Goal: Information Seeking & Learning: Check status

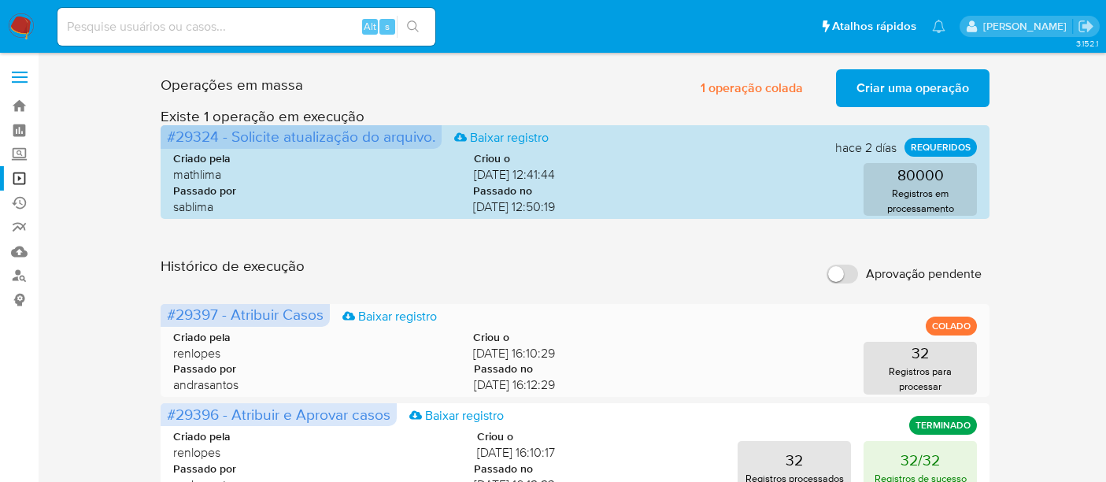
scroll to position [87, 0]
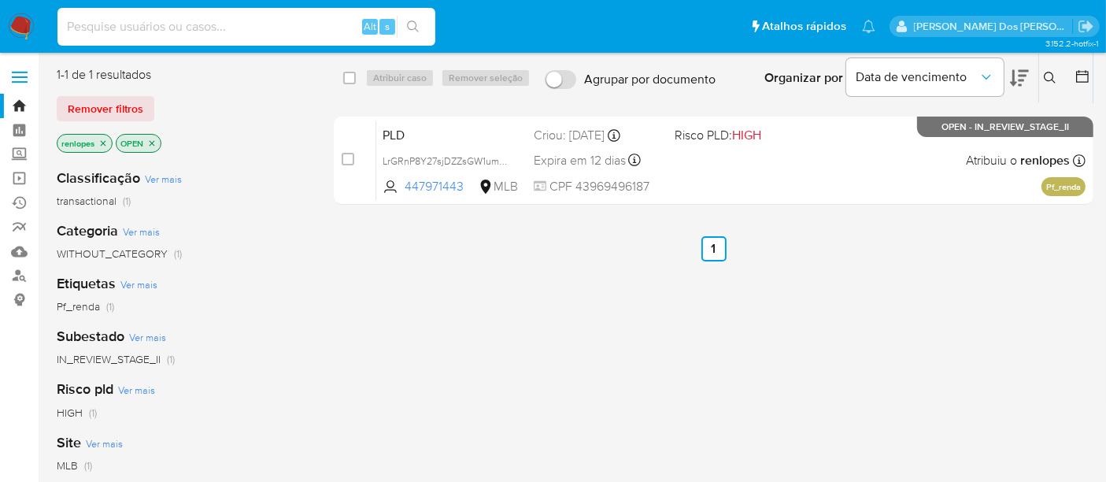
click at [231, 24] on input at bounding box center [246, 27] width 378 height 20
paste input "jcFn8Vgx78vsAWS9U5zTmi7A"
type input "jcFn8Vgx78vsAWS9U5zTmi7A"
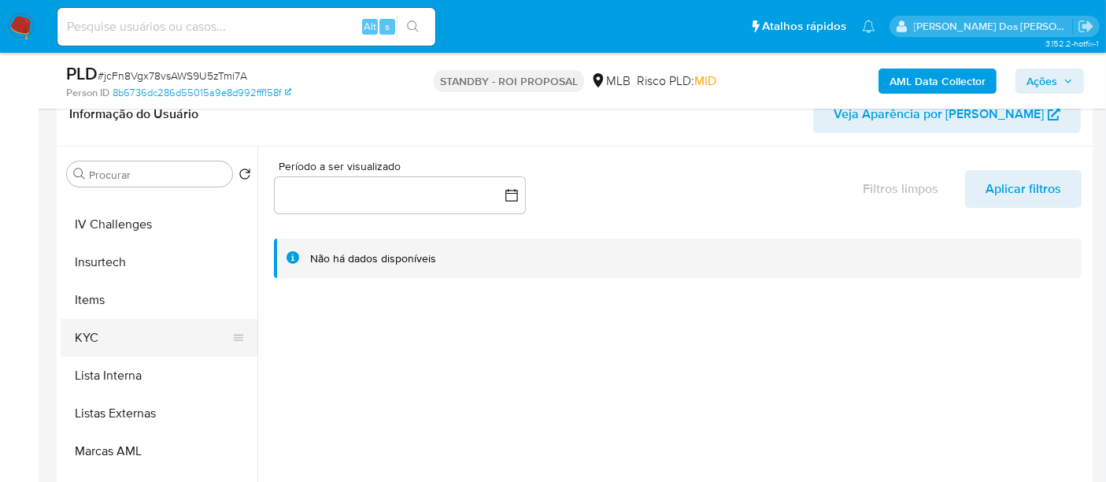
scroll to position [664, 0]
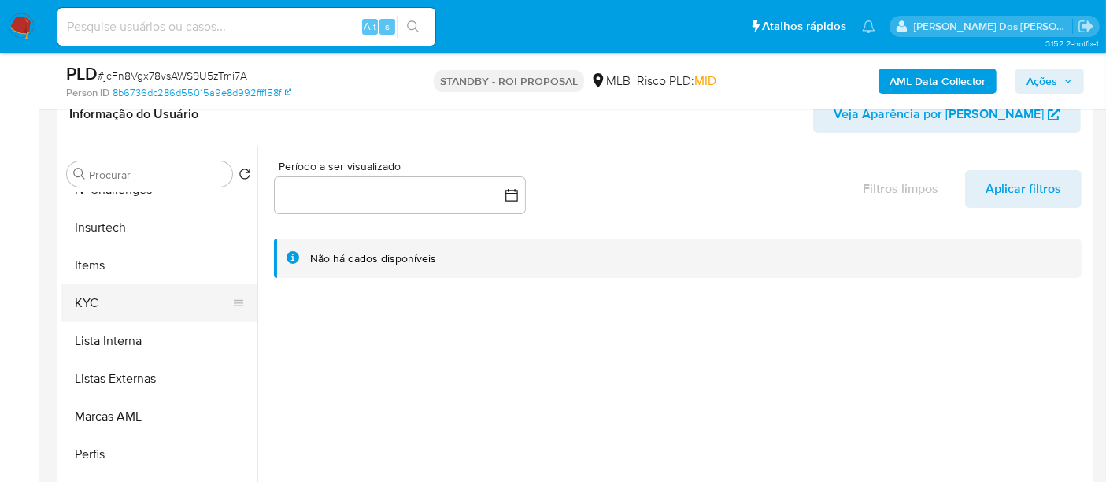
select select "10"
click at [91, 307] on button "KYC" at bounding box center [153, 303] width 184 height 38
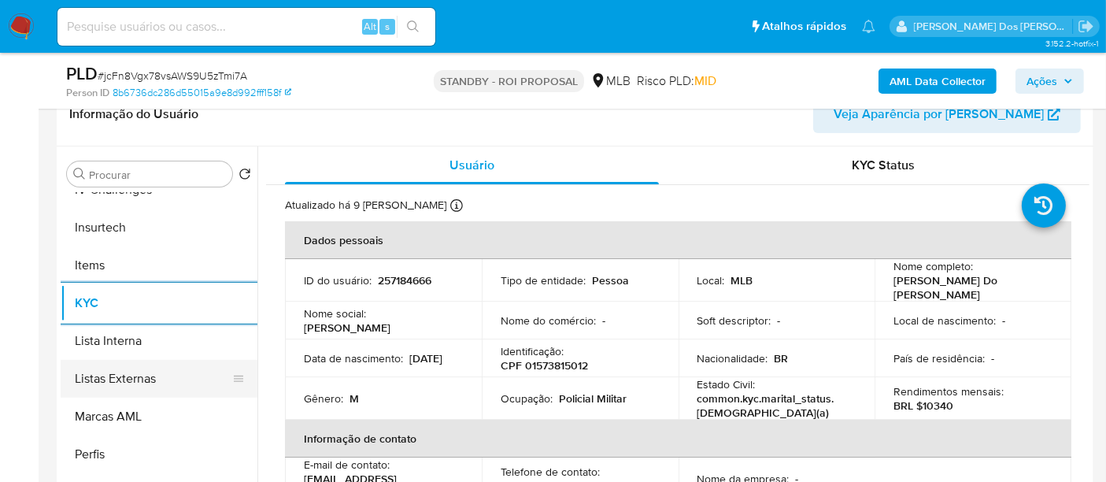
scroll to position [577, 0]
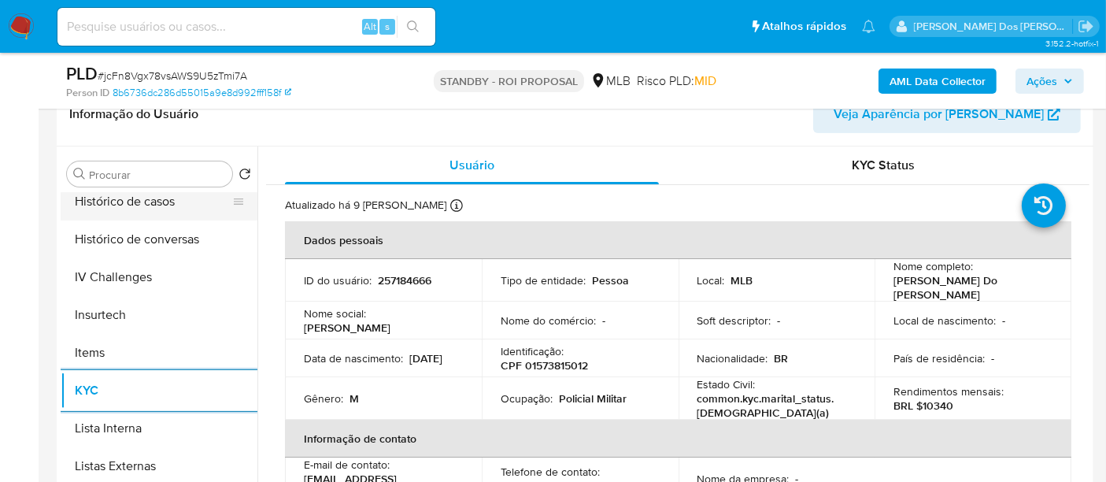
click at [134, 209] on button "Histórico de casos" at bounding box center [153, 202] width 184 height 38
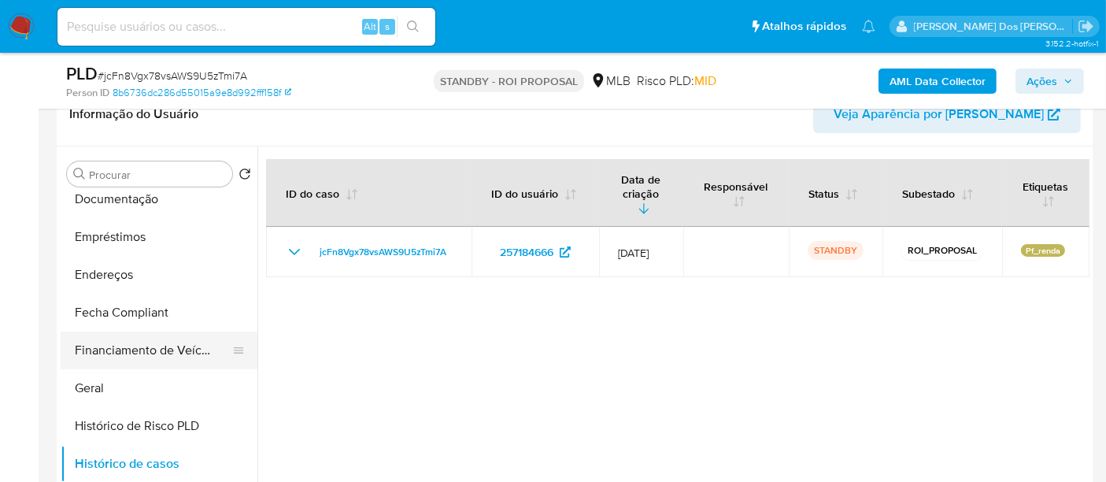
scroll to position [315, 0]
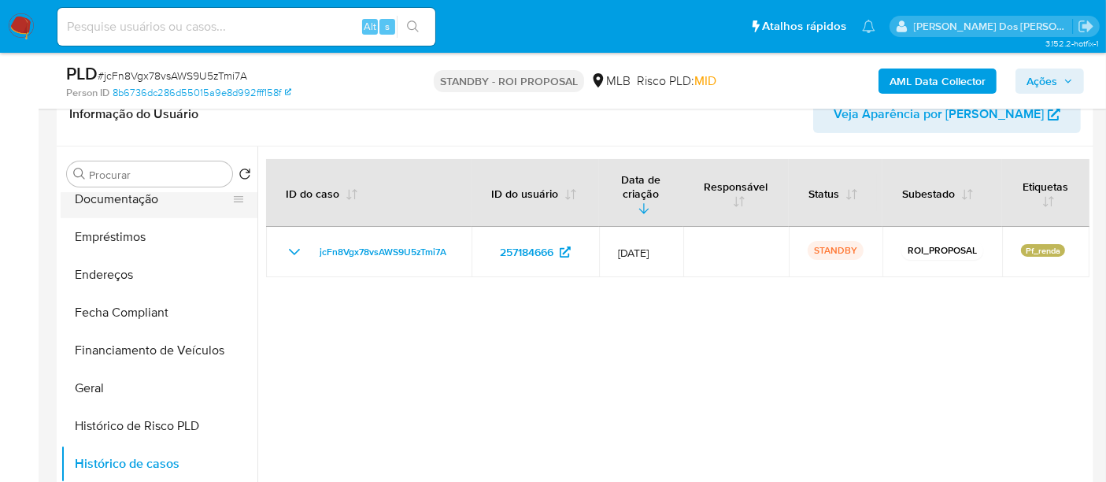
click at [138, 205] on button "Documentação" at bounding box center [153, 199] width 184 height 38
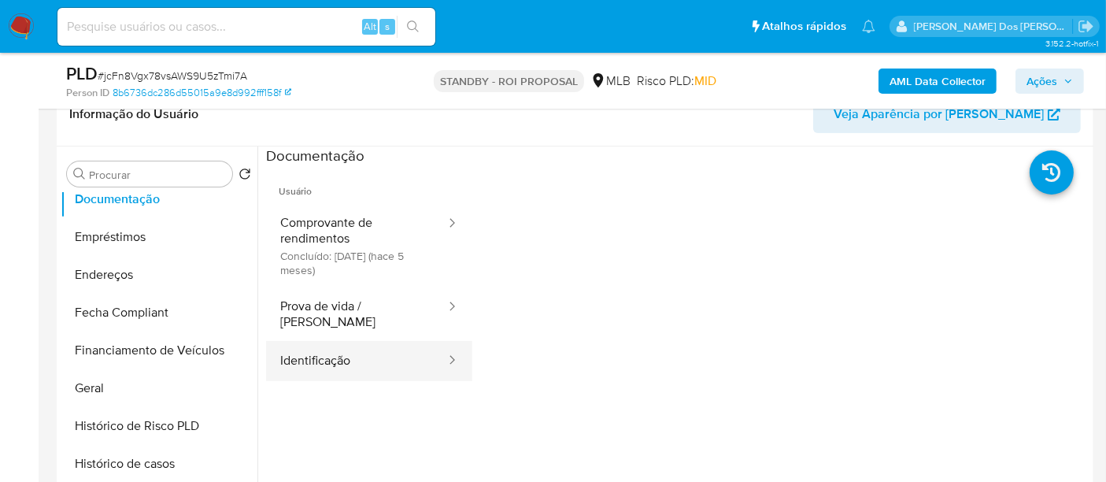
click at [299, 346] on button "Identificação" at bounding box center [356, 361] width 181 height 40
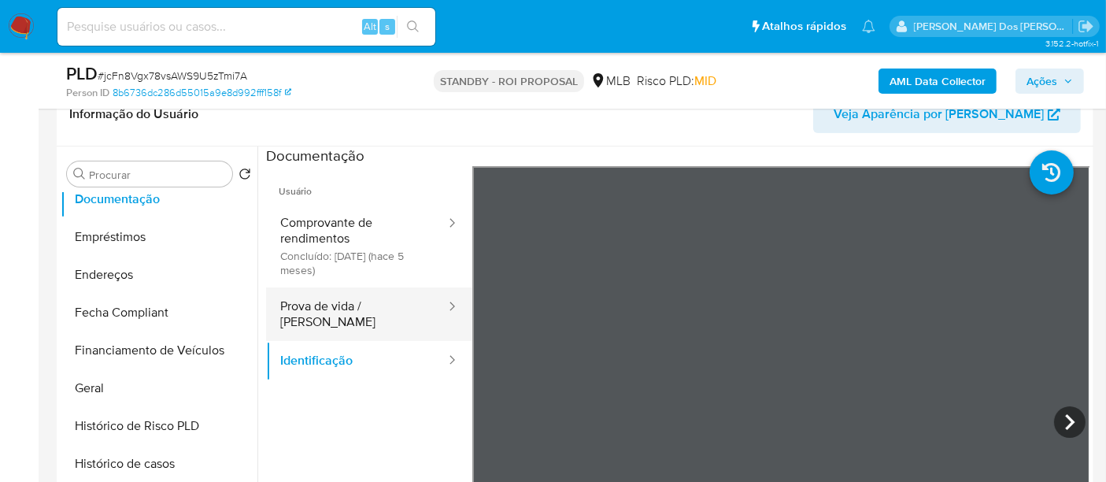
click at [369, 311] on button "Prova de vida / Selfie" at bounding box center [356, 314] width 181 height 54
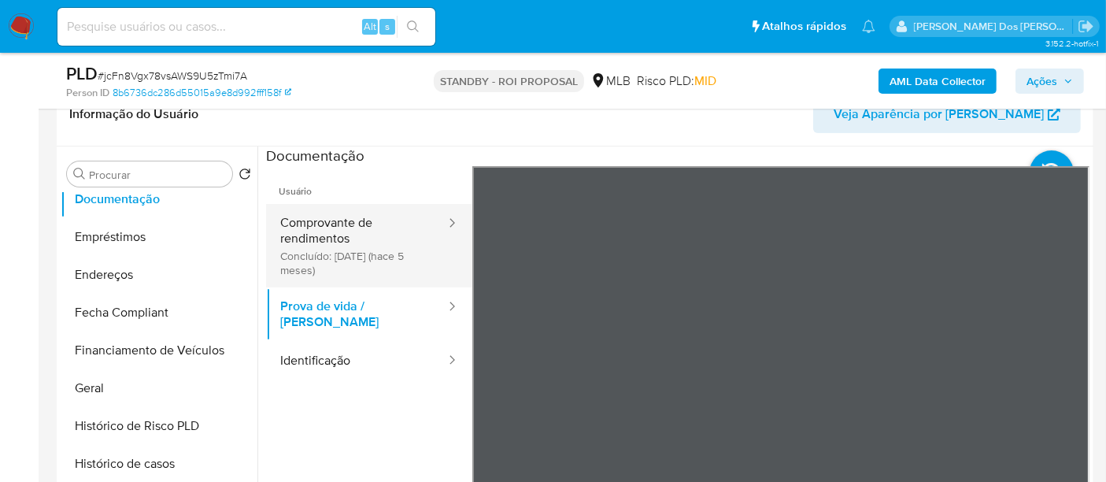
click at [342, 229] on button "Comprovante de rendimentos Concluído: 14/03/2025 (hace 5 meses)" at bounding box center [356, 245] width 181 height 83
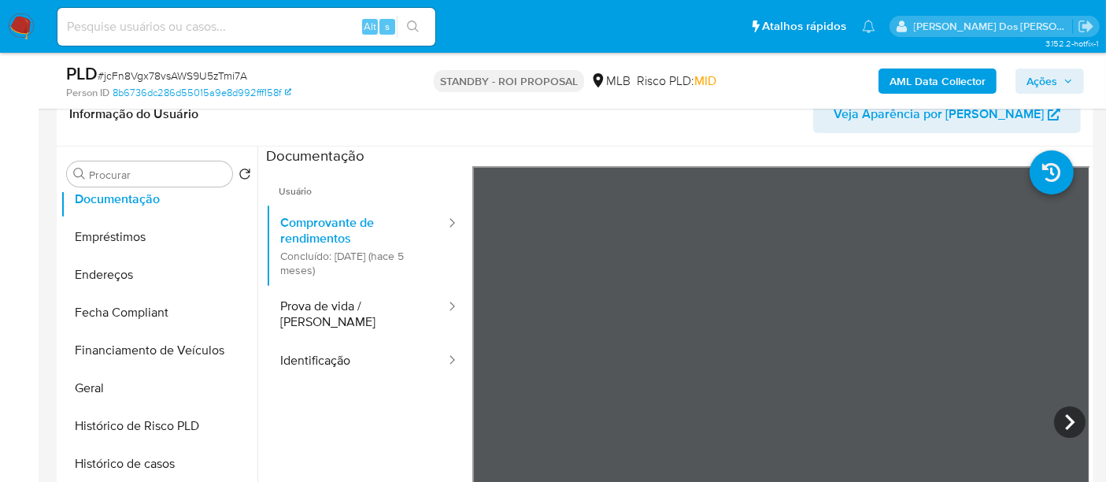
click at [670, 157] on section at bounding box center [677, 407] width 823 height 523
click at [1062, 419] on icon at bounding box center [1069, 421] width 31 height 31
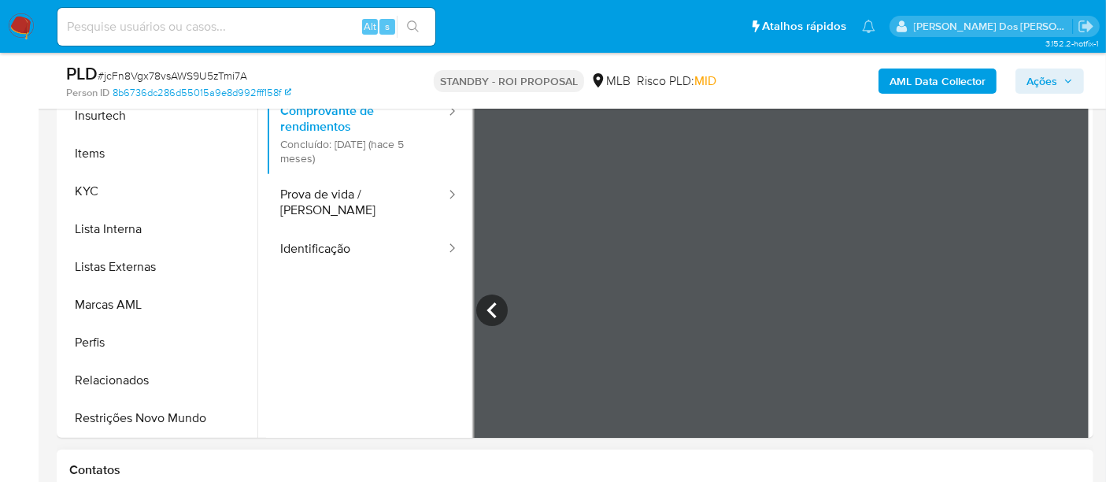
scroll to position [437, 0]
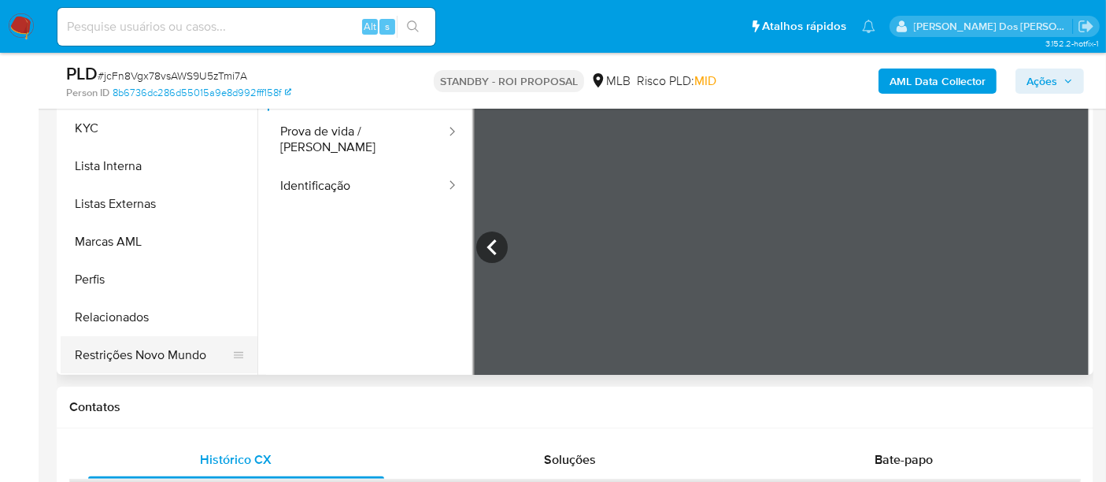
click at [145, 356] on button "Restrições Novo Mundo" at bounding box center [153, 355] width 184 height 38
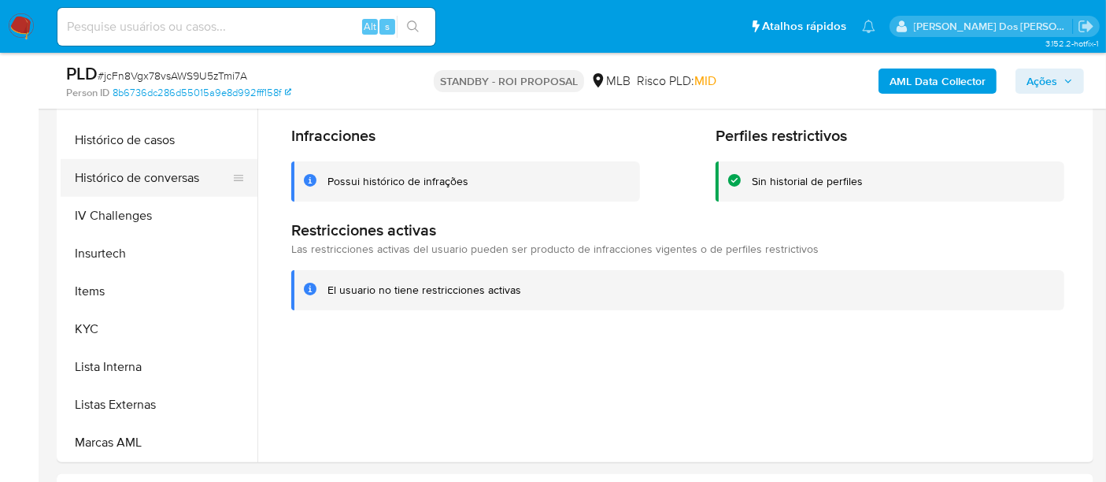
scroll to position [402, 0]
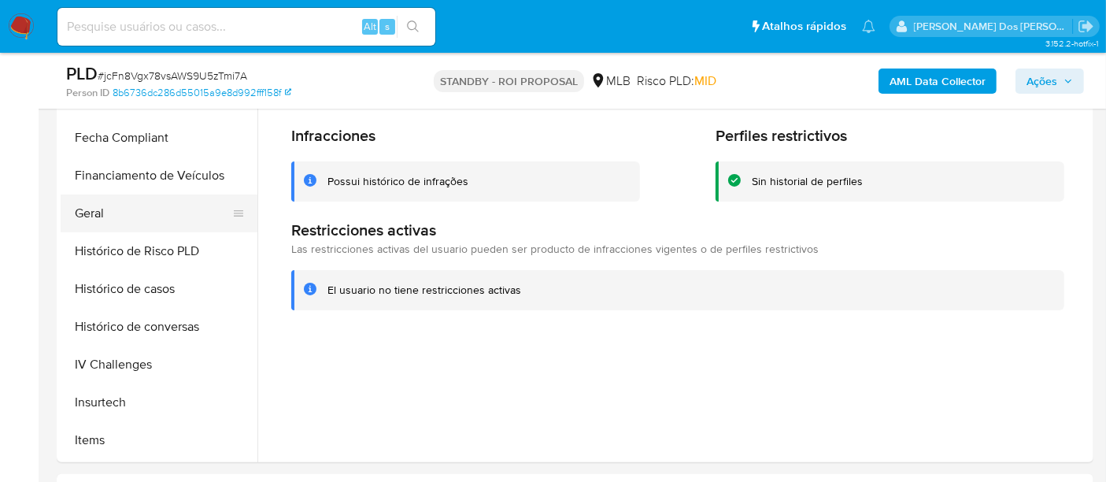
click at [79, 211] on button "Geral" at bounding box center [153, 213] width 184 height 38
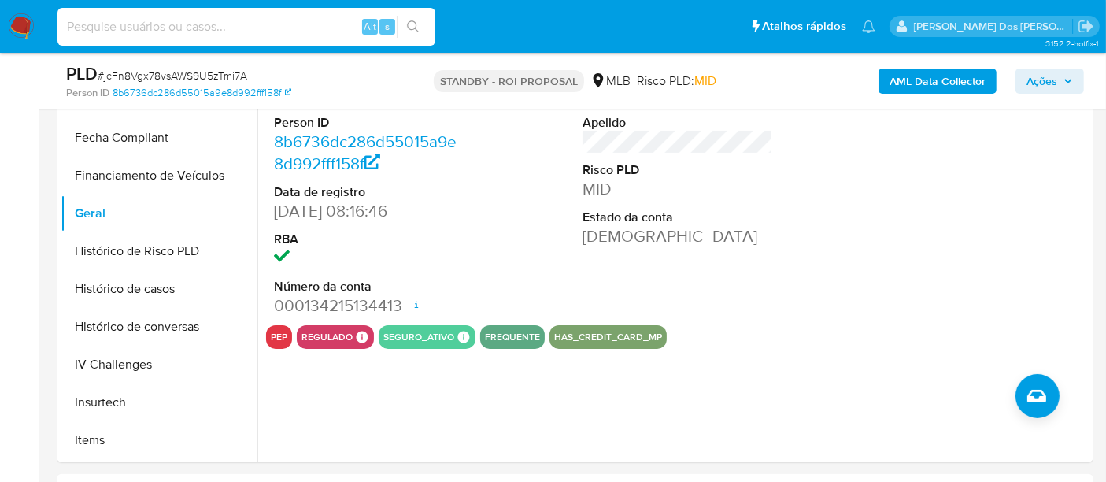
click at [246, 30] on input at bounding box center [246, 27] width 378 height 20
paste input "SWpiwolM16gaeqWQeph4Tgem"
type input "SWpiwolM16gaeqWQeph4Tgem"
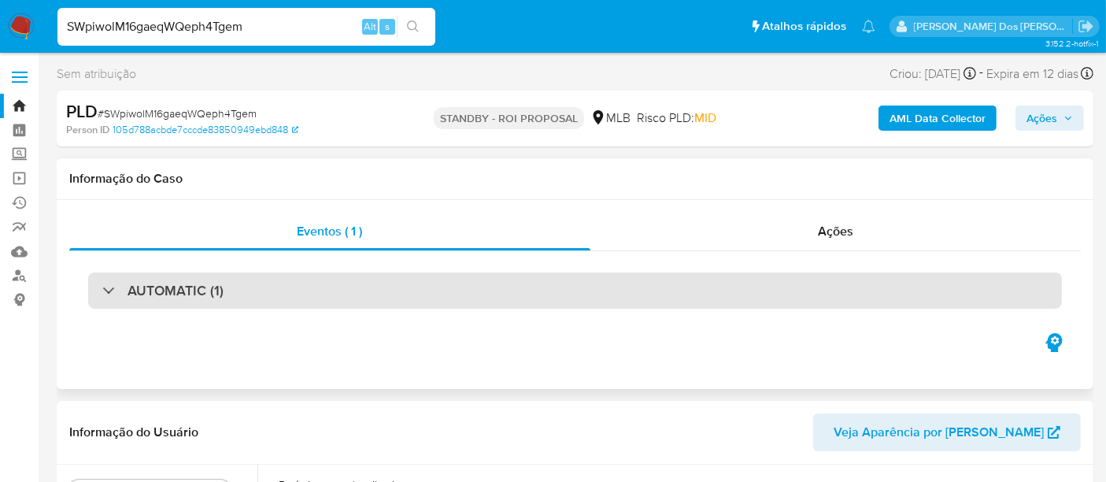
select select "10"
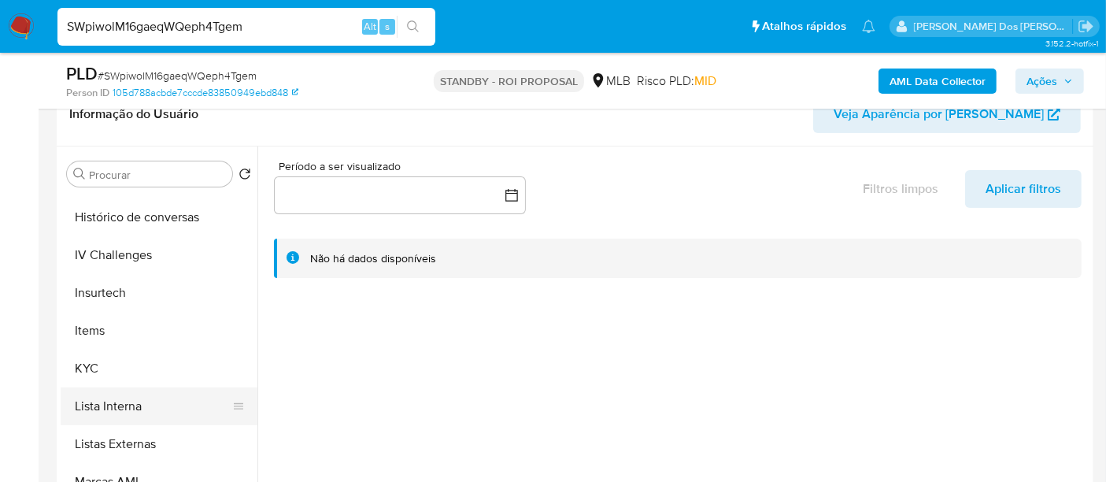
scroll to position [664, 0]
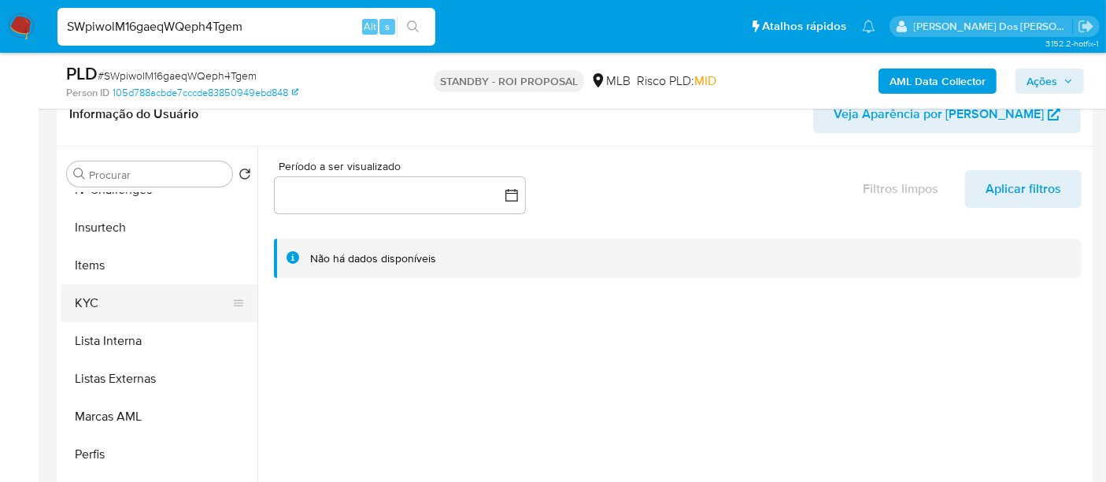
click at [99, 295] on button "KYC" at bounding box center [153, 303] width 184 height 38
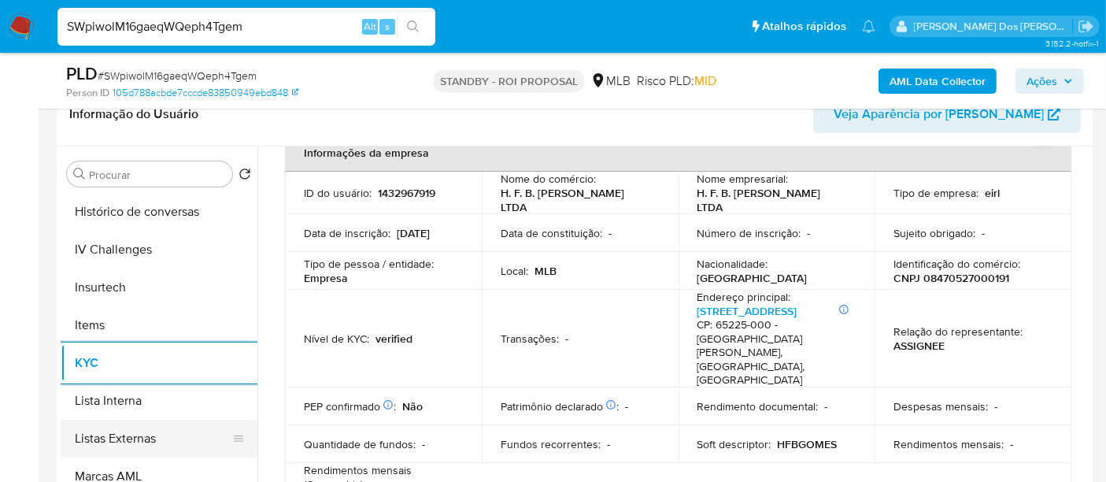
scroll to position [577, 0]
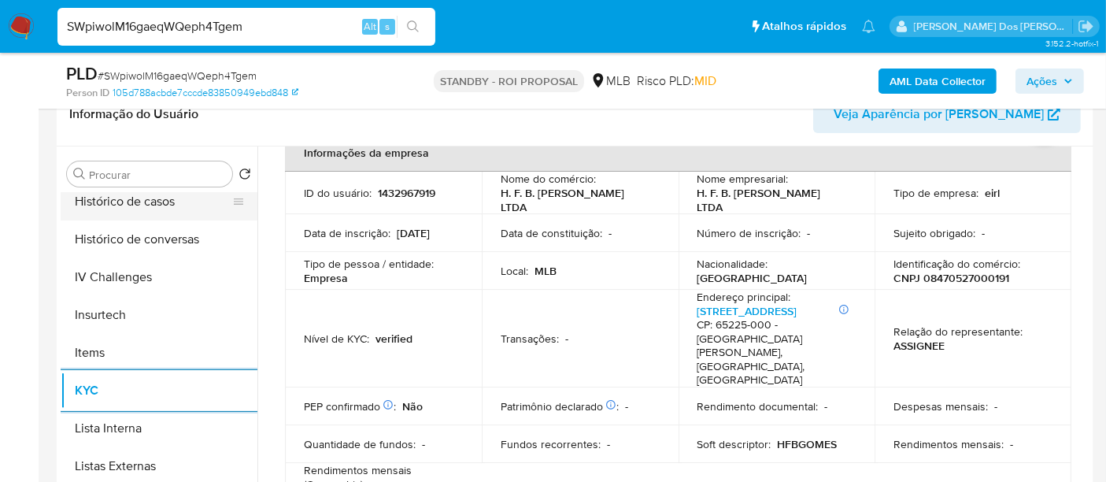
click at [136, 208] on button "Histórico de casos" at bounding box center [153, 202] width 184 height 38
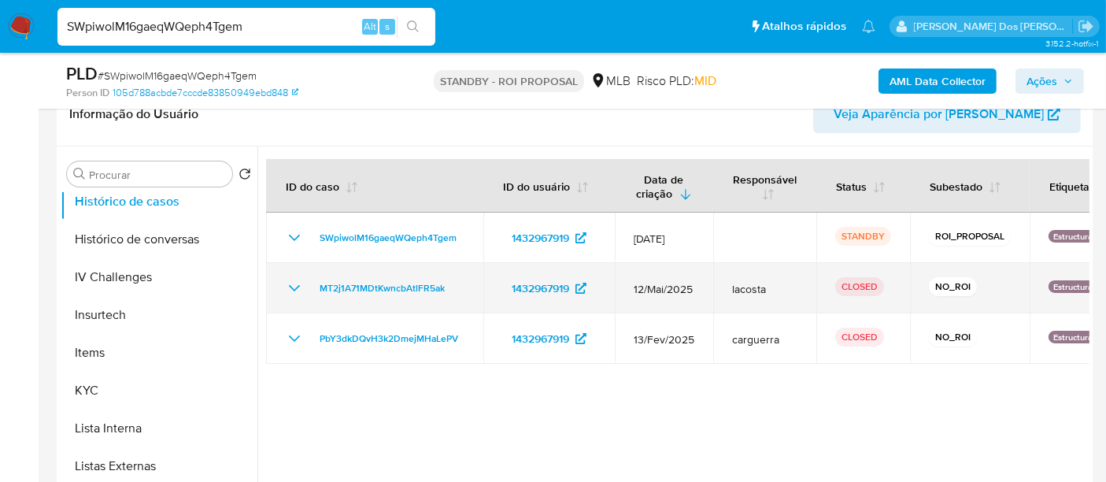
click at [291, 282] on icon "Mostrar/Ocultar" at bounding box center [294, 288] width 19 height 19
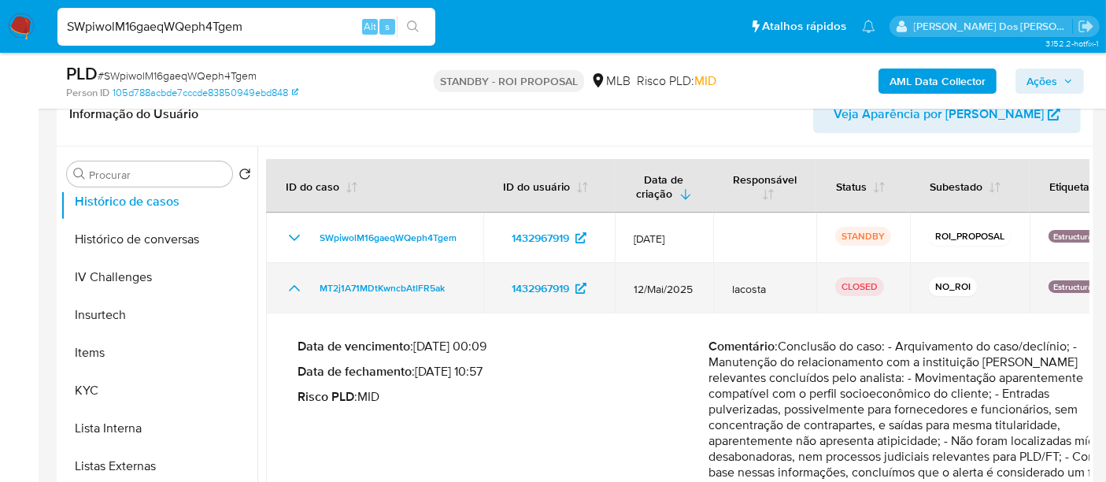
click at [291, 282] on icon "Mostrar/Ocultar" at bounding box center [294, 288] width 19 height 19
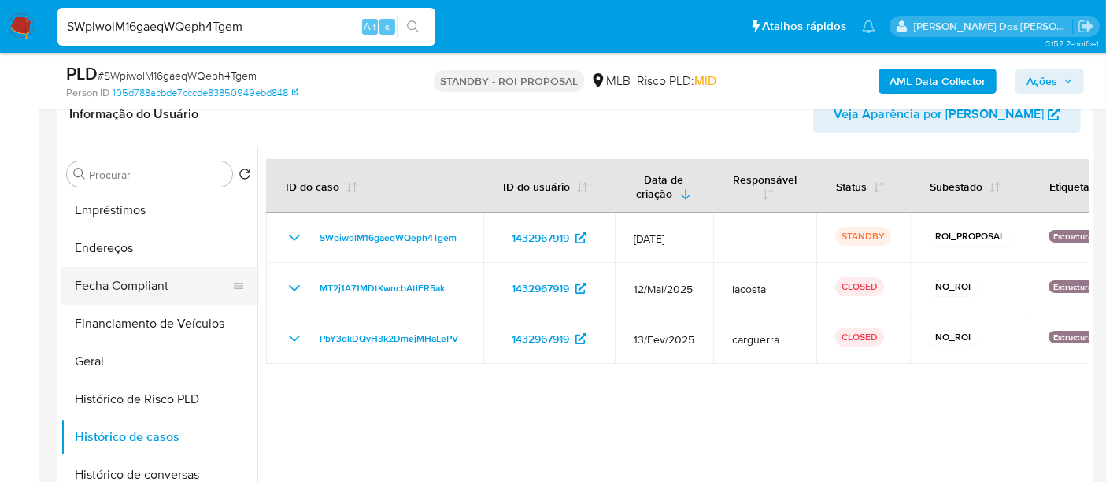
scroll to position [315, 0]
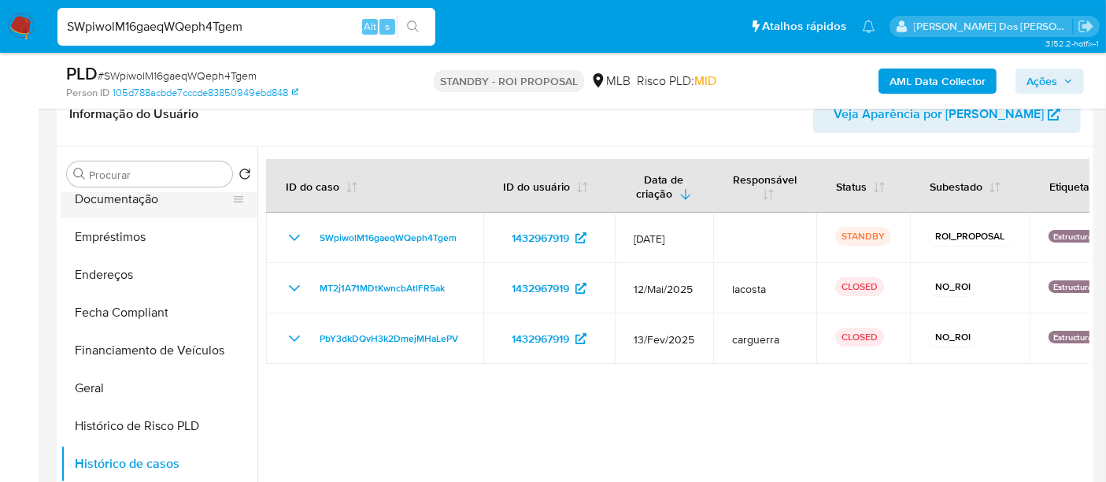
click at [139, 200] on button "Documentação" at bounding box center [153, 199] width 184 height 38
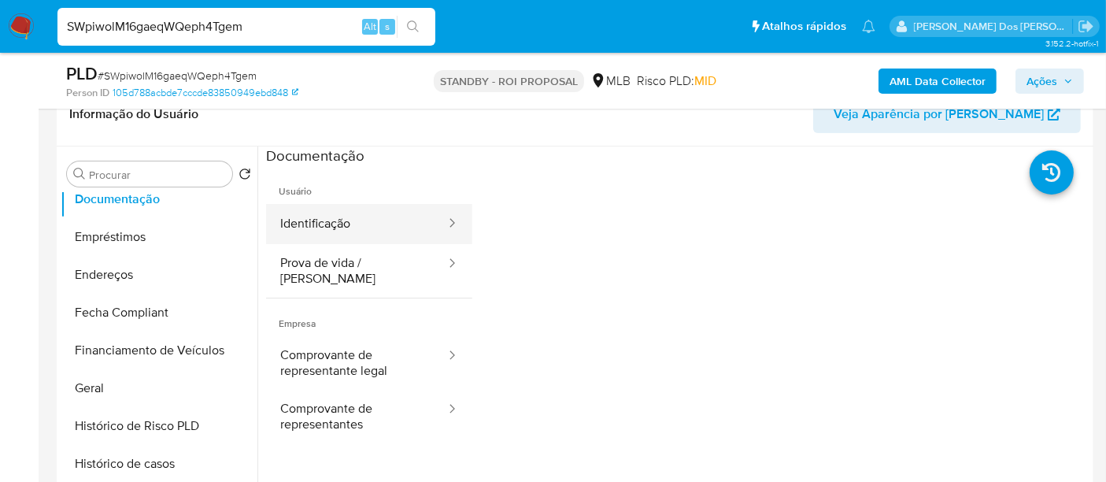
click at [299, 224] on button "Identificação" at bounding box center [356, 224] width 181 height 40
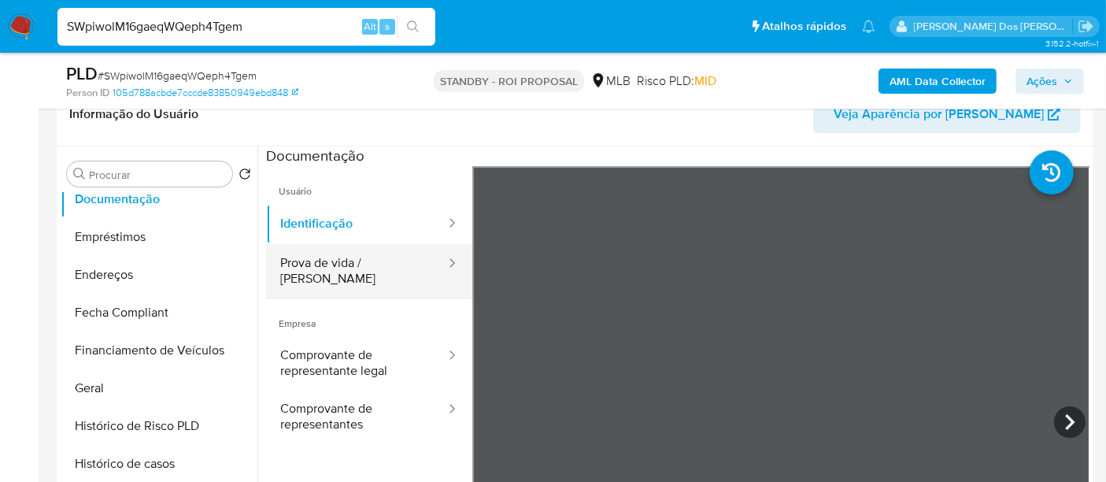
click at [360, 274] on button "Prova de vida / [PERSON_NAME]" at bounding box center [356, 271] width 181 height 54
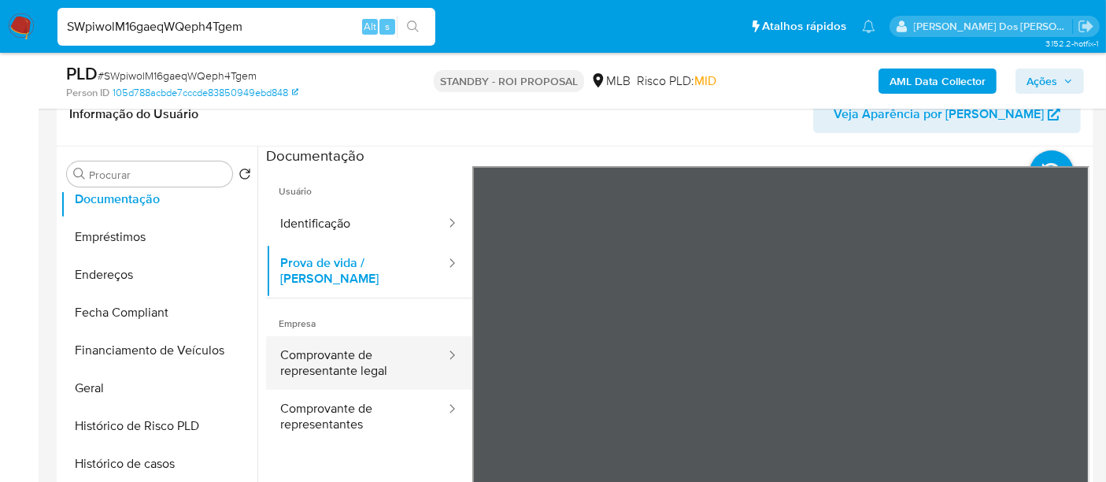
click at [344, 342] on button "Comprovante de representante legal" at bounding box center [356, 363] width 181 height 54
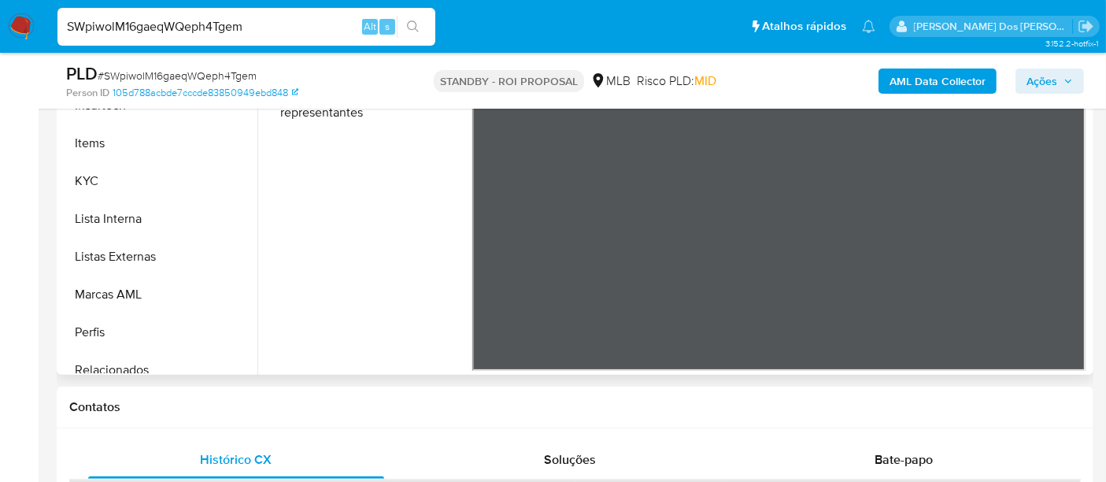
scroll to position [664, 0]
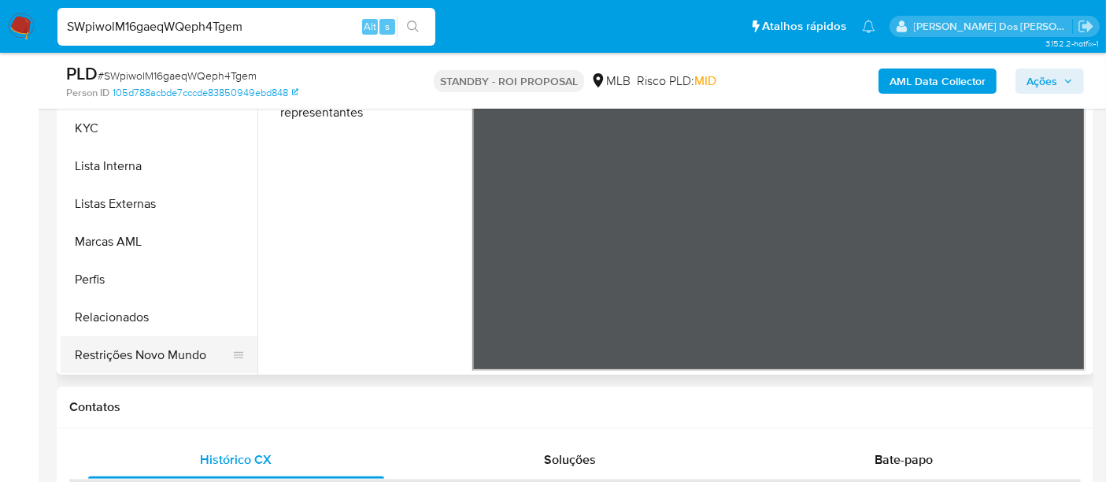
click at [168, 356] on button "Restrições Novo Mundo" at bounding box center [153, 355] width 184 height 38
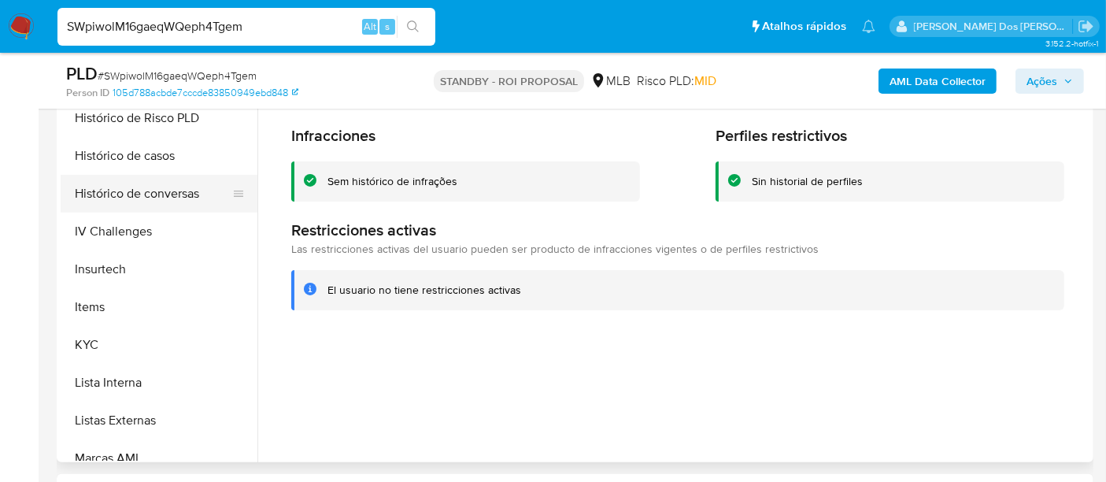
scroll to position [402, 0]
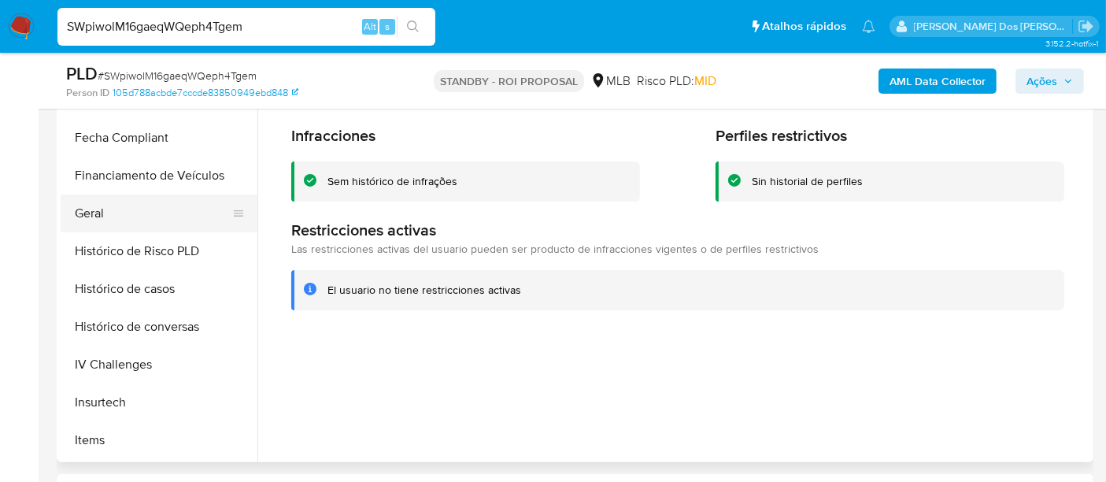
click at [97, 215] on button "Geral" at bounding box center [153, 213] width 184 height 38
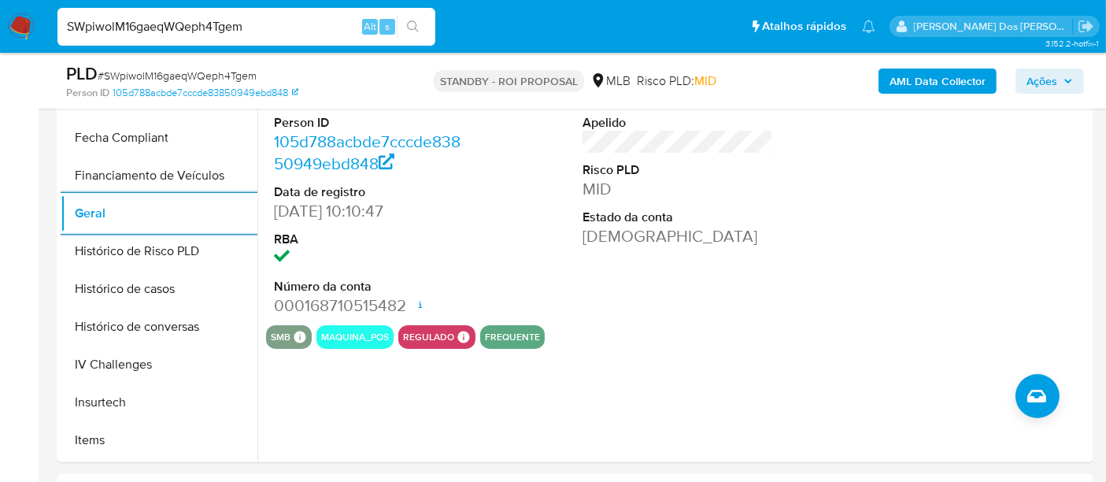
click at [275, 29] on input "SWpiwolM16gaeqWQeph4Tgem" at bounding box center [246, 27] width 378 height 20
paste input "CqSwH88ysd6LUzDroIEnwwMk"
type input "CqSwH88ysd6LUzDroIEnwwMk"
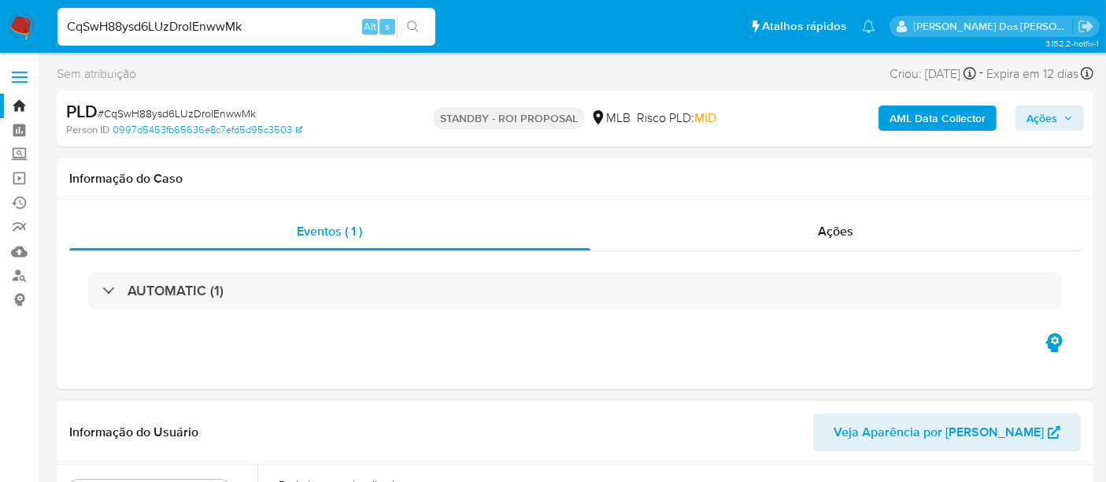
select select "10"
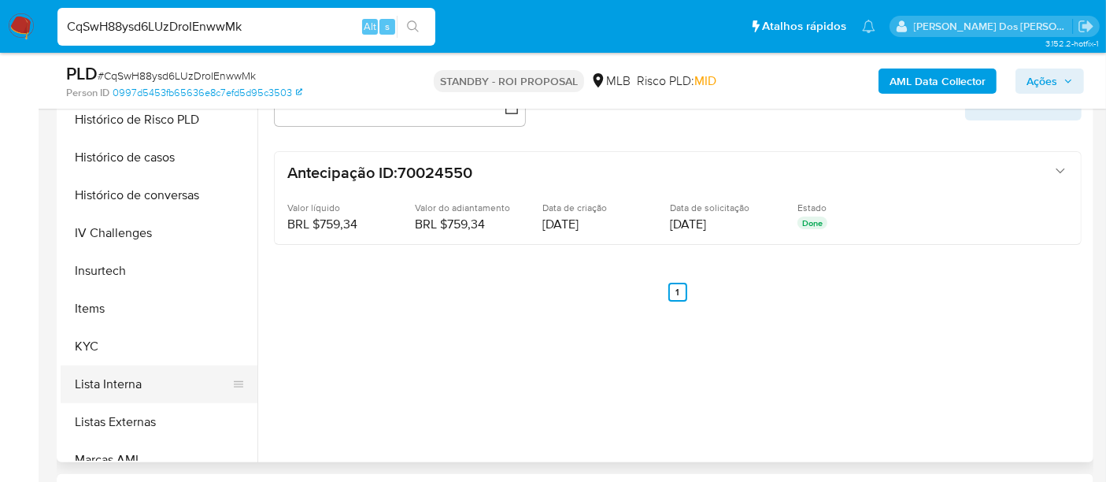
scroll to position [612, 0]
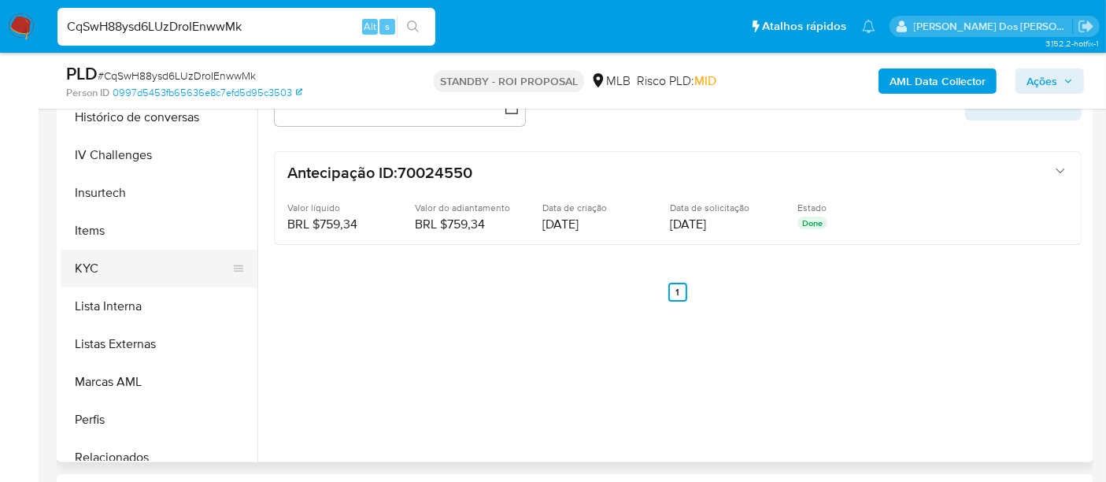
click at [87, 269] on button "KYC" at bounding box center [153, 268] width 184 height 38
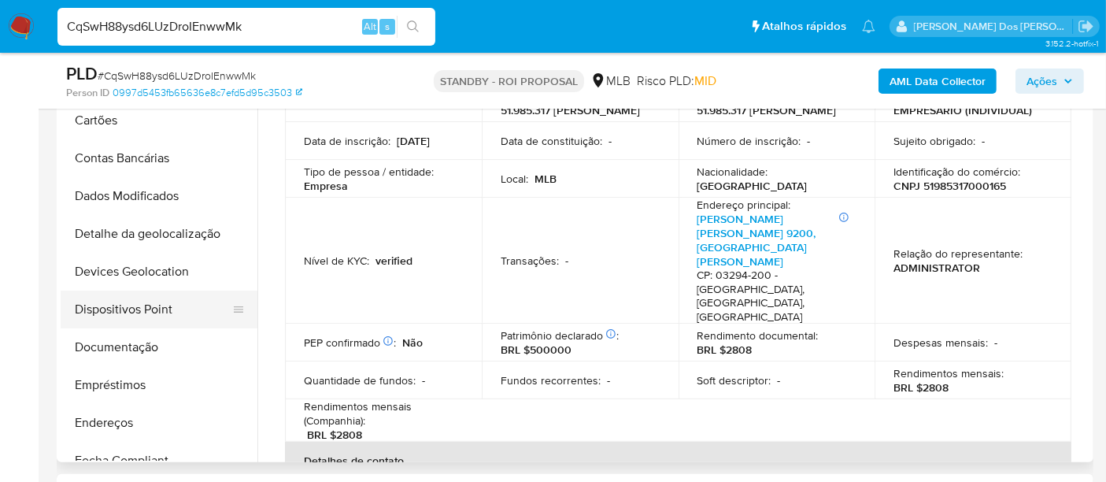
scroll to position [52, 0]
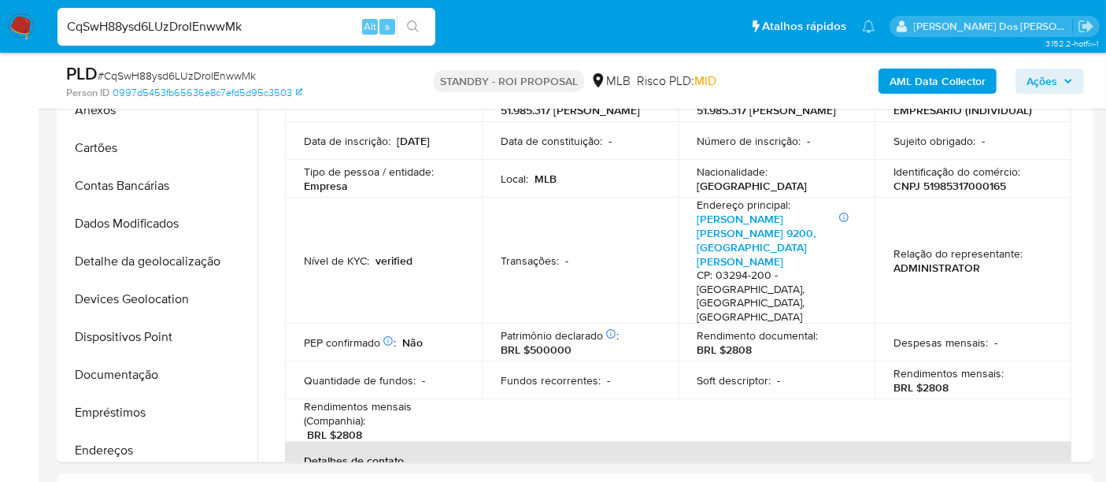
click at [221, 28] on input "CqSwH88ysd6LUzDroIEnwwMk" at bounding box center [246, 27] width 378 height 20
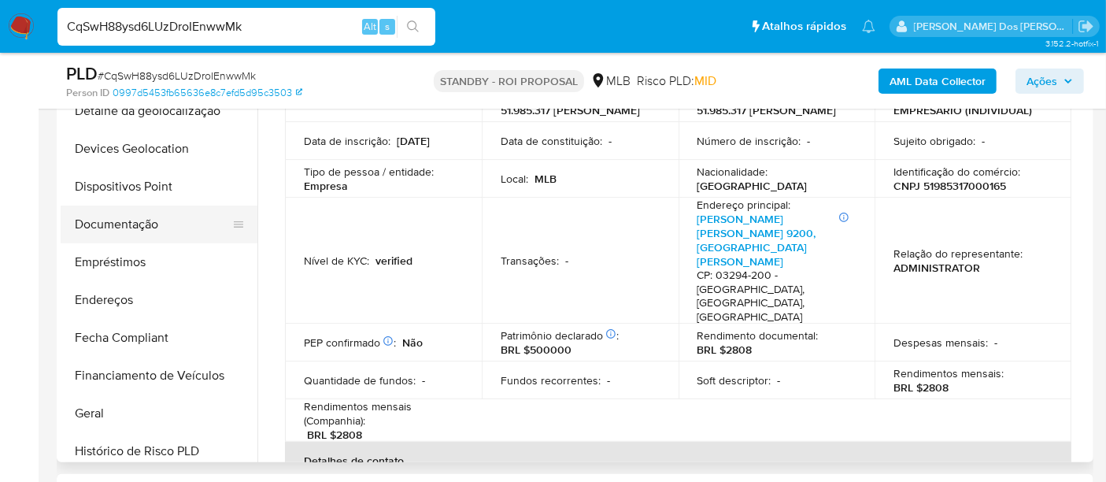
scroll to position [349, 0]
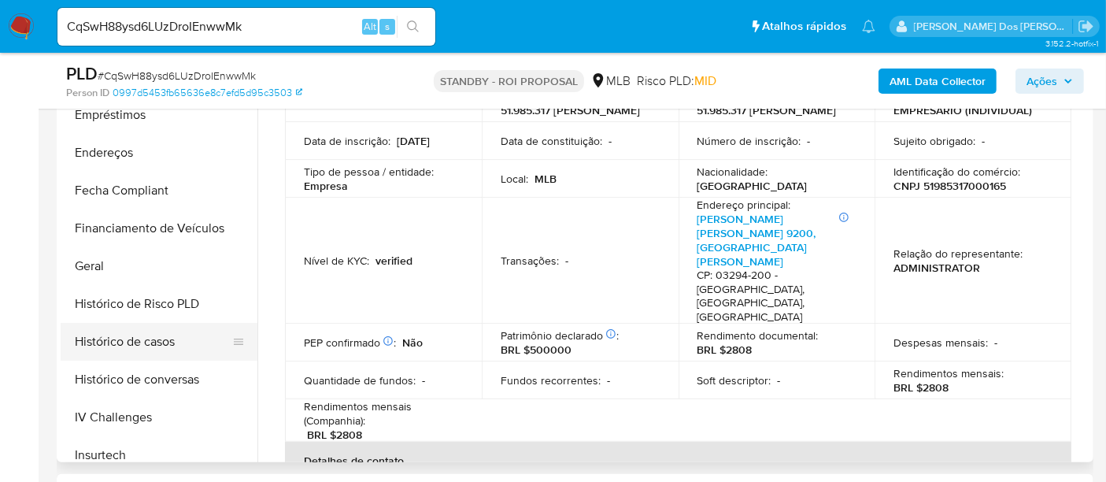
click at [131, 340] on button "Histórico de casos" at bounding box center [153, 342] width 184 height 38
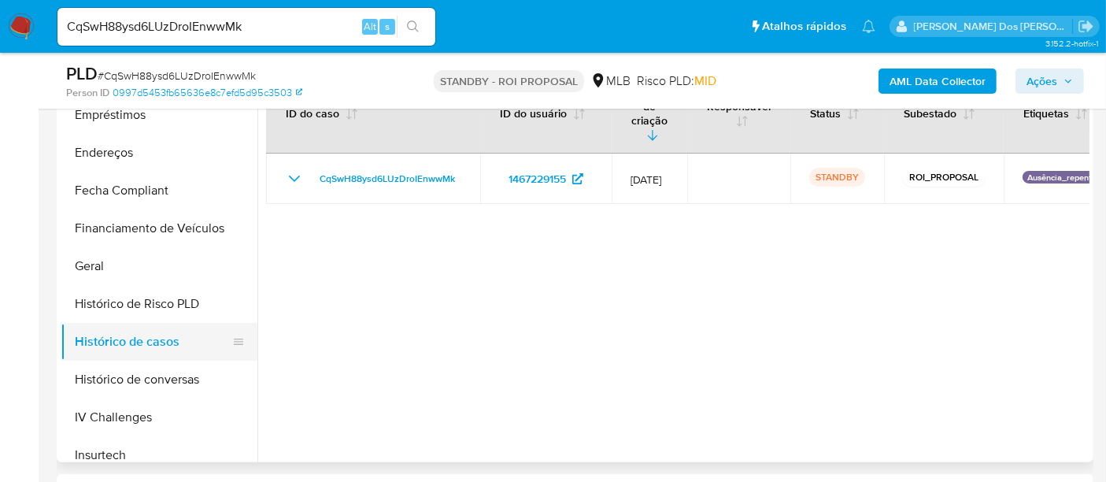
scroll to position [175, 0]
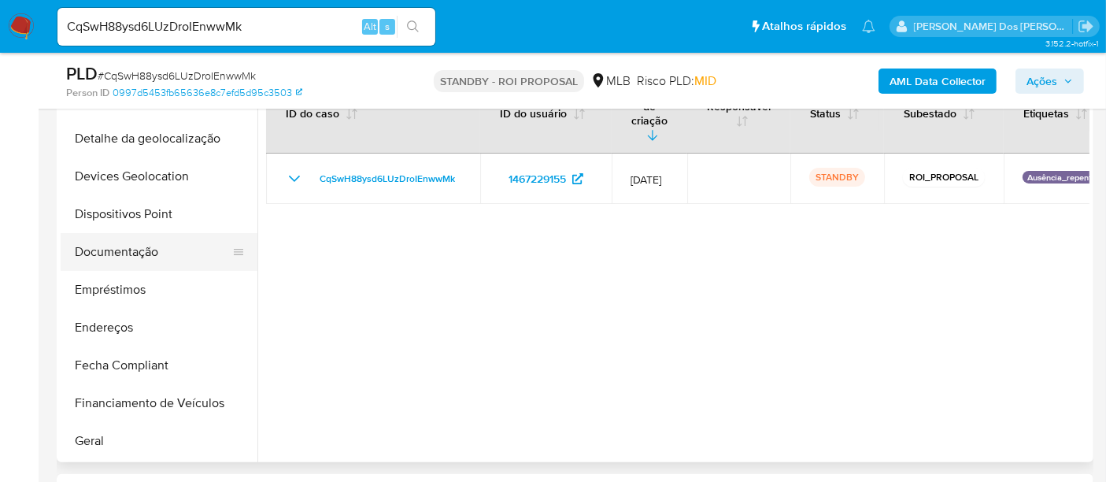
click at [129, 241] on button "Documentação" at bounding box center [153, 252] width 184 height 38
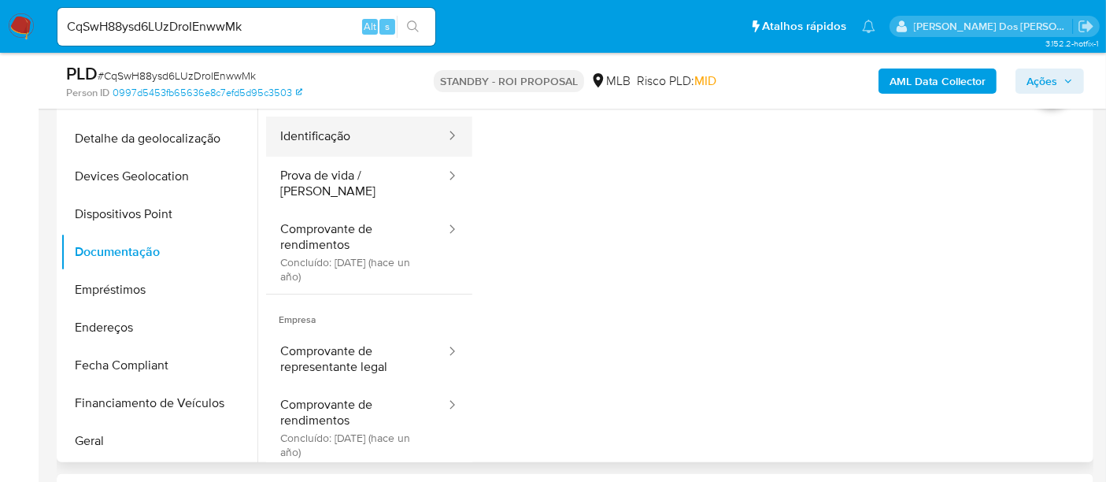
click at [340, 140] on button "Identificação" at bounding box center [356, 136] width 181 height 40
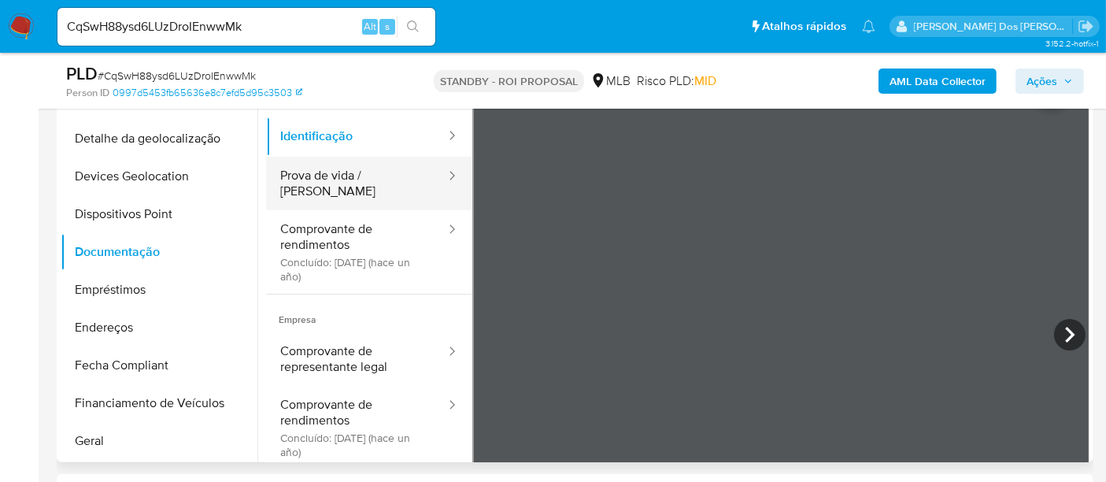
click at [346, 174] on button "Prova de vida / [PERSON_NAME]" at bounding box center [356, 184] width 181 height 54
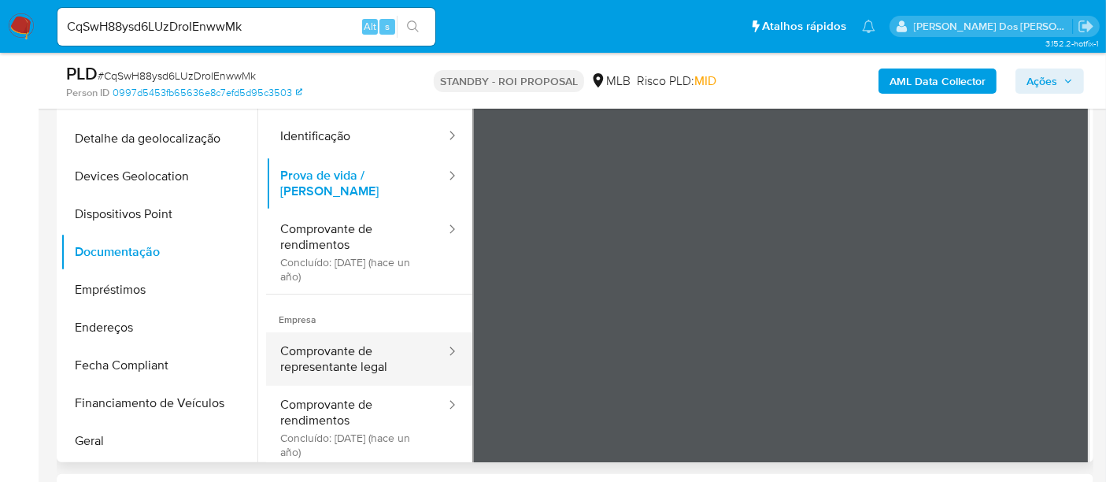
click at [328, 356] on button "Comprovante de representante legal" at bounding box center [356, 359] width 181 height 54
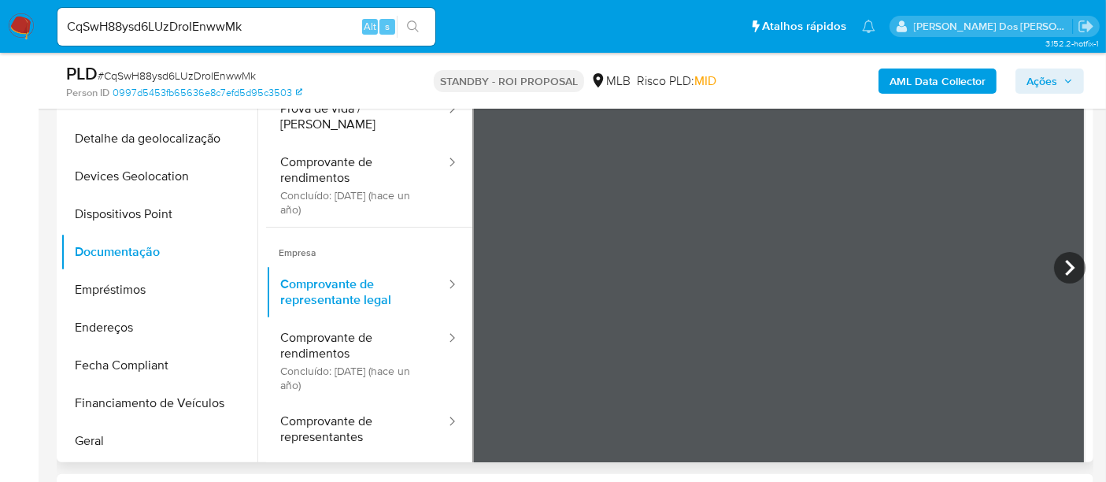
scroll to position [87, 0]
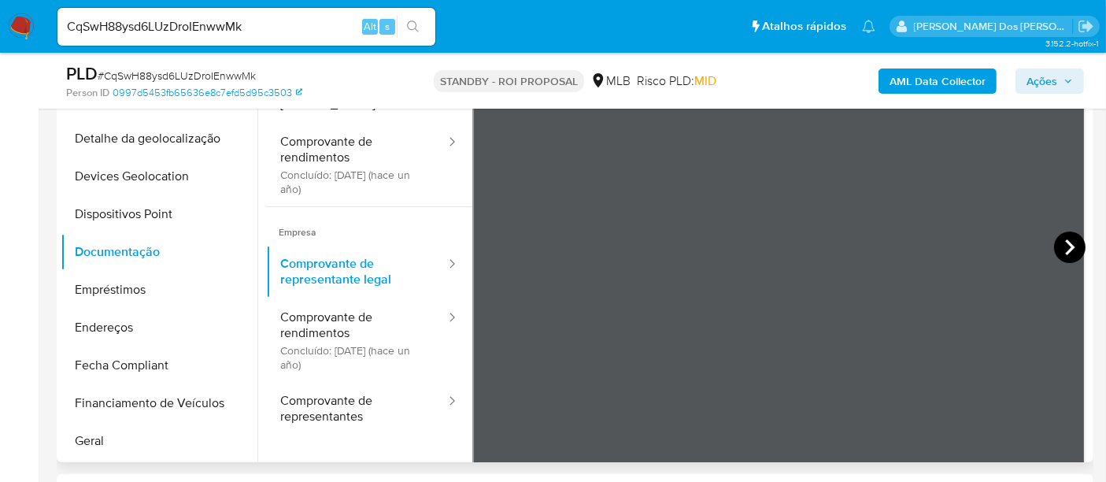
click at [1057, 250] on icon at bounding box center [1069, 246] width 31 height 31
drag, startPoint x: 1071, startPoint y: 250, endPoint x: 1051, endPoint y: 252, distance: 19.7
click at [1071, 250] on icon at bounding box center [1069, 246] width 31 height 31
click at [1059, 246] on icon at bounding box center [1069, 246] width 31 height 31
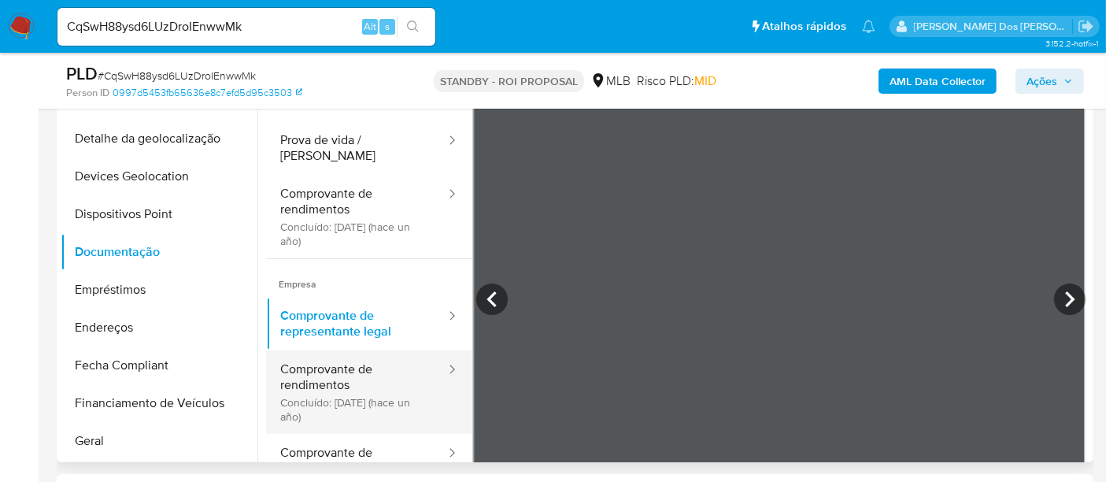
scroll to position [0, 0]
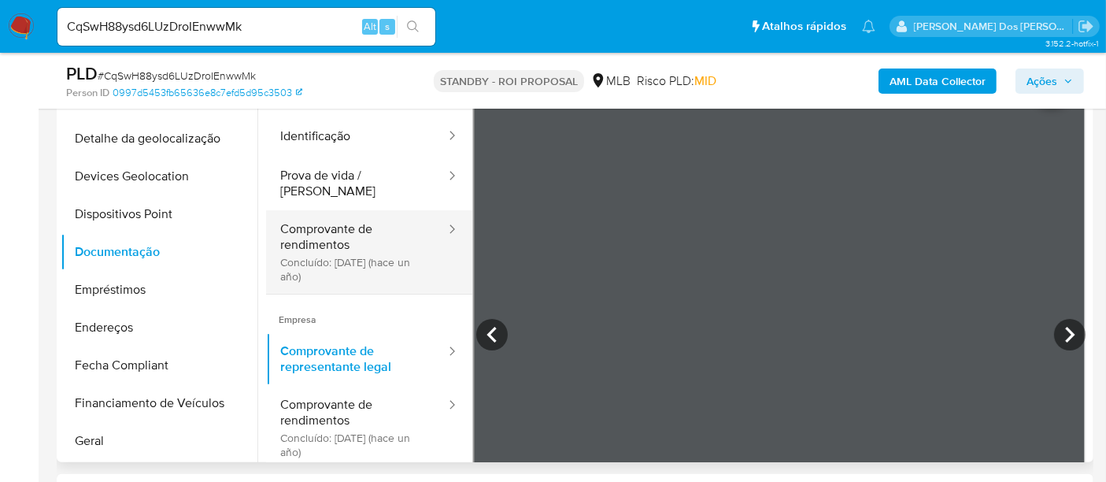
click at [305, 225] on button "Comprovante de rendimentos Concluído: 17/05/2024 (hace un año)" at bounding box center [356, 251] width 181 height 83
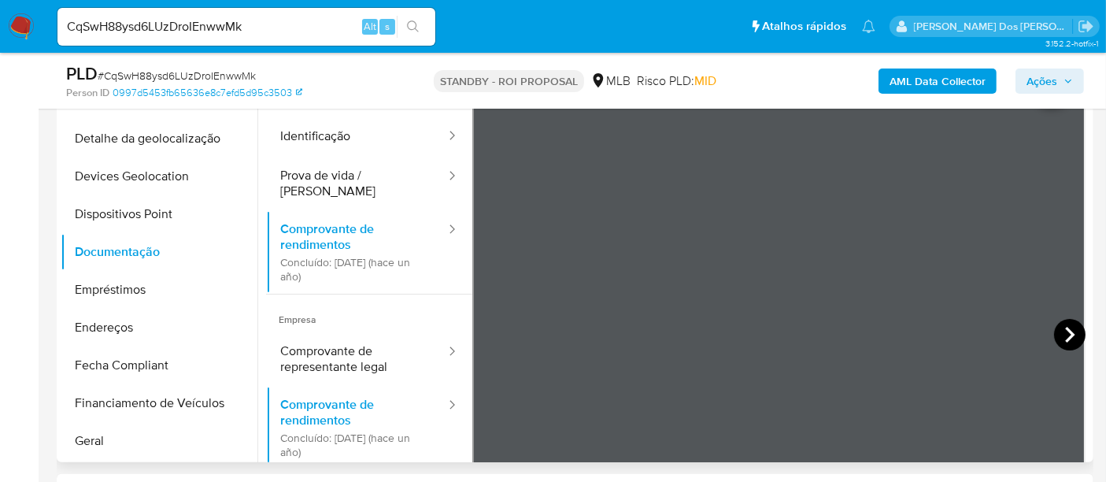
scroll to position [137, 0]
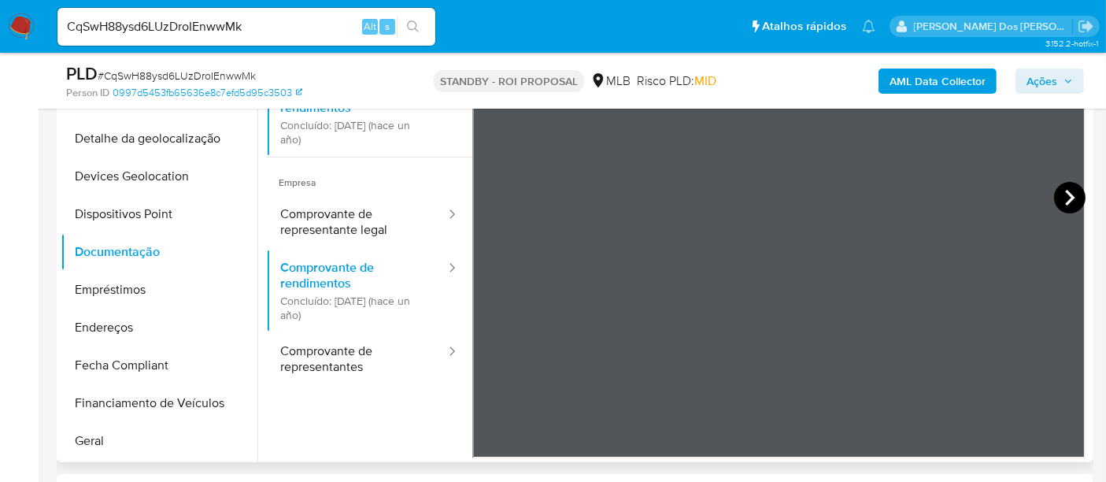
click at [1054, 202] on icon at bounding box center [1069, 197] width 31 height 31
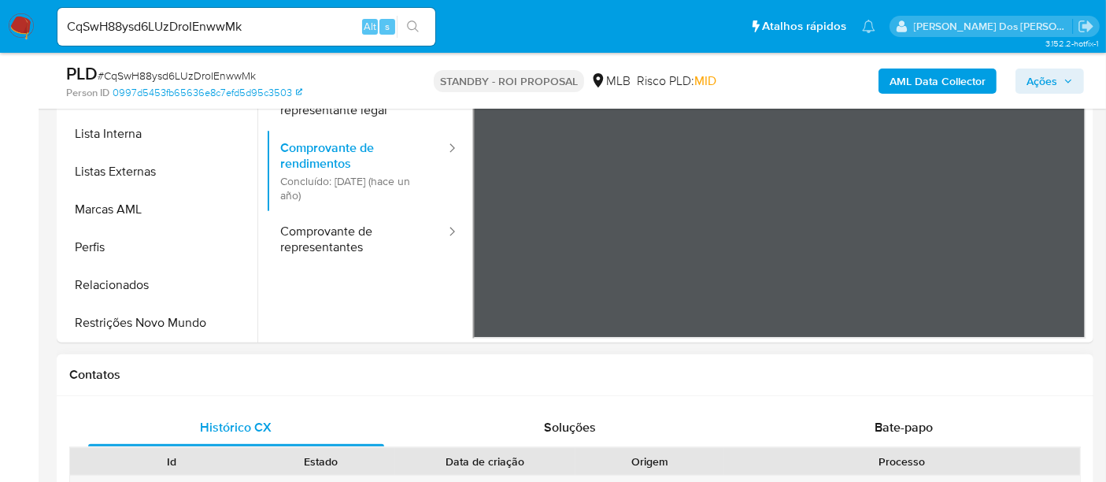
scroll to position [524, 0]
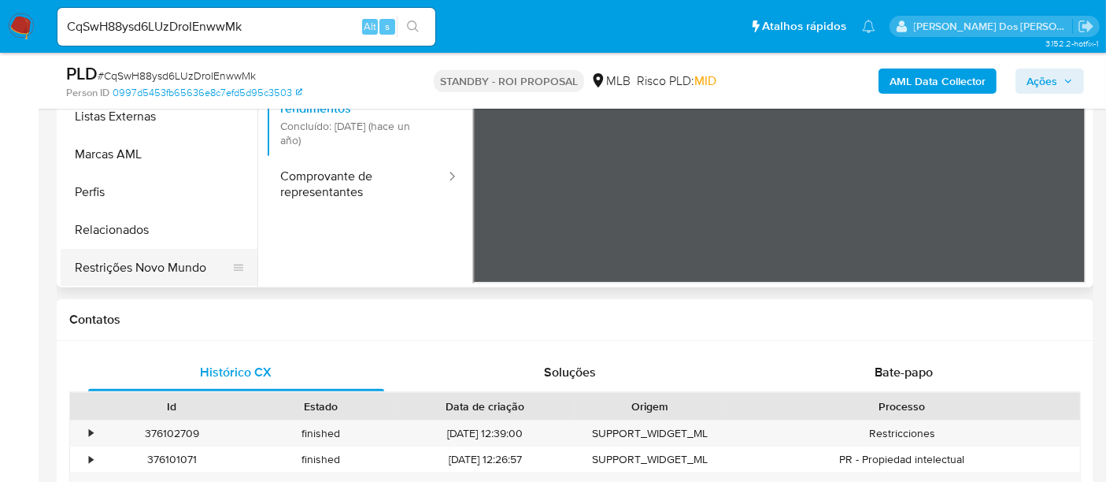
click at [153, 270] on button "Restrições Novo Mundo" at bounding box center [153, 268] width 184 height 38
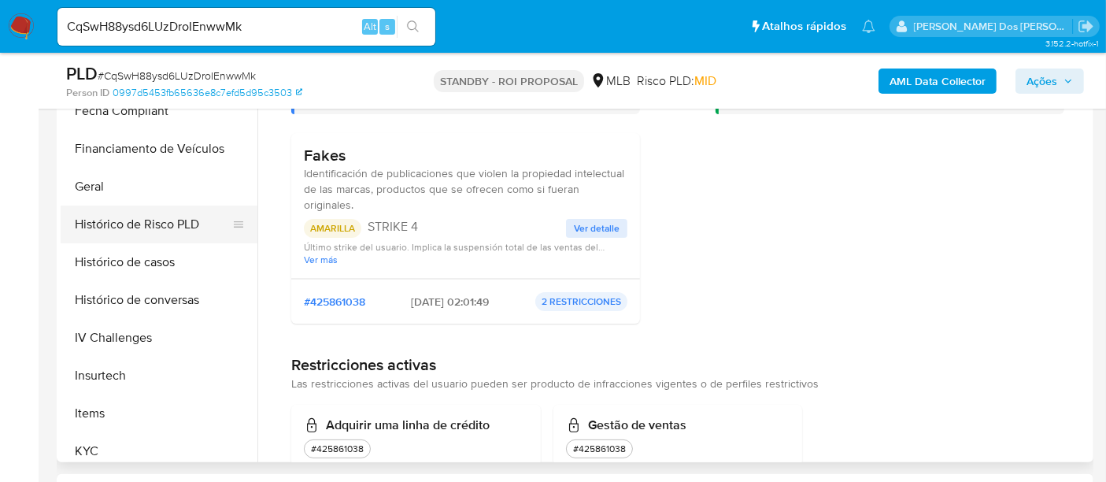
scroll to position [402, 0]
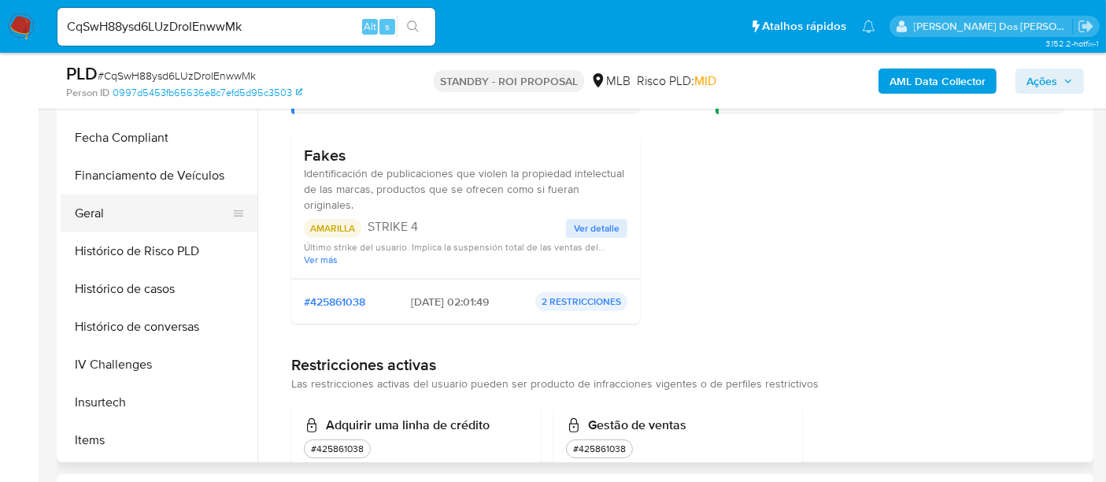
click at [96, 214] on button "Geral" at bounding box center [153, 213] width 184 height 38
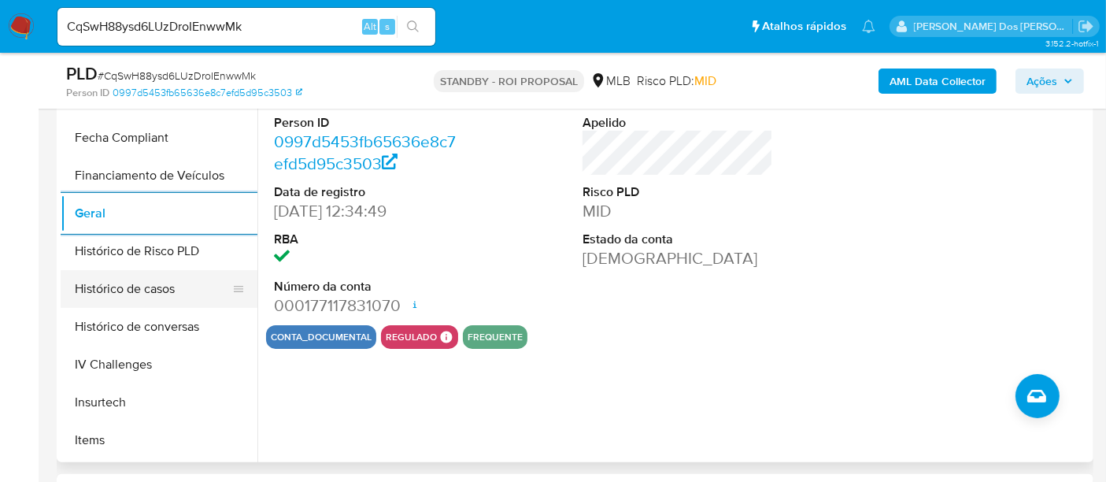
scroll to position [577, 0]
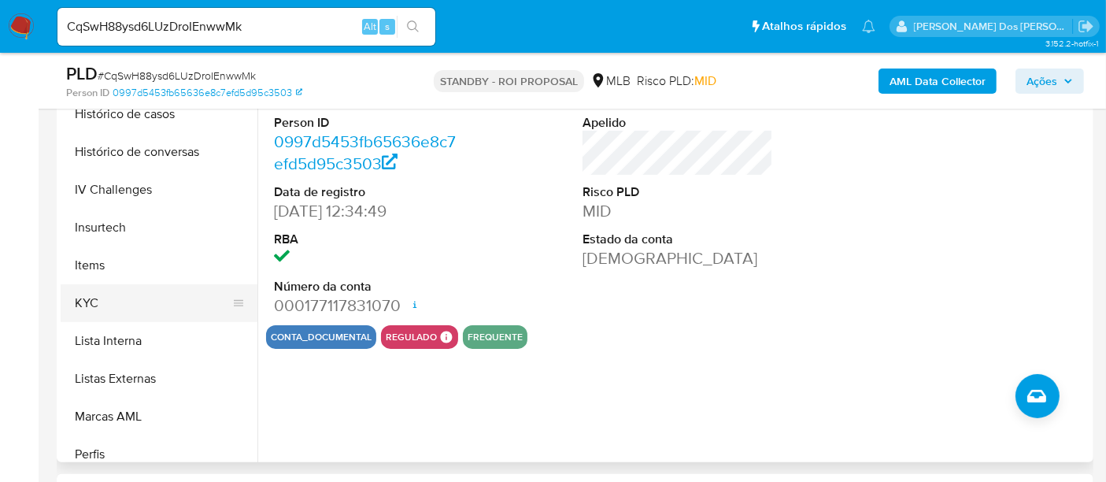
click at [76, 293] on button "KYC" at bounding box center [153, 303] width 184 height 38
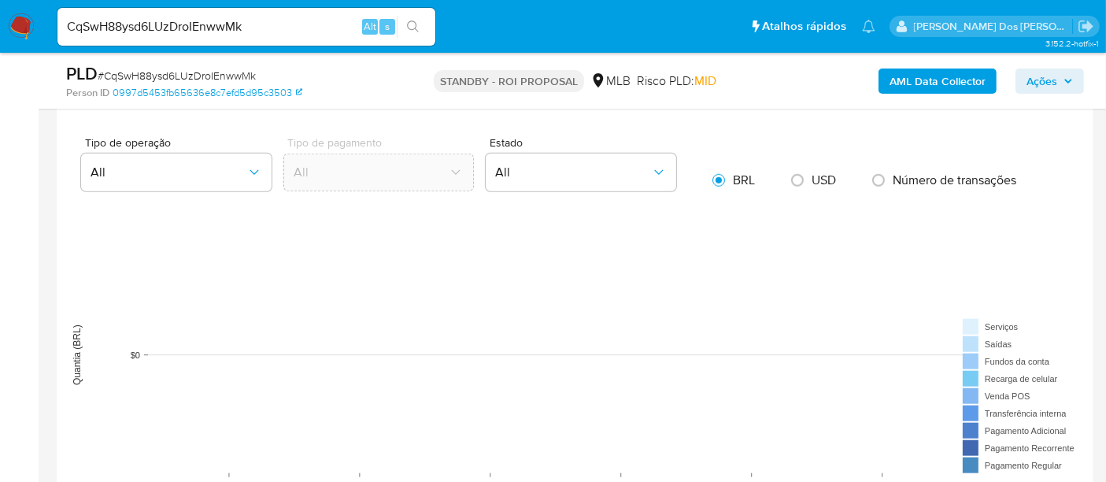
scroll to position [1661, 0]
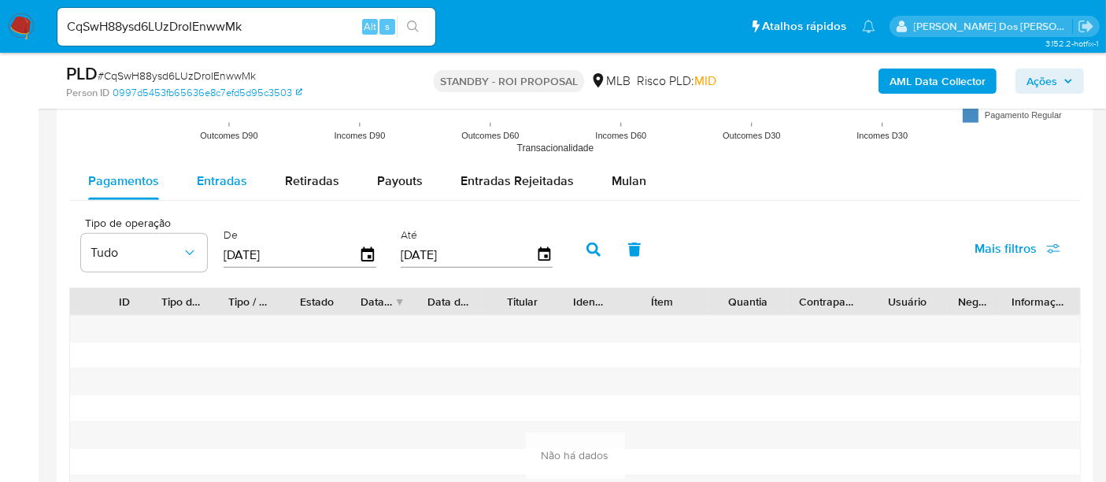
click at [249, 176] on button "Entradas" at bounding box center [222, 181] width 88 height 38
select select "10"
type button "1"
click at [360, 254] on icon "button" at bounding box center [368, 256] width 28 height 28
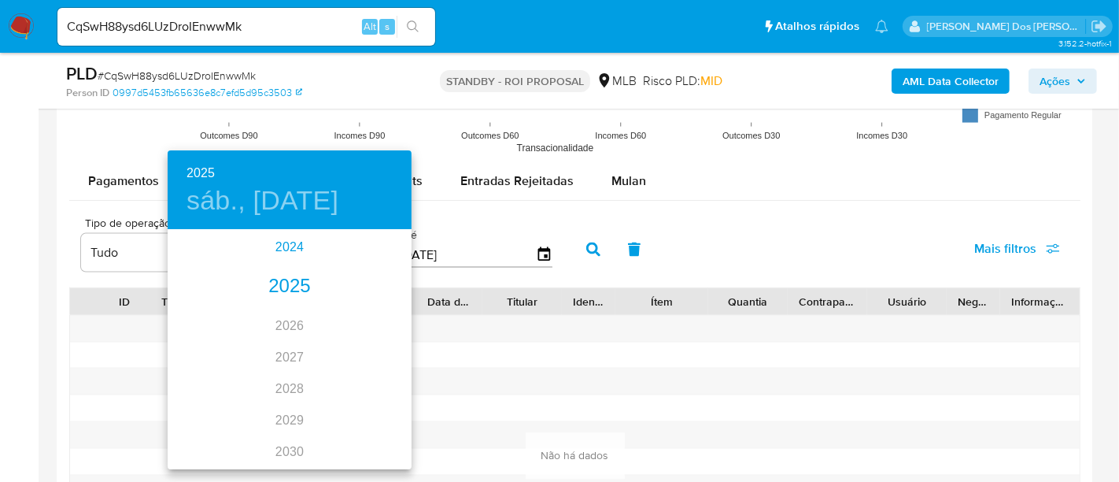
click at [293, 252] on div "2024" at bounding box center [290, 246] width 244 height 31
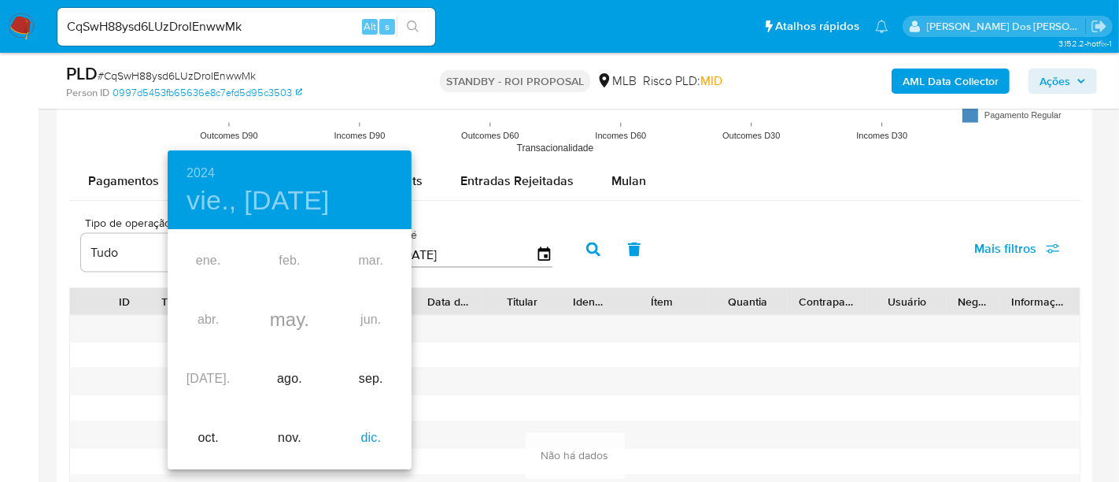
click at [360, 442] on div "dic." at bounding box center [371, 437] width 81 height 59
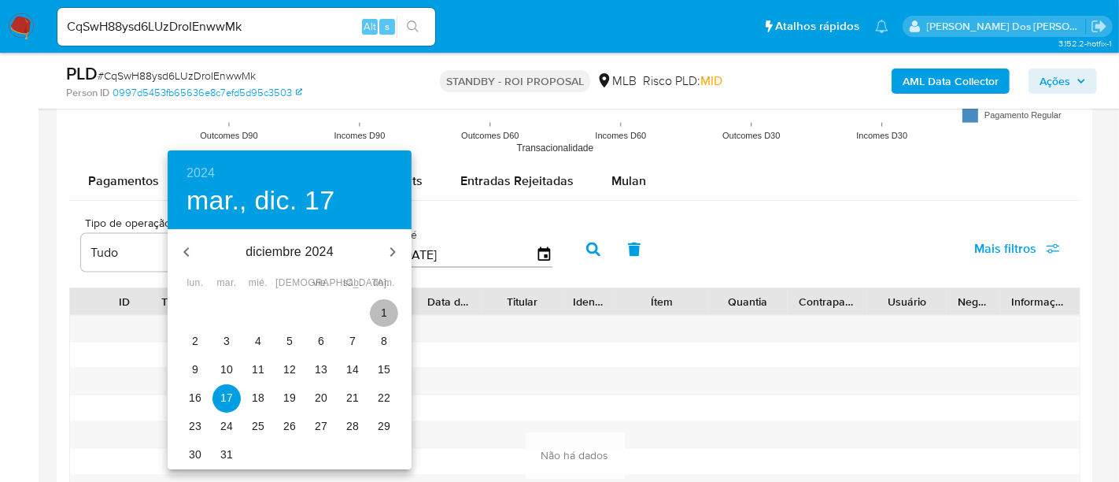
click at [382, 309] on p "1" at bounding box center [384, 313] width 6 height 16
type input "01/12/2024"
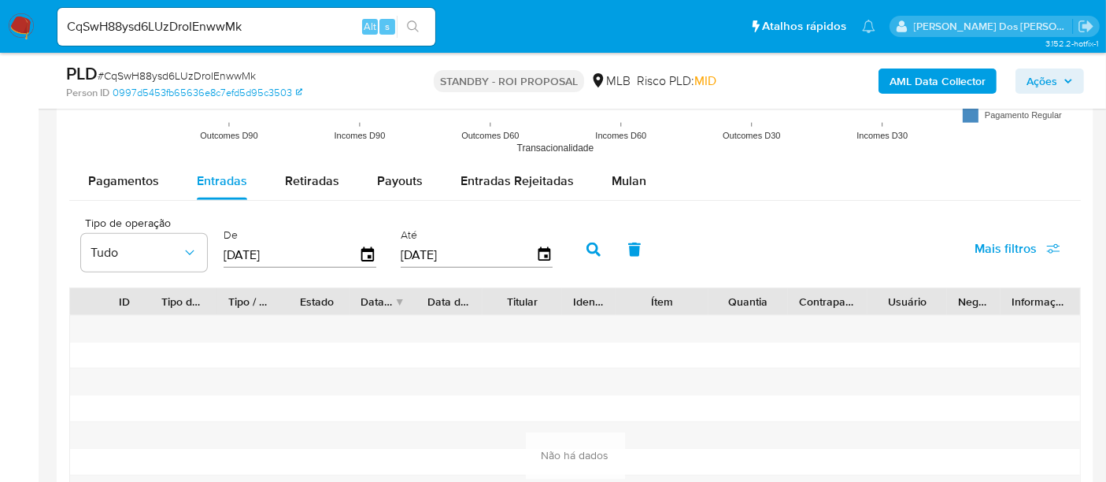
click at [527, 250] on input "[DATE]" at bounding box center [468, 254] width 135 height 25
click at [538, 249] on icon "button" at bounding box center [544, 254] width 13 height 14
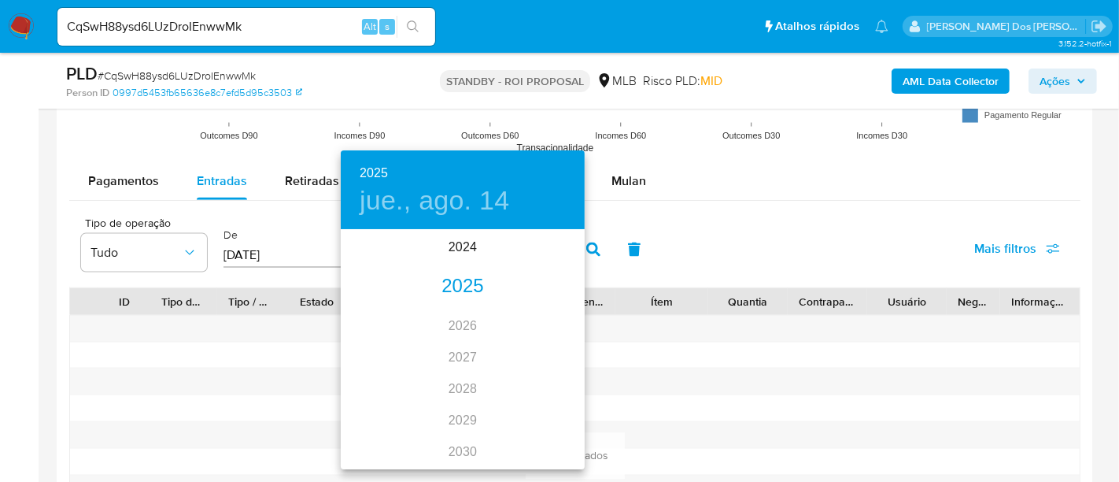
click at [467, 283] on div "2025" at bounding box center [463, 286] width 244 height 31
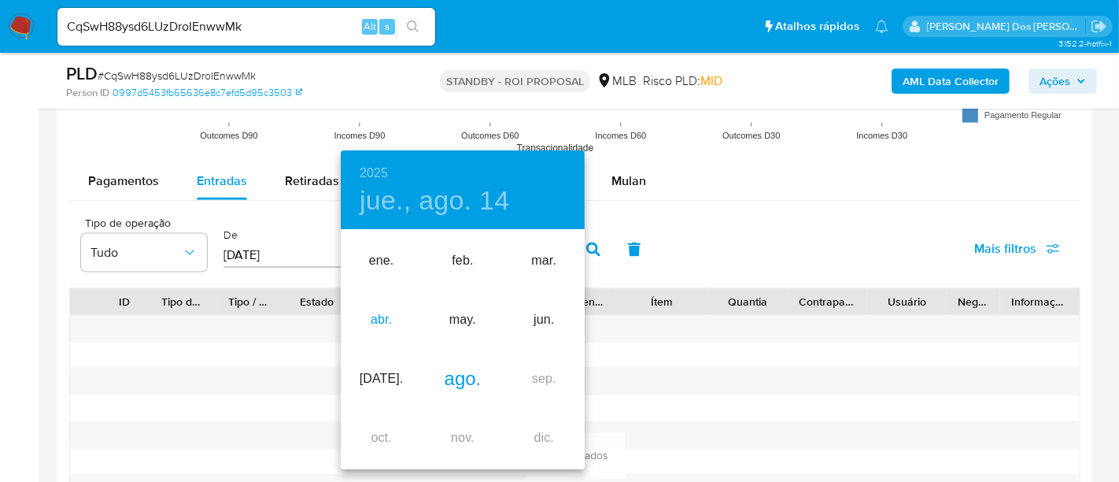
click at [378, 323] on div "abr." at bounding box center [381, 319] width 81 height 59
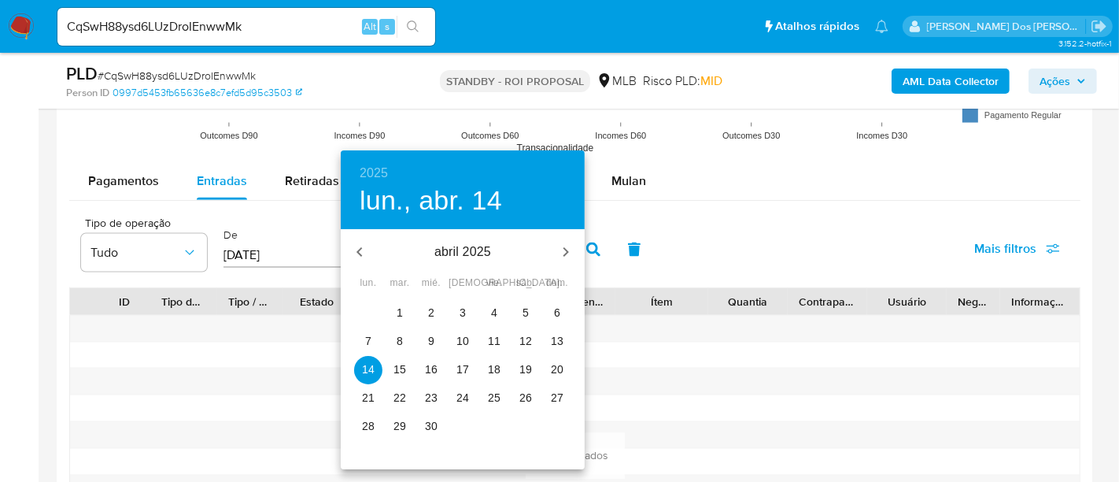
click at [458, 338] on p "10" at bounding box center [462, 341] width 13 height 16
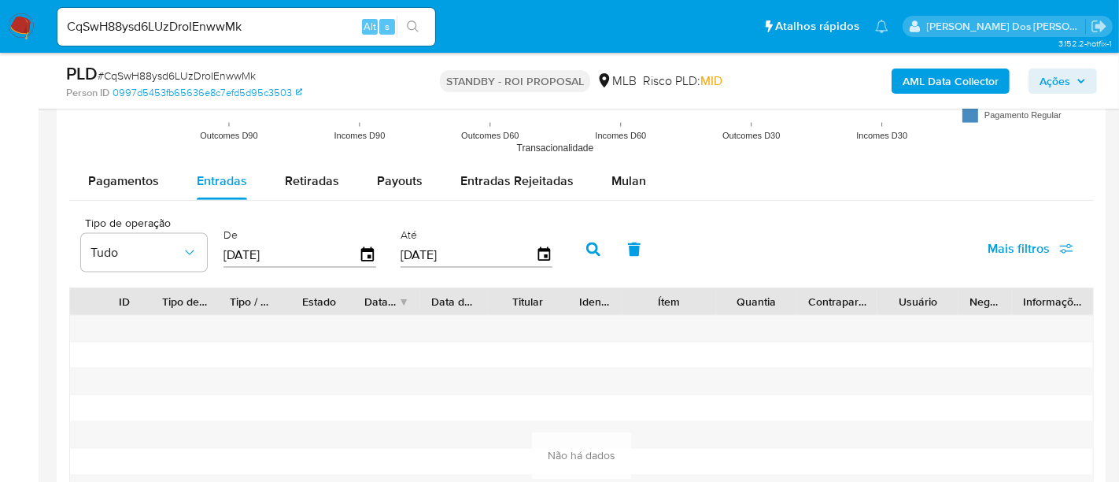
type input "10/04/2025"
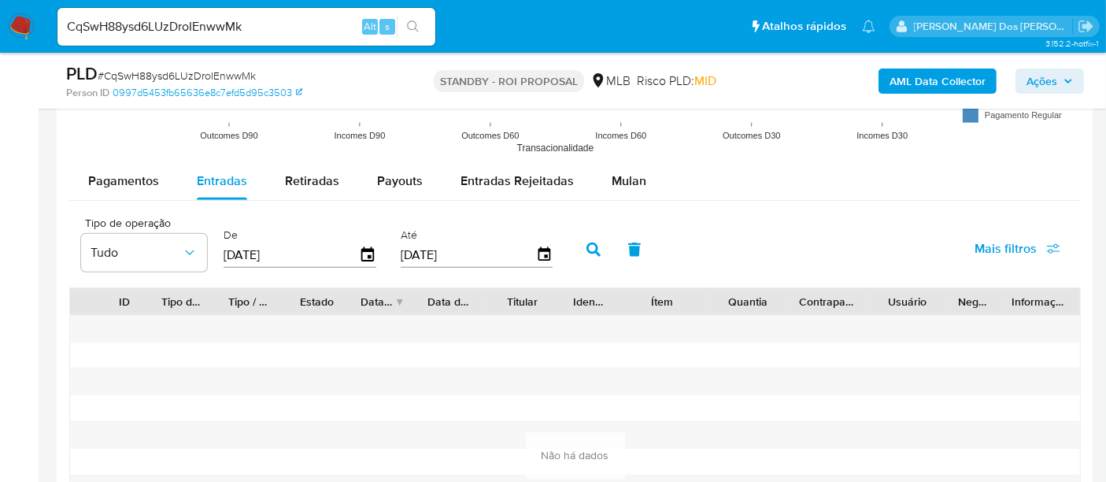
click at [980, 247] on span "Mais filtros" at bounding box center [1005, 249] width 62 height 38
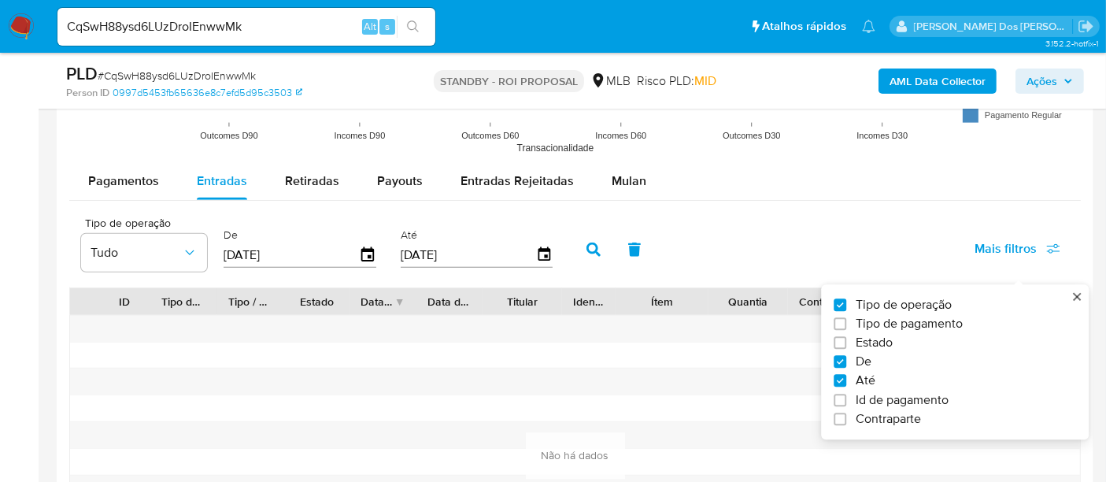
click at [885, 339] on span "Estado" at bounding box center [874, 343] width 37 height 16
click at [846, 339] on input "Estado" at bounding box center [839, 343] width 13 height 13
checkbox input "true"
type input "01/12/2024"
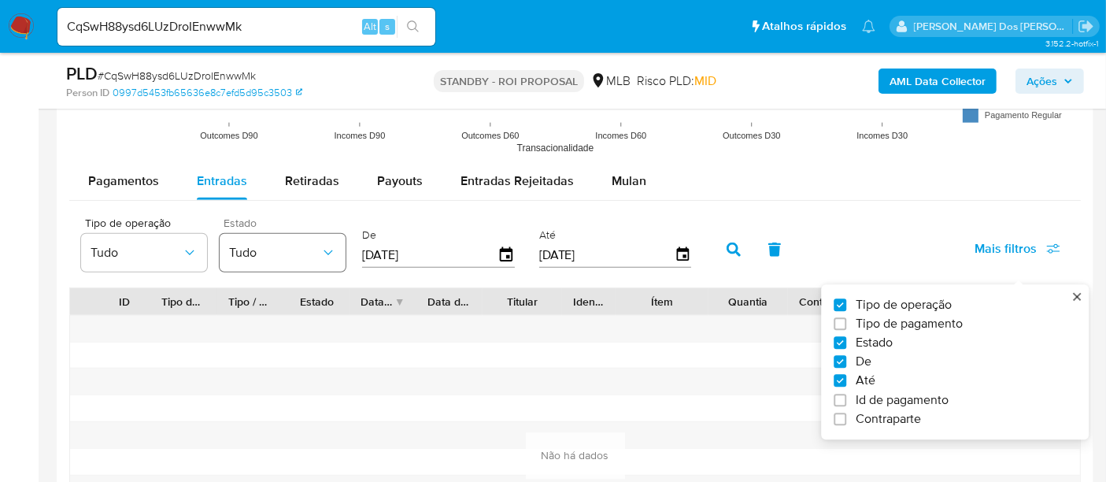
click at [261, 253] on span "Tudo" at bounding box center [274, 253] width 91 height 16
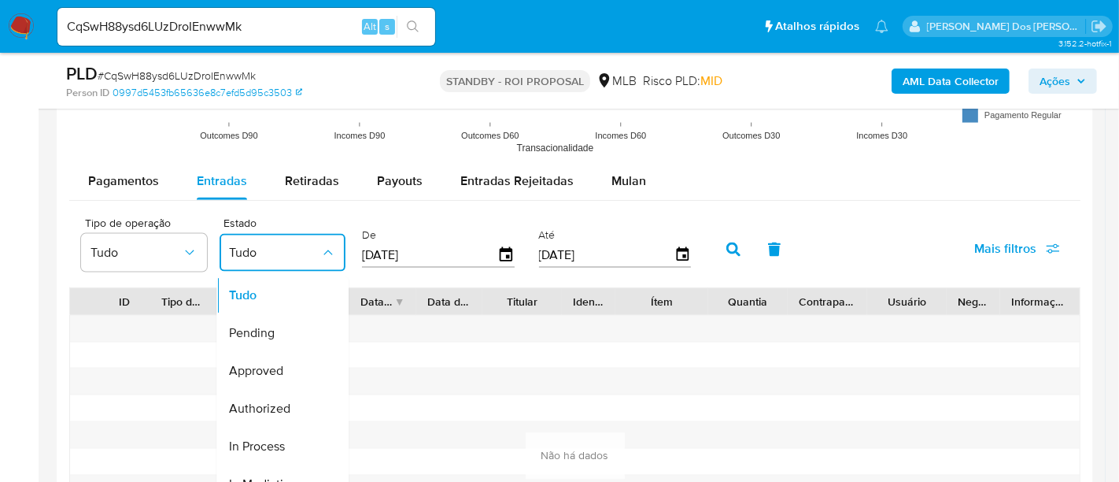
click at [251, 363] on span "Approved" at bounding box center [256, 371] width 54 height 16
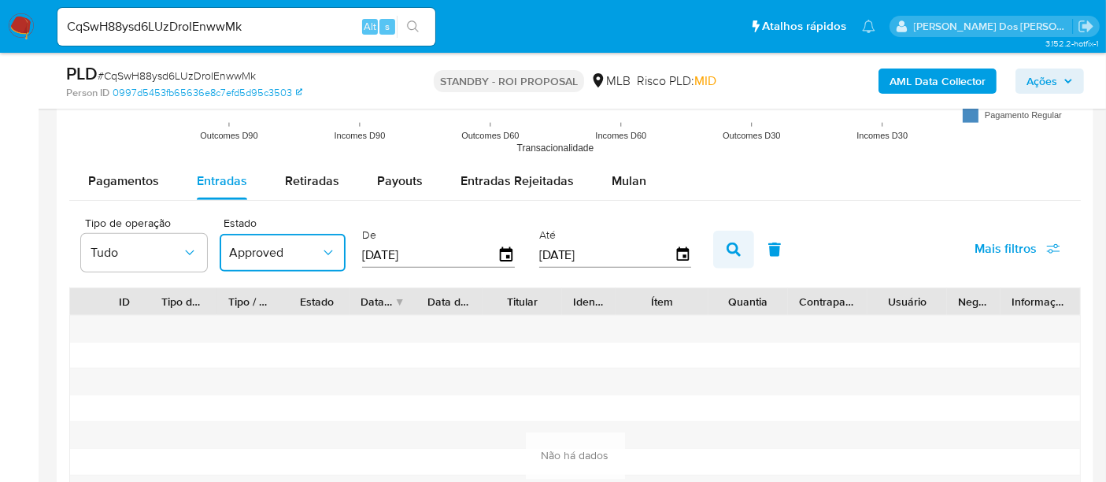
click at [726, 248] on icon "button" at bounding box center [733, 249] width 14 height 14
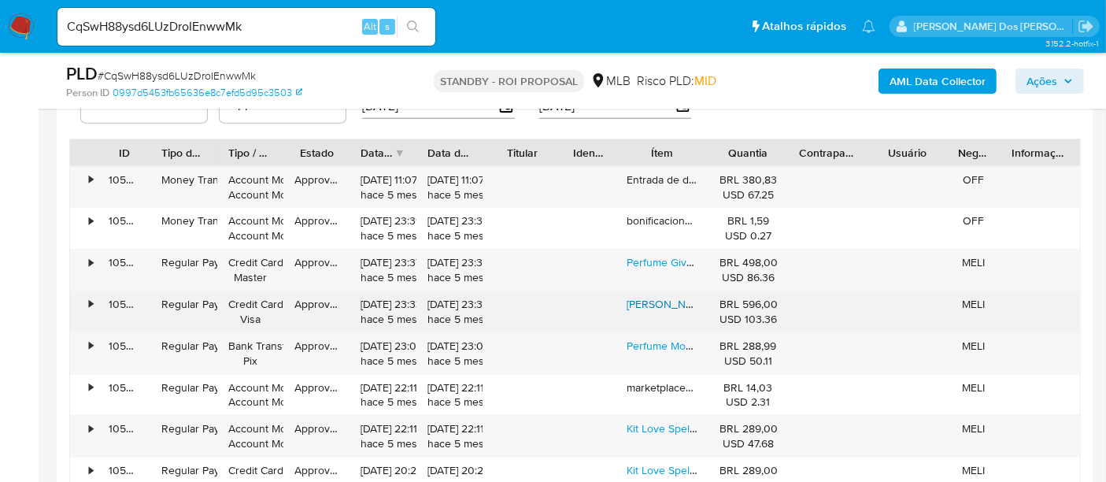
scroll to position [1836, 0]
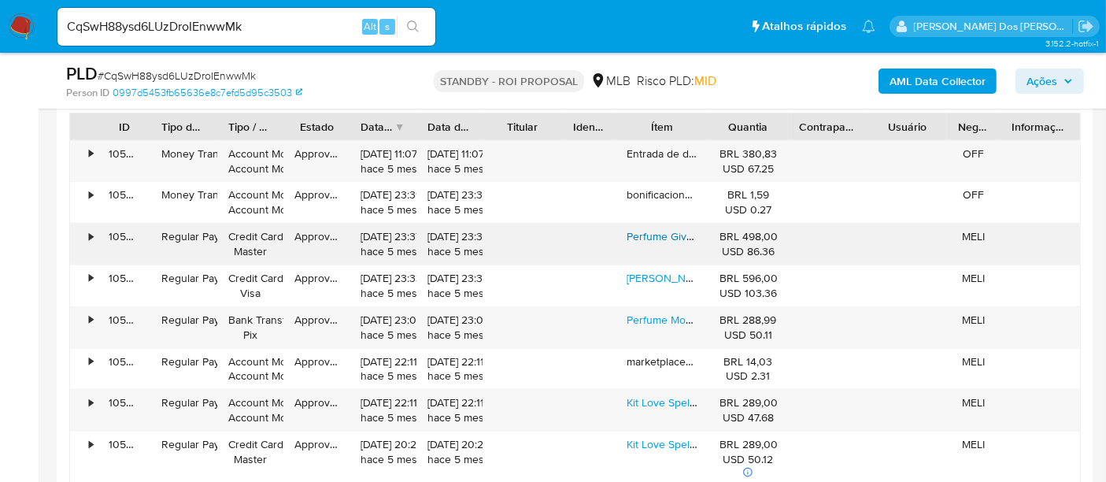
click at [661, 231] on link "Perfume Givenchy Blue Label 100ml Eau De Toilette Original" at bounding box center [773, 236] width 294 height 16
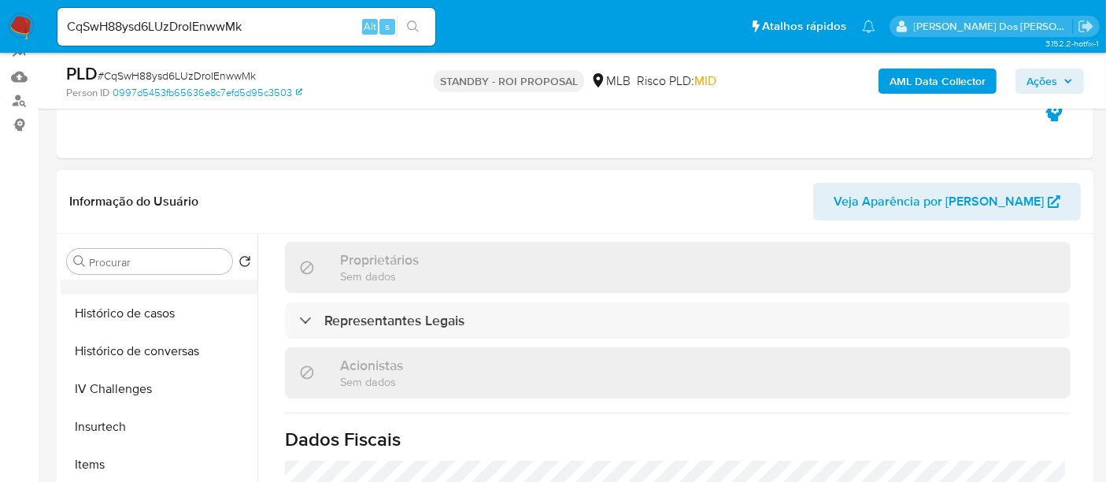
scroll to position [490, 0]
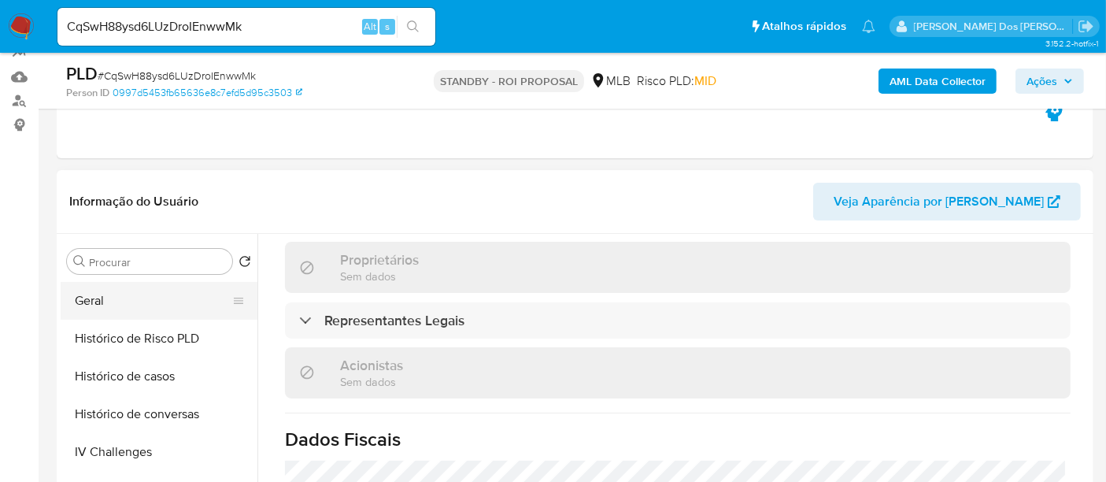
click at [98, 298] on button "Geral" at bounding box center [153, 301] width 184 height 38
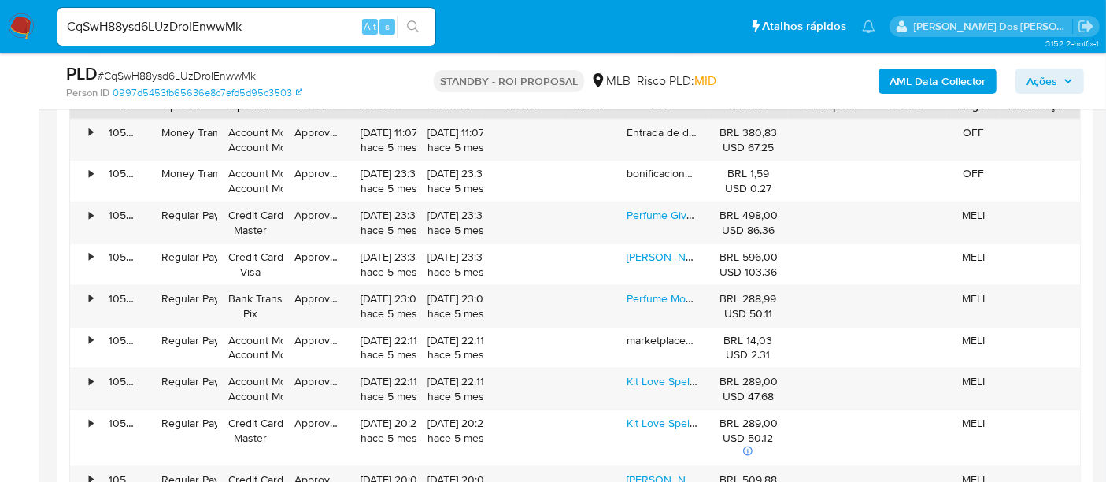
scroll to position [2011, 0]
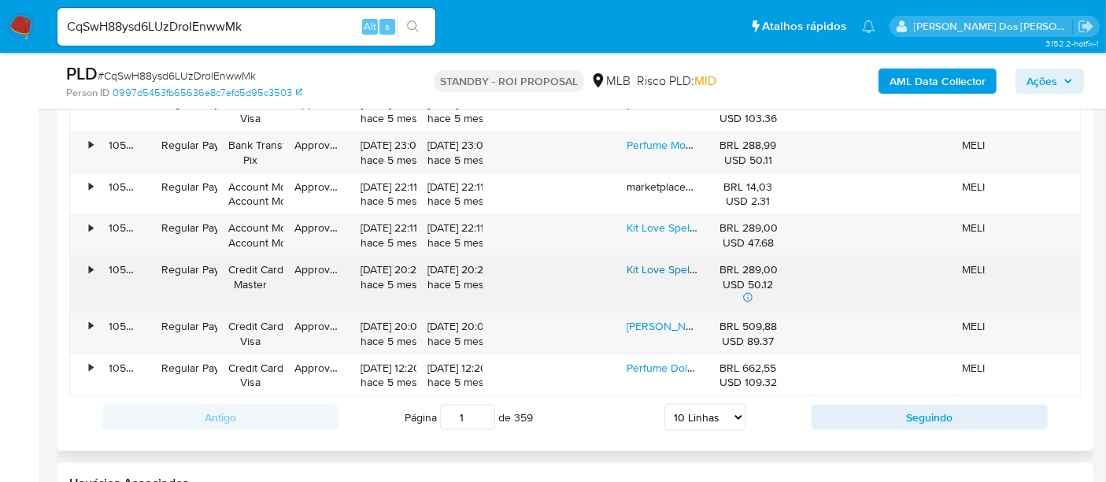
click at [667, 270] on link "Kit Love Spell Lotion 236ml +body Splash 250ml" at bounding box center [743, 269] width 234 height 16
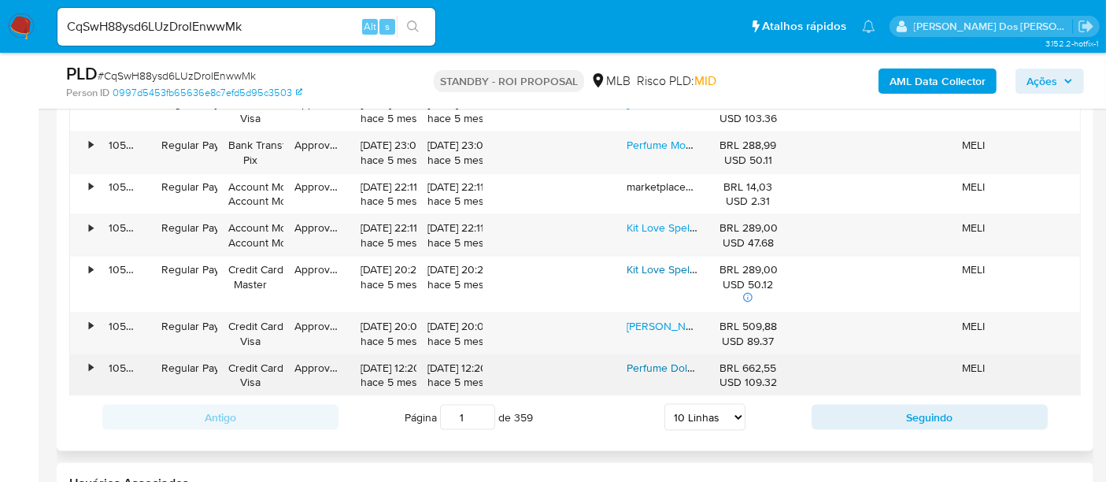
click at [661, 361] on link "Perfume Dolce Gabbana Dolce 75ml Eau De Parfum Original" at bounding box center [772, 368] width 293 height 16
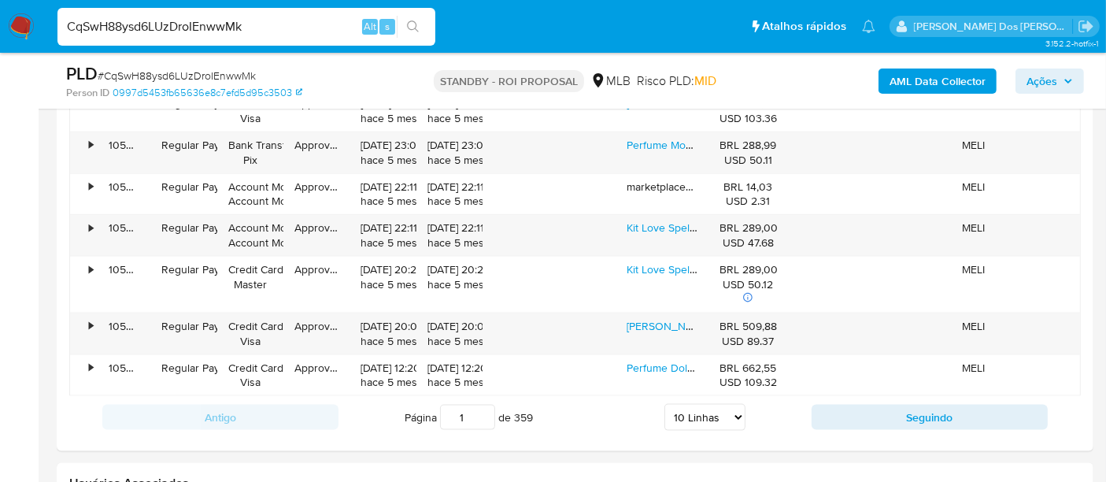
click at [278, 32] on input "CqSwH88ysd6LUzDroIEnwwMk" at bounding box center [246, 27] width 378 height 20
type input "simonelopes0610@gmail.com"
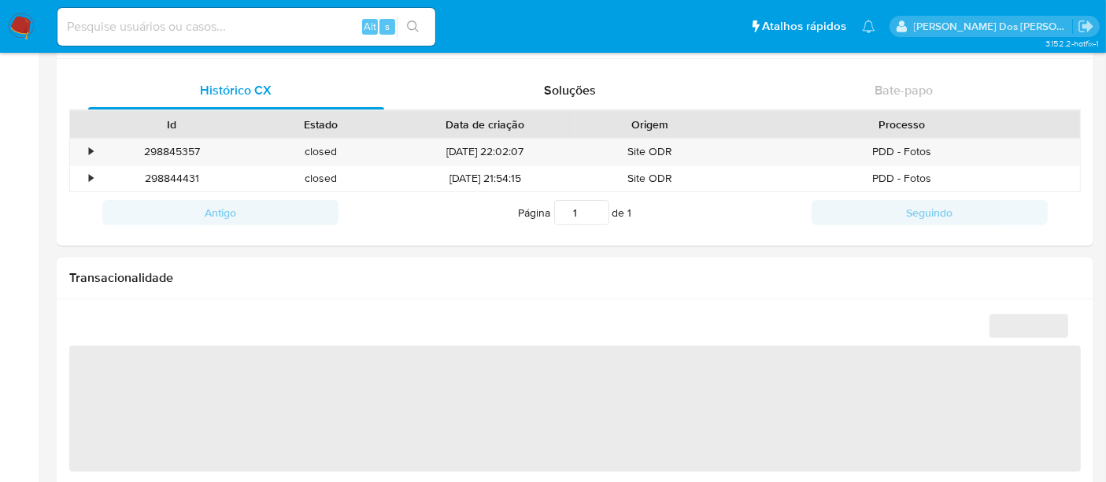
select select "10"
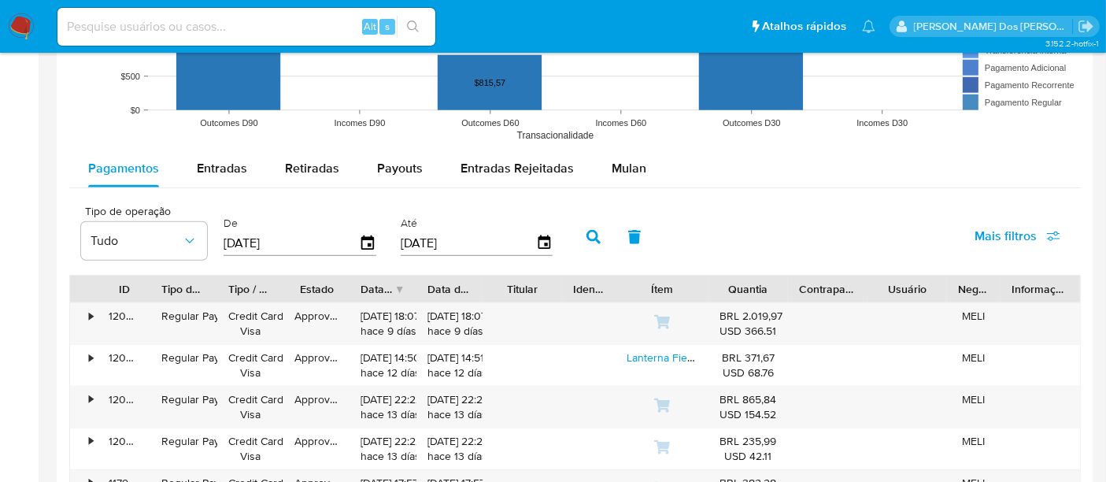
scroll to position [1399, 0]
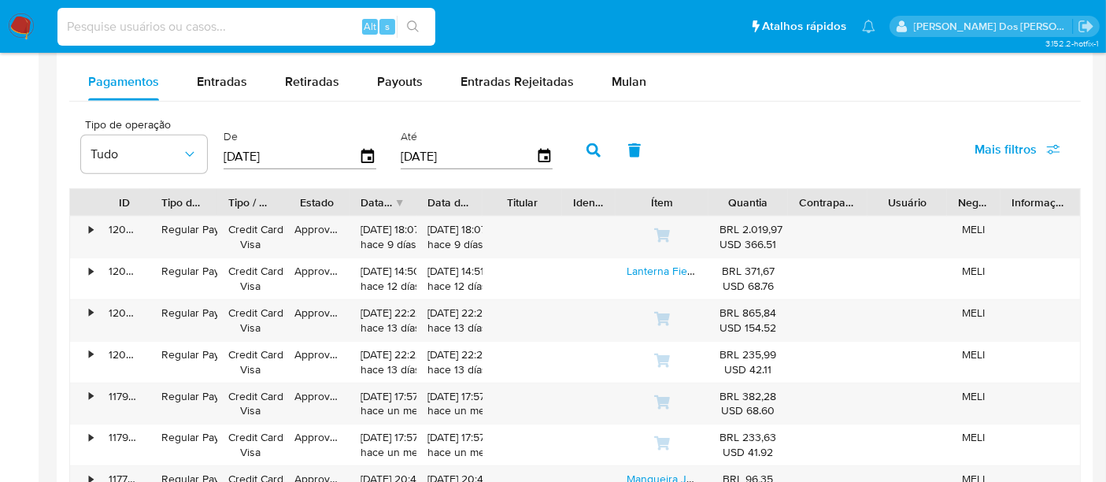
click at [268, 31] on input at bounding box center [246, 27] width 378 height 20
type input "renatolopesfilho1011@gmail.com"
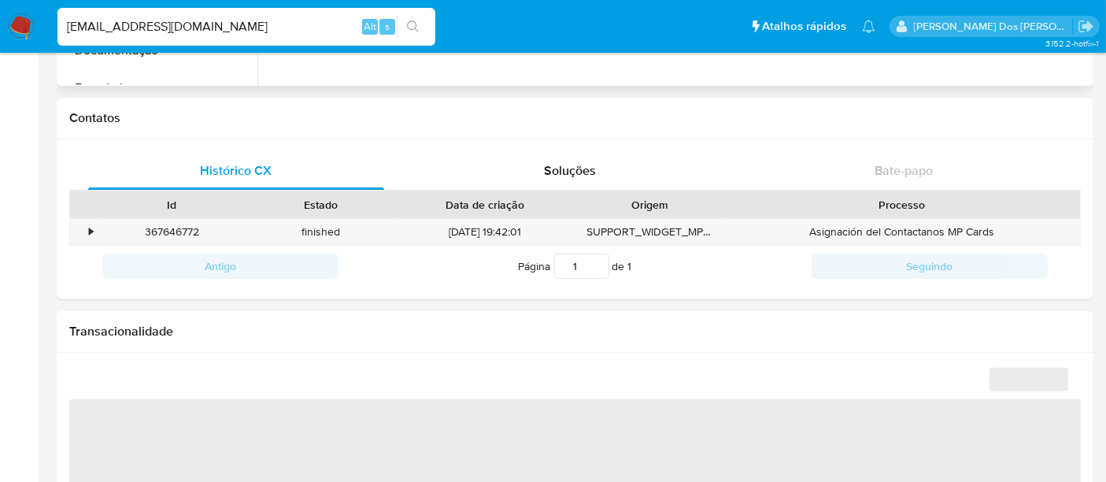
select select "10"
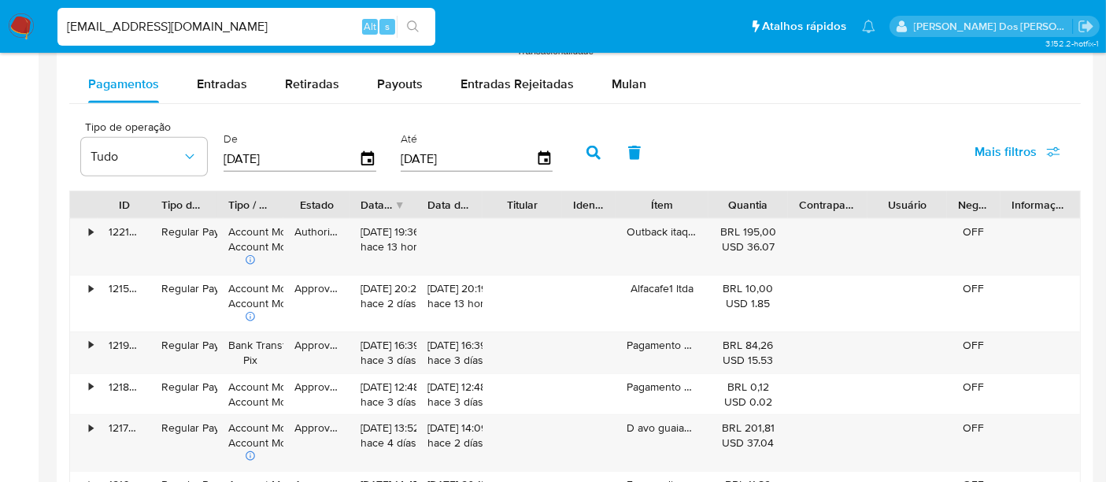
scroll to position [1399, 0]
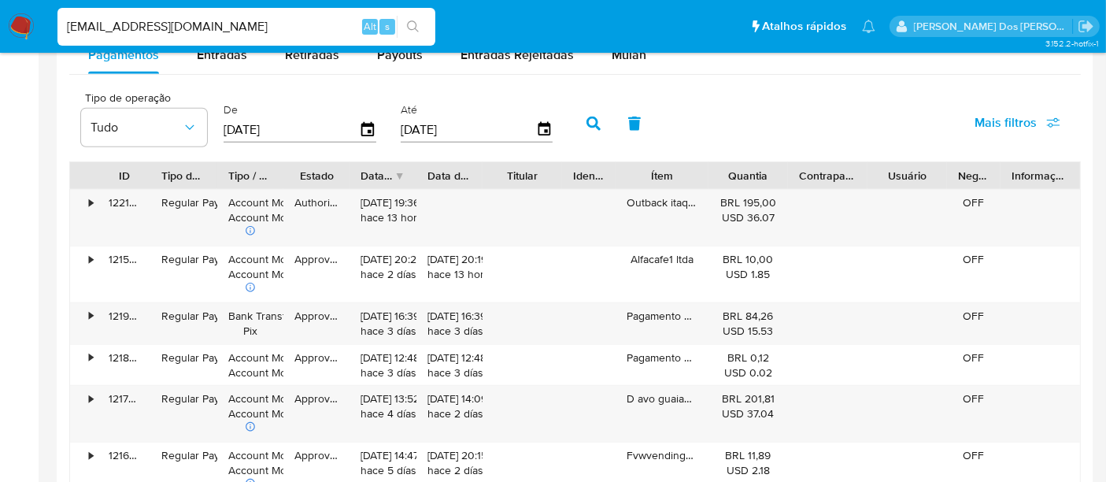
click at [257, 17] on input "renatolopesfilho1011@gmail.com" at bounding box center [246, 27] width 378 height 20
type input "msaluha@yahoo.com"
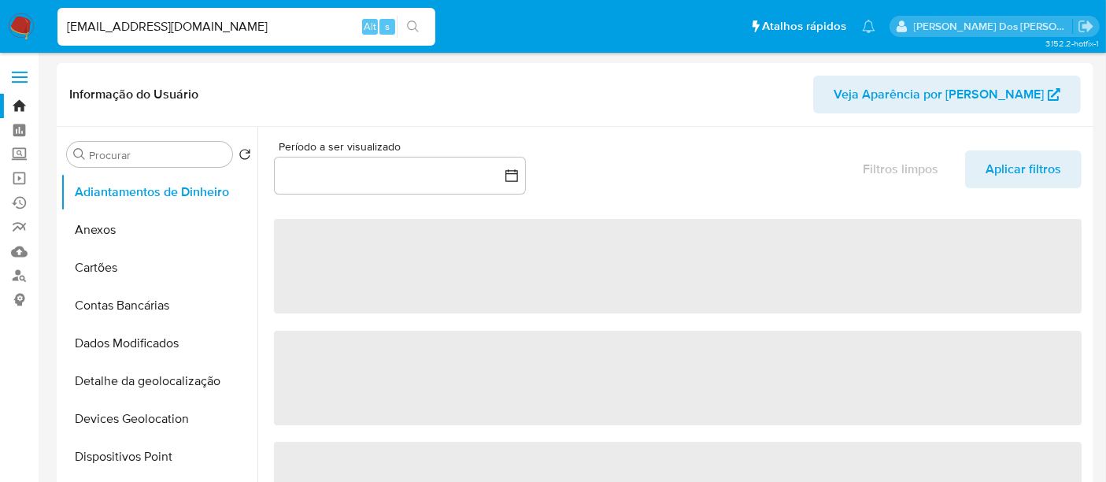
select select "10"
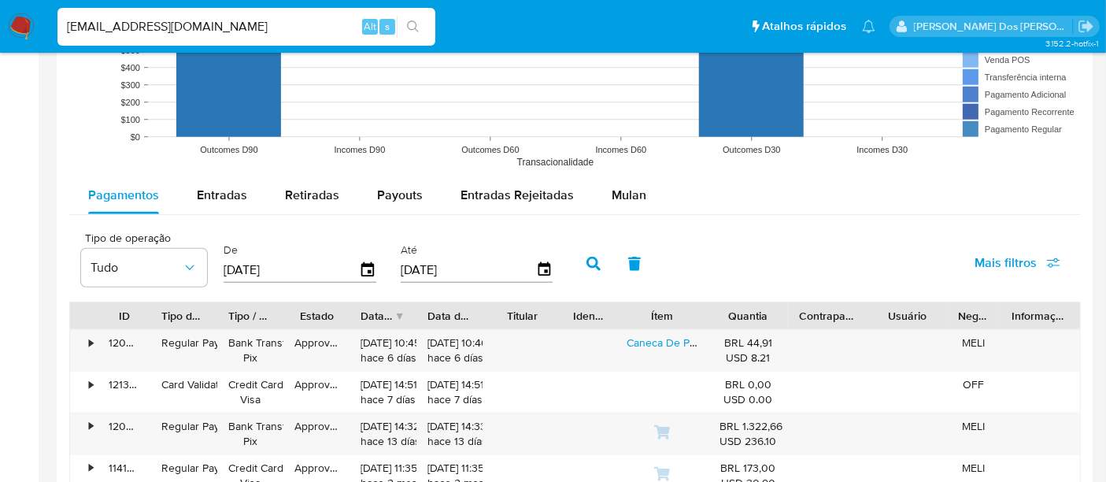
scroll to position [1311, 0]
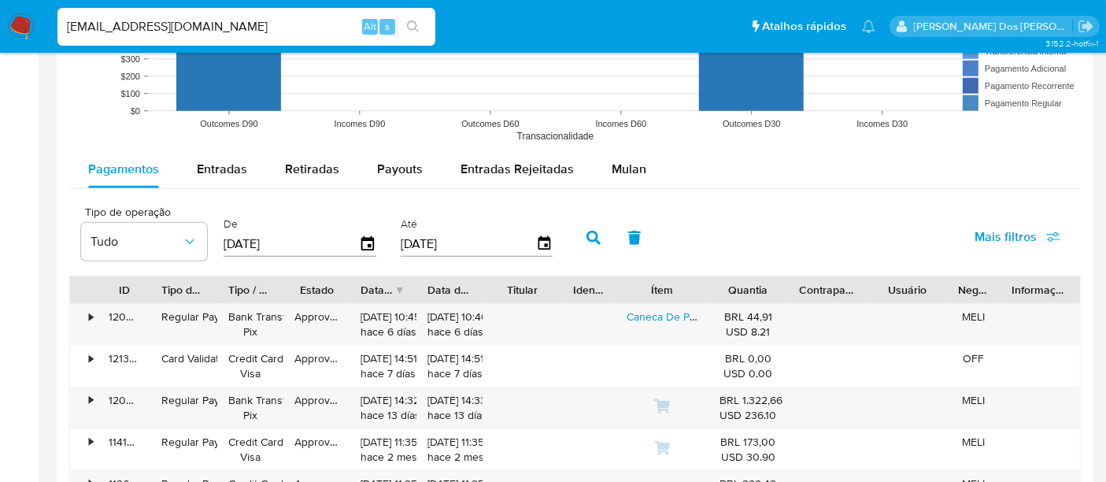
click at [238, 19] on input "msaluha@yahoo.com" at bounding box center [246, 27] width 378 height 20
paste input "cX6zvhWyJUn5eu7jsr3OMbpH"
type input "cX6zvhWyJUn5eu7jsr3OMbpH"
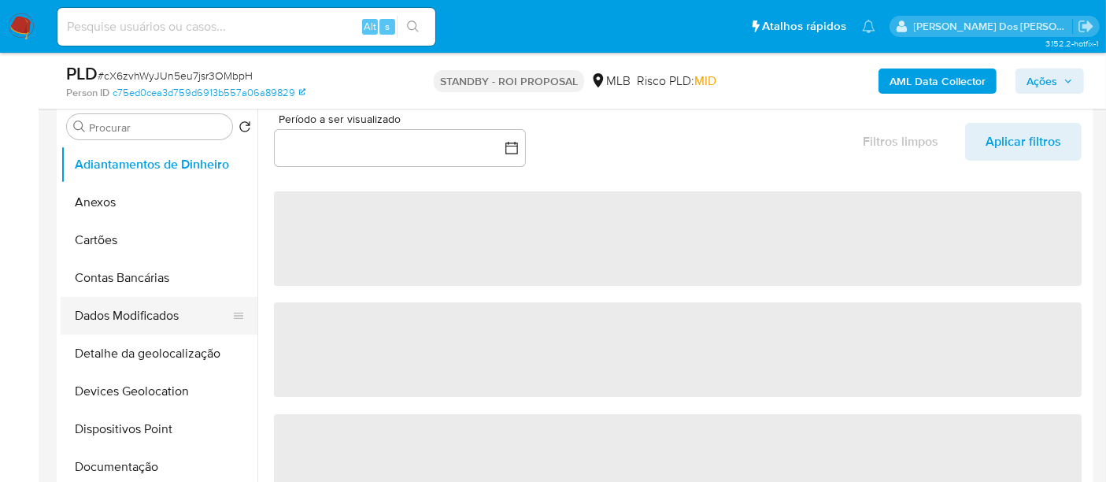
scroll to position [349, 0]
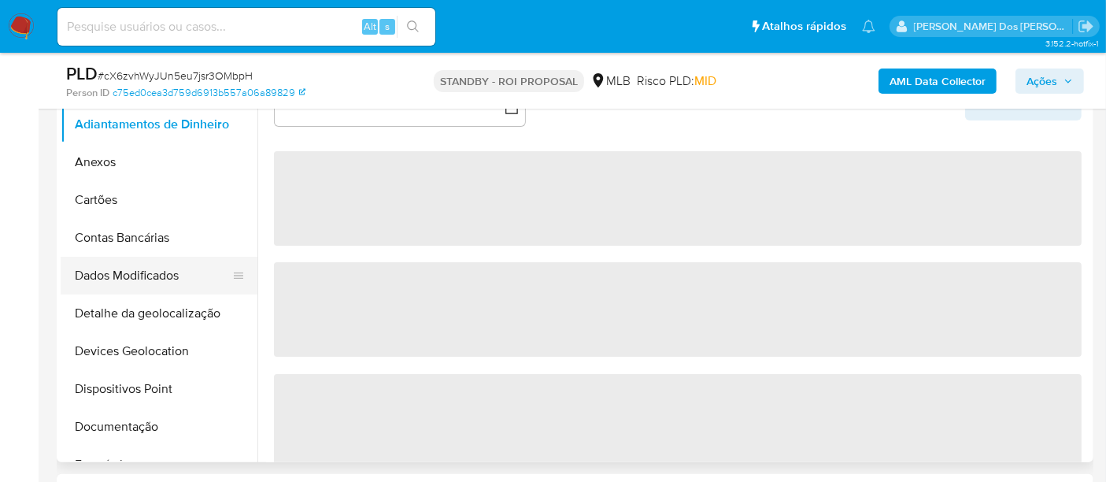
select select "10"
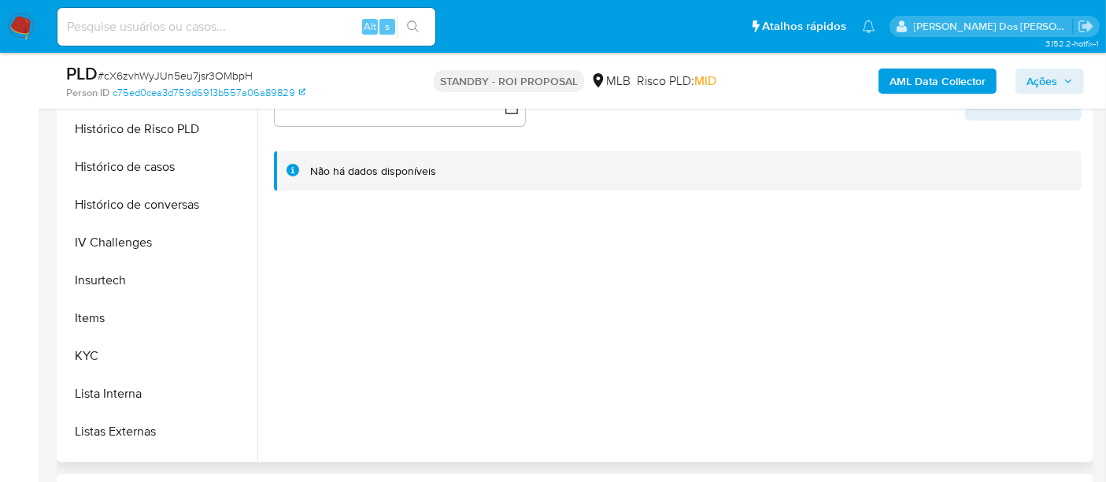
scroll to position [612, 0]
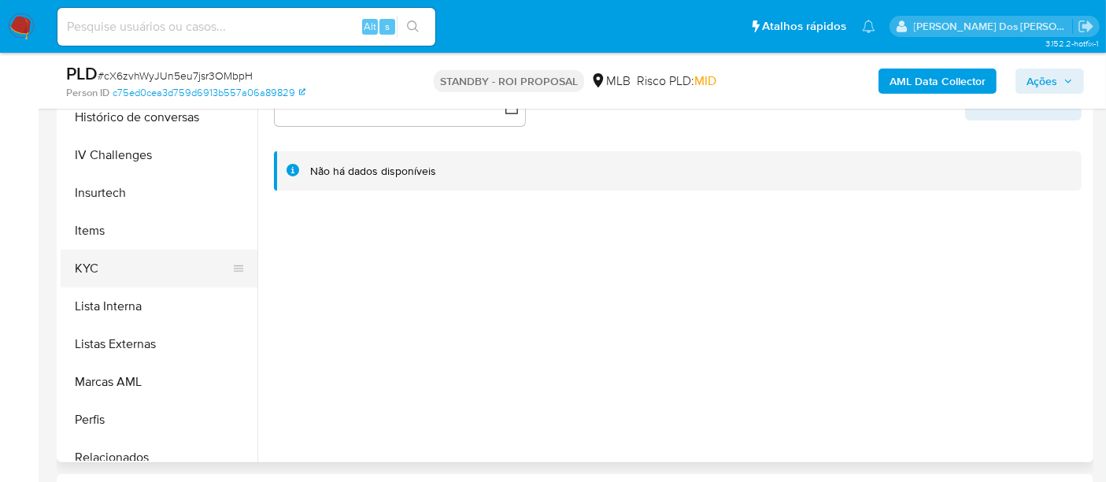
click at [98, 271] on button "KYC" at bounding box center [153, 268] width 184 height 38
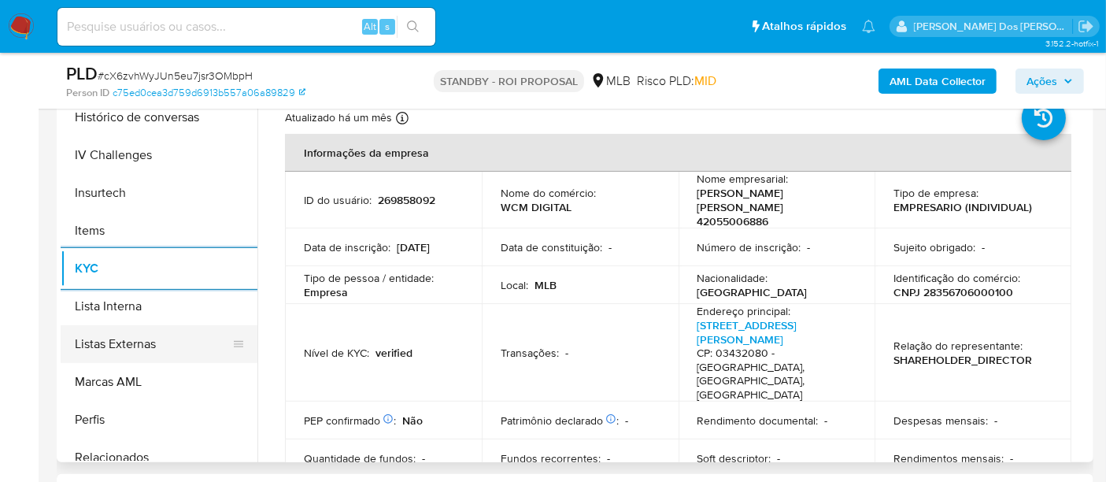
scroll to position [437, 0]
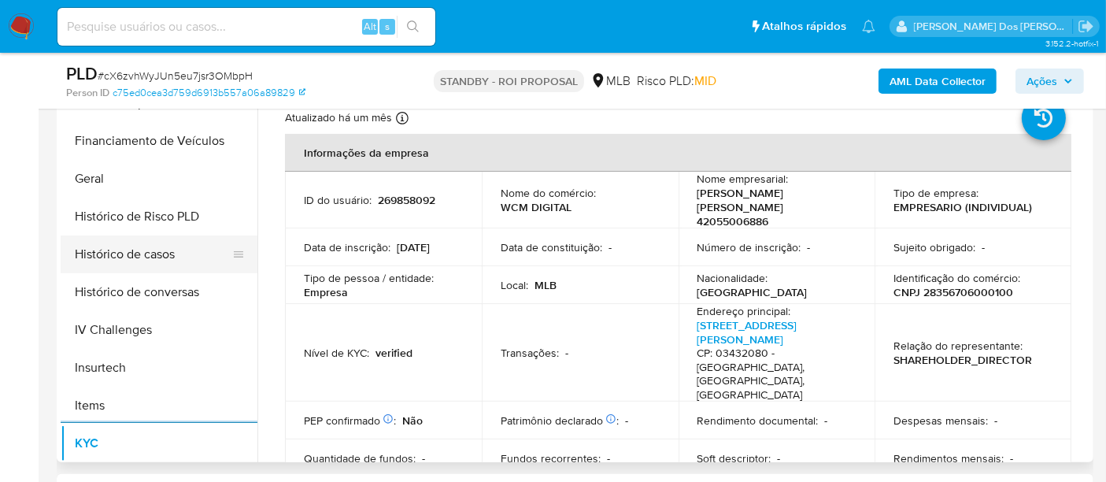
click at [148, 253] on button "Histórico de casos" at bounding box center [153, 254] width 184 height 38
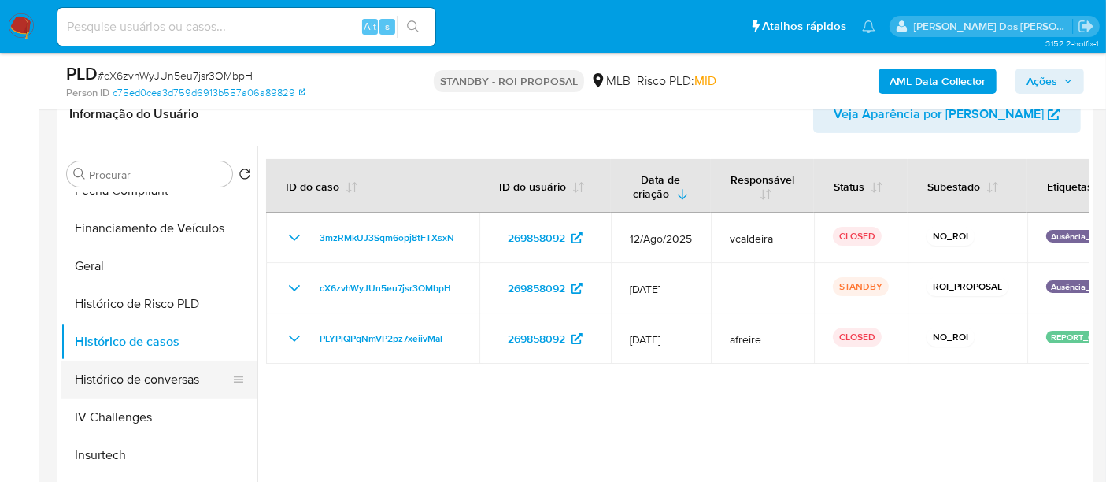
scroll to position [262, 0]
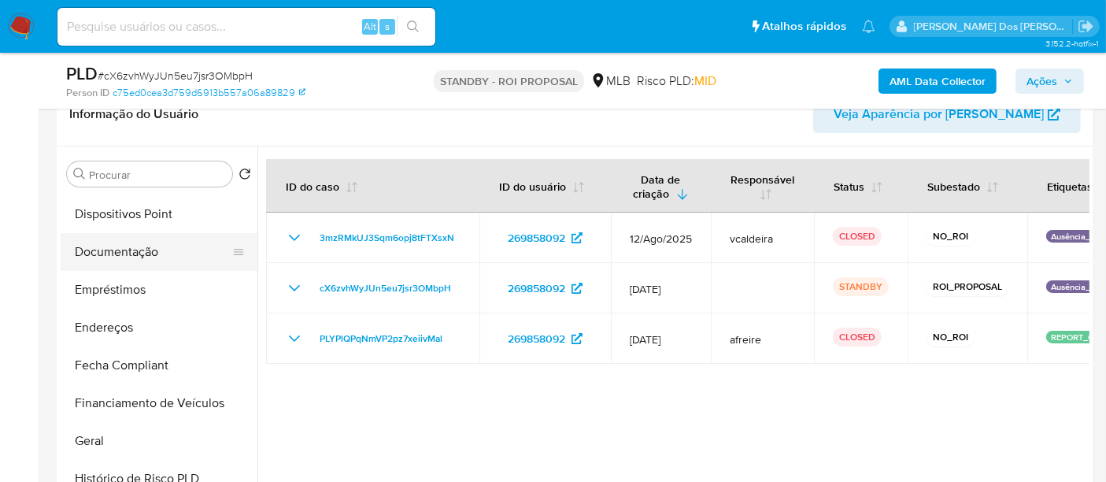
click at [140, 257] on button "Documentação" at bounding box center [153, 252] width 184 height 38
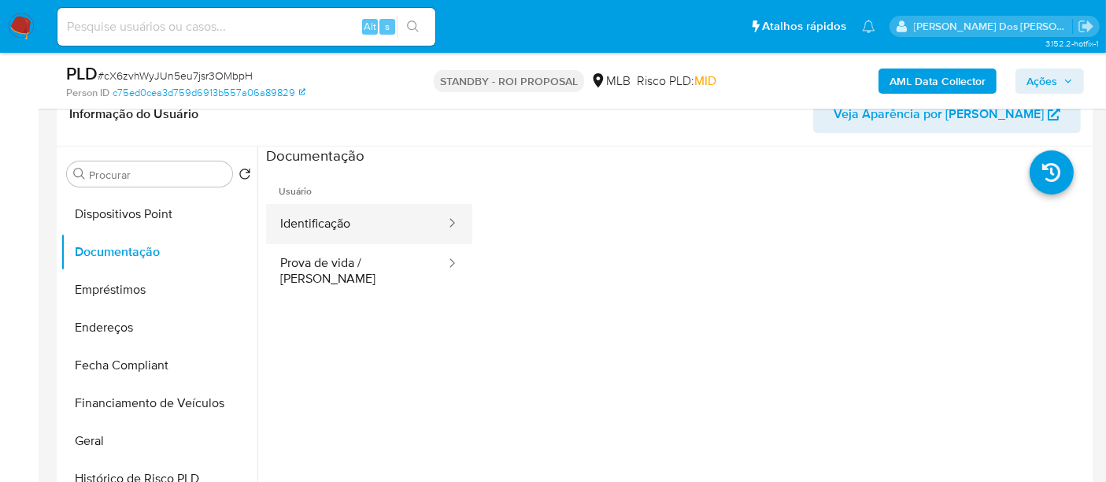
click at [308, 235] on button "Identificação" at bounding box center [356, 224] width 181 height 40
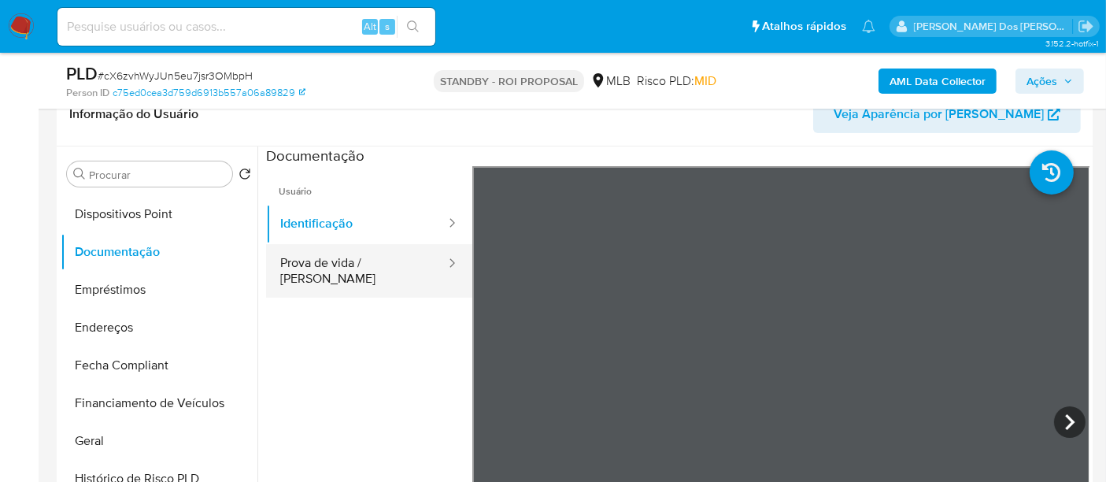
click at [382, 266] on button "Prova de vida / [PERSON_NAME]" at bounding box center [356, 271] width 181 height 54
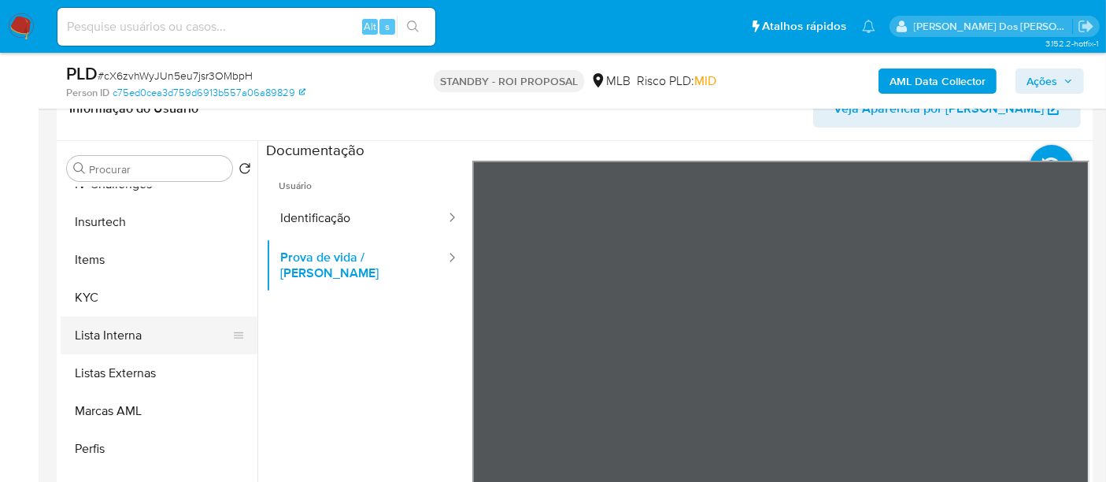
scroll to position [524, 0]
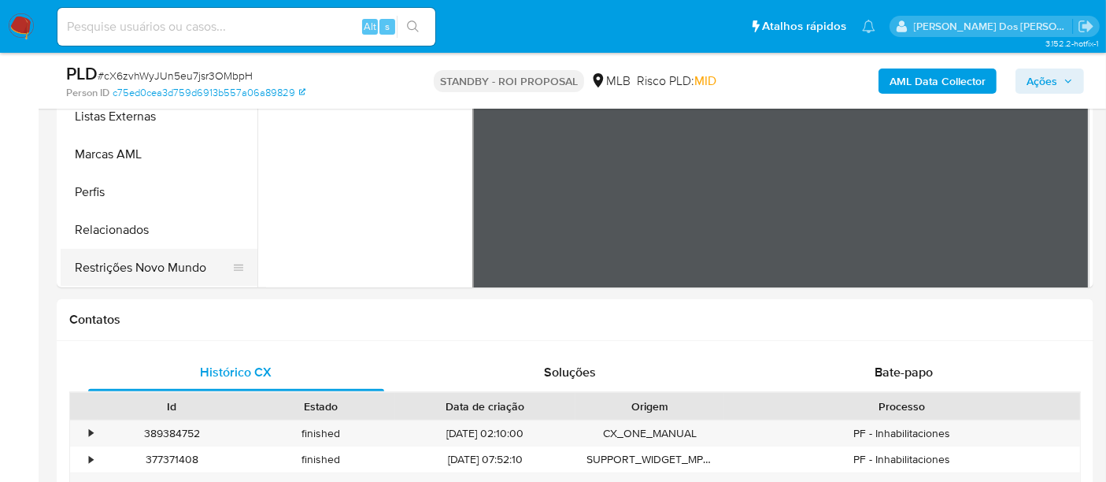
click at [171, 267] on button "Restrições Novo Mundo" at bounding box center [153, 268] width 184 height 38
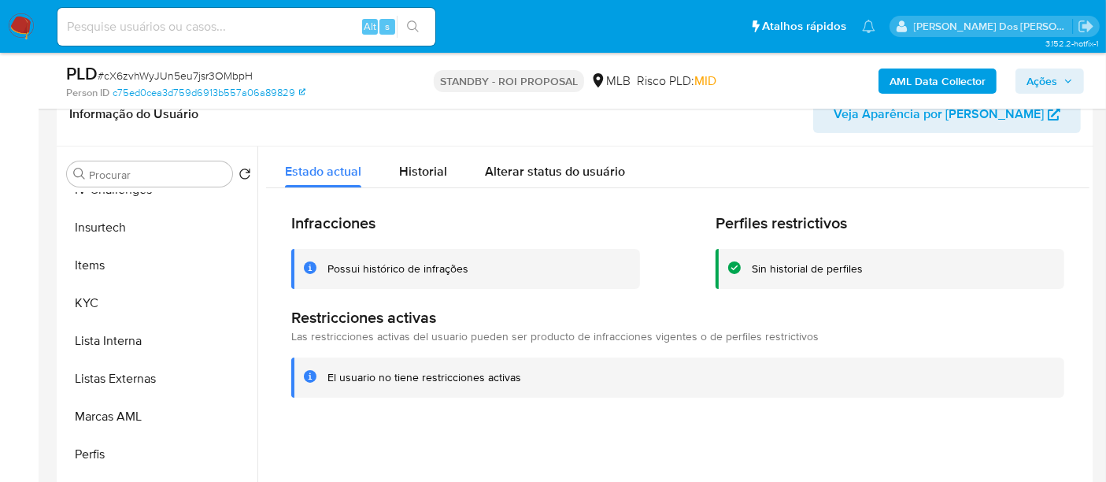
scroll to position [490, 0]
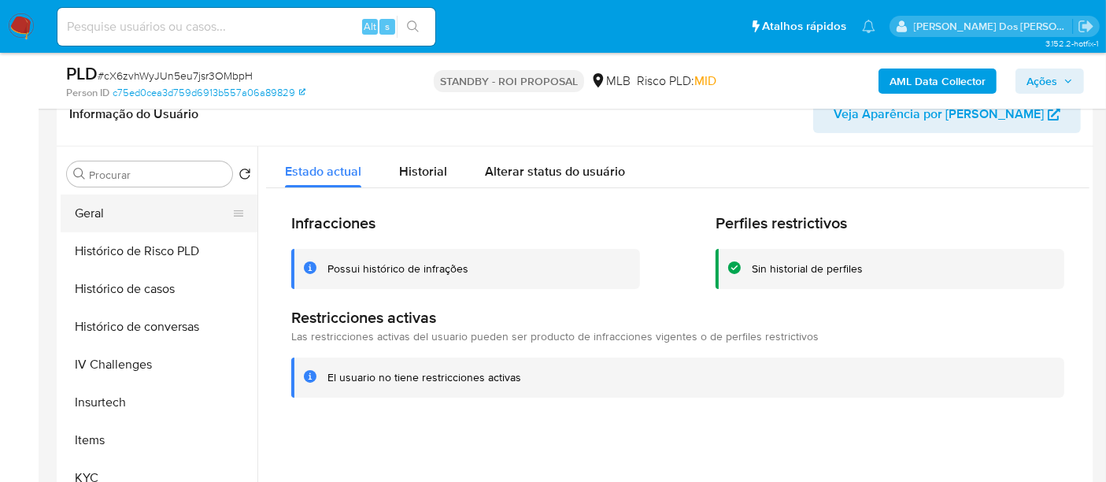
click at [99, 214] on button "Geral" at bounding box center [153, 213] width 184 height 38
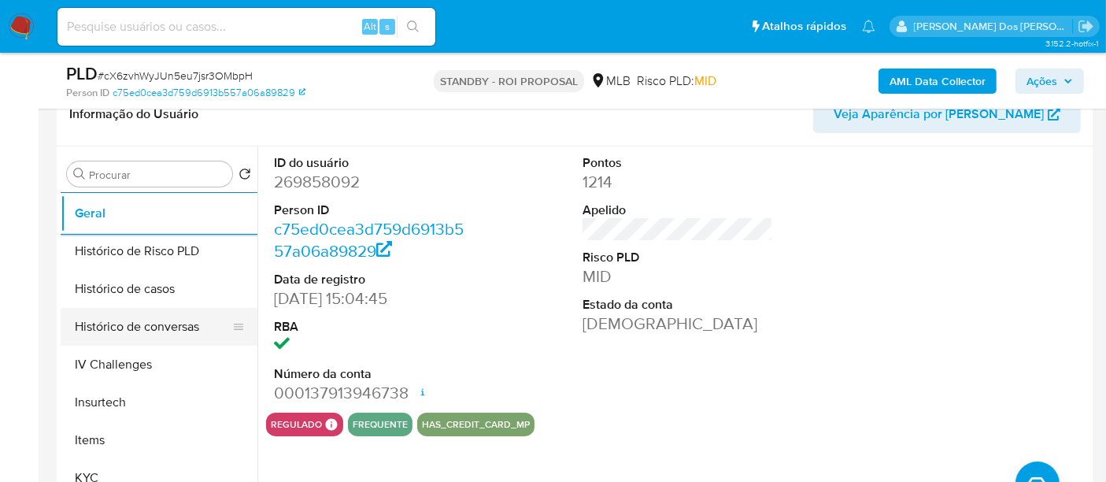
scroll to position [664, 0]
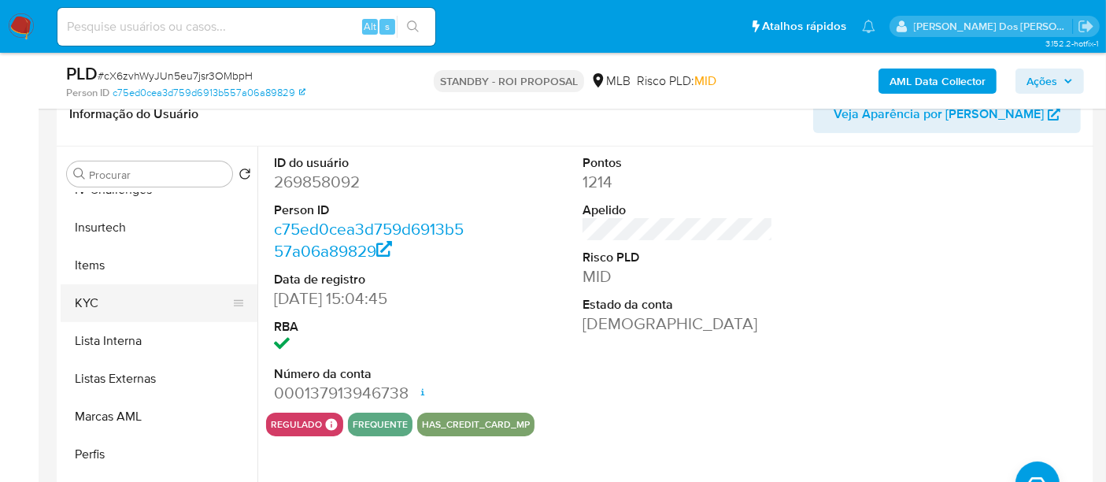
click at [92, 300] on button "KYC" at bounding box center [153, 303] width 184 height 38
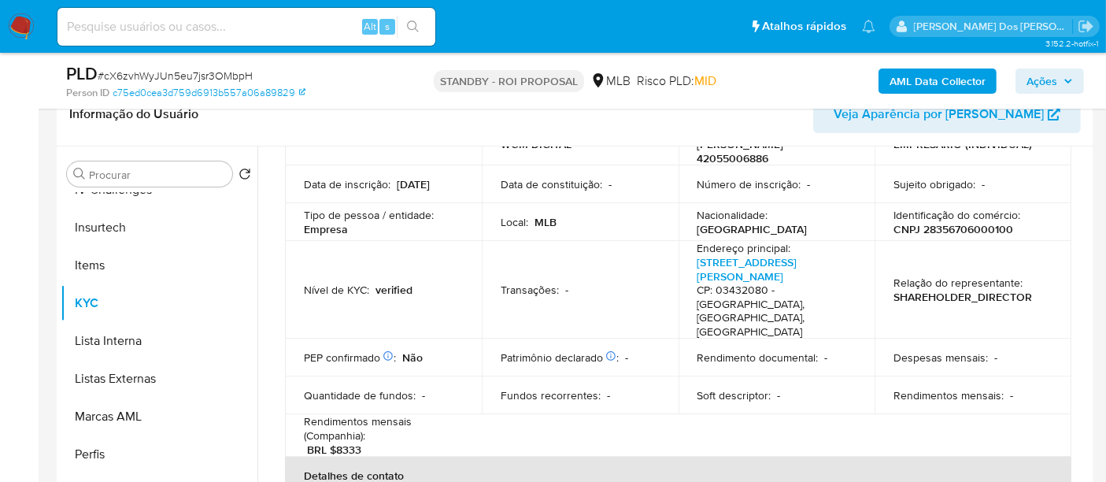
scroll to position [175, 0]
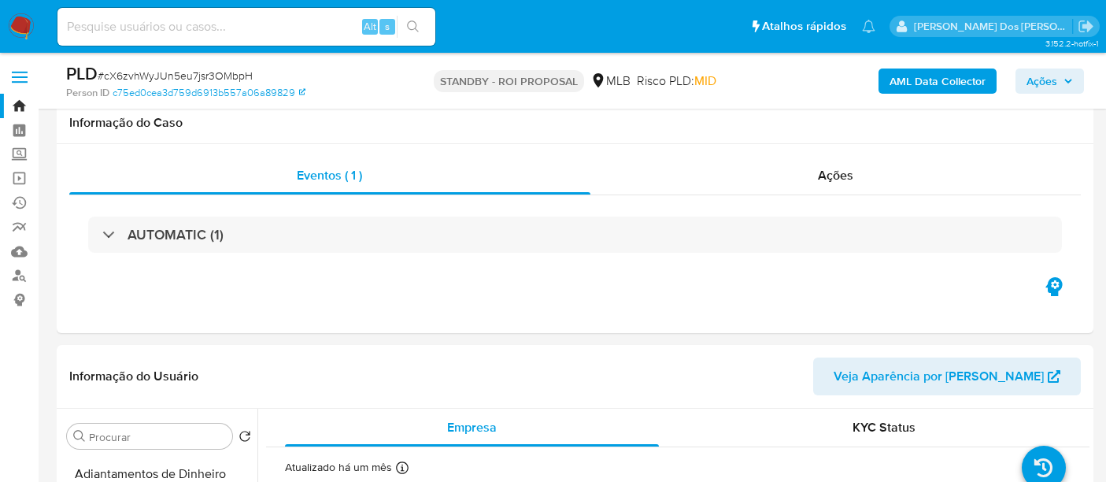
select select "10"
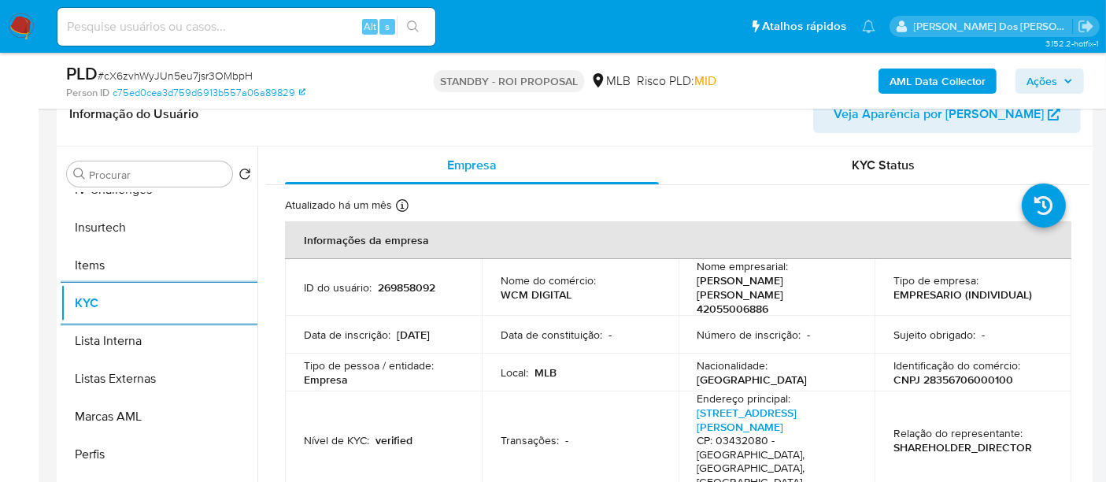
click at [916, 75] on b "AML Data Collector" at bounding box center [937, 80] width 96 height 25
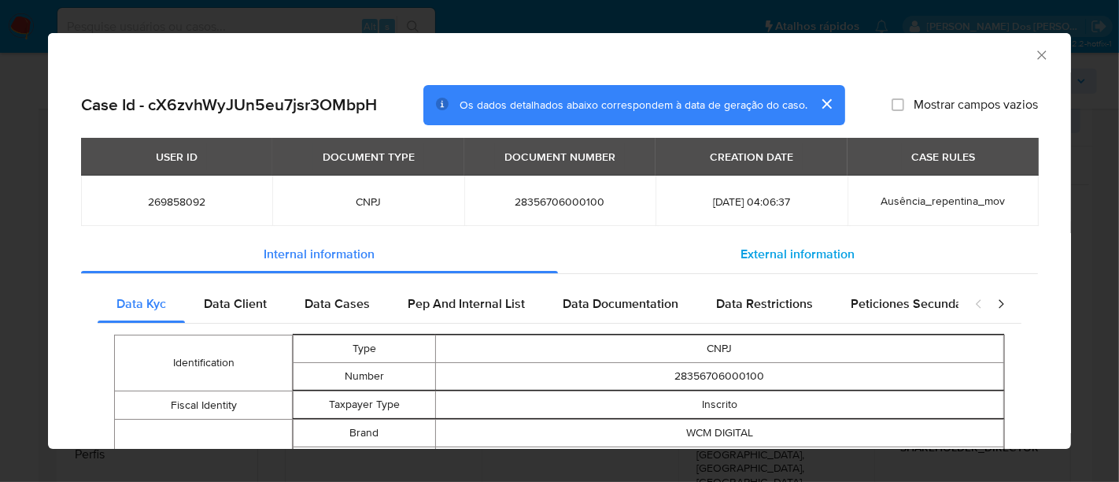
click at [741, 255] on span "External information" at bounding box center [798, 254] width 114 height 18
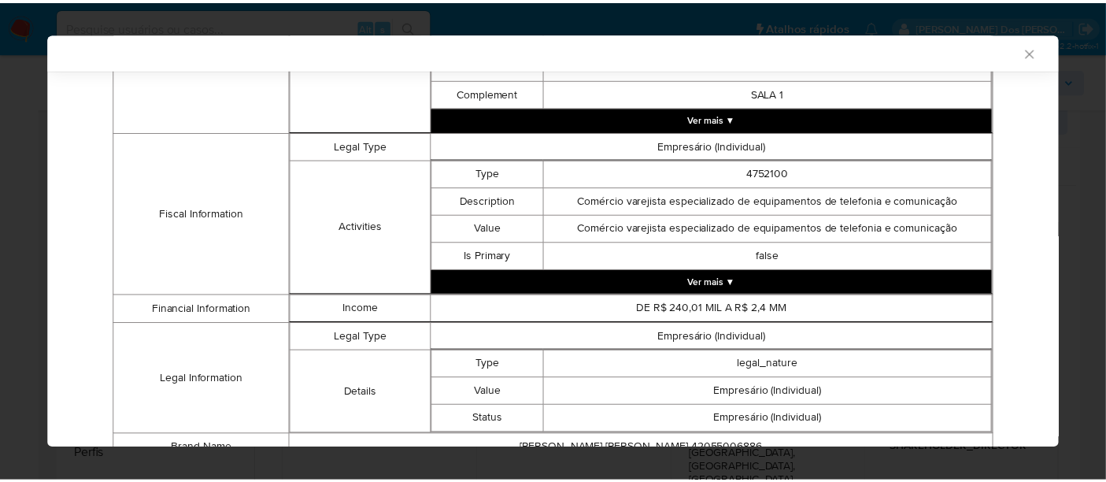
scroll to position [609, 0]
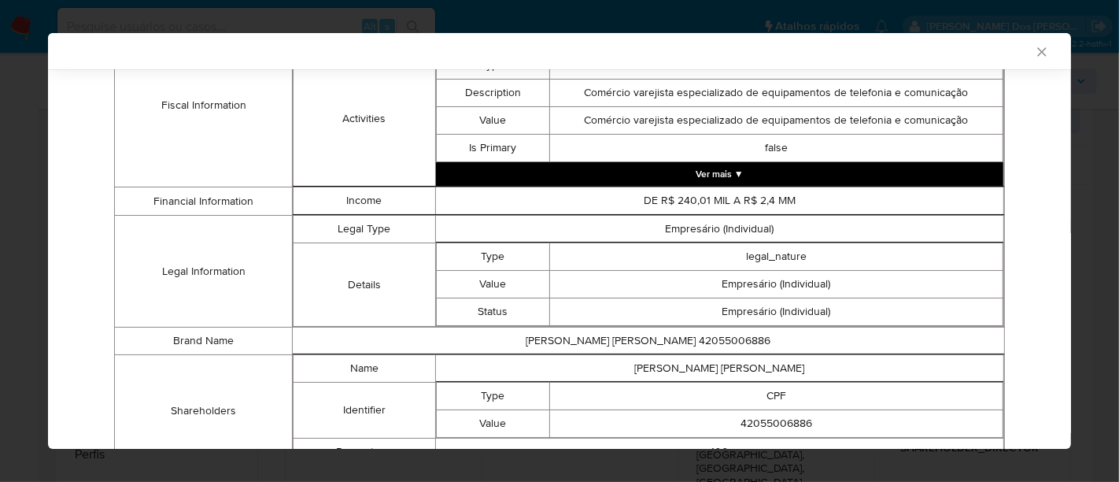
click at [1034, 54] on icon "Fechar a janela" at bounding box center [1042, 52] width 16 height 16
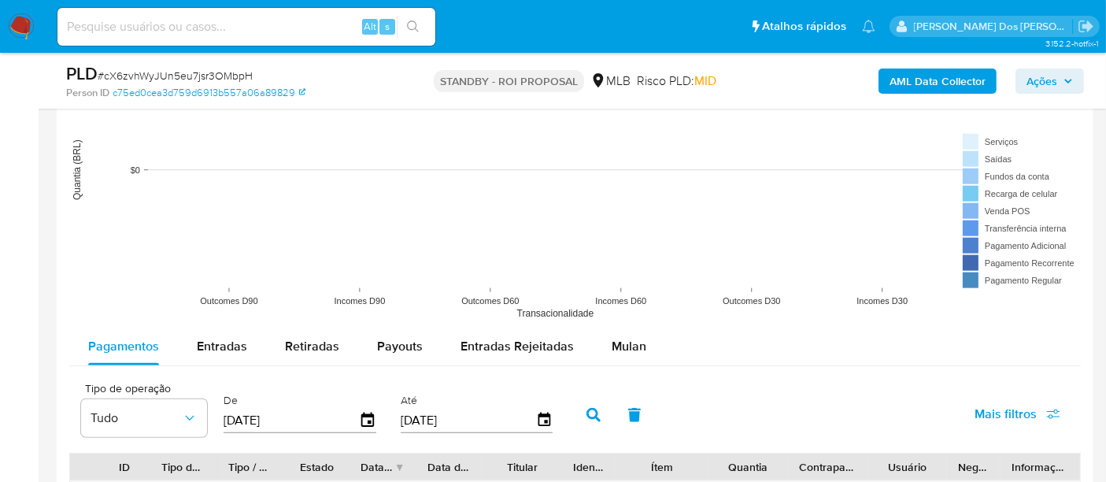
scroll to position [1574, 0]
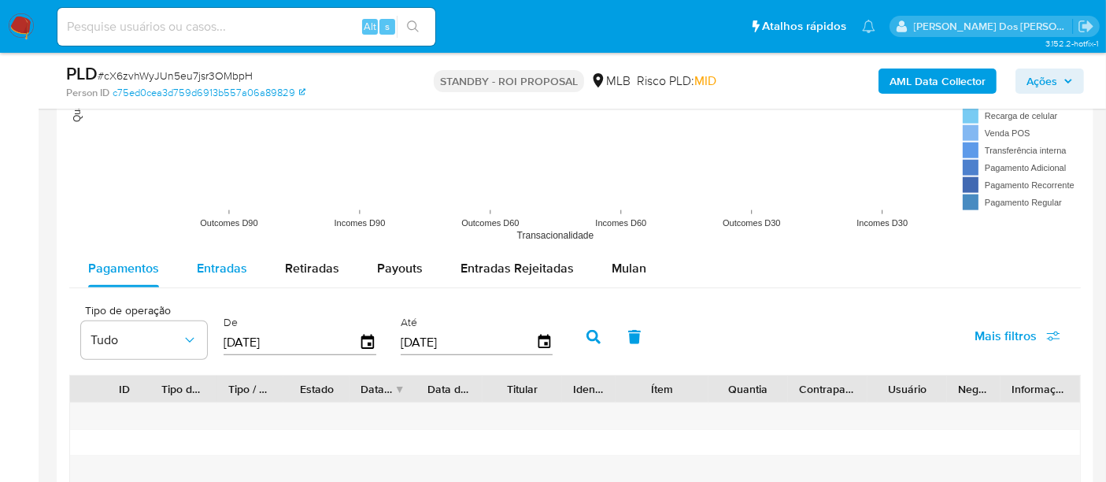
click at [237, 268] on span "Entradas" at bounding box center [222, 268] width 50 height 18
select select "10"
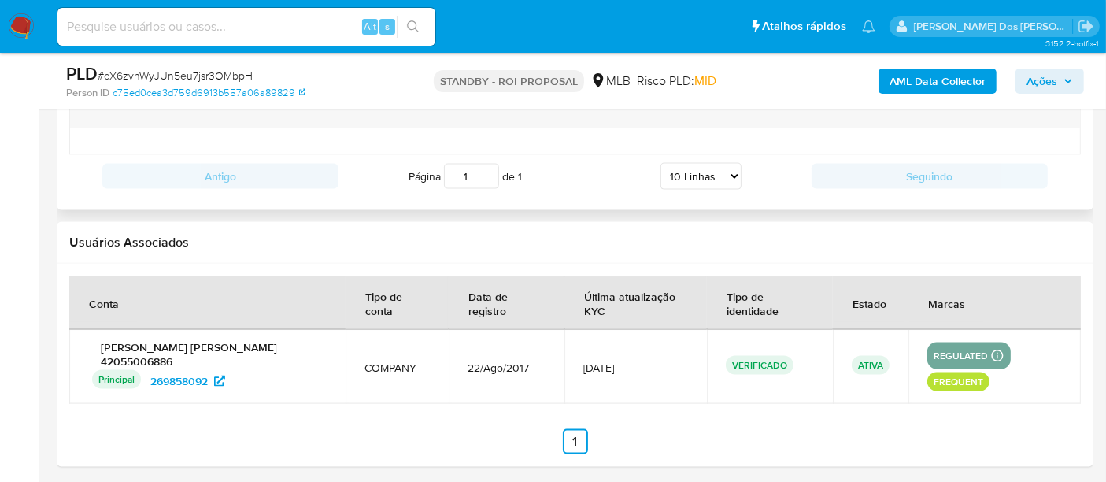
scroll to position [1564, 0]
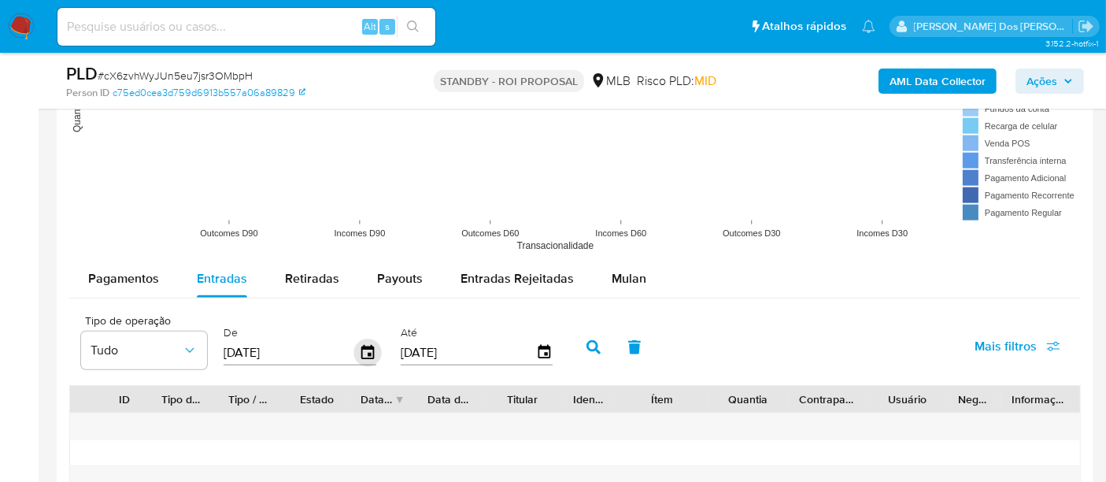
click at [361, 346] on icon "button" at bounding box center [367, 352] width 13 height 14
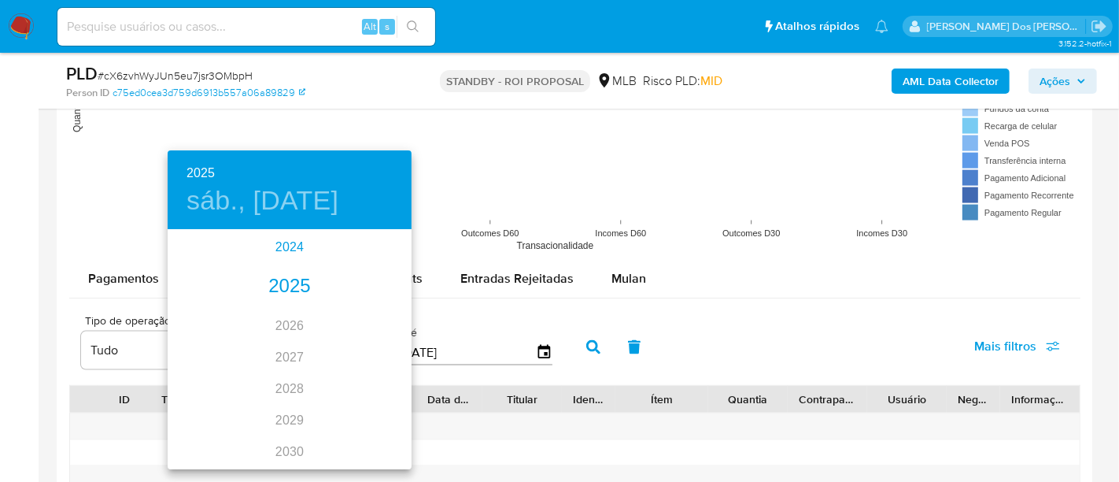
click at [282, 248] on div "2024" at bounding box center [290, 246] width 244 height 31
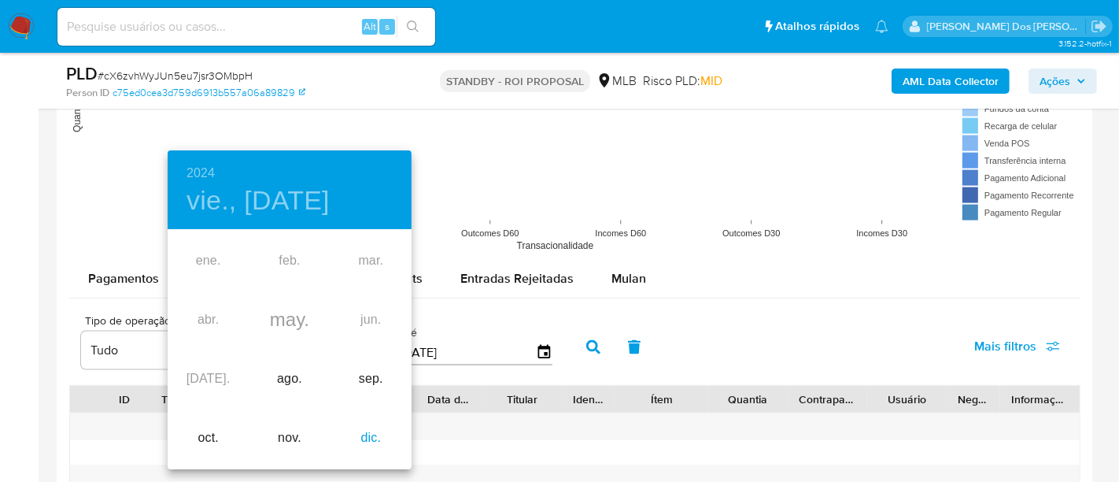
click at [372, 437] on div "dic." at bounding box center [371, 437] width 81 height 59
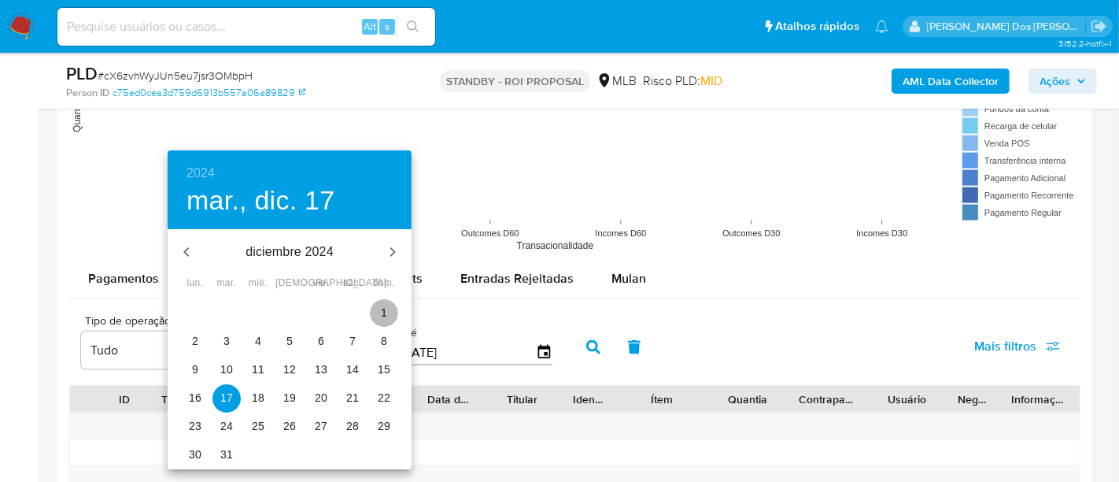
click at [379, 312] on span "1" at bounding box center [384, 313] width 28 height 16
type input "[DATE]"
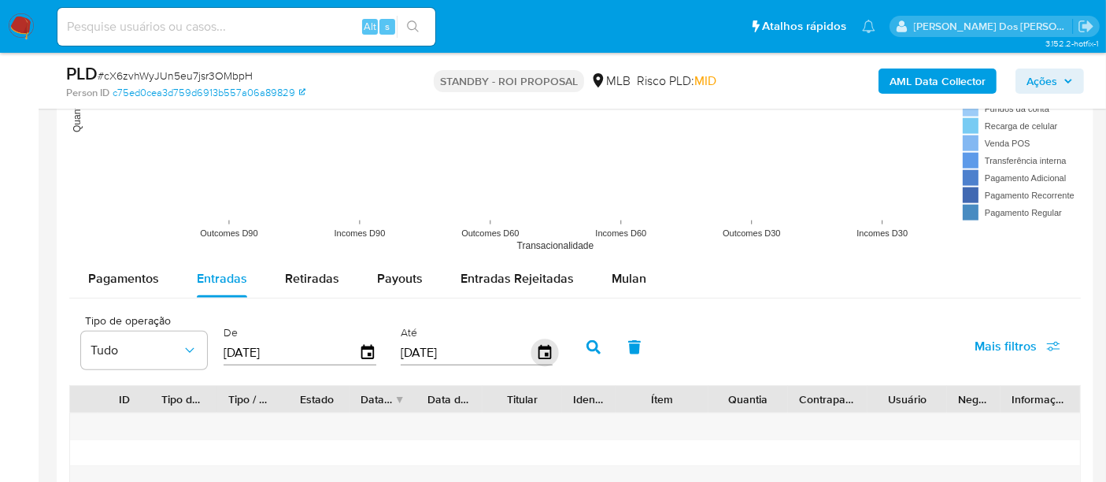
click at [534, 349] on icon "button" at bounding box center [544, 353] width 28 height 28
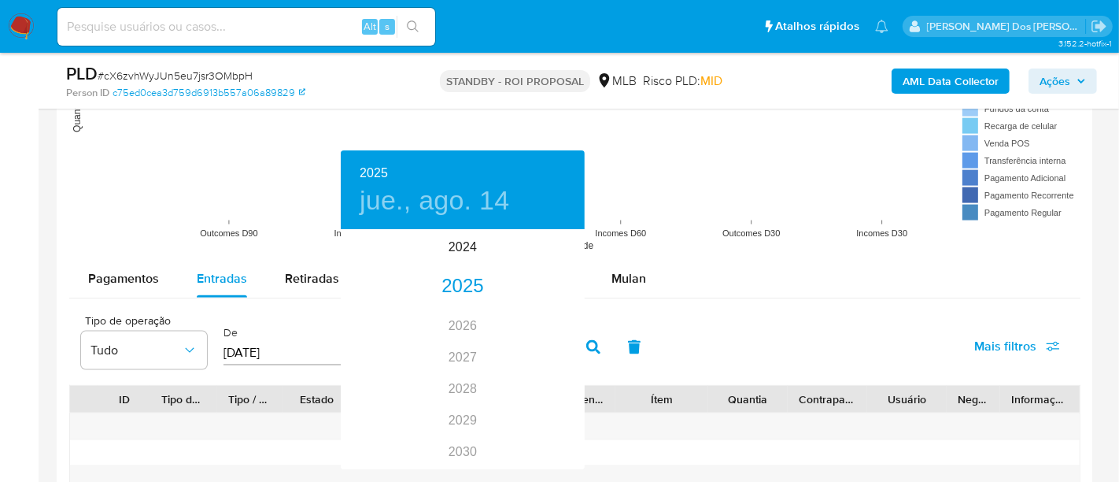
click at [683, 311] on div at bounding box center [559, 241] width 1119 height 482
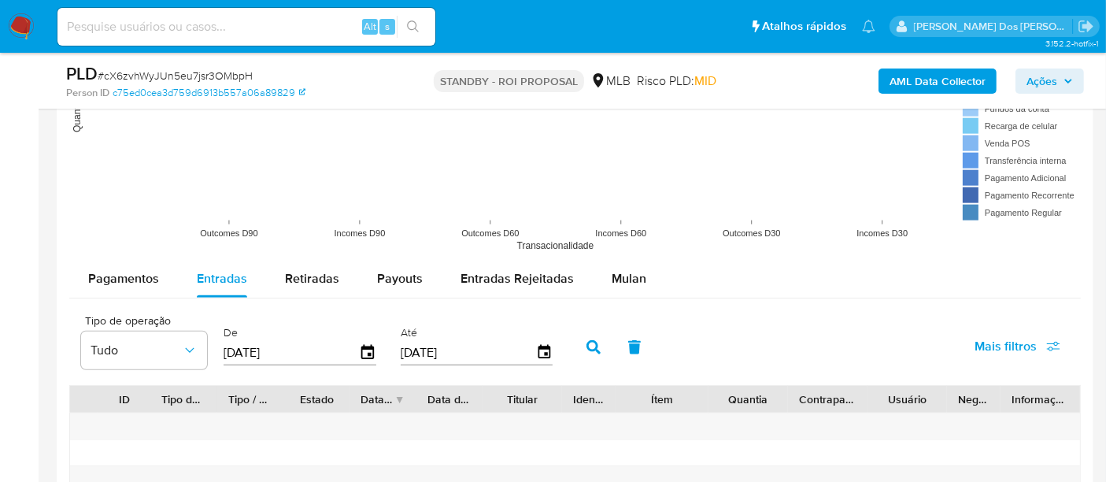
click at [981, 337] on span "Mais filtros" at bounding box center [1005, 346] width 62 height 38
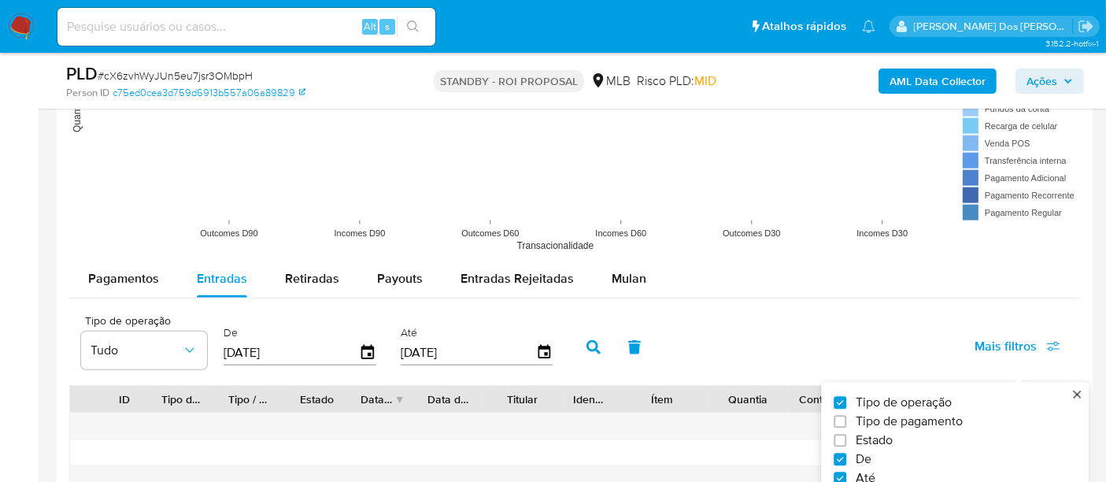
click at [888, 433] on span "Estado" at bounding box center [874, 441] width 37 height 16
click at [846, 434] on input "Estado" at bounding box center [839, 440] width 13 height 13
checkbox input "true"
type input "01/12/2024"
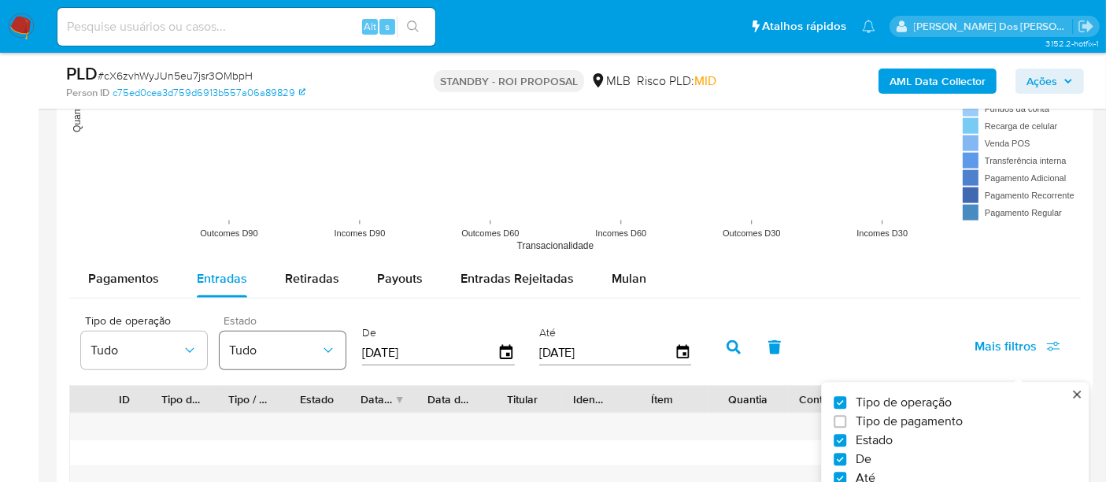
click at [312, 348] on span "Tudo" at bounding box center [274, 350] width 91 height 16
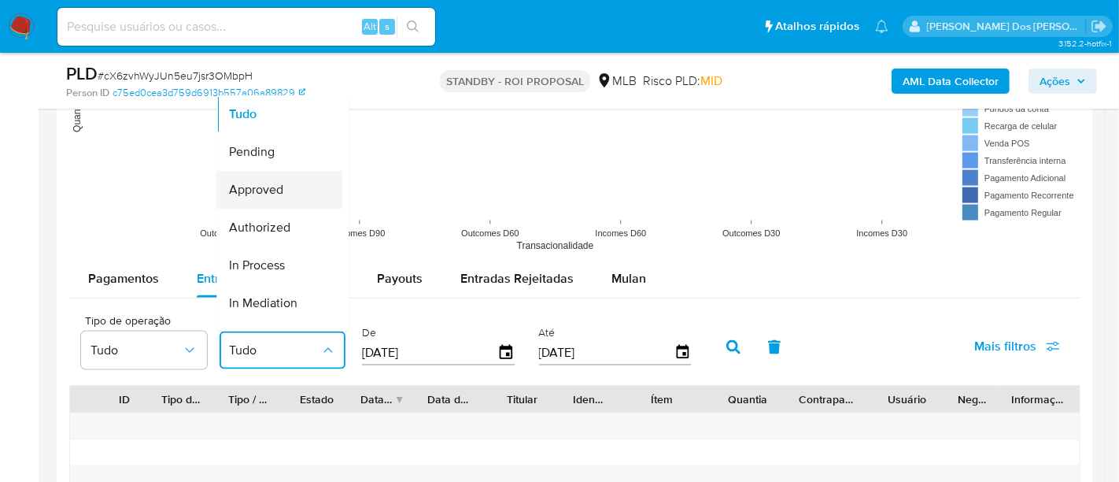
click at [266, 190] on span "Approved" at bounding box center [256, 190] width 54 height 16
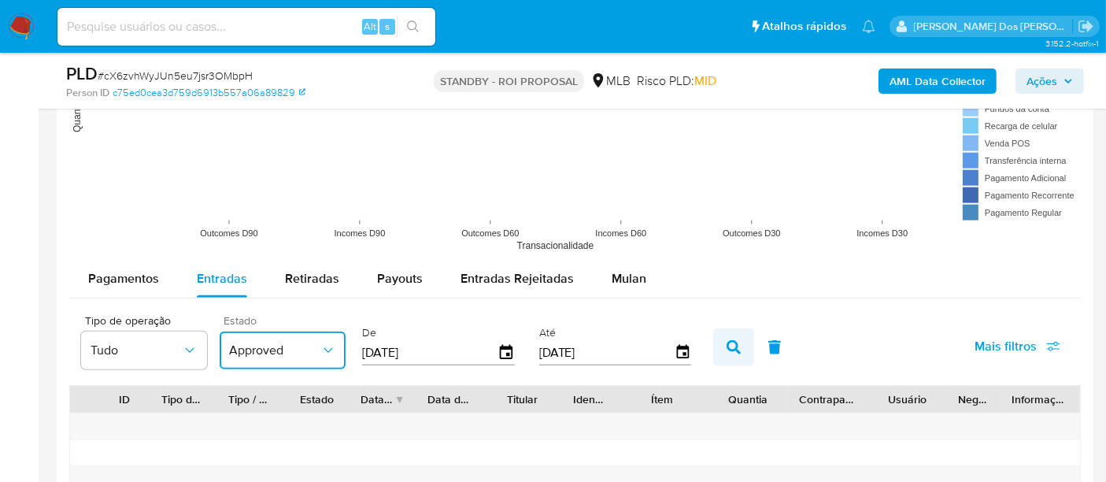
click at [726, 340] on icon "button" at bounding box center [733, 347] width 14 height 14
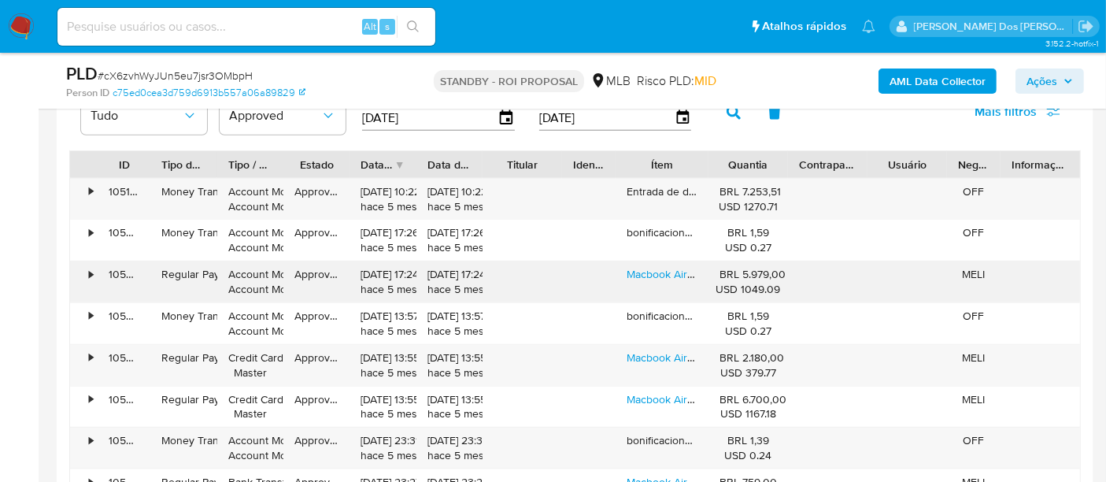
scroll to position [1826, 0]
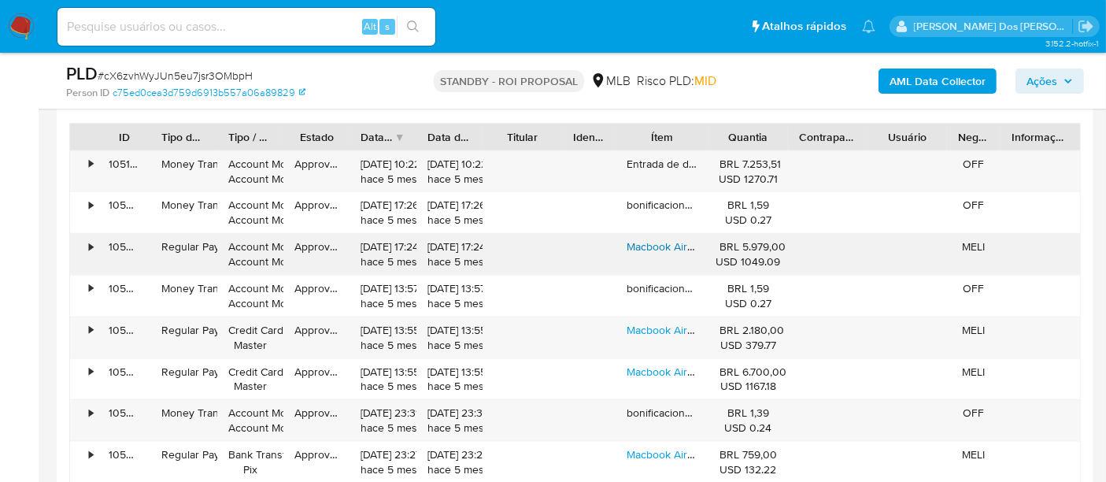
click at [634, 247] on link "Macbook Air/ M1/ 8gb Ram/ 256gb Ssd/ Lacrado Na Caixa" at bounding box center [765, 246] width 279 height 16
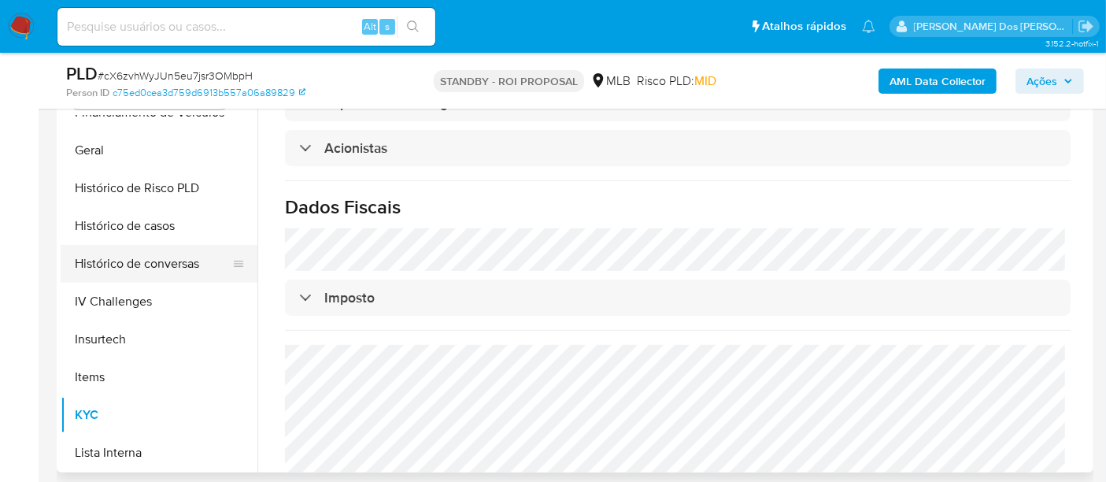
scroll to position [402, 0]
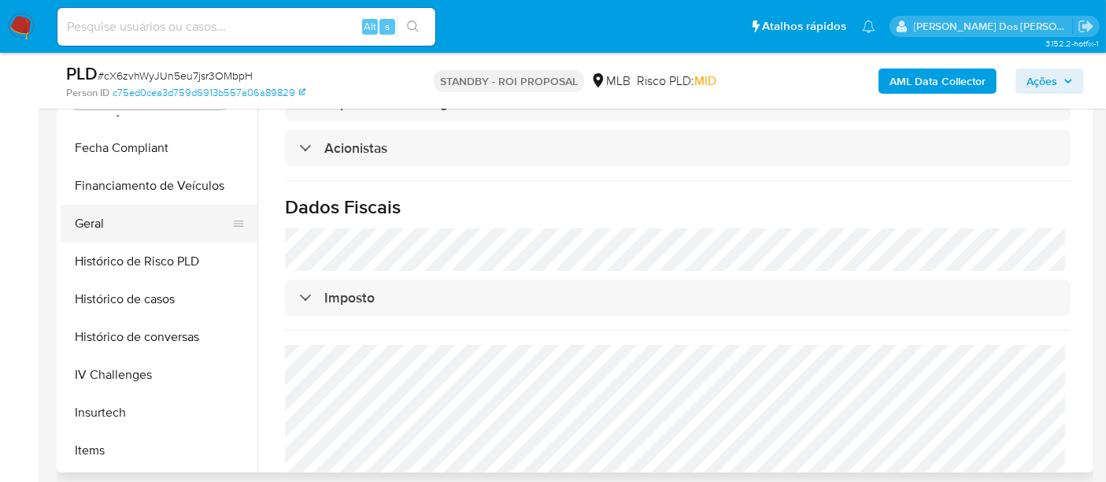
click at [90, 224] on button "Geral" at bounding box center [153, 224] width 184 height 38
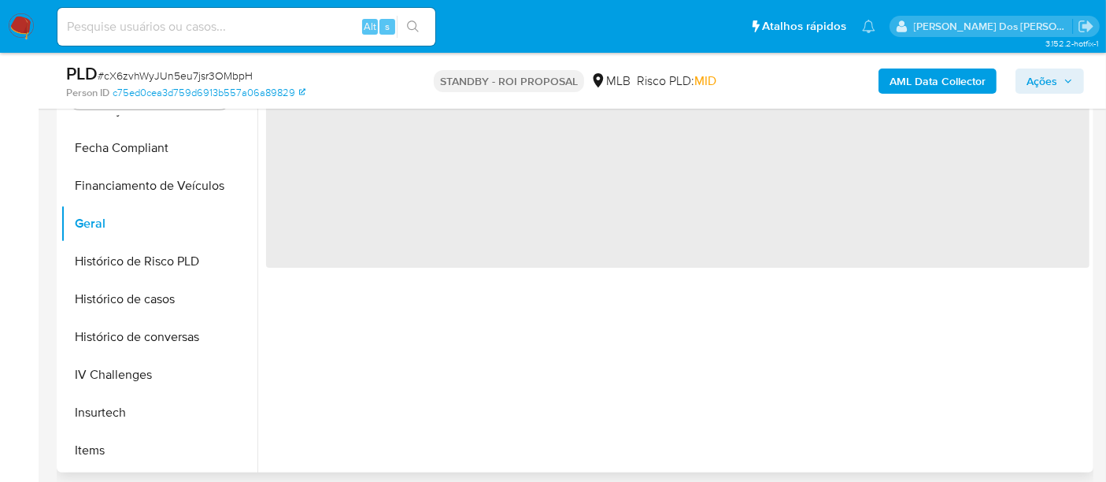
scroll to position [0, 0]
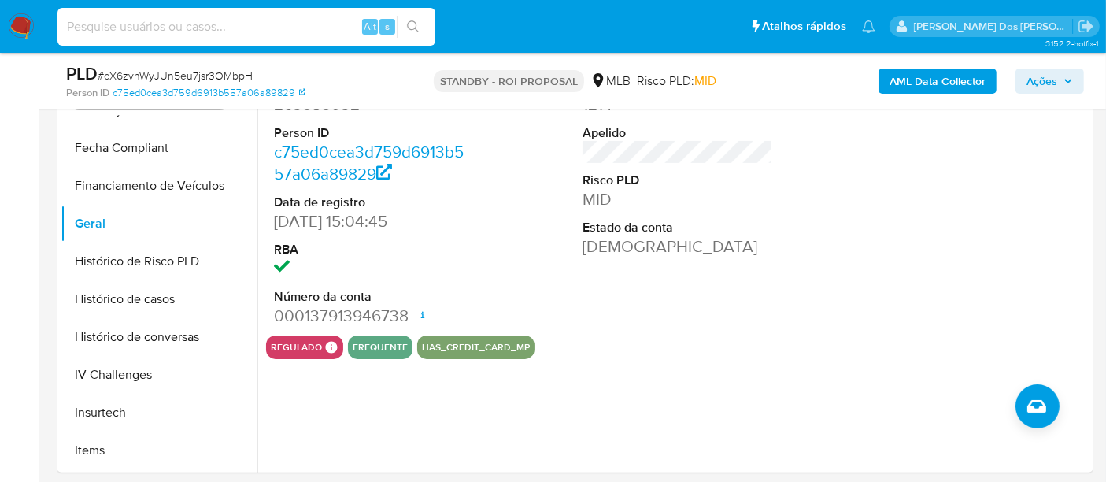
click at [184, 21] on input at bounding box center [246, 27] width 378 height 20
paste input "xuouZJ2Z5Yq0qr6jp9RXsPU7"
type input "xuouZJ2Z5Yq0qr6jp9RXsPU7"
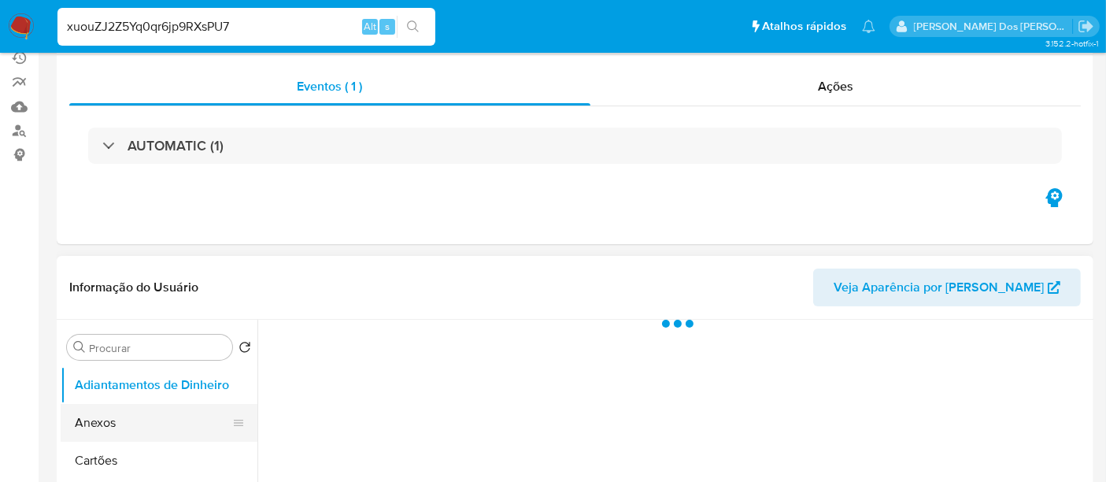
scroll to position [262, 0]
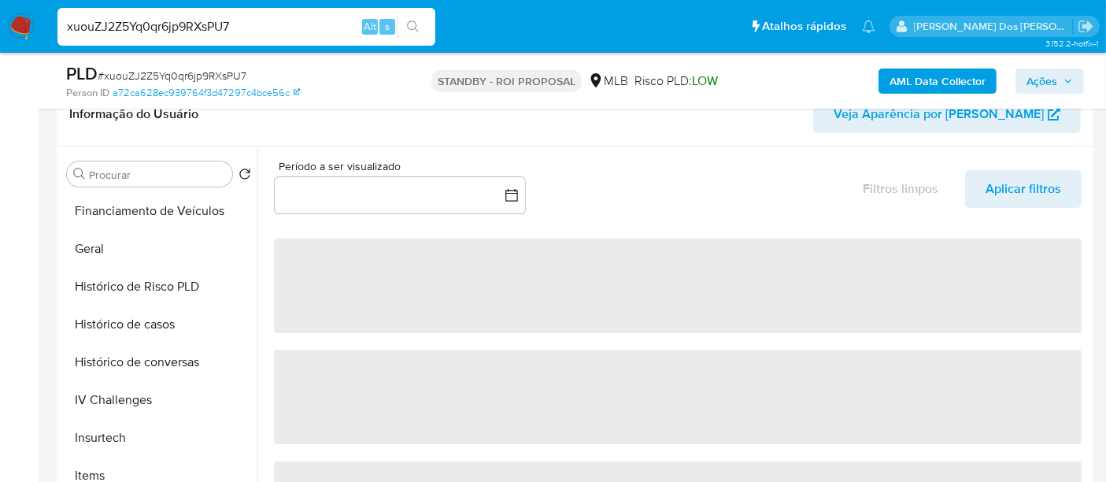
select select "10"
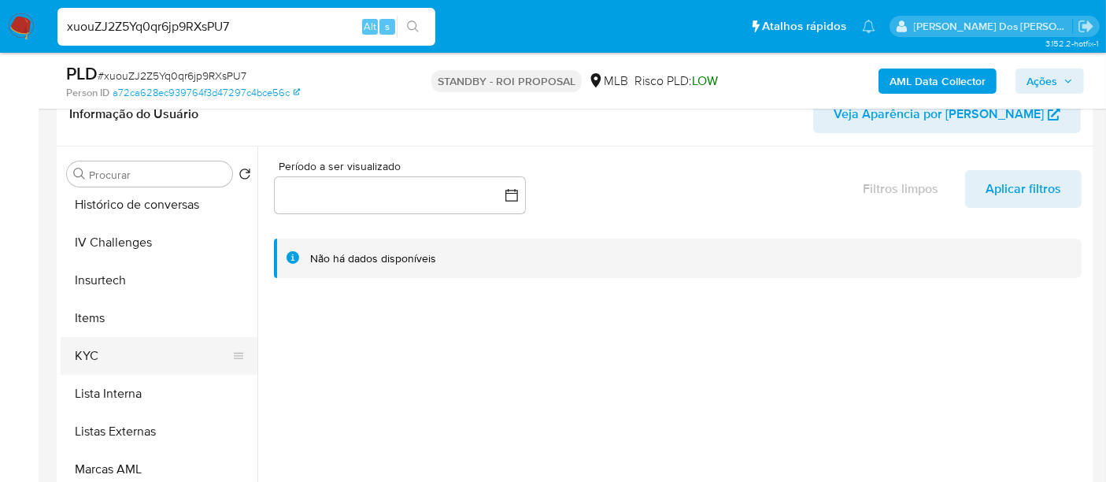
scroll to position [664, 0]
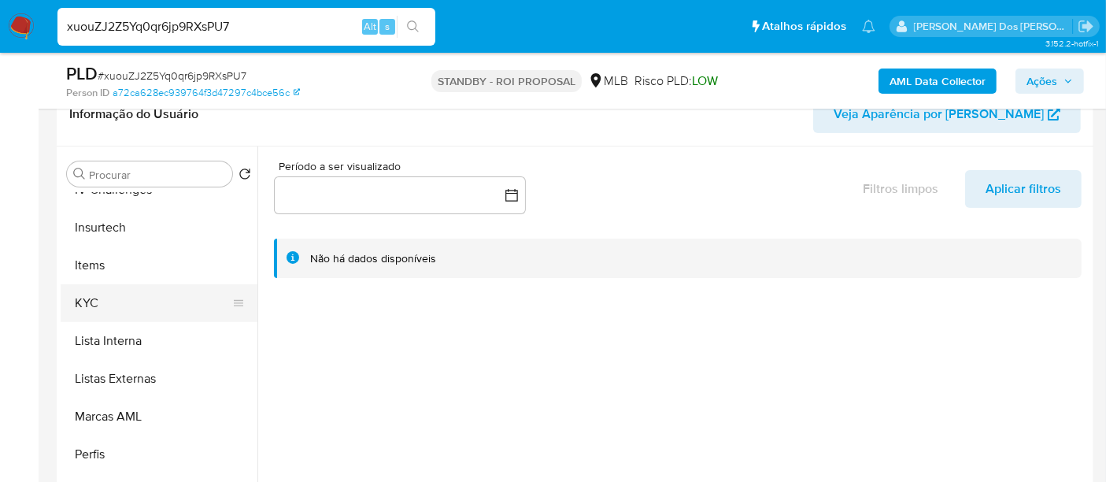
drag, startPoint x: 88, startPoint y: 295, endPoint x: 162, endPoint y: 292, distance: 74.0
click at [88, 297] on button "KYC" at bounding box center [153, 303] width 184 height 38
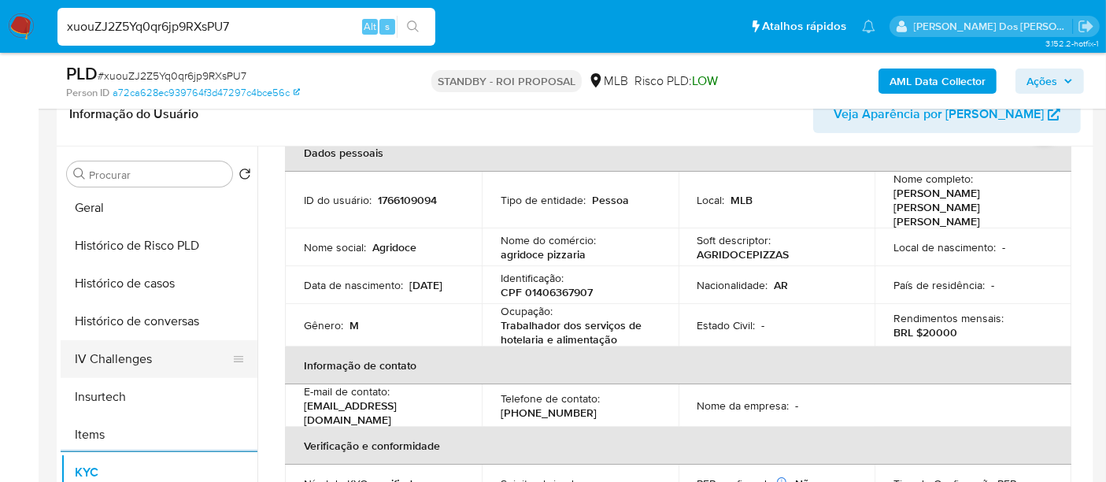
scroll to position [490, 0]
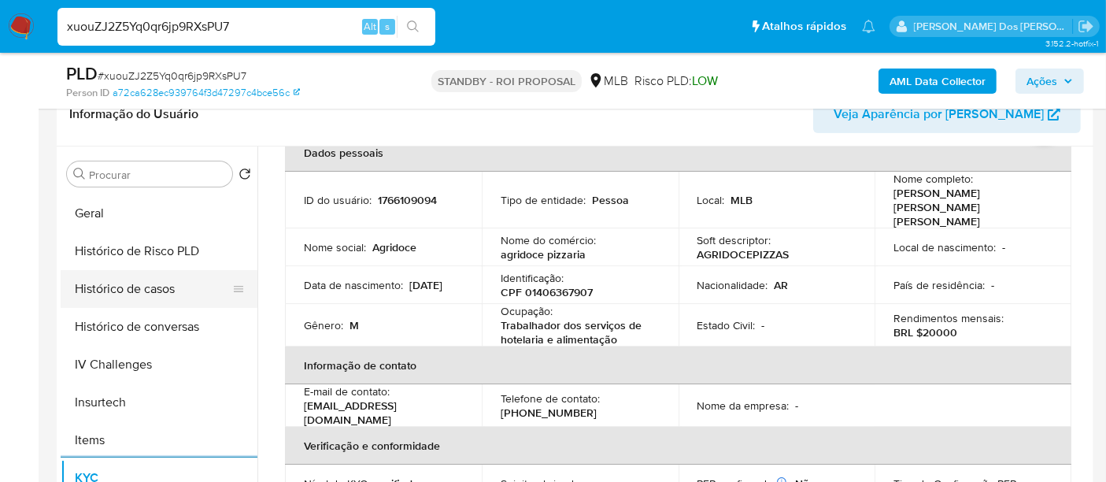
click at [144, 289] on button "Histórico de casos" at bounding box center [153, 289] width 184 height 38
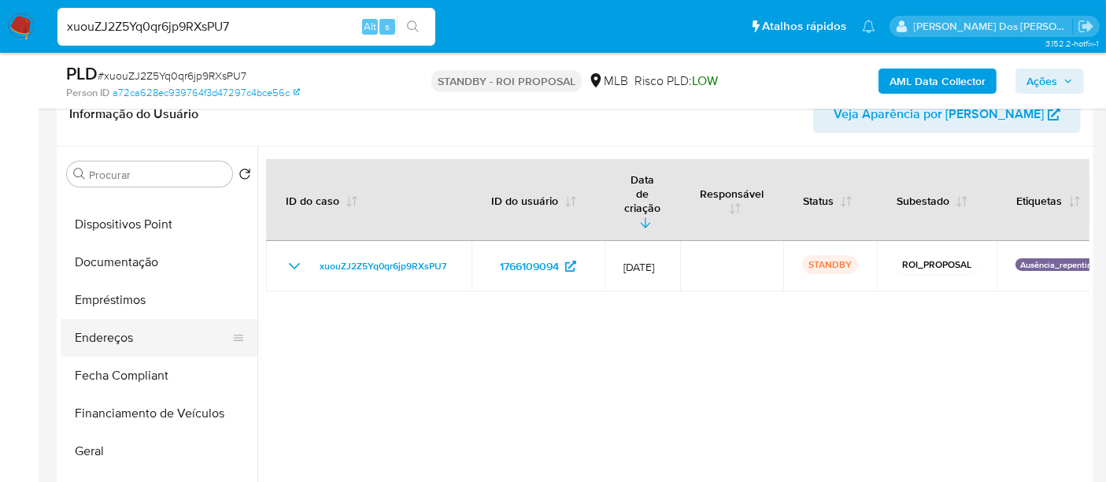
scroll to position [227, 0]
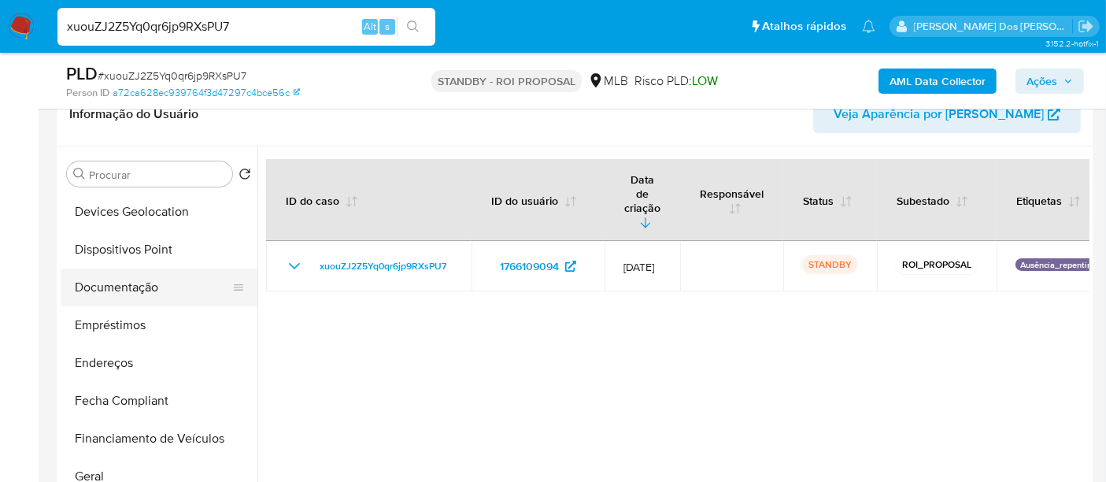
click at [124, 279] on button "Documentação" at bounding box center [153, 287] width 184 height 38
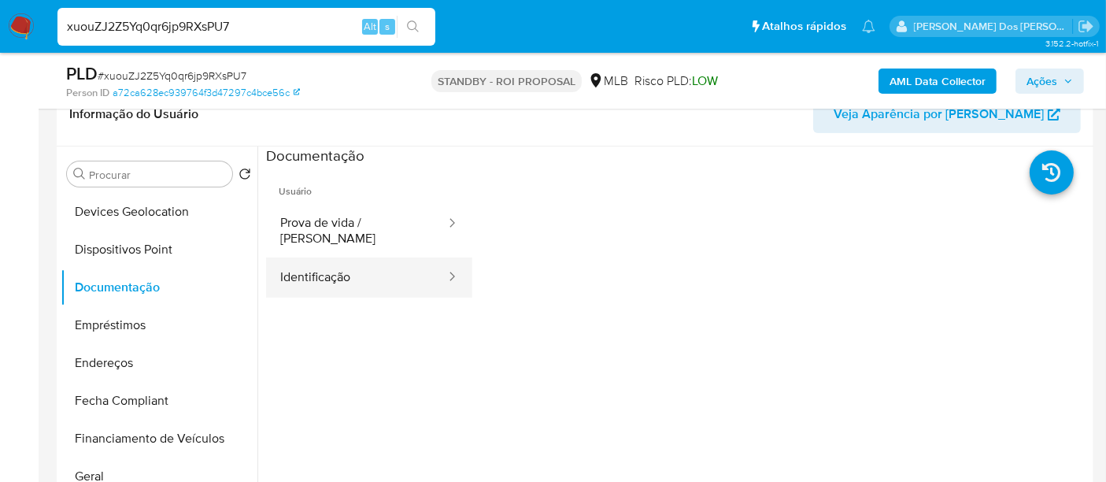
click at [311, 268] on button "Identificação" at bounding box center [356, 277] width 181 height 40
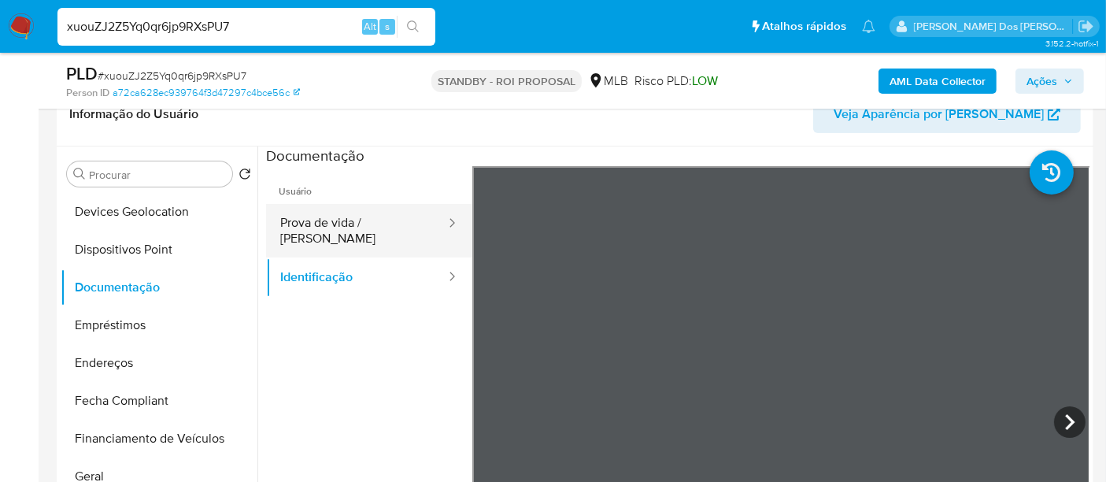
click at [379, 227] on button "Prova de vida / [PERSON_NAME]" at bounding box center [356, 231] width 181 height 54
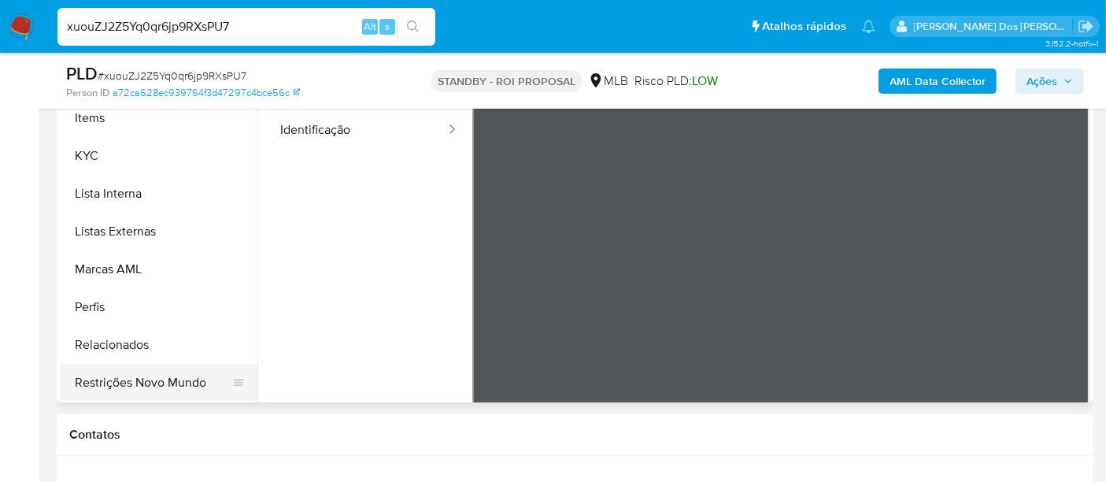
scroll to position [437, 0]
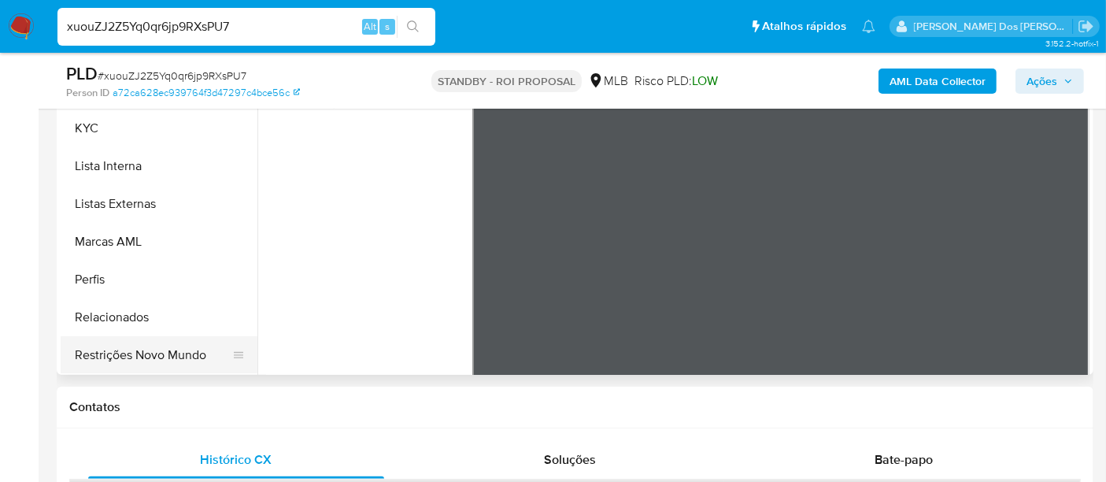
click at [127, 360] on button "Restrições Novo Mundo" at bounding box center [153, 355] width 184 height 38
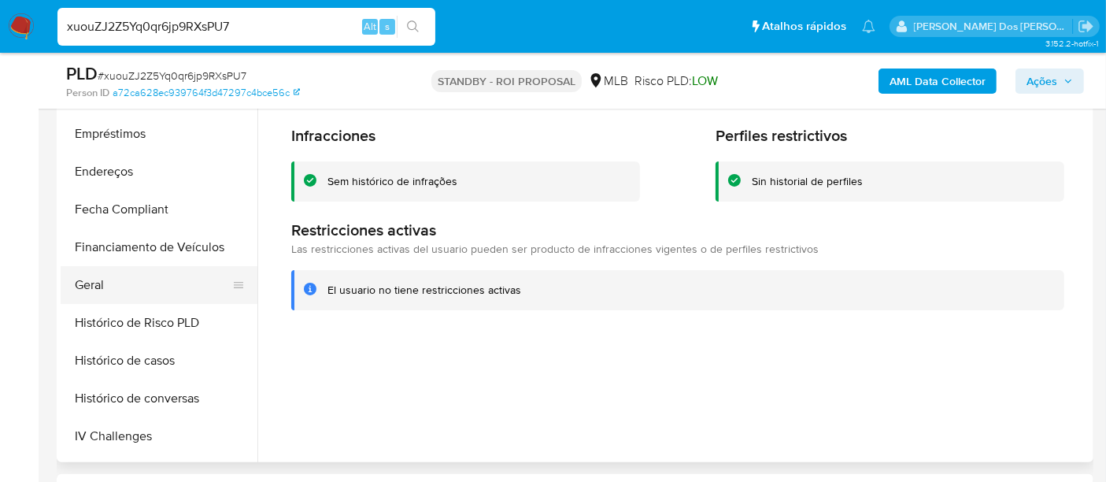
scroll to position [315, 0]
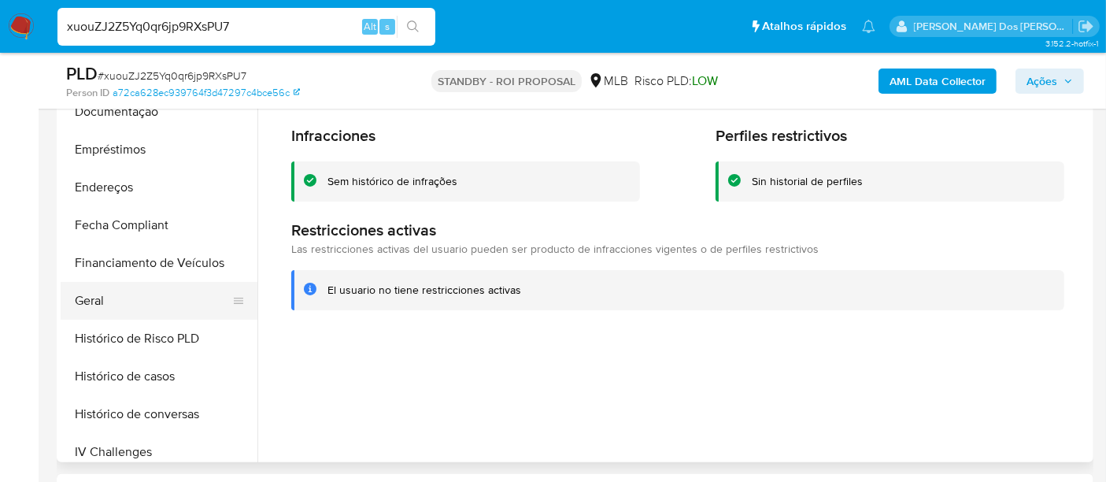
click at [92, 295] on button "Geral" at bounding box center [153, 301] width 184 height 38
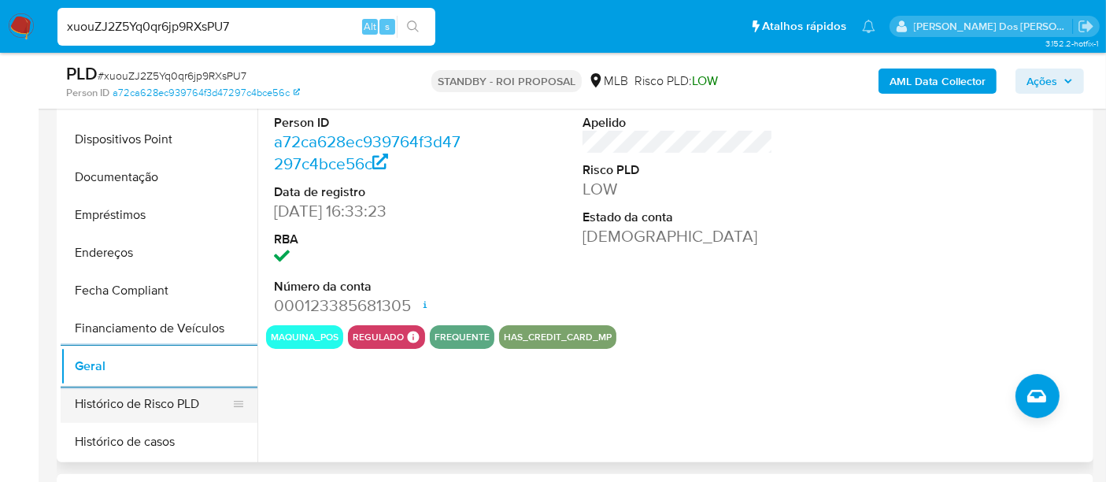
scroll to position [139, 0]
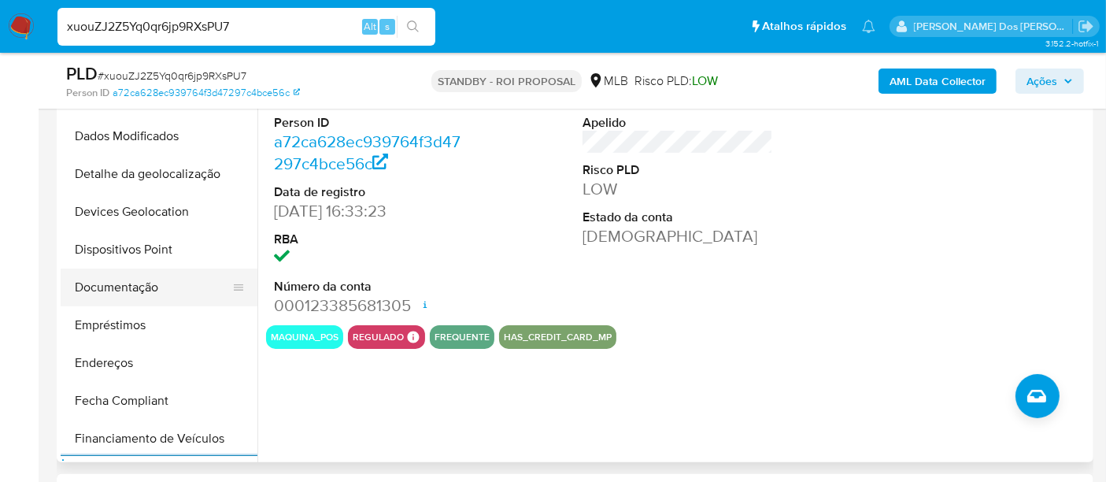
click at [109, 295] on button "Documentação" at bounding box center [153, 287] width 184 height 38
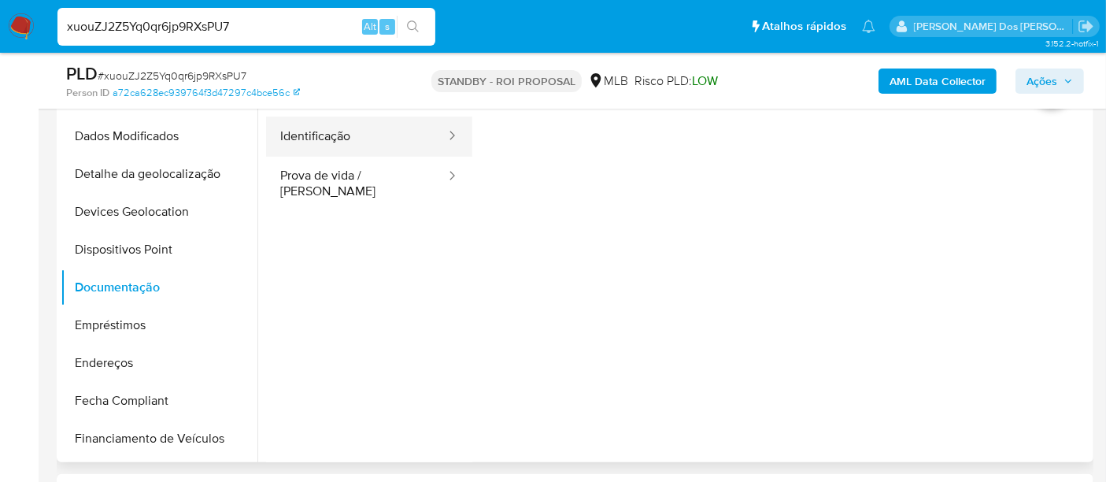
click at [330, 142] on button "Identificação" at bounding box center [356, 136] width 181 height 40
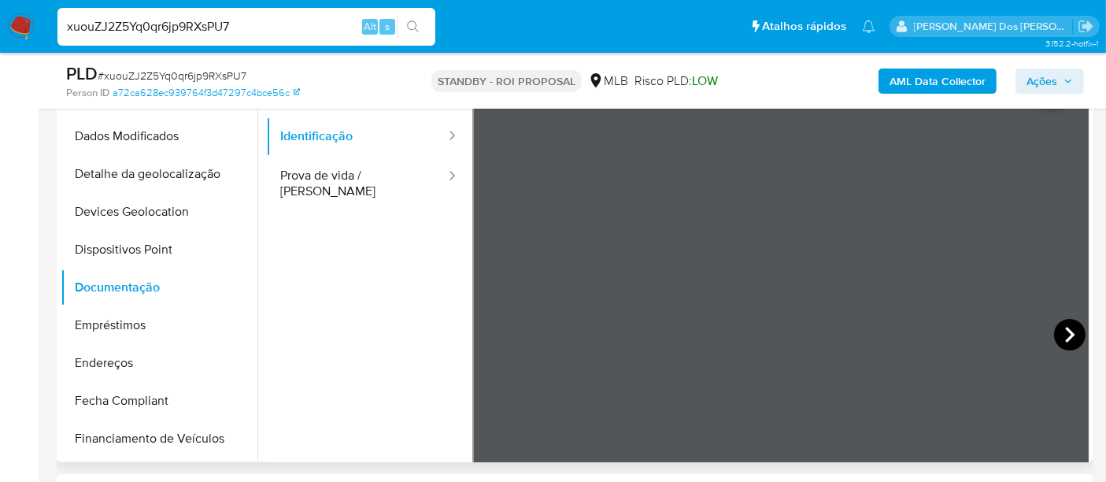
click at [1074, 338] on icon at bounding box center [1069, 334] width 31 height 31
click at [482, 331] on icon at bounding box center [491, 334] width 31 height 31
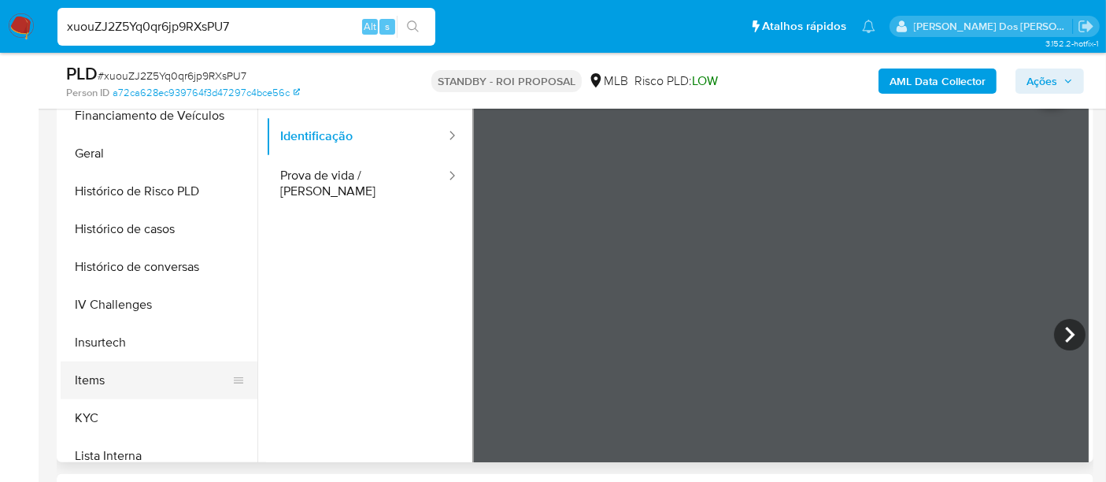
scroll to position [490, 0]
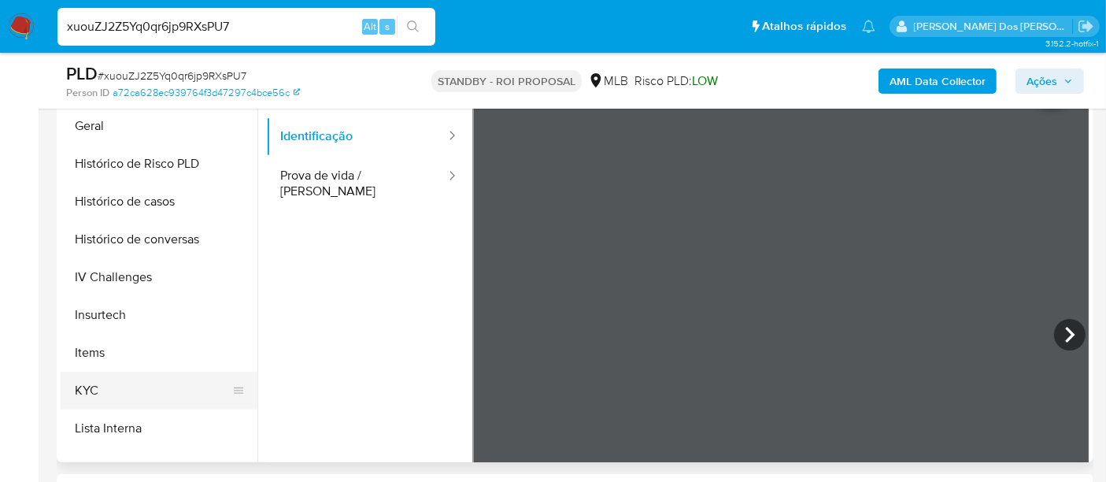
click at [90, 389] on button "KYC" at bounding box center [153, 390] width 184 height 38
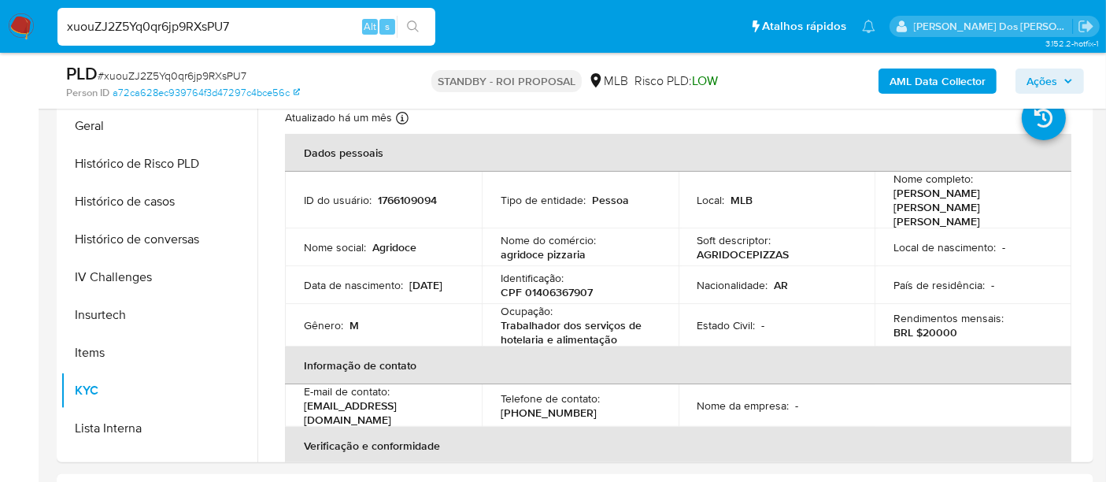
click at [209, 20] on input "xuouZJ2Z5Yq0qr6jp9RXsPU7" at bounding box center [246, 27] width 378 height 20
paste input "QOlceV9dxuQwr6GXHLATdkqW"
type input "QOlceV9dxuQwr6GXHLATdkqW"
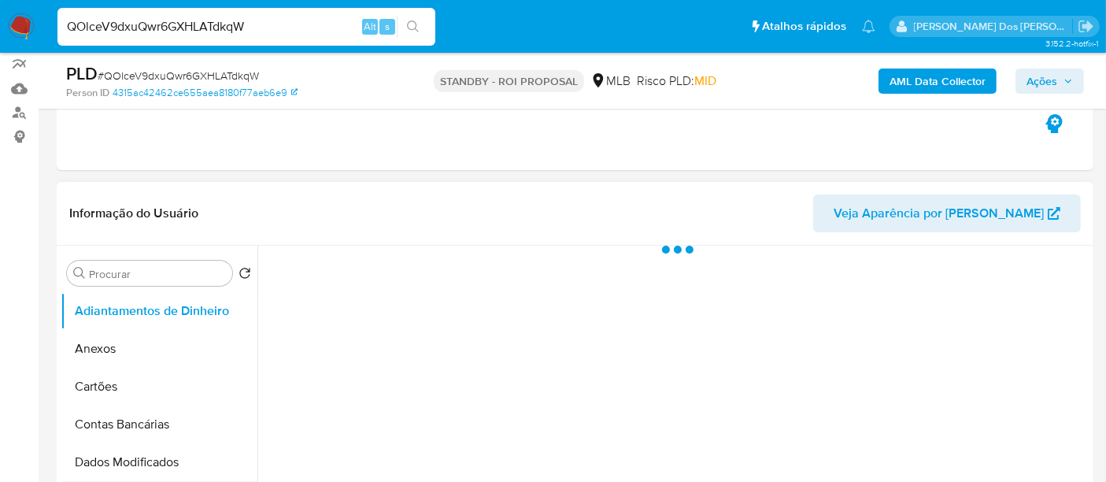
scroll to position [349, 0]
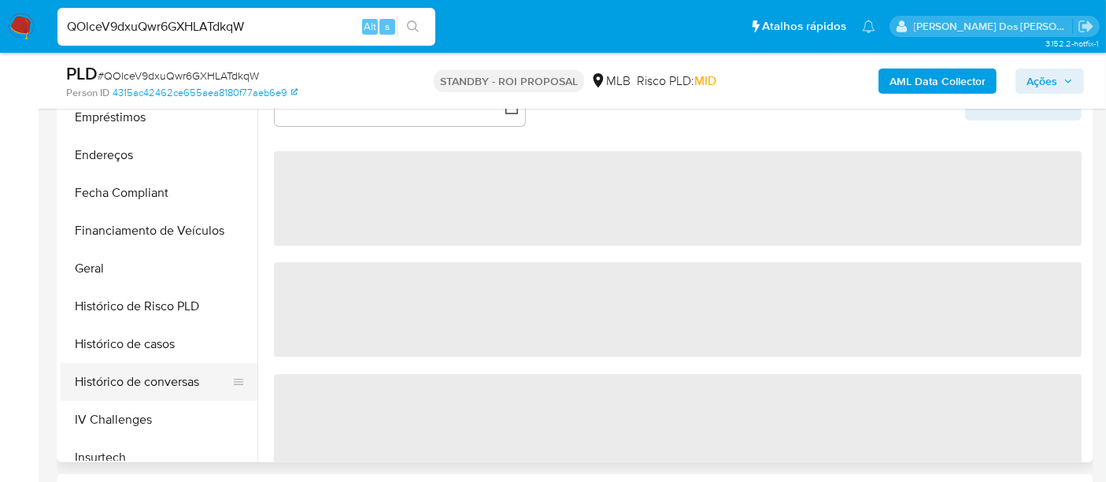
select select "10"
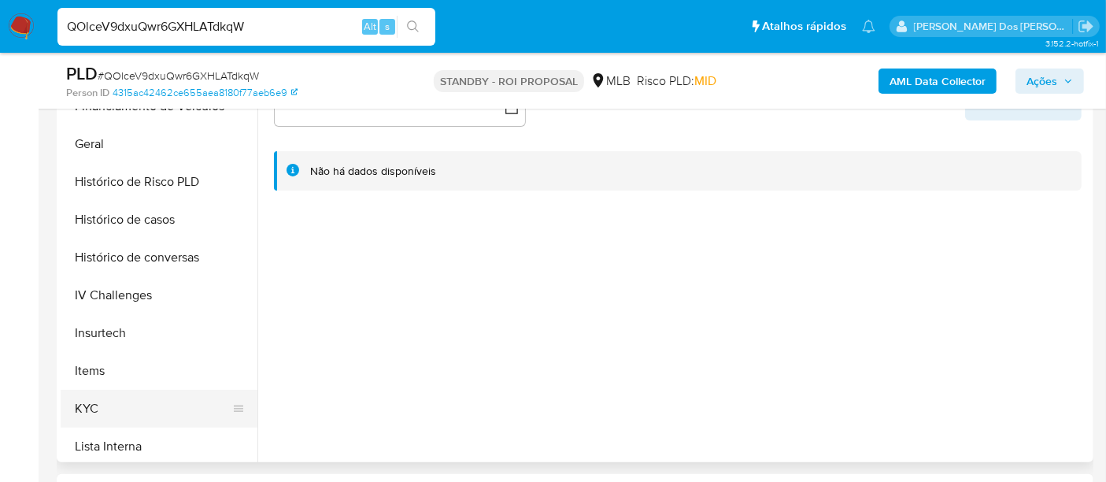
scroll to position [524, 0]
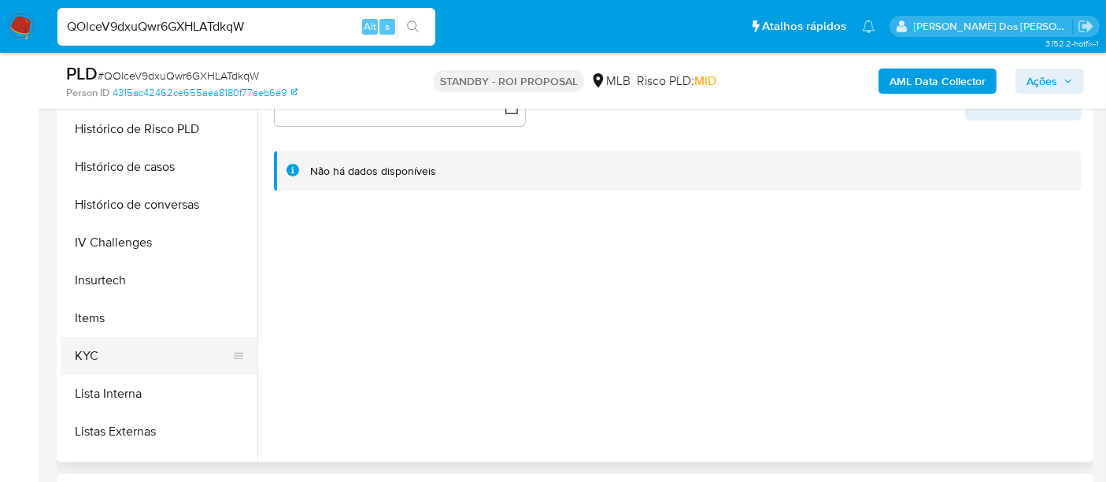
click at [91, 360] on button "KYC" at bounding box center [153, 356] width 184 height 38
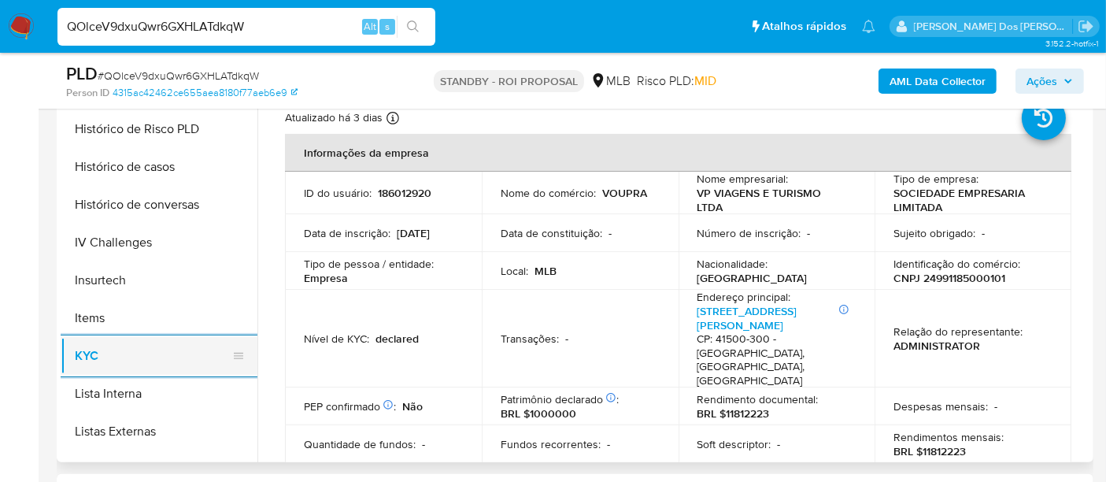
scroll to position [437, 0]
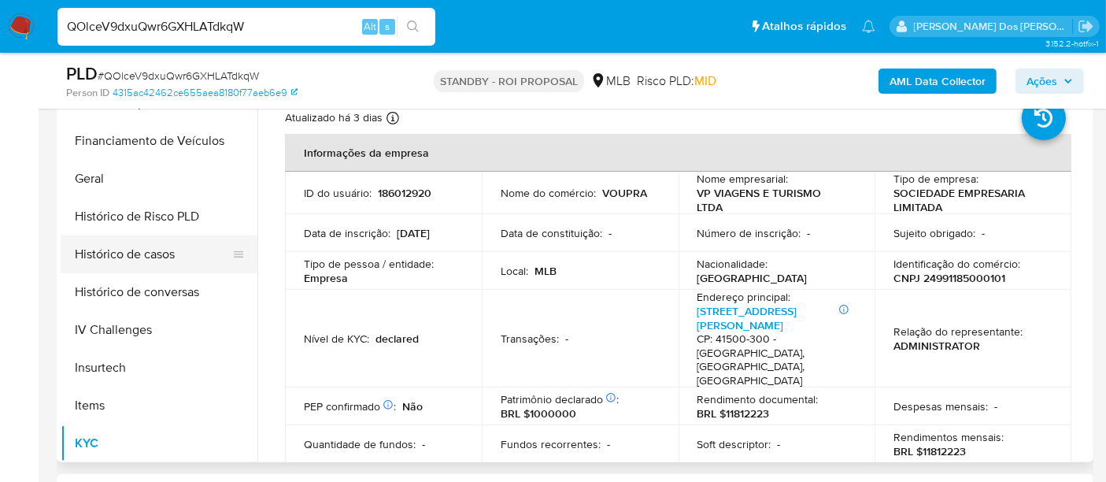
click at [133, 250] on button "Histórico de casos" at bounding box center [153, 254] width 184 height 38
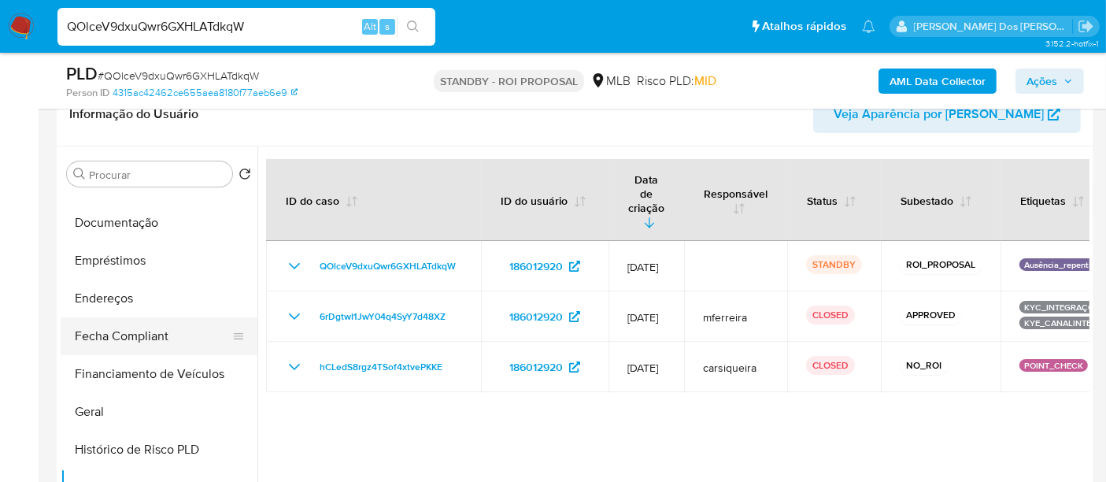
scroll to position [262, 0]
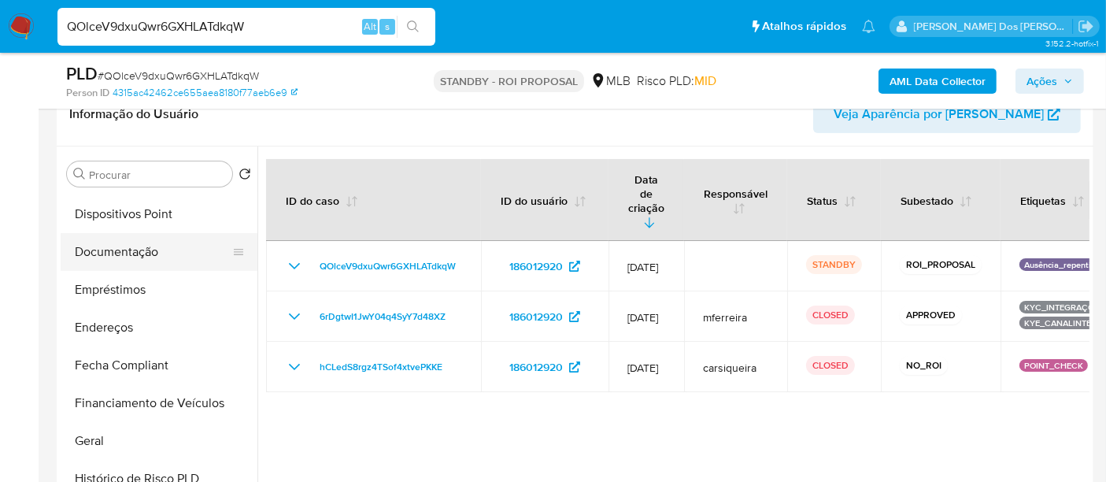
click at [148, 260] on button "Documentação" at bounding box center [153, 252] width 184 height 38
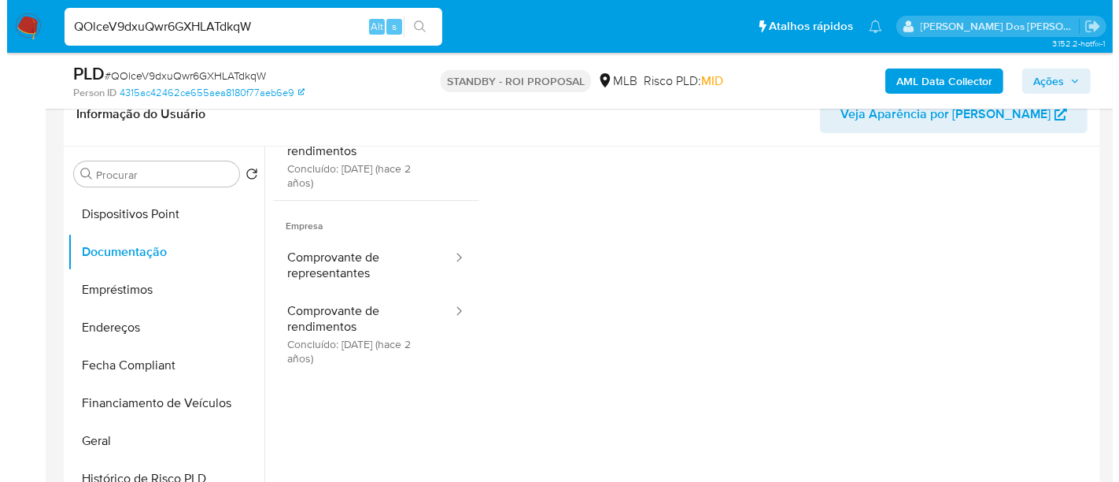
scroll to position [0, 0]
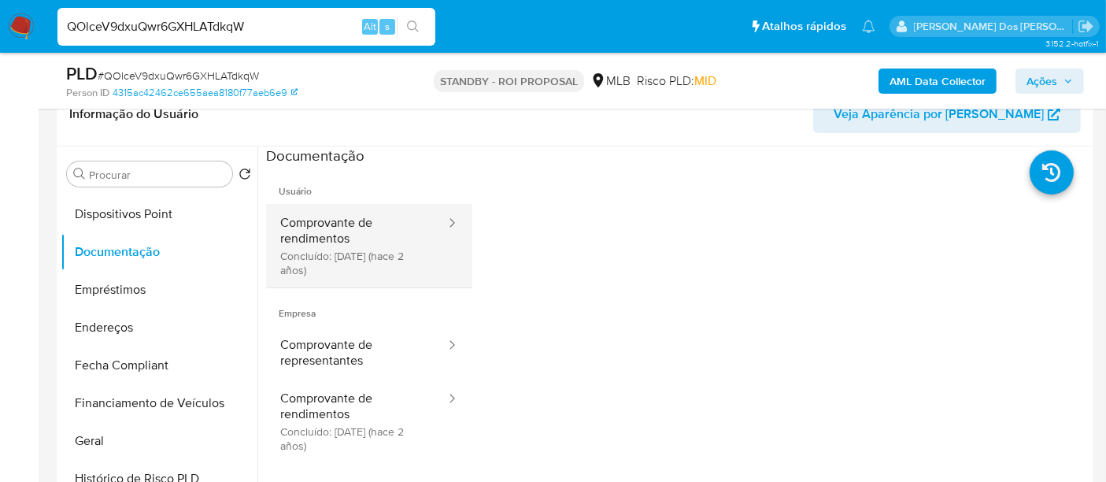
click at [303, 237] on button "Comprovante de rendimentos Concluído: 16/06/2023 (hace 2 años)" at bounding box center [356, 245] width 181 height 83
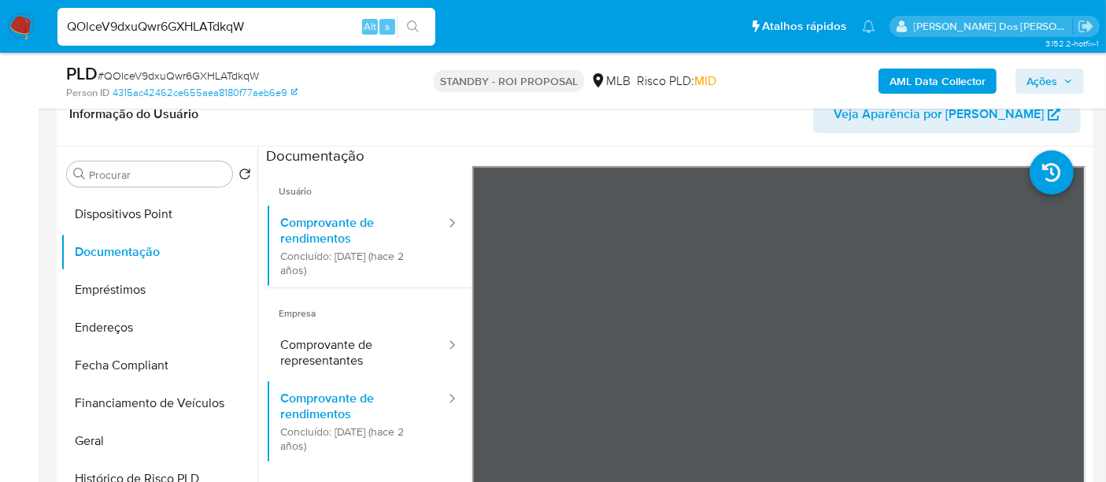
click at [904, 74] on b "AML Data Collector" at bounding box center [937, 80] width 96 height 25
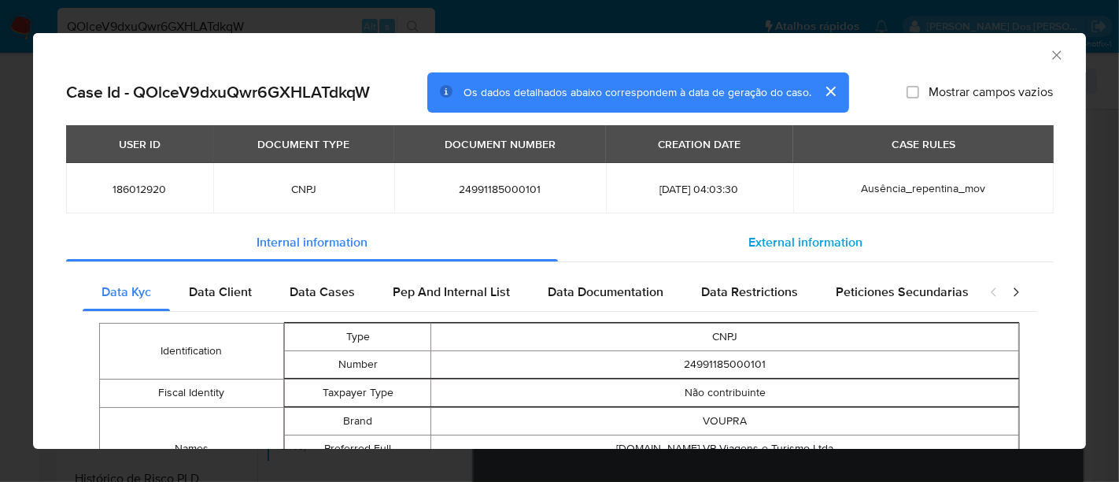
click at [773, 233] on span "External information" at bounding box center [805, 242] width 114 height 18
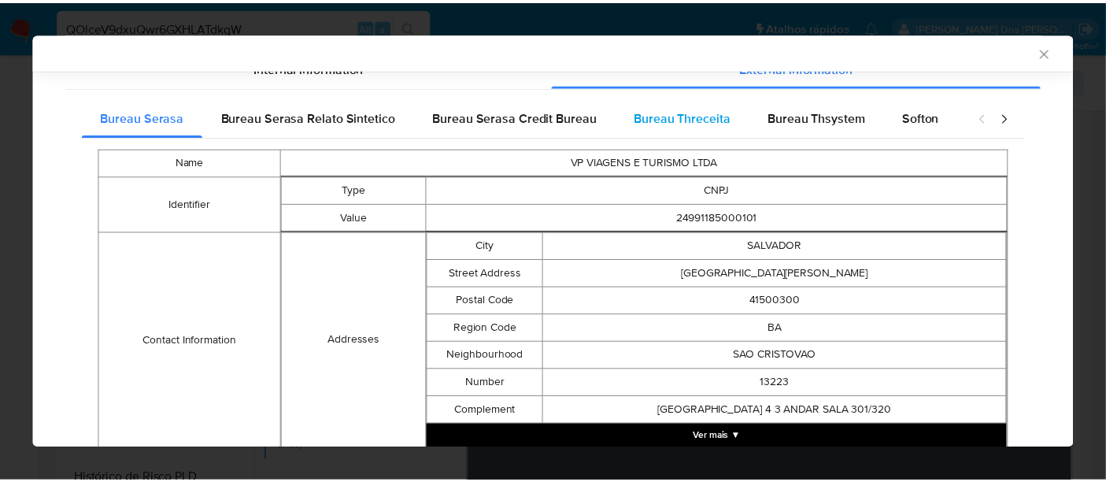
scroll to position [434, 0]
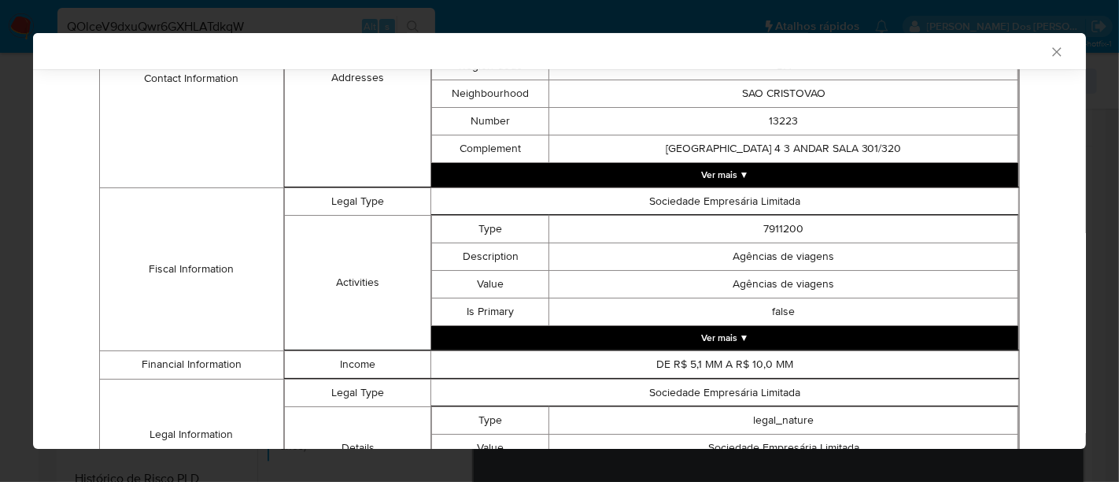
click at [1052, 54] on icon "Fechar a janela" at bounding box center [1056, 51] width 9 height 9
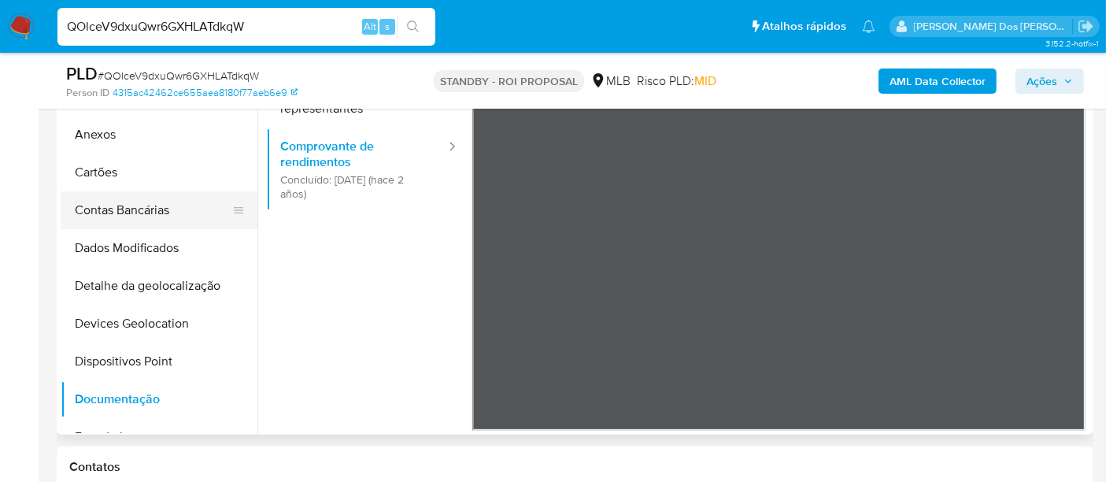
scroll to position [349, 0]
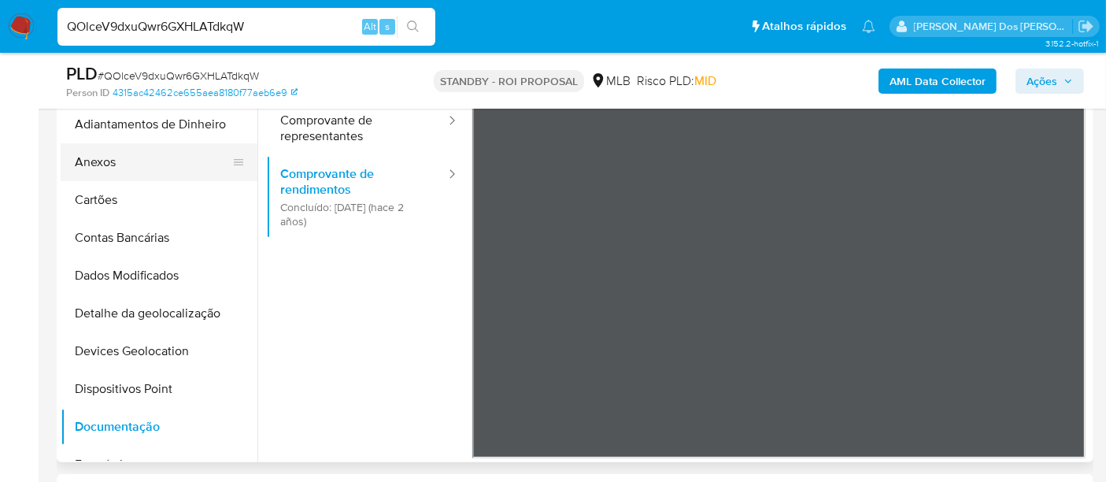
click at [104, 165] on button "Anexos" at bounding box center [153, 162] width 184 height 38
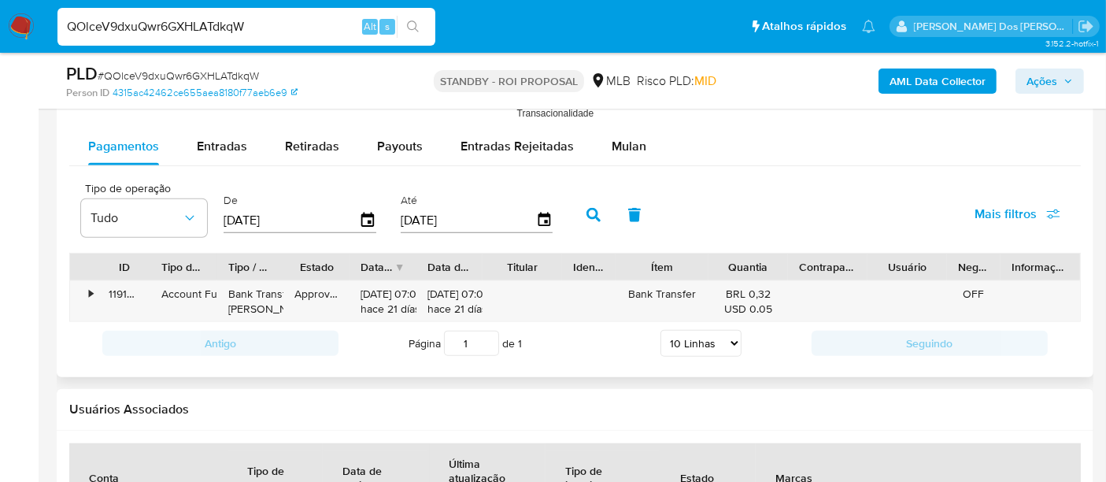
scroll to position [1661, 0]
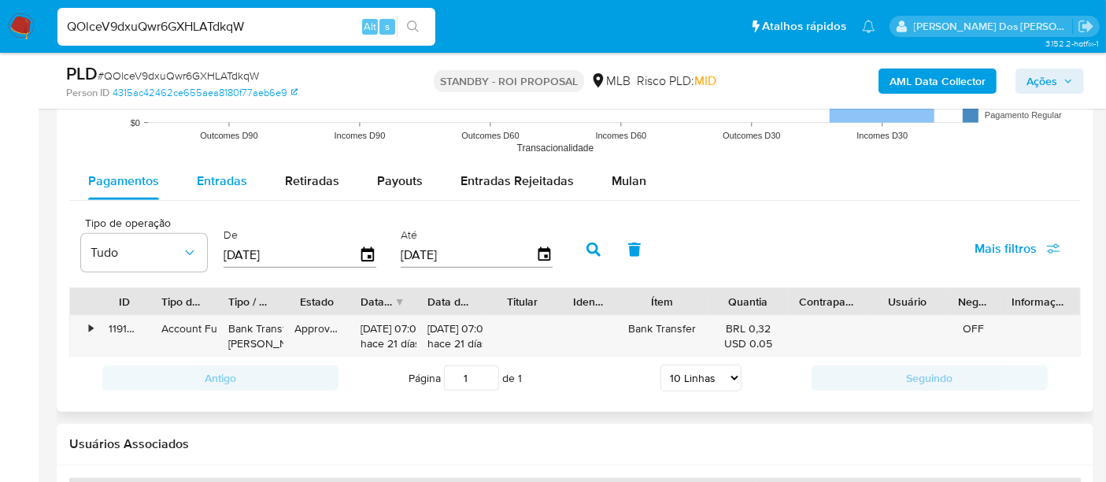
click at [222, 187] on div "Entradas" at bounding box center [222, 181] width 50 height 38
select select "10"
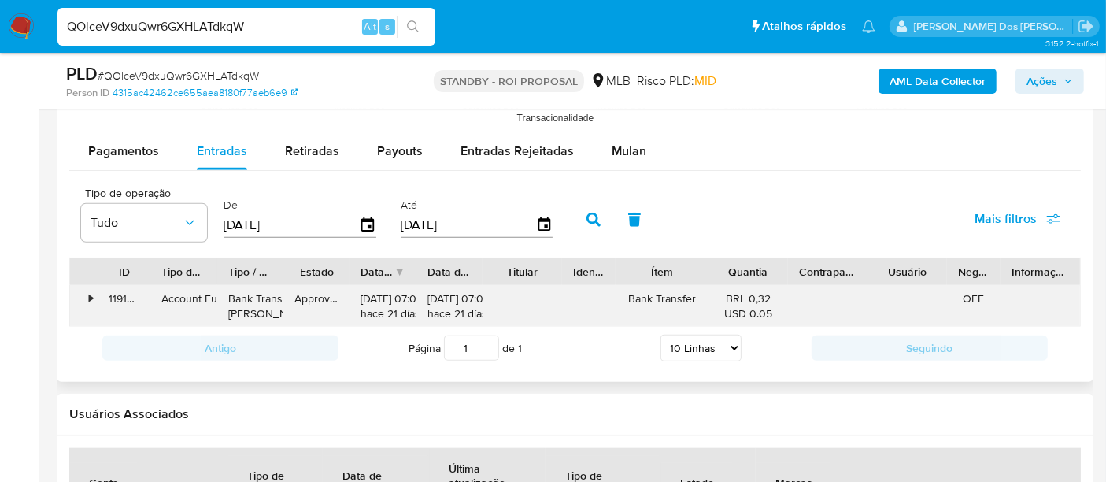
scroll to position [1749, 0]
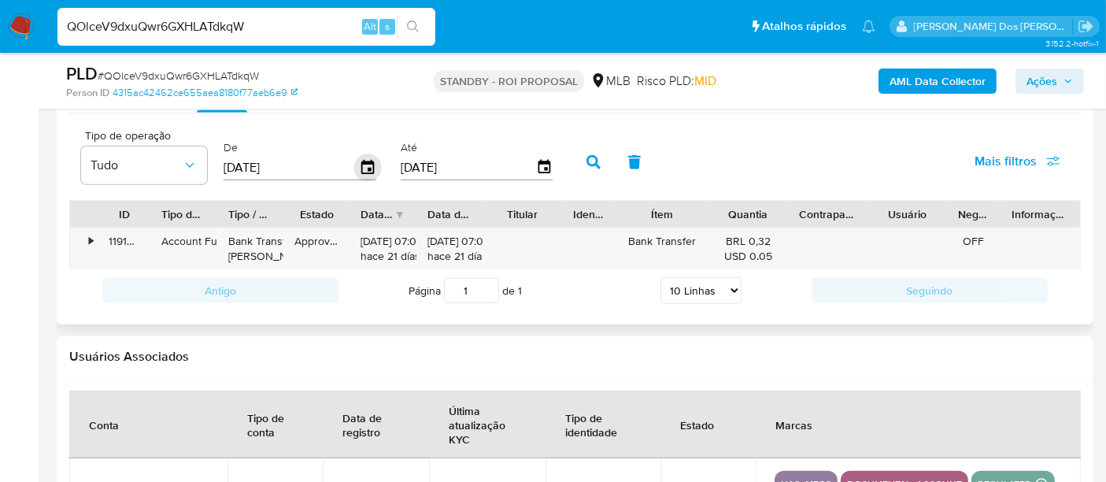
click at [361, 165] on icon "button" at bounding box center [368, 168] width 28 height 28
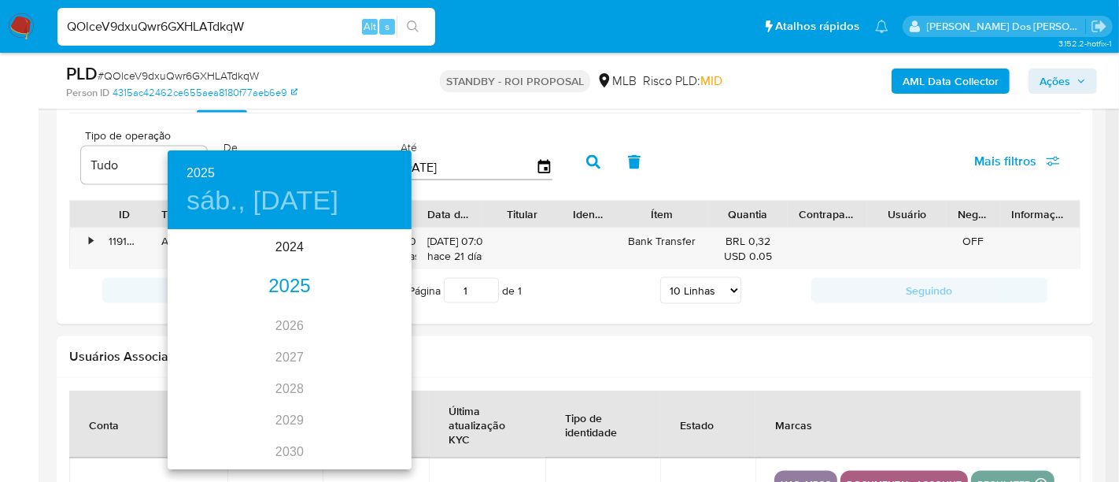
click at [291, 282] on div "2025" at bounding box center [290, 286] width 244 height 31
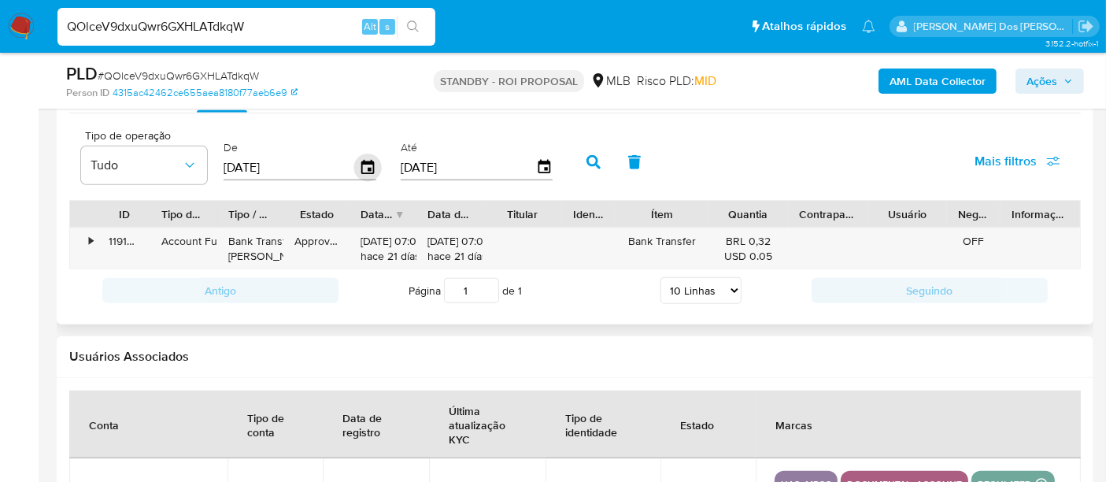
click at [361, 160] on icon "button" at bounding box center [367, 167] width 13 height 14
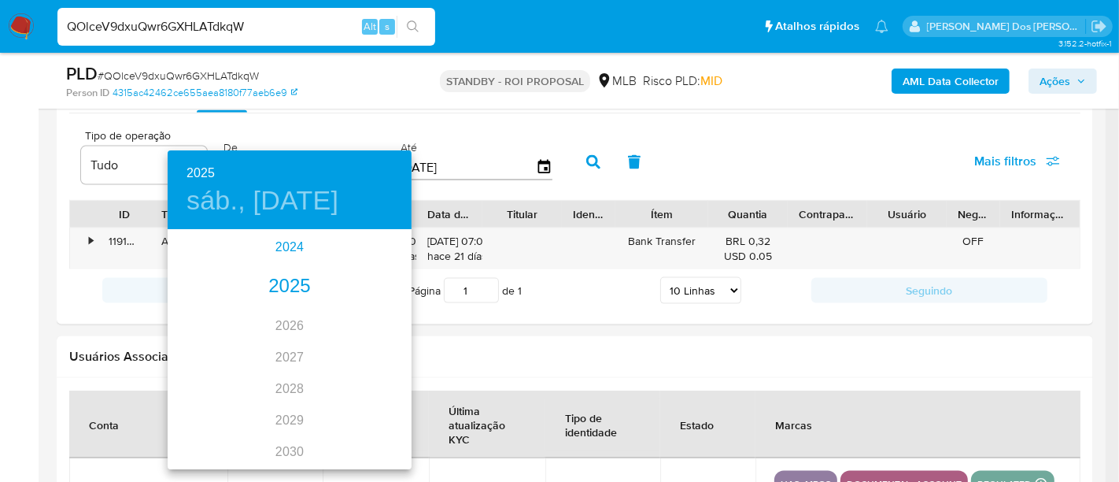
click at [299, 245] on div "2024" at bounding box center [290, 246] width 244 height 31
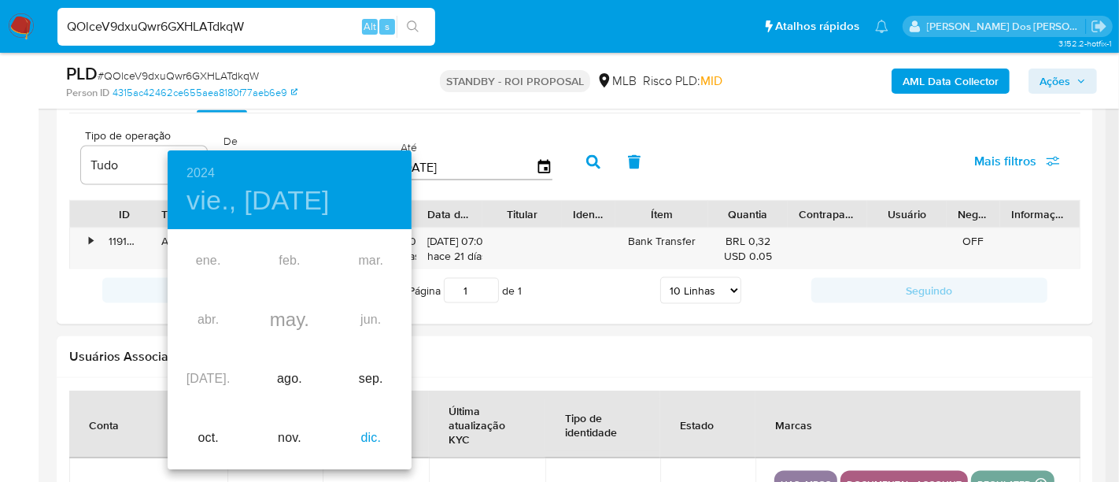
click at [362, 429] on div "dic." at bounding box center [371, 437] width 81 height 59
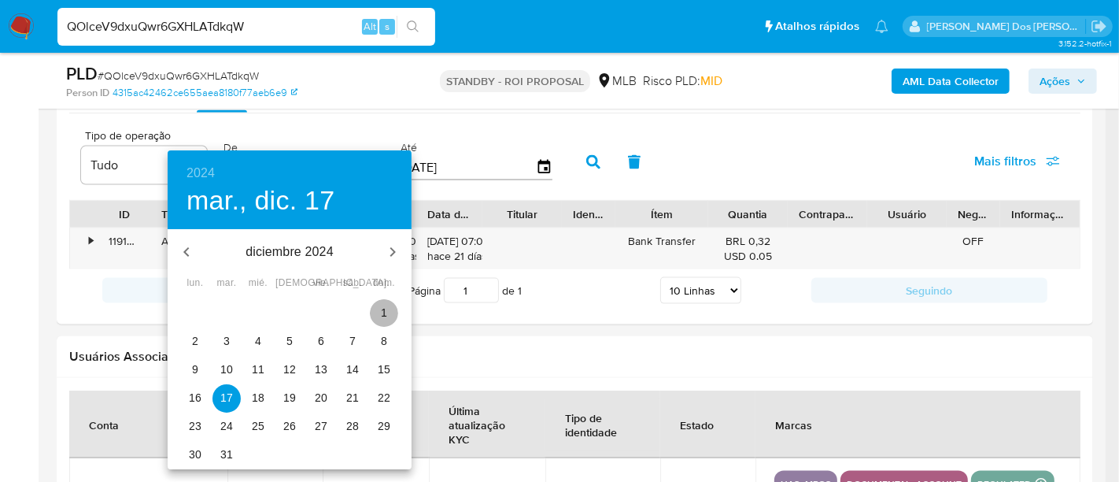
click at [379, 309] on span "1" at bounding box center [384, 313] width 28 height 16
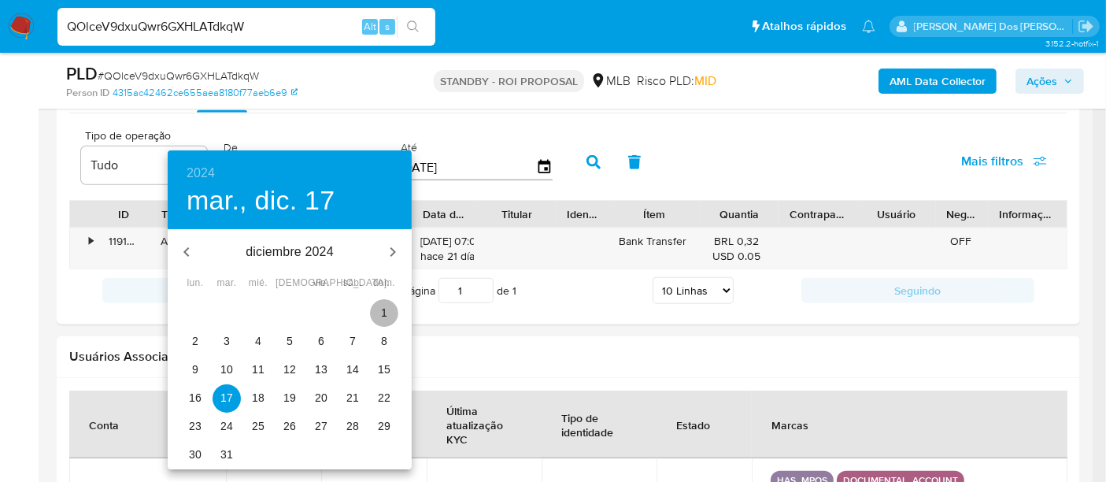
type input "01/12/2024"
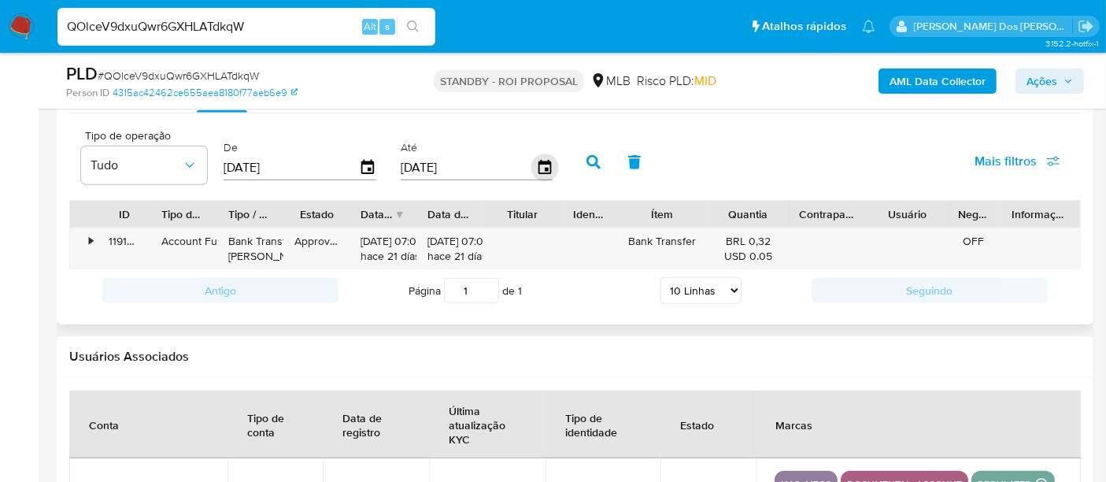
click at [540, 169] on icon "button" at bounding box center [544, 168] width 28 height 28
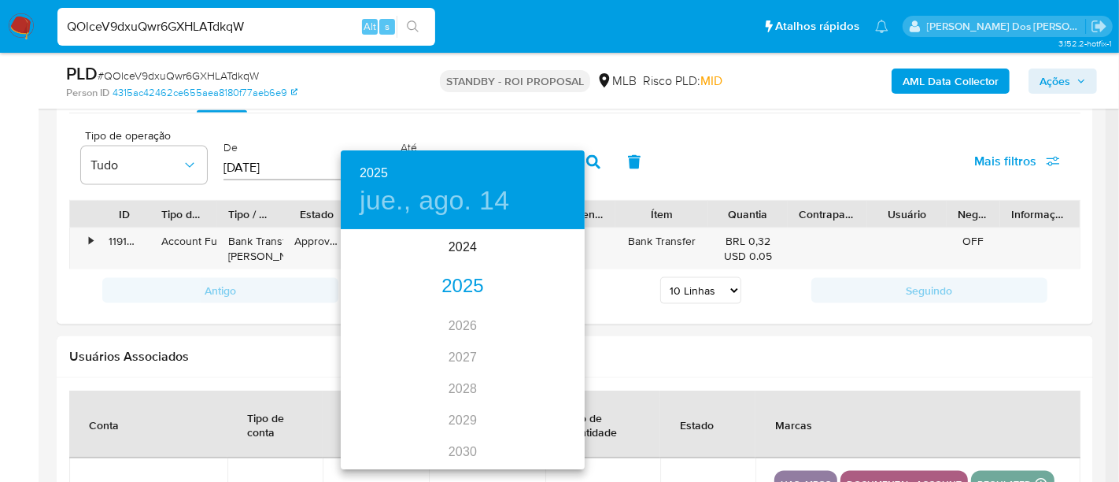
click at [467, 284] on div "2025" at bounding box center [463, 286] width 244 height 31
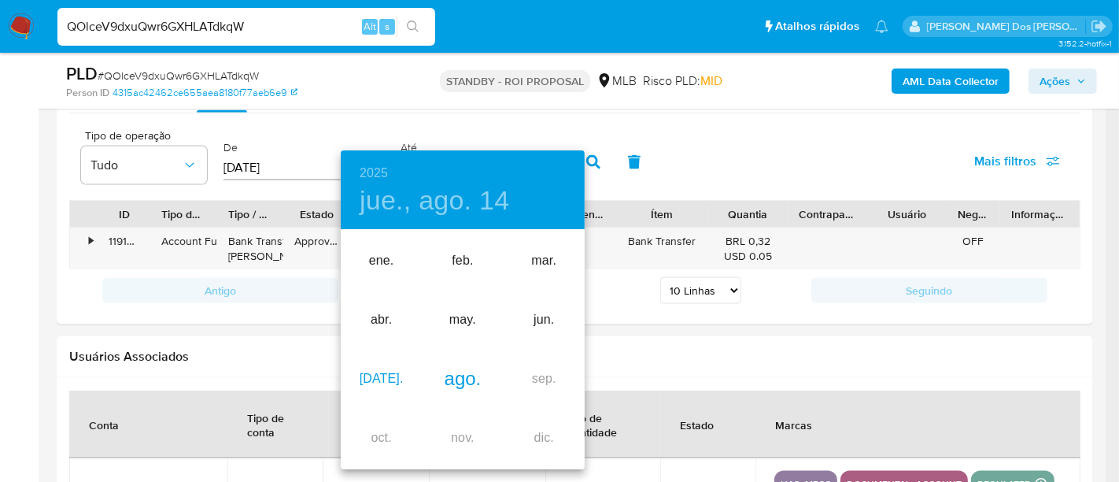
click at [373, 382] on div "jul." at bounding box center [381, 378] width 81 height 59
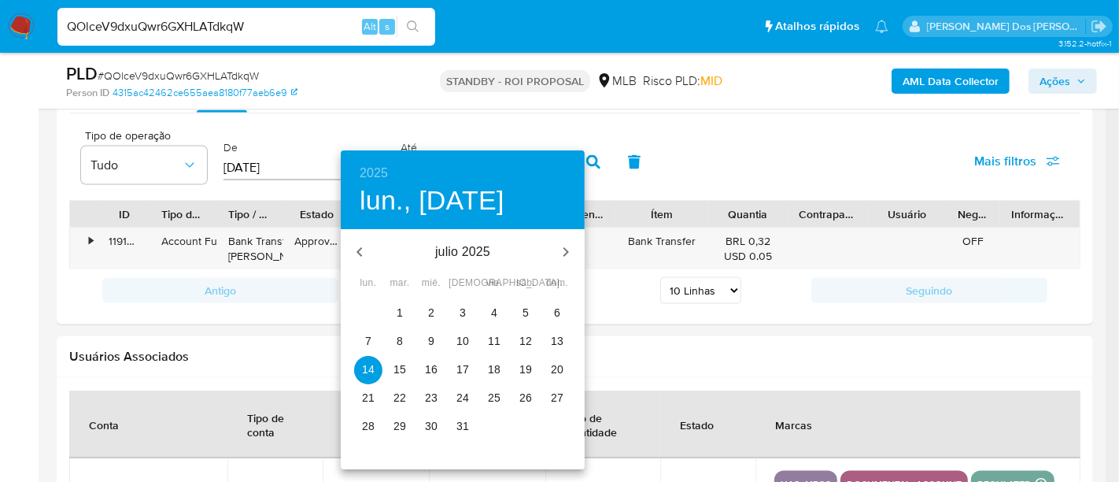
click at [460, 398] on p "24" at bounding box center [462, 398] width 13 height 16
type input "24/07/2025"
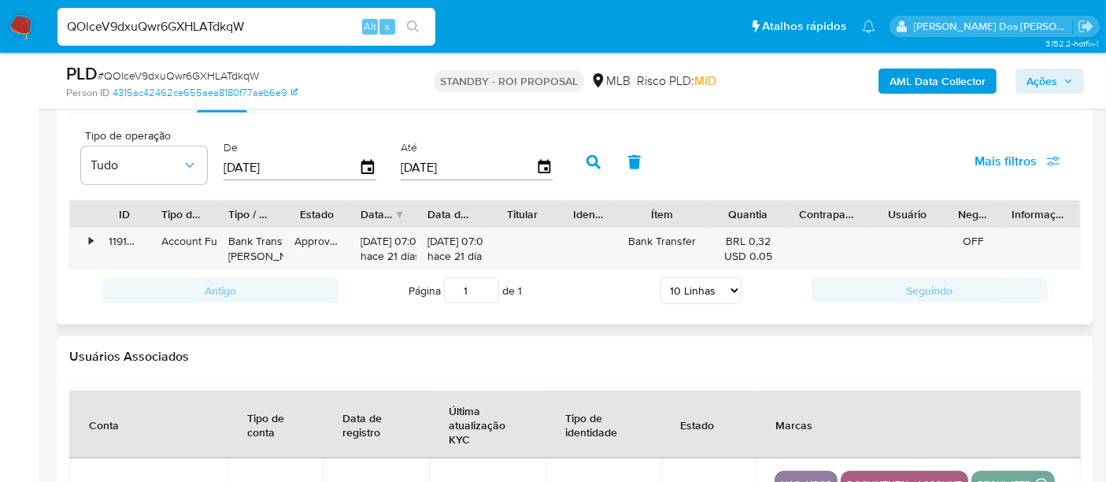
click at [980, 158] on span "Mais filtros" at bounding box center [1005, 161] width 62 height 38
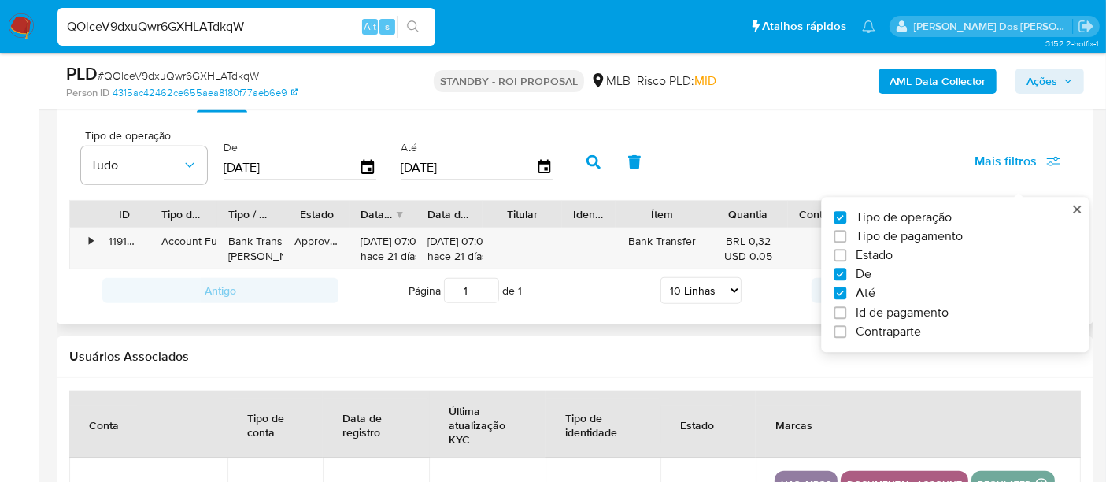
click at [887, 254] on span "Estado" at bounding box center [874, 256] width 37 height 16
click at [846, 254] on input "Estado" at bounding box center [839, 255] width 13 height 13
checkbox input "true"
type input "01/12/2024"
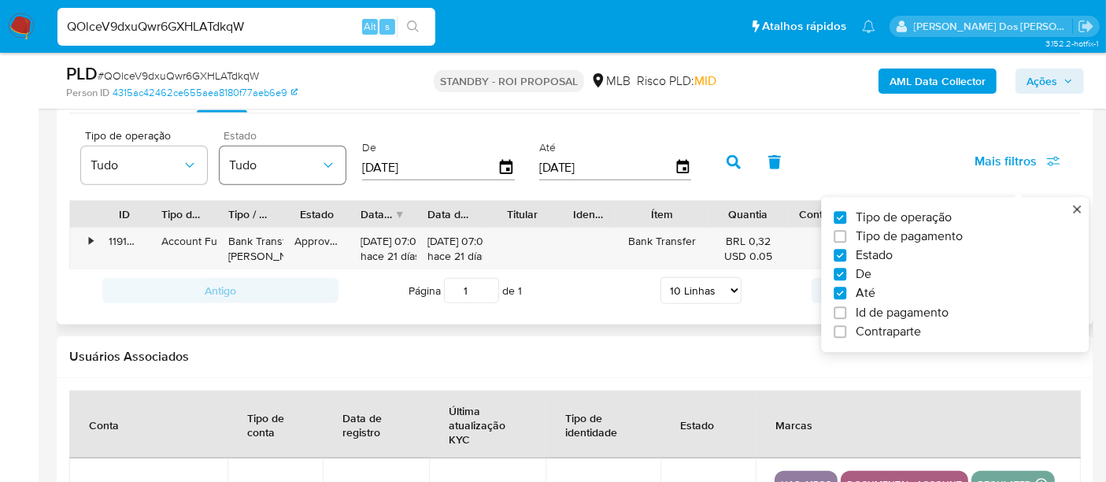
click at [315, 169] on span "Tudo" at bounding box center [274, 165] width 91 height 16
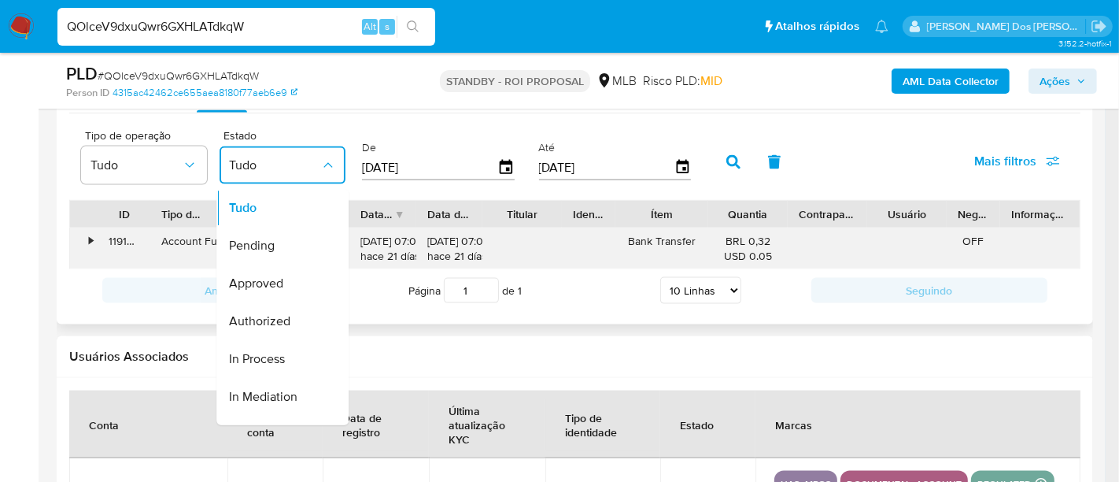
click at [290, 280] on div "Approved" at bounding box center [274, 283] width 91 height 38
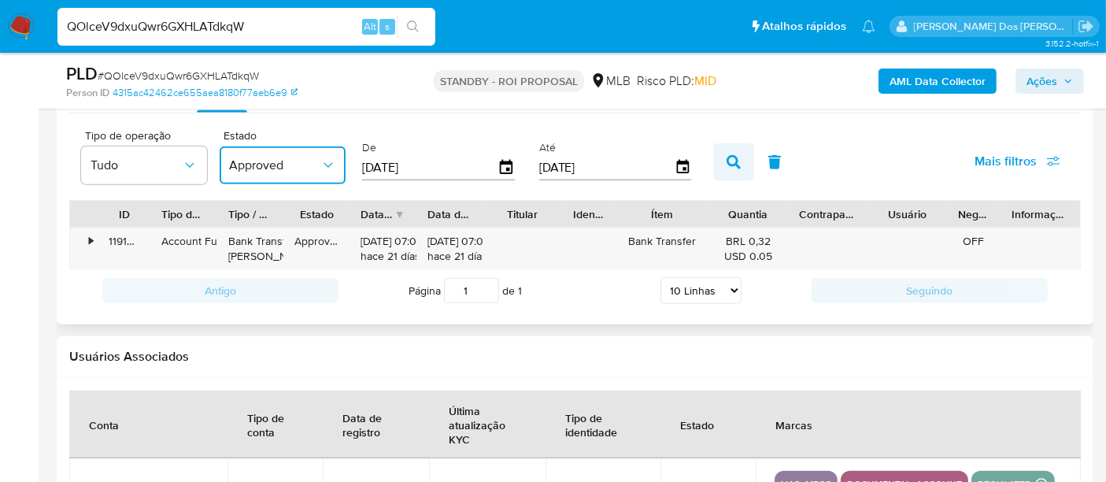
click at [726, 158] on icon "button" at bounding box center [733, 162] width 14 height 14
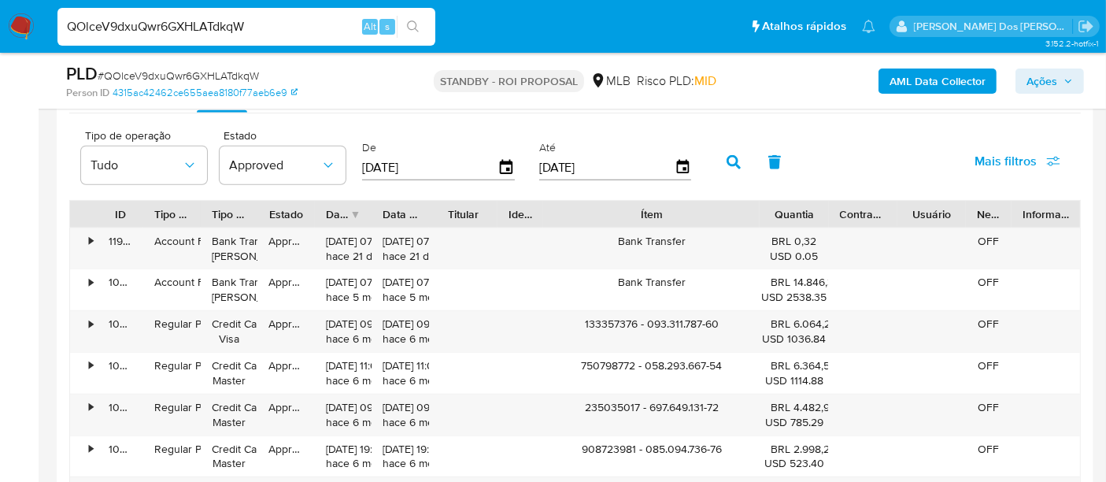
drag, startPoint x: 722, startPoint y: 209, endPoint x: 834, endPoint y: 209, distance: 112.5
click at [834, 209] on div "ID Tipo de operação Tipo / Método Estado Data de criação Data de aprovação Titu…" at bounding box center [575, 214] width 1010 height 27
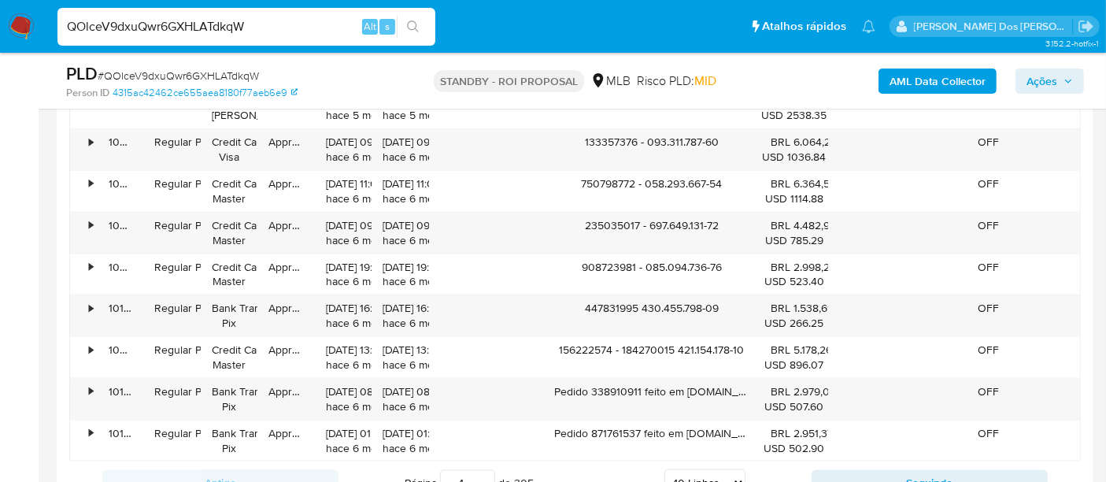
scroll to position [2098, 0]
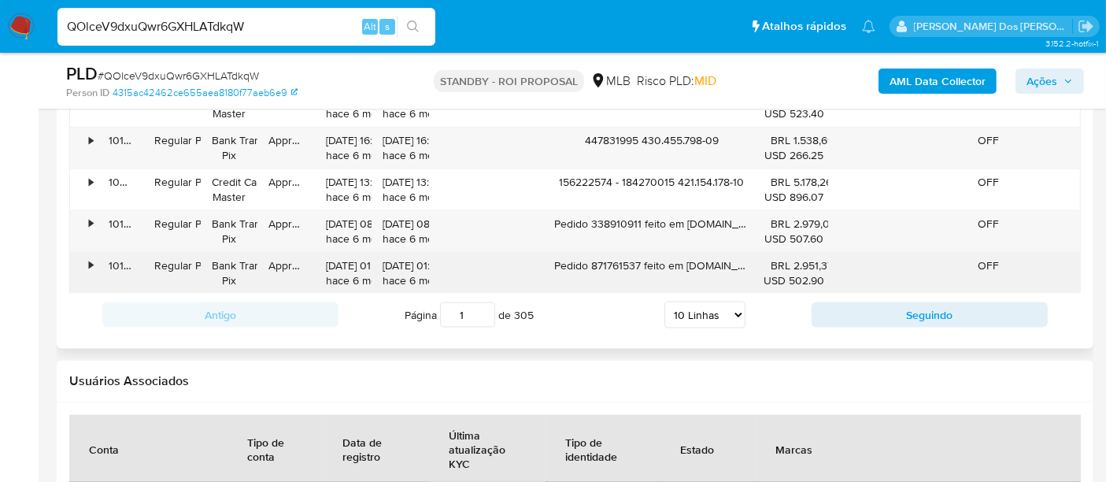
drag, startPoint x: 750, startPoint y: 261, endPoint x: 691, endPoint y: 265, distance: 59.2
click at [691, 265] on div "Pedido 871761537 feito em Voupra.com" at bounding box center [651, 273] width 216 height 41
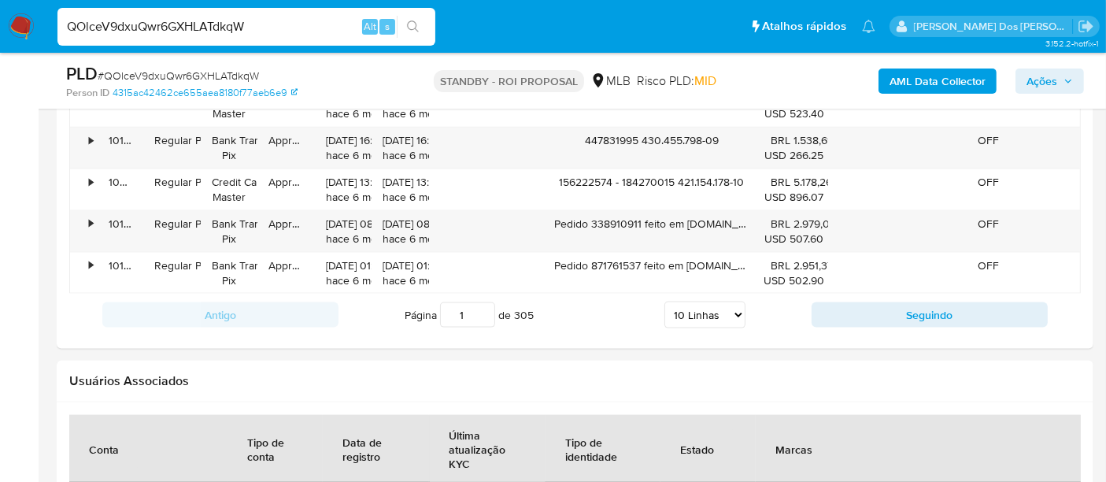
click at [193, 24] on input "QOlceV9dxuQwr6GXHLATdkqW" at bounding box center [246, 27] width 378 height 20
paste input "CN4hw0xacVkkaAe8ugksqujj"
type input "CN4hw0xacVkkaAe8ugksqujj"
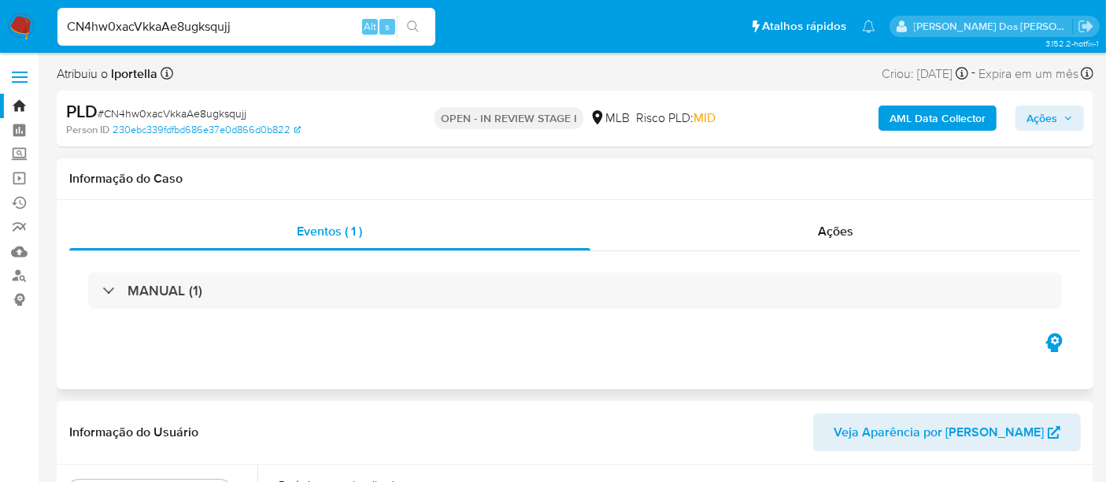
select select "10"
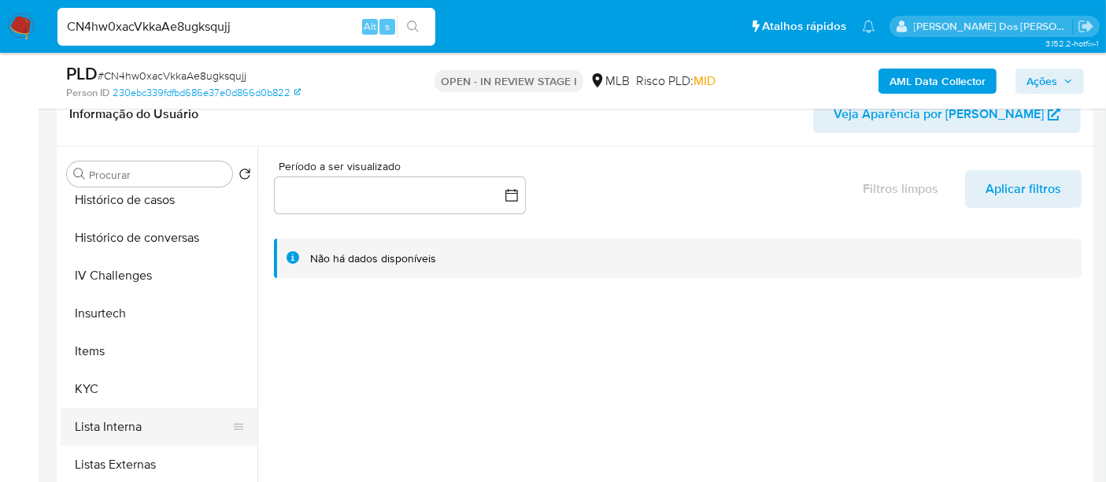
scroll to position [664, 0]
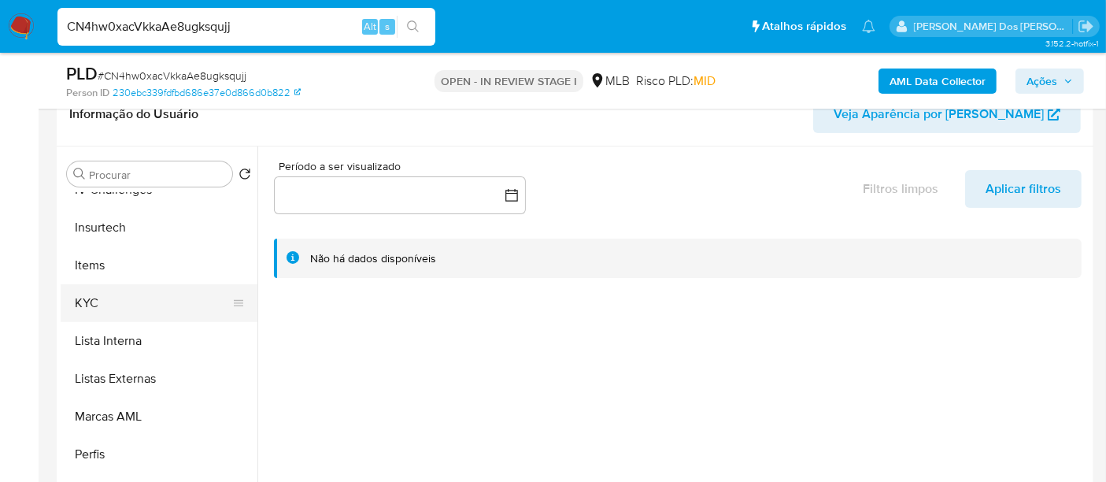
click at [91, 301] on button "KYC" at bounding box center [153, 303] width 184 height 38
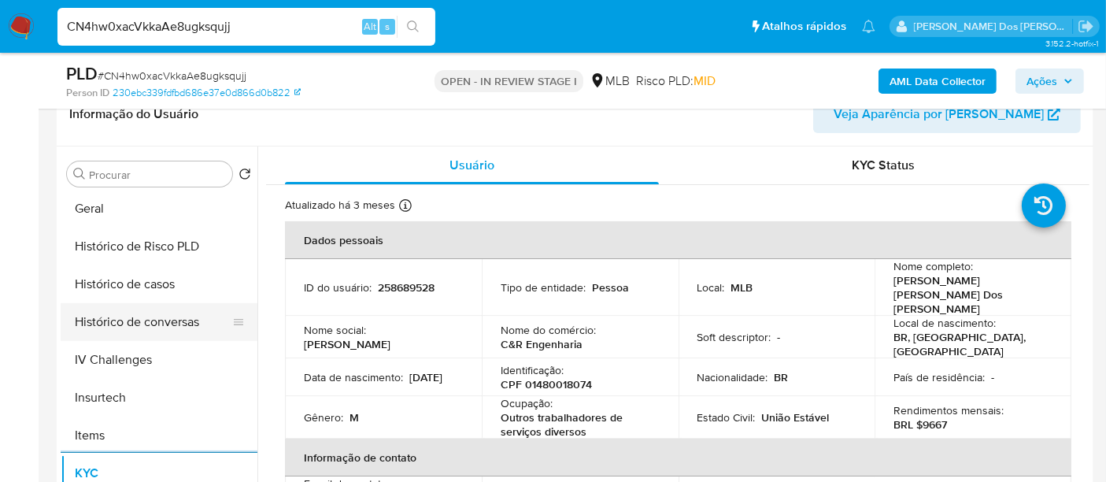
scroll to position [490, 0]
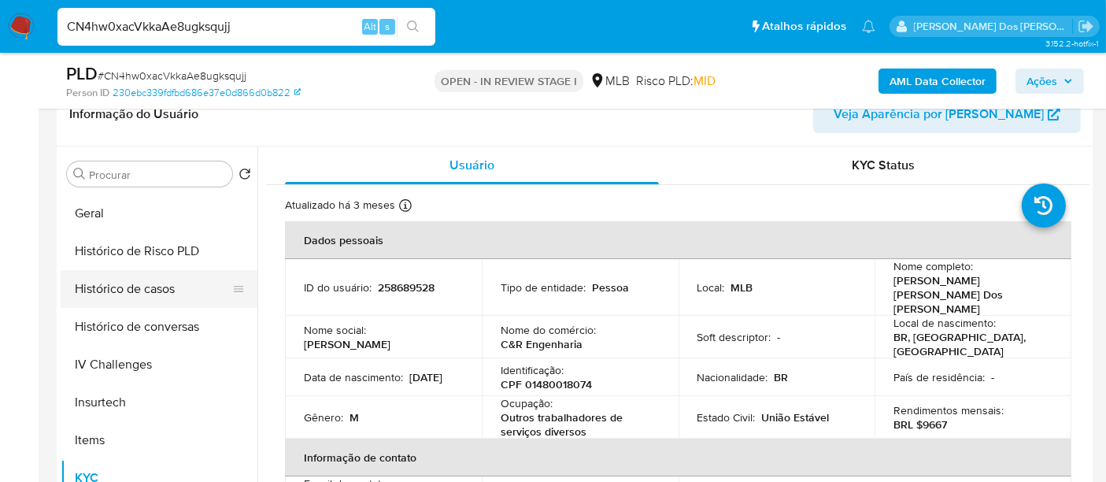
click at [143, 291] on button "Histórico de casos" at bounding box center [153, 289] width 184 height 38
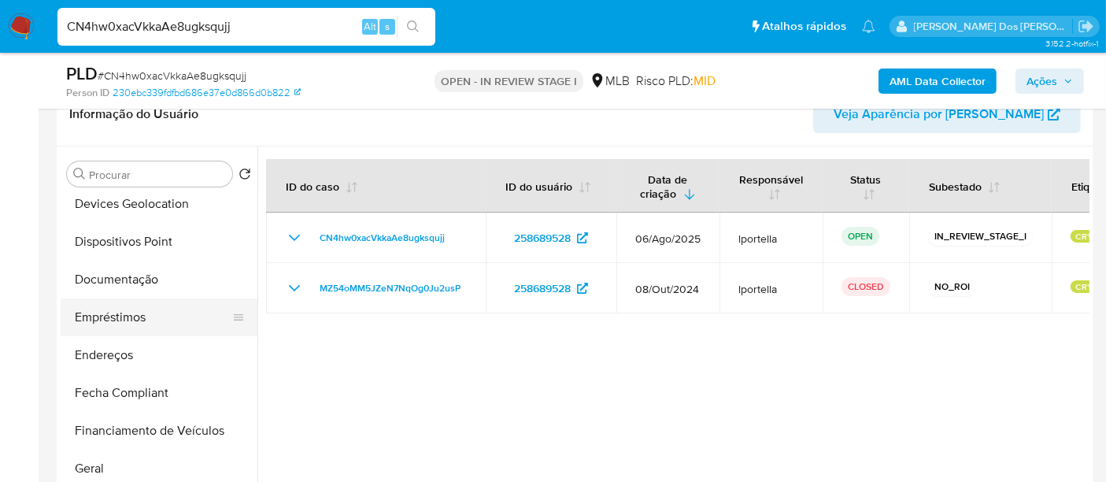
scroll to position [227, 0]
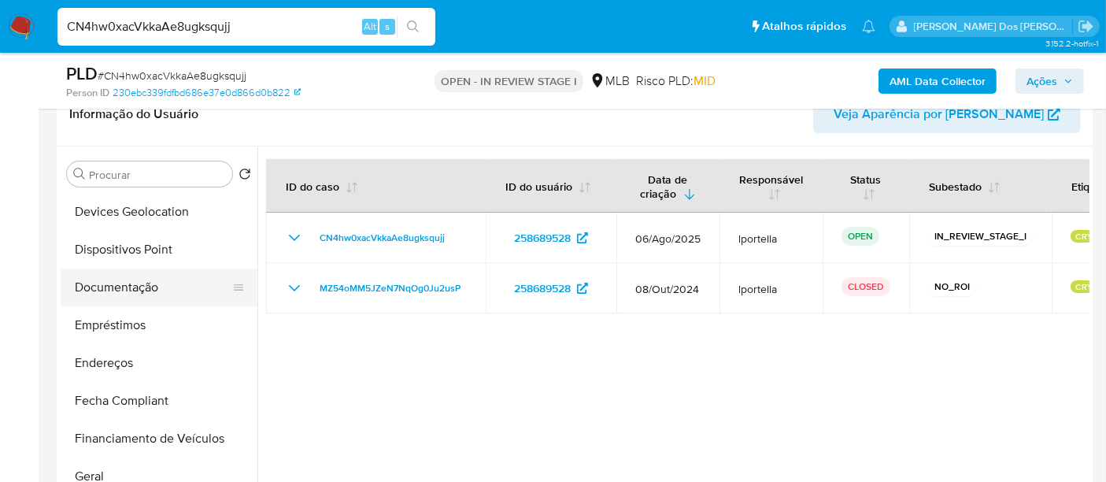
click at [135, 285] on button "Documentação" at bounding box center [153, 287] width 184 height 38
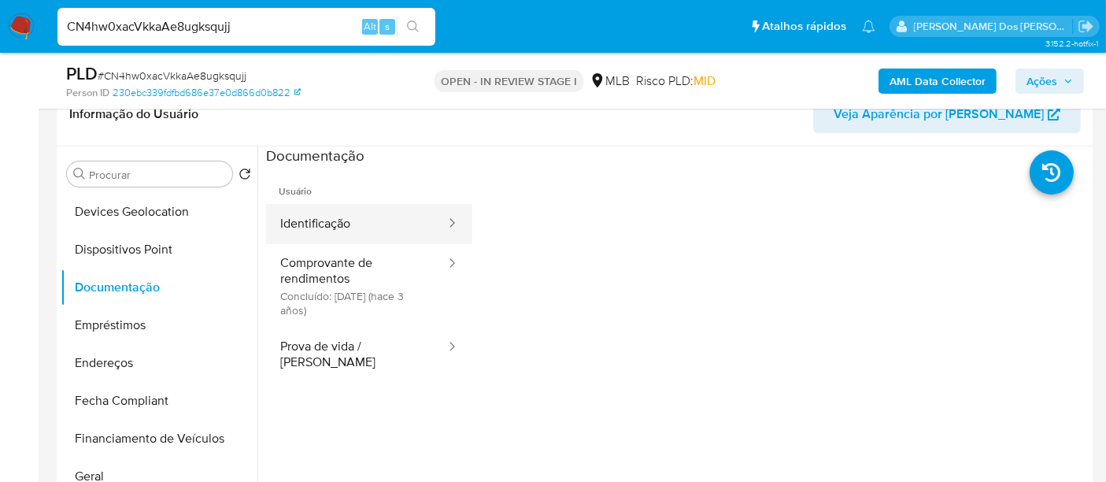
click at [331, 218] on button "Identificação" at bounding box center [356, 224] width 181 height 40
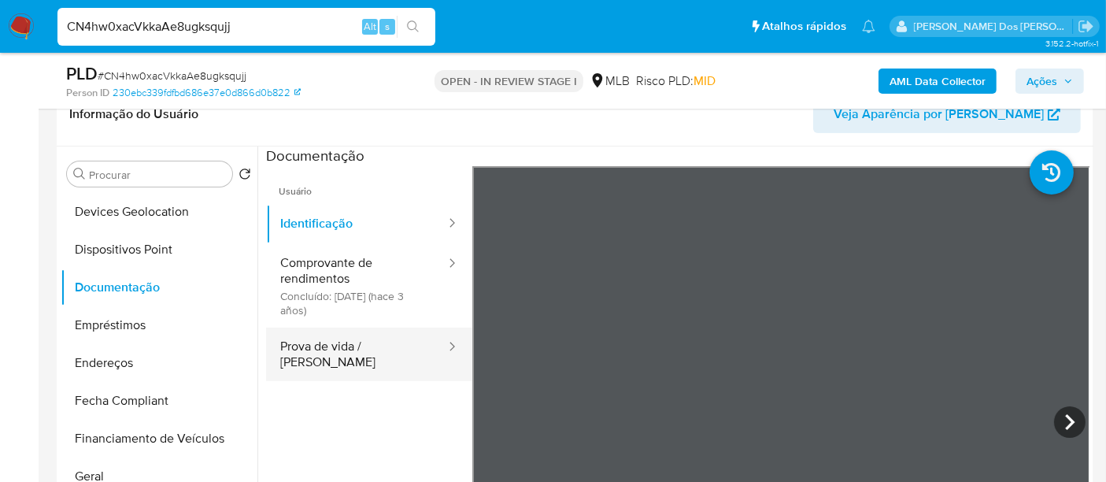
click at [364, 343] on button "Prova de vida / [PERSON_NAME]" at bounding box center [356, 354] width 181 height 54
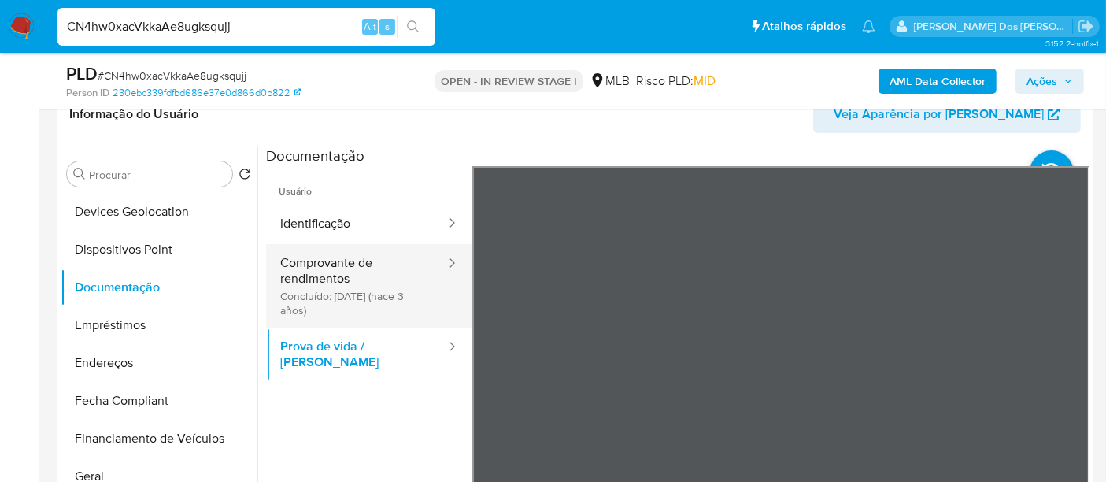
click at [296, 273] on button "Comprovante de rendimentos Concluído: 18/07/2022 (hace 3 años)" at bounding box center [356, 285] width 181 height 83
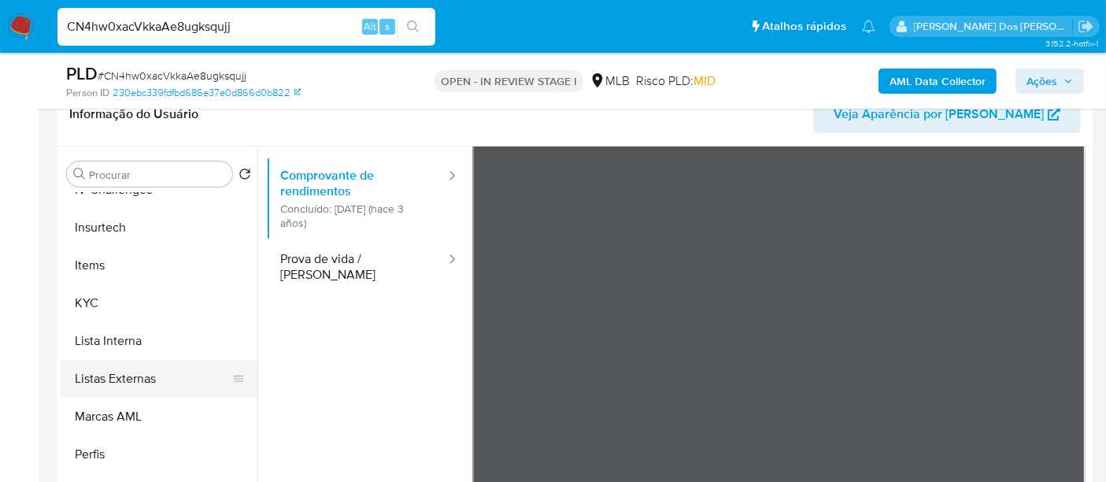
scroll to position [437, 0]
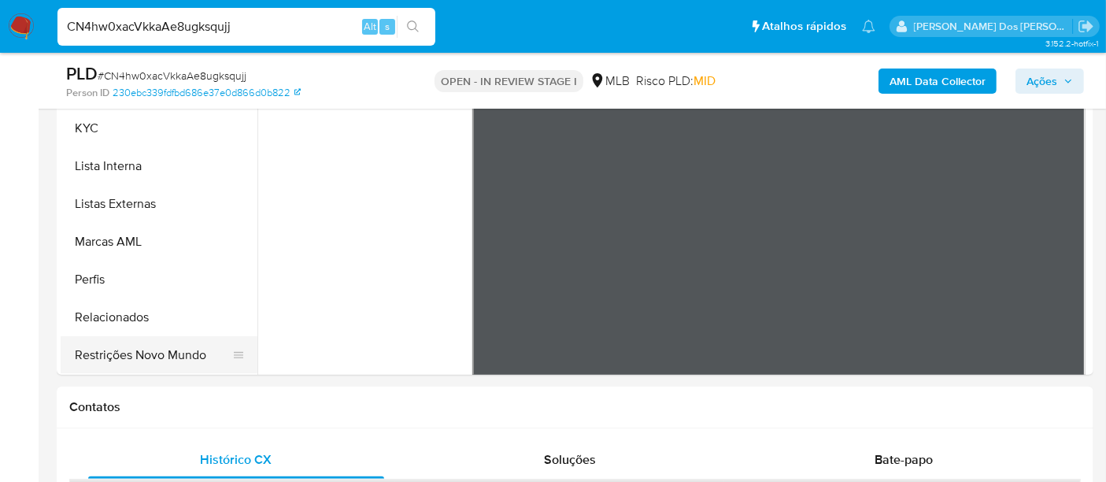
click at [167, 349] on button "Restrições Novo Mundo" at bounding box center [153, 355] width 184 height 38
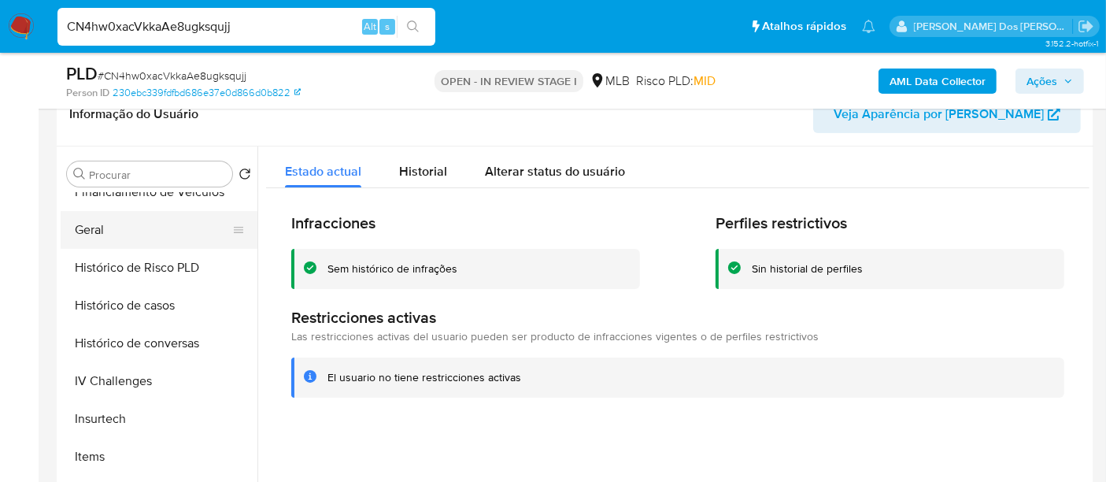
scroll to position [402, 0]
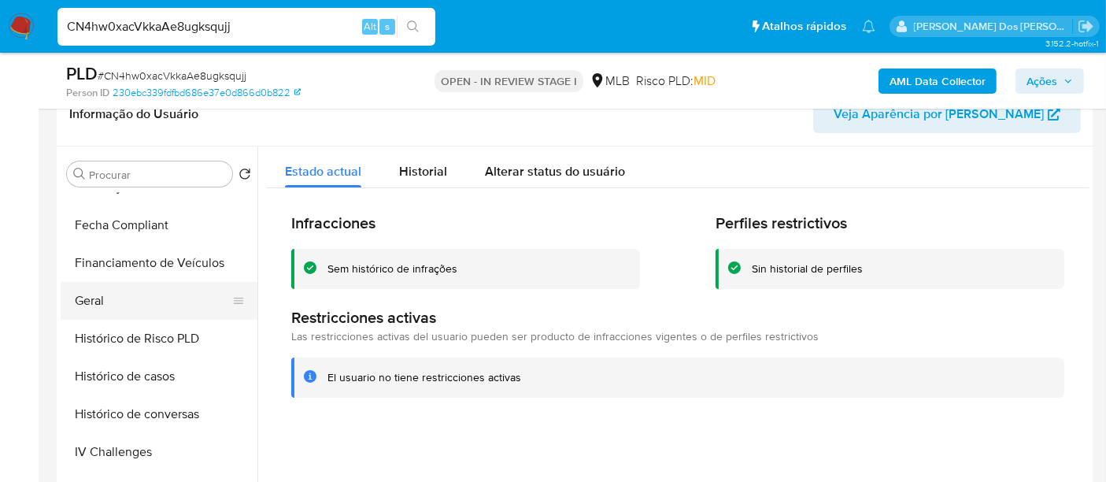
click at [97, 296] on button "Geral" at bounding box center [153, 301] width 184 height 38
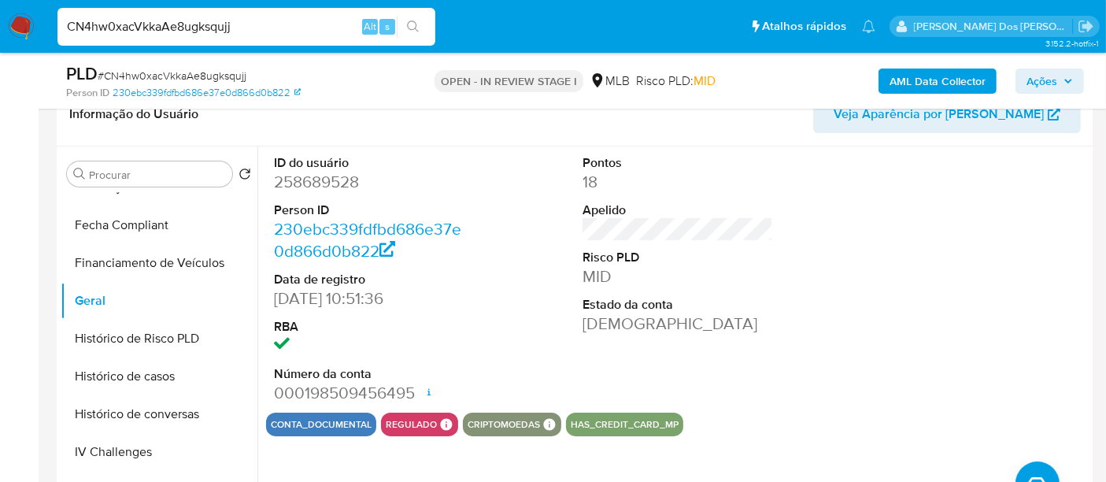
click at [216, 75] on span "# CN4hw0xacVkkaAe8ugksqujj" at bounding box center [172, 76] width 149 height 16
copy span "CN4hw0xacVkkaAe8ugksqujj"
click at [13, 24] on img at bounding box center [21, 26] width 27 height 27
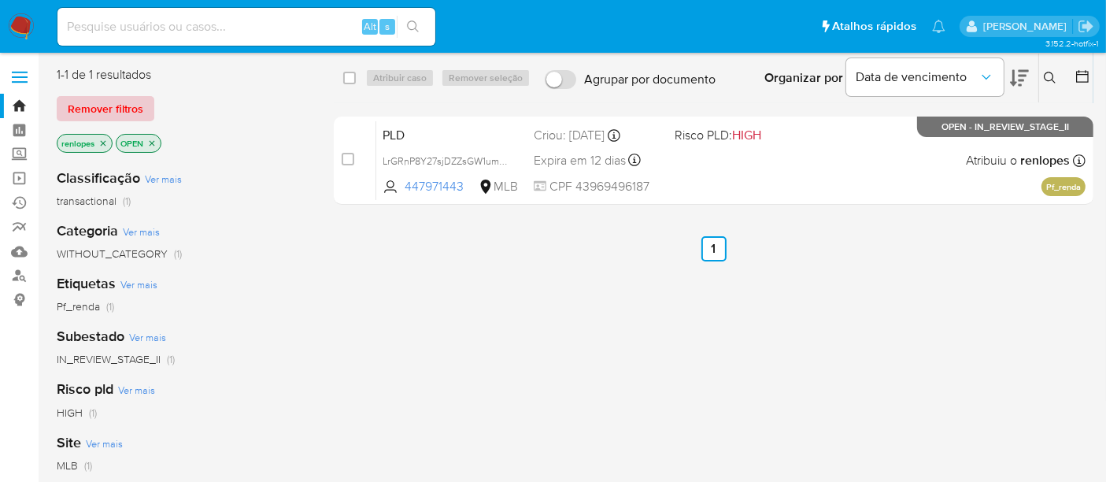
click at [132, 110] on span "Remover filtros" at bounding box center [106, 109] width 76 height 22
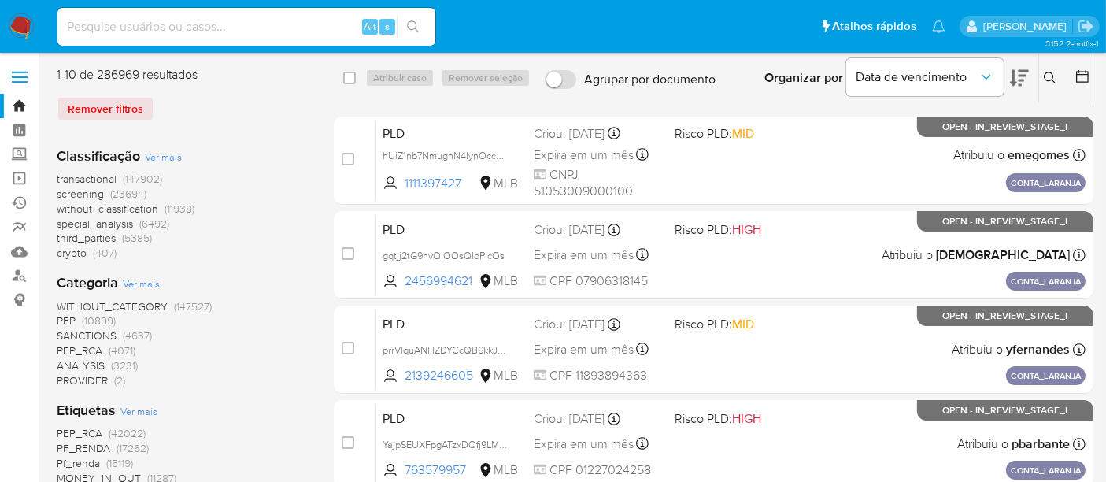
click at [1048, 74] on icon at bounding box center [1050, 78] width 13 height 13
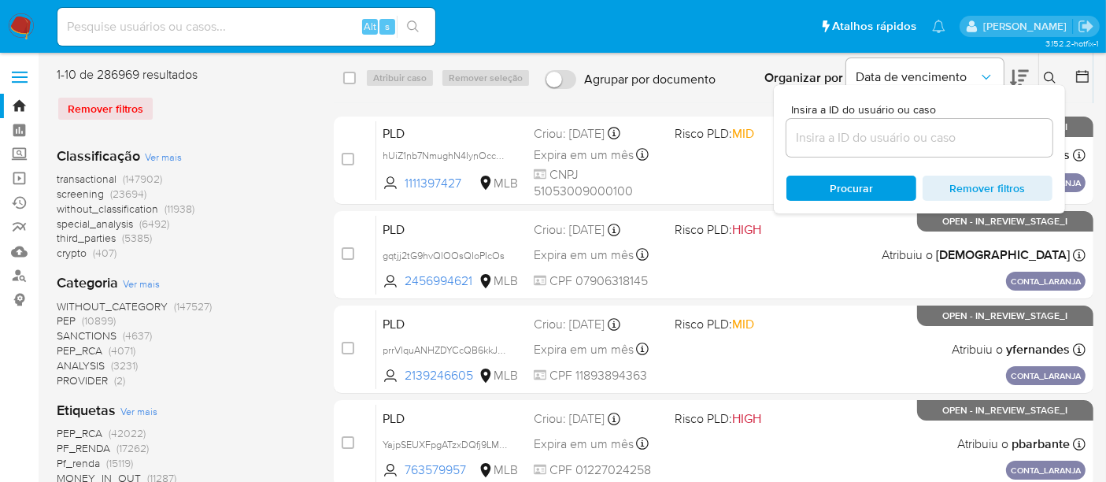
click at [927, 140] on input at bounding box center [919, 137] width 266 height 20
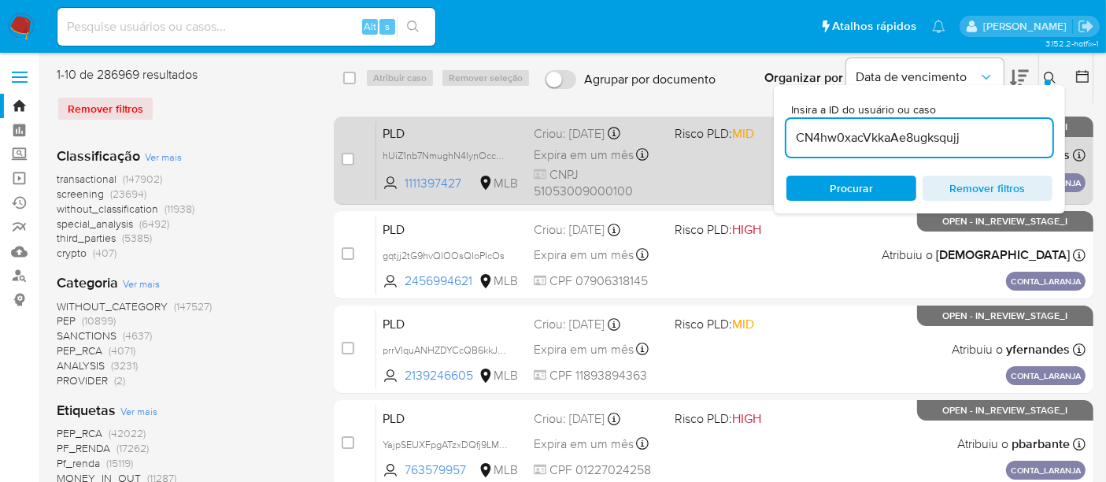
type input "CN4hw0xacVkkaAe8ugksqujj"
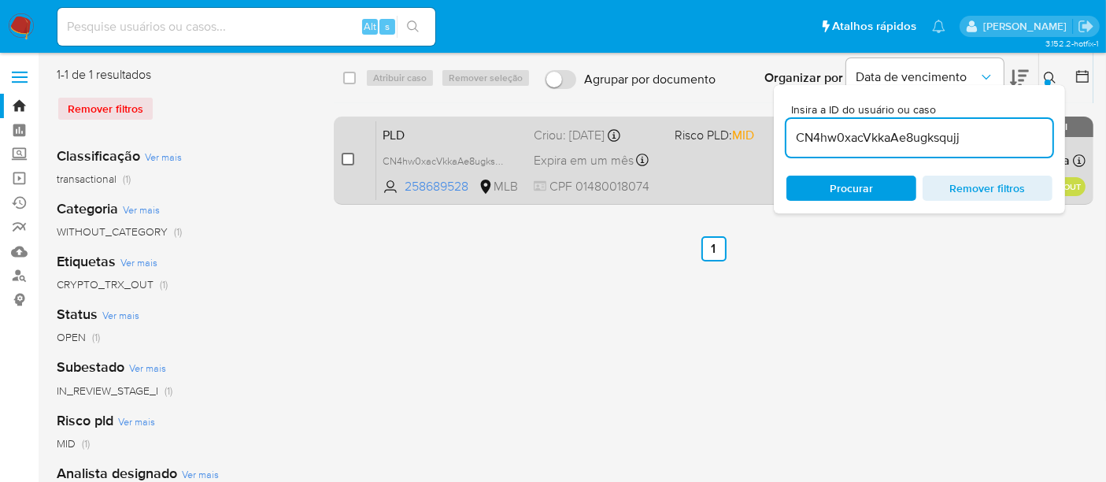
click at [346, 158] on input "checkbox" at bounding box center [348, 159] width 13 height 13
checkbox input "true"
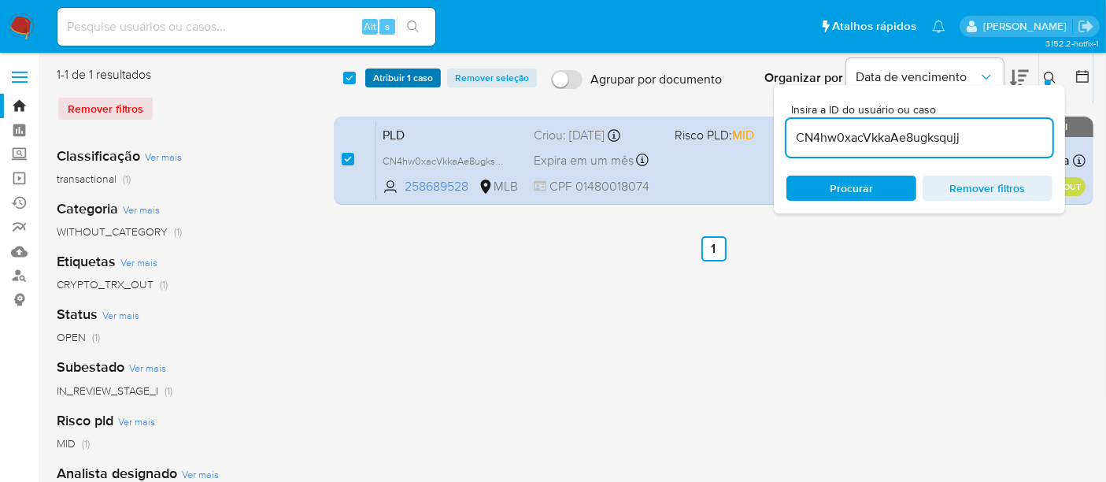
click at [391, 75] on span "Atribuir 1 caso" at bounding box center [403, 78] width 60 height 16
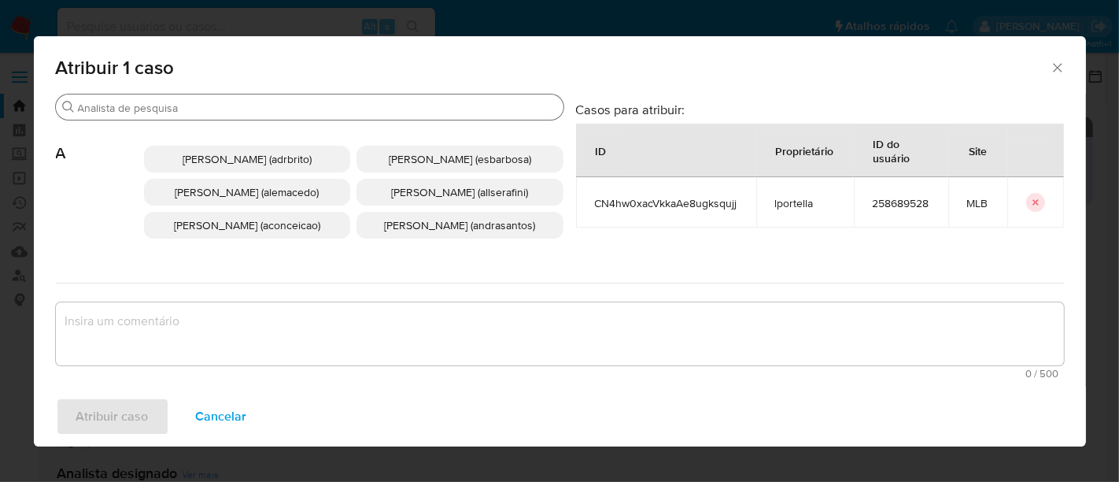
click at [375, 109] on input "Buscar" at bounding box center [317, 108] width 479 height 14
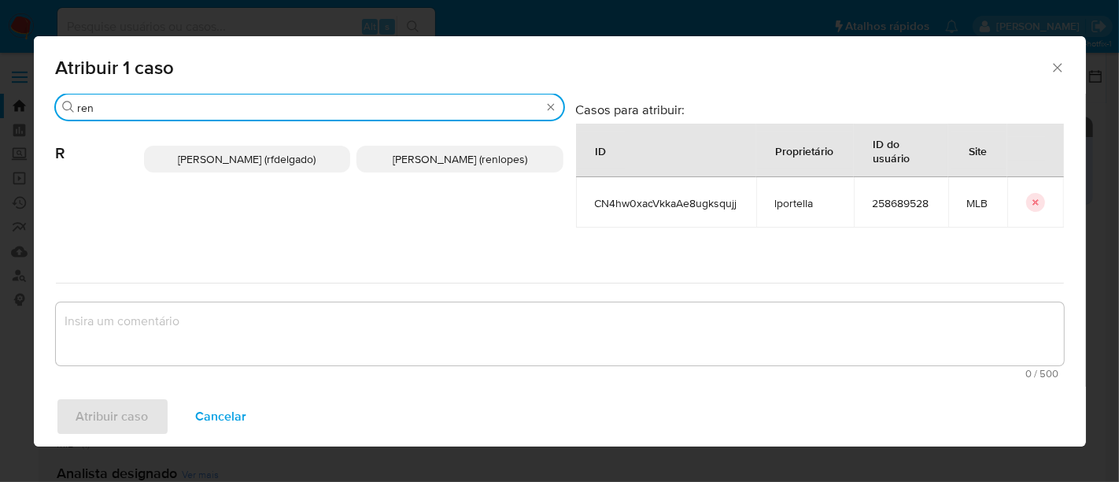
type input "ren"
click at [429, 165] on span "Renato Lopes Dos Santos (renlopes)" at bounding box center [460, 159] width 135 height 16
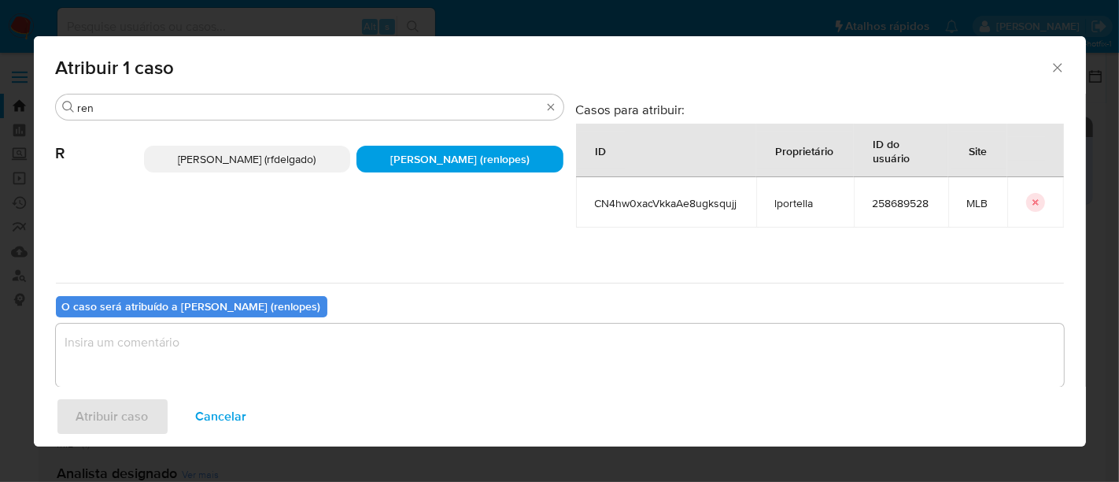
click at [423, 329] on textarea "assign-modal" at bounding box center [560, 354] width 1008 height 63
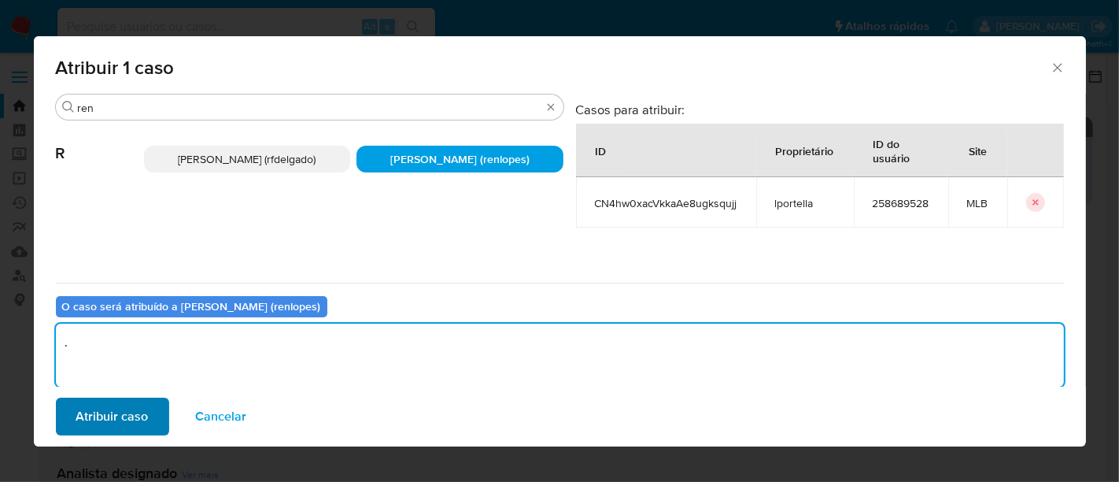
type textarea "."
click at [106, 408] on span "Atribuir caso" at bounding box center [112, 416] width 72 height 35
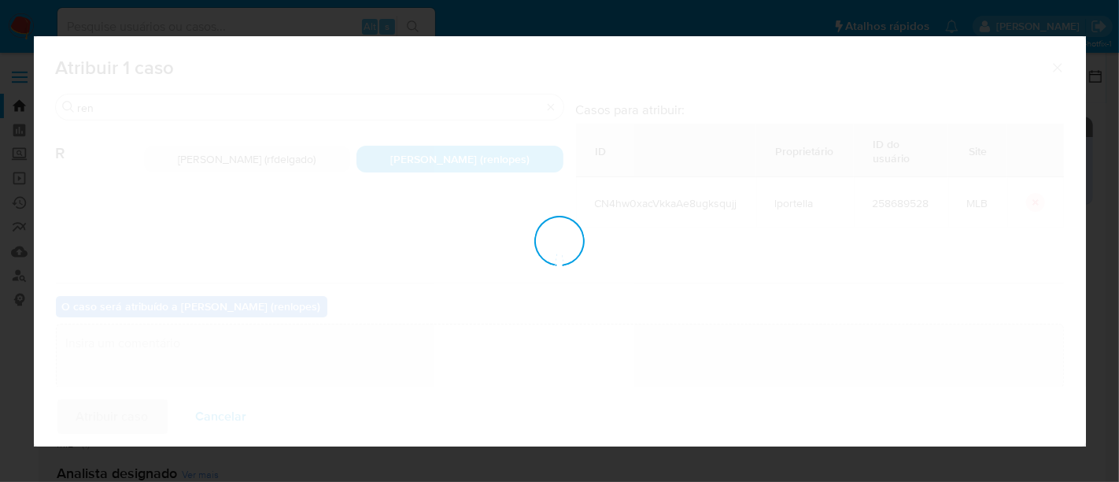
checkbox input "false"
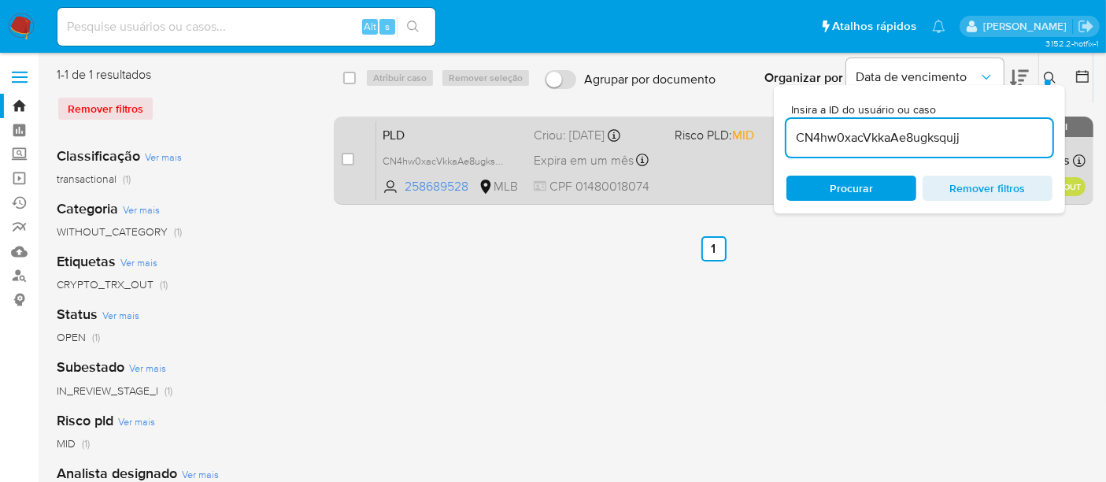
click at [569, 153] on span "Expira em um mês" at bounding box center [584, 160] width 100 height 17
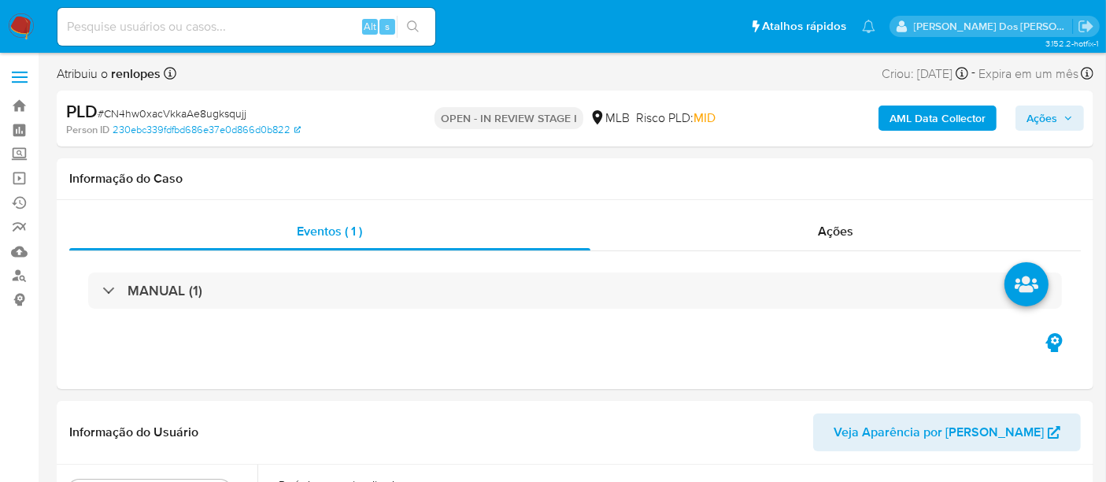
select select "10"
click at [1034, 125] on span "Ações" at bounding box center [1041, 117] width 31 height 25
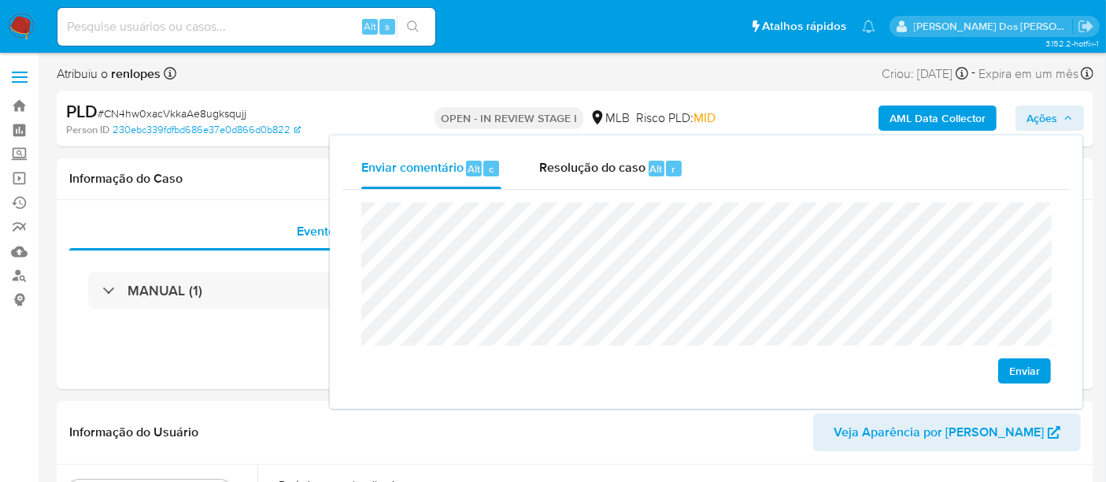
click at [1040, 368] on span "Enviar" at bounding box center [1024, 371] width 31 height 22
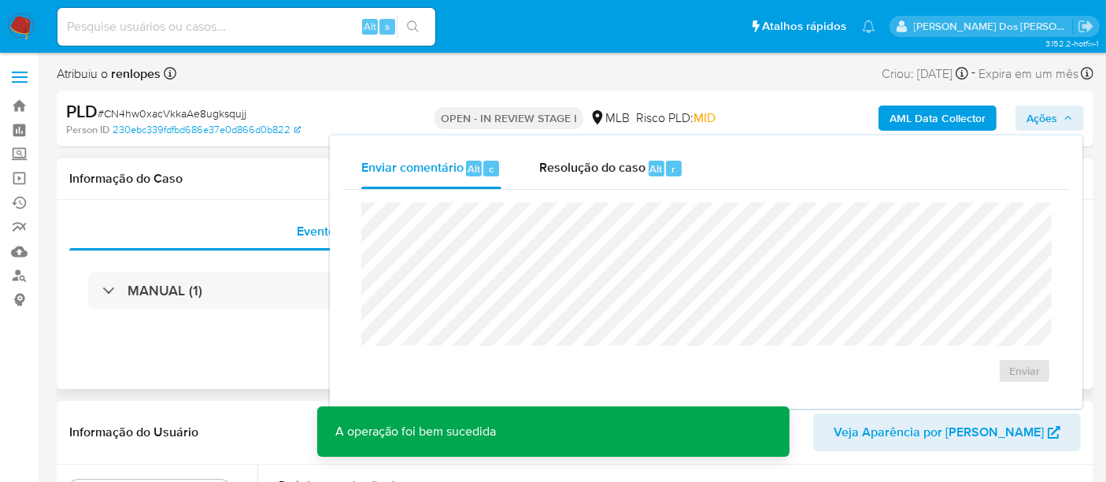
click at [263, 174] on h1 "Informação do Caso" at bounding box center [574, 179] width 1011 height 16
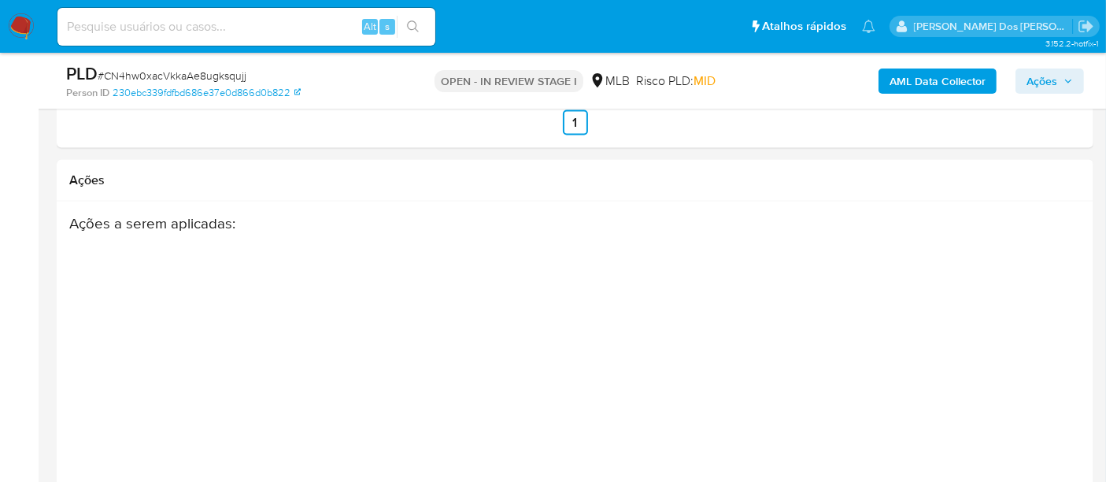
scroll to position [2682, 0]
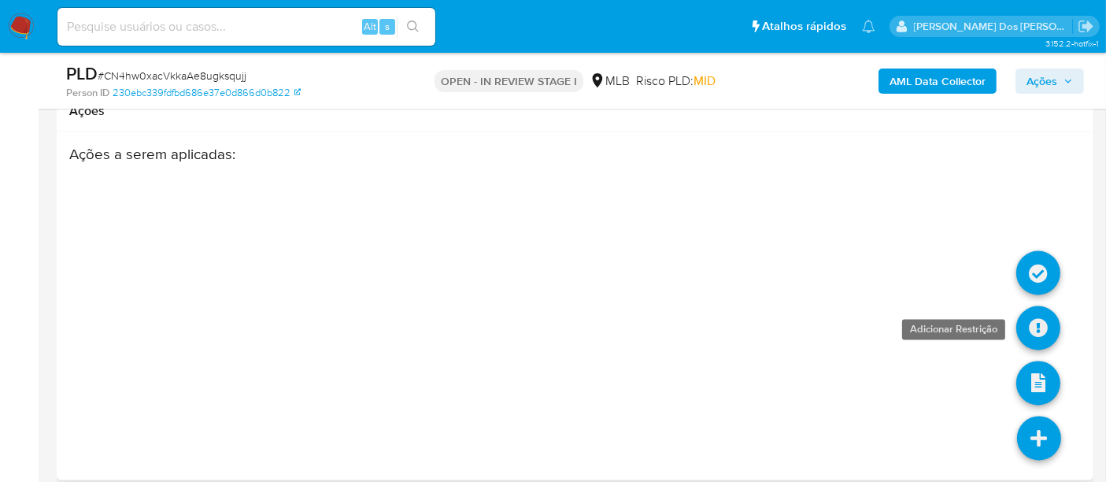
click at [1037, 316] on link at bounding box center [1038, 328] width 44 height 44
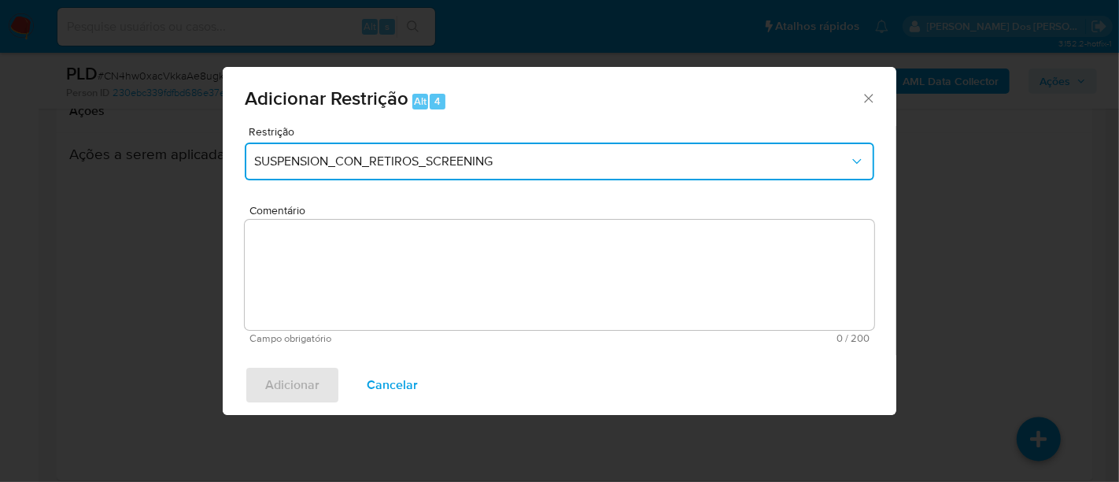
click at [464, 160] on span "SUSPENSION_CON_RETIROS_SCREENING" at bounding box center [551, 161] width 595 height 16
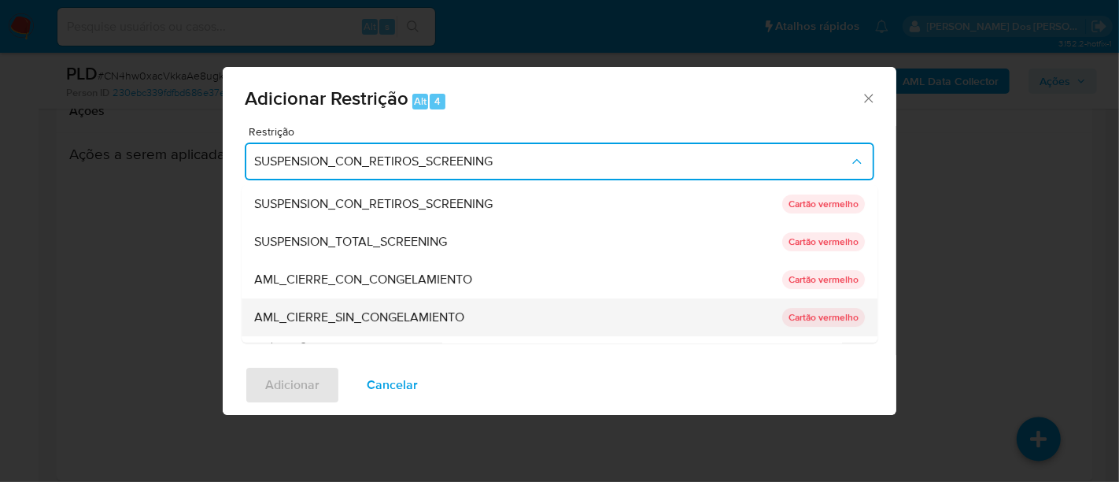
click at [401, 310] on span "AML_CIERRE_SIN_CONGELAMIENTO" at bounding box center [359, 317] width 210 height 16
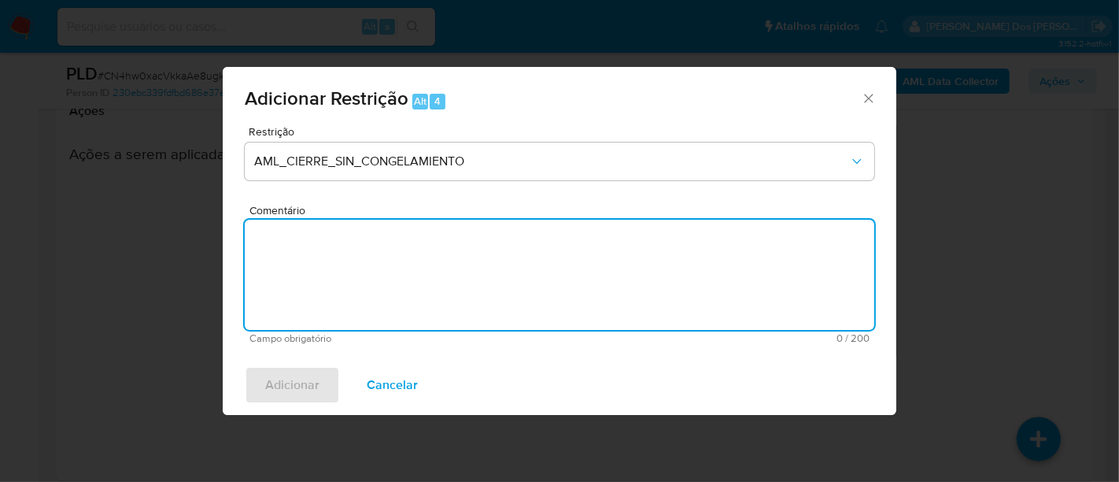
click at [394, 261] on textarea "Comentário" at bounding box center [560, 275] width 630 height 110
paste textarea "Deliberação para encerrar o relacionamento. NÃO INFORMAR AO USUÁRIO QUE SE TRAT…"
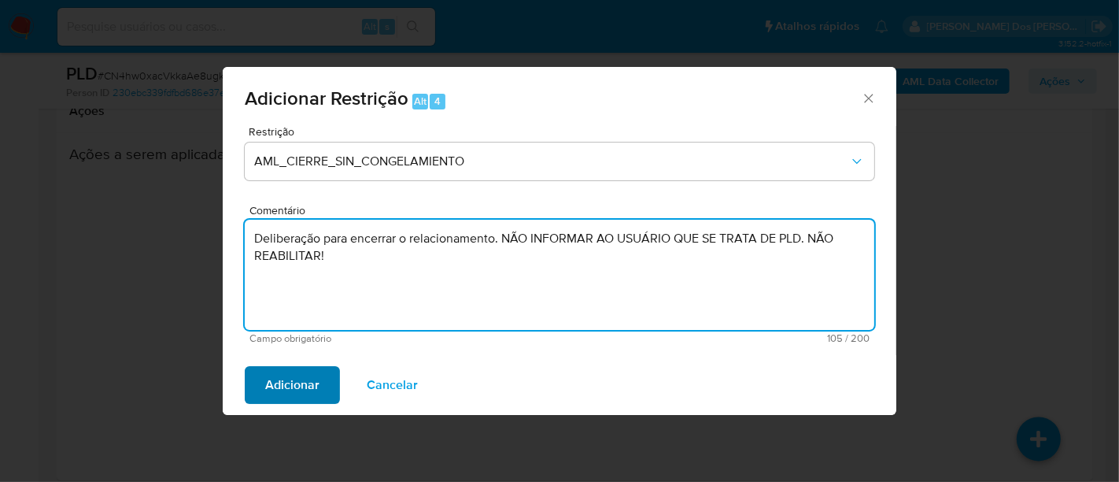
type textarea "Deliberação para encerrar o relacionamento. NÃO INFORMAR AO USUÁRIO QUE SE TRAT…"
click at [302, 377] on span "Adicionar" at bounding box center [292, 385] width 54 height 35
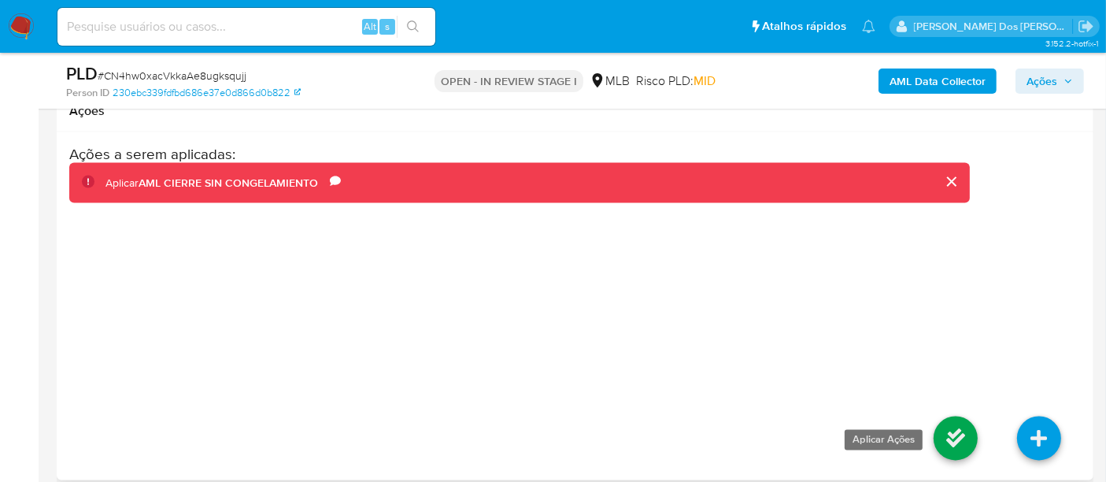
click at [951, 416] on link at bounding box center [955, 438] width 44 height 44
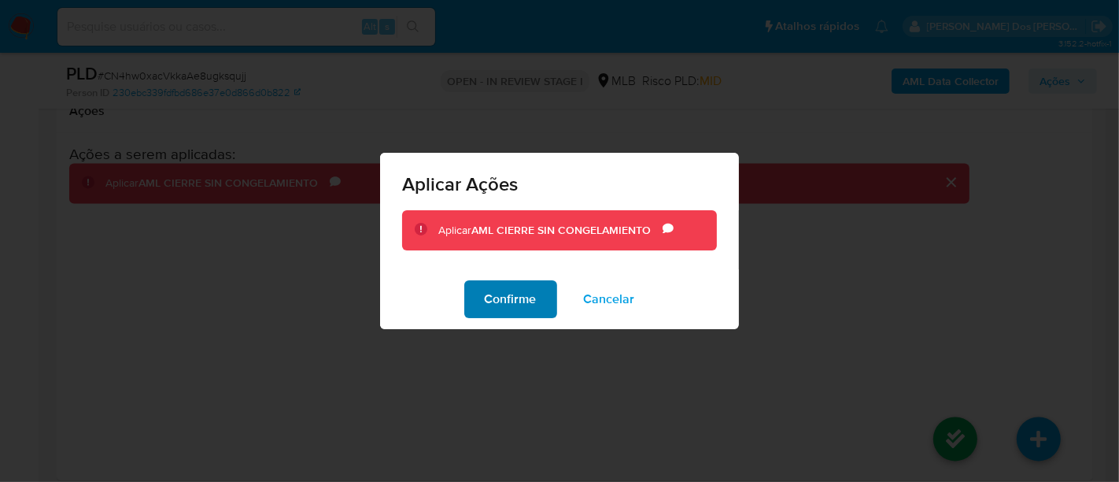
click at [504, 293] on span "Confirme" at bounding box center [511, 299] width 52 height 35
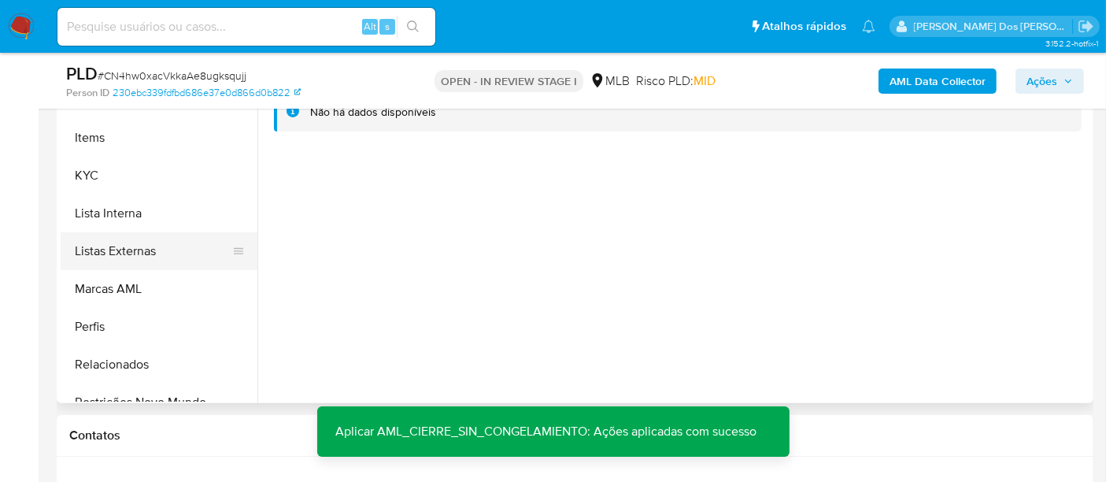
scroll to position [664, 0]
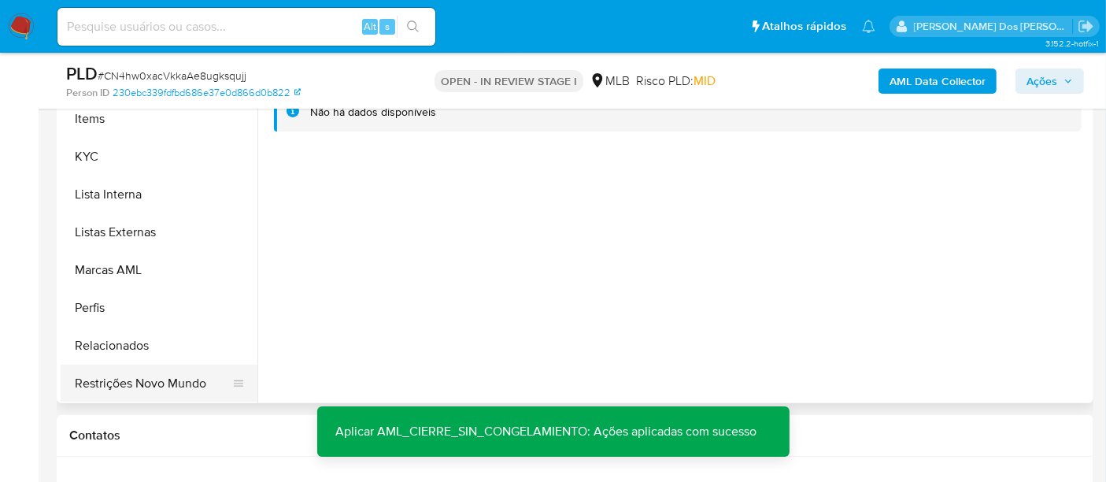
click at [155, 382] on button "Restrições Novo Mundo" at bounding box center [153, 383] width 184 height 38
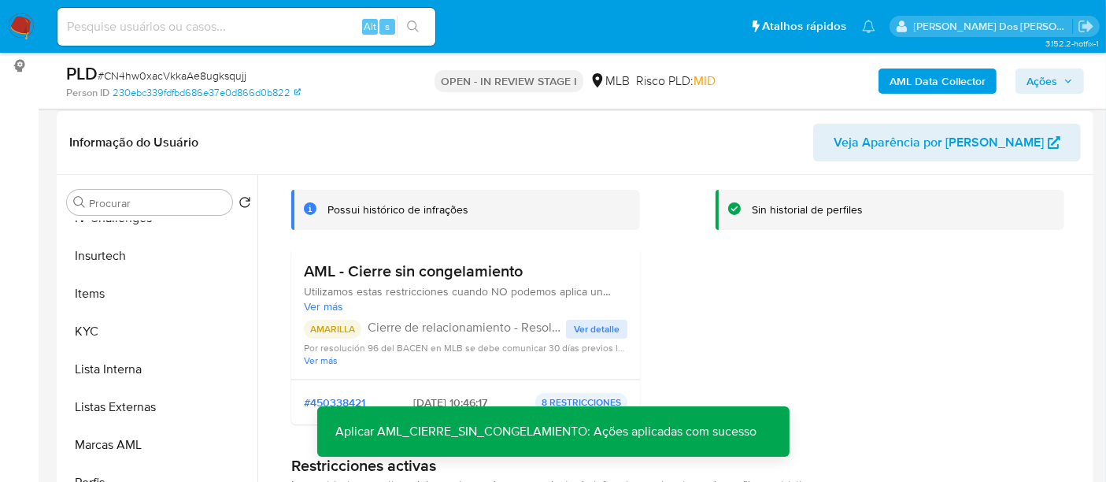
scroll to position [0, 0]
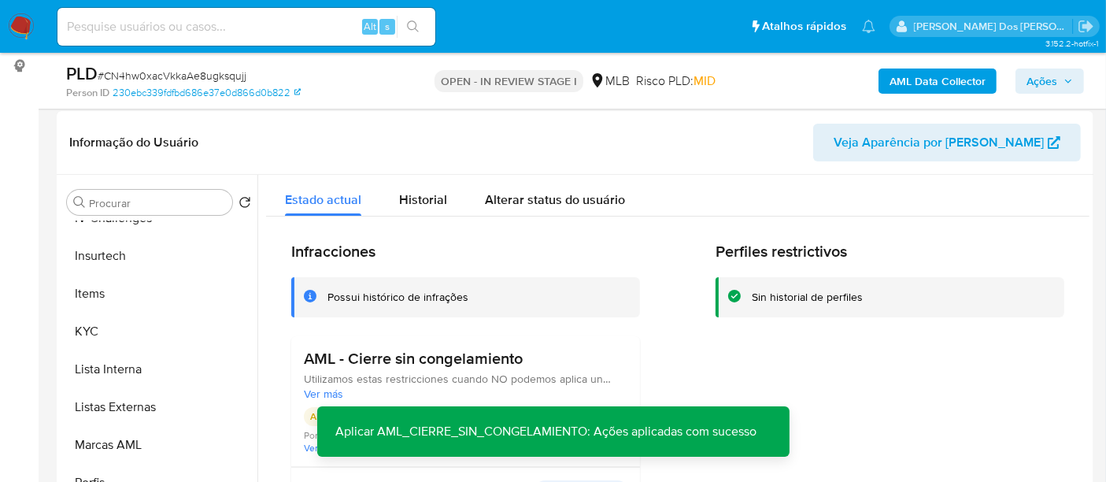
click at [187, 75] on span "# CN4hw0xacVkkaAe8ugksqujj" at bounding box center [172, 76] width 149 height 16
copy span "CN4hw0xacVkkaAe8ugksqujj"
click at [21, 30] on img at bounding box center [21, 26] width 27 height 27
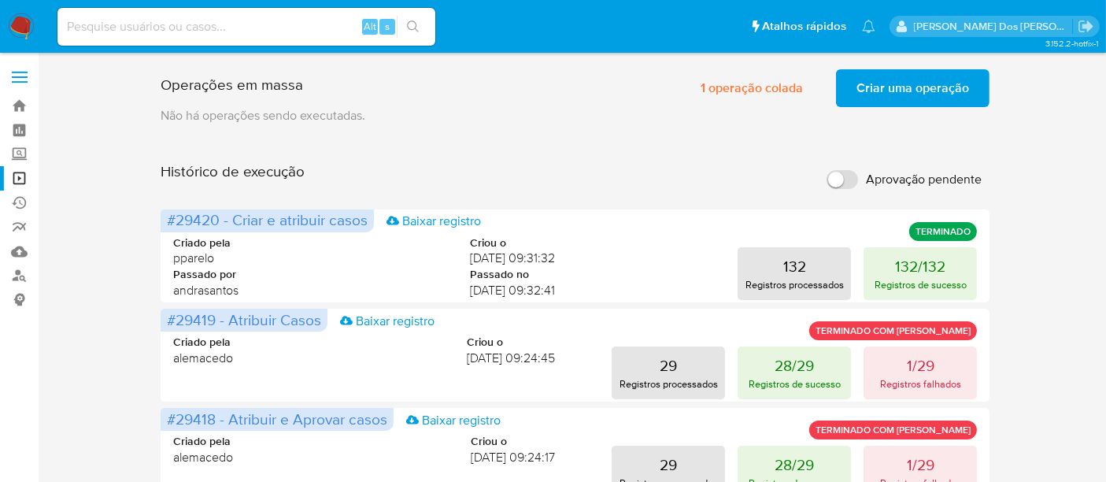
click at [215, 13] on div "Alt s" at bounding box center [246, 27] width 378 height 38
click at [216, 17] on input at bounding box center [246, 27] width 378 height 20
paste input "ANw5xbQWbZMkixy65pZy378D"
type input "ANw5xbQWbZMkixy65pZy378D"
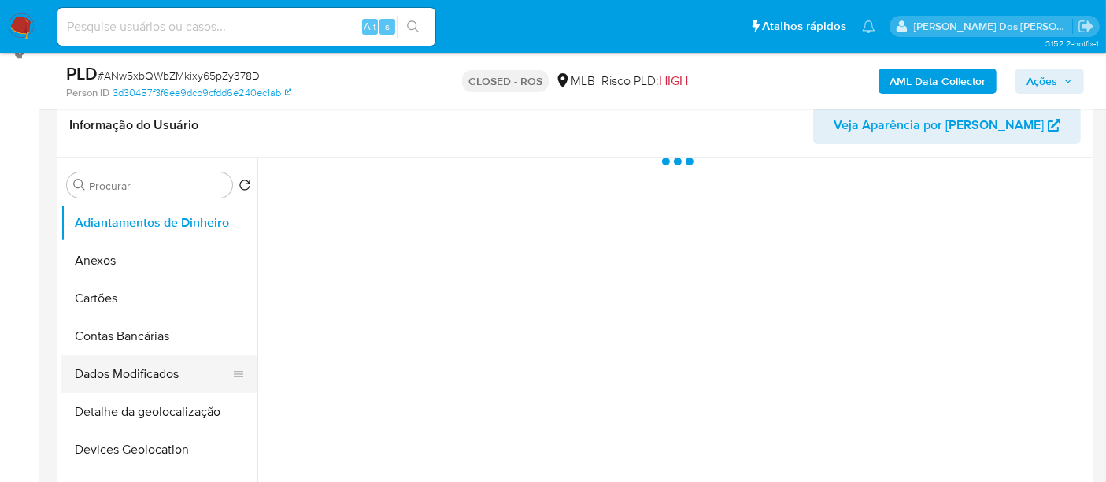
scroll to position [349, 0]
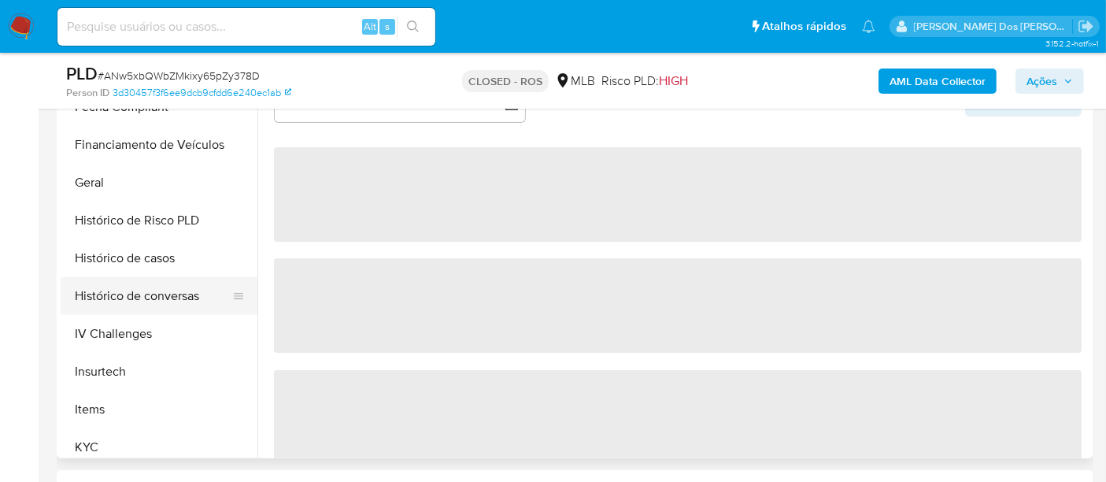
select select "10"
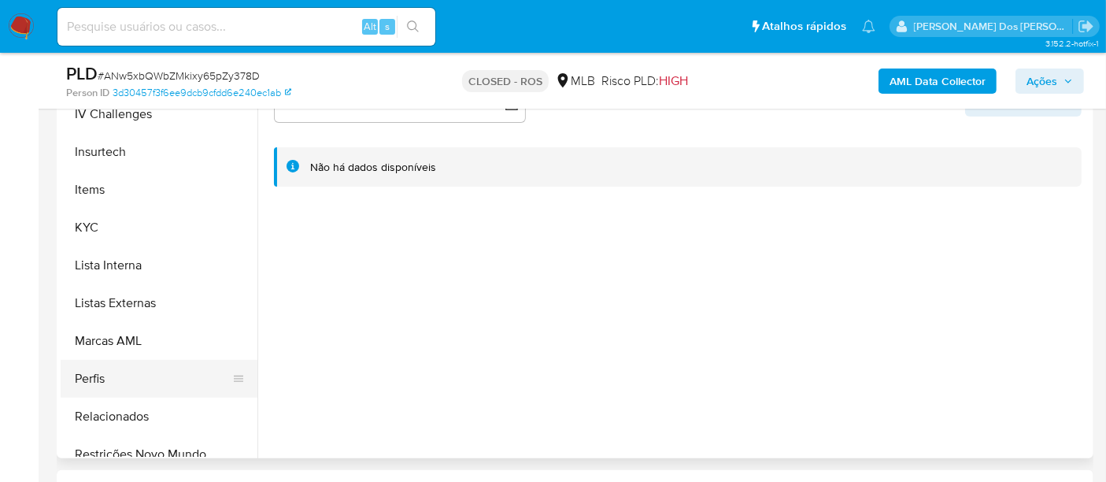
scroll to position [664, 0]
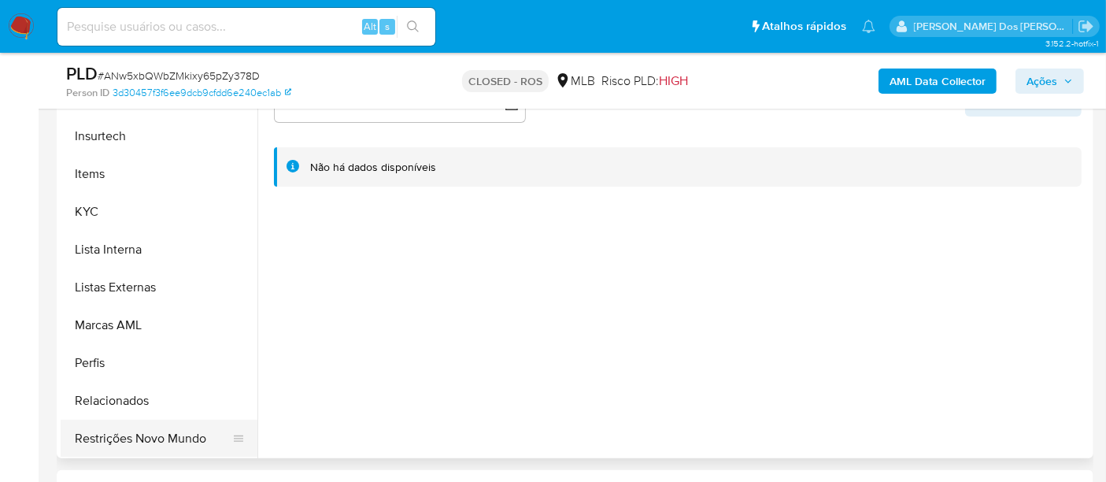
click at [154, 428] on button "Restrições Novo Mundo" at bounding box center [153, 438] width 184 height 38
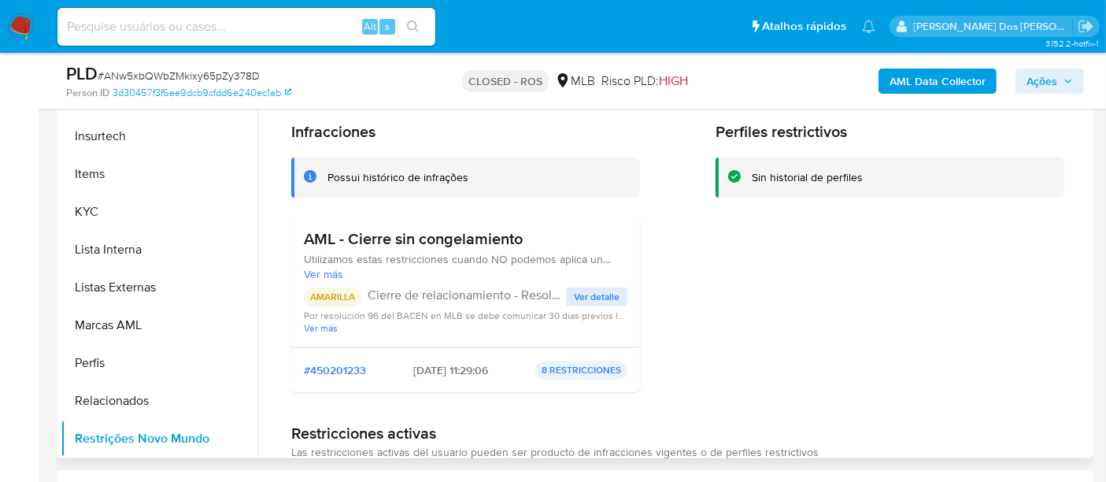
click at [602, 294] on span "Ver detalle" at bounding box center [597, 297] width 46 height 16
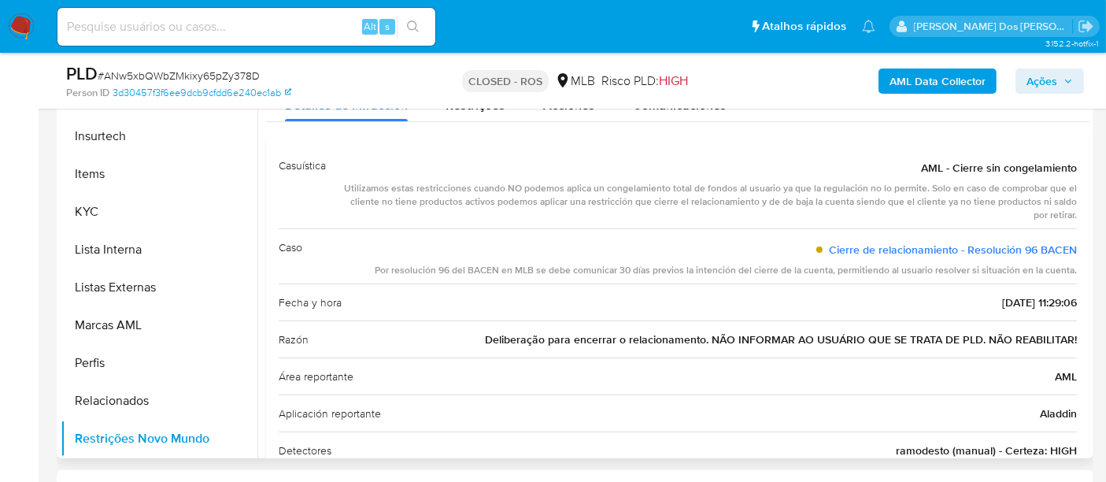
click at [738, 336] on span "Deliberação para encerrar o relacionamento. NÃO INFORMAR AO USUÁRIO QUE SE TRAT…" at bounding box center [781, 339] width 592 height 16
click at [225, 23] on input at bounding box center [246, 27] width 378 height 20
paste input "DssAa6DAGutlqpkzzZI8WBk6"
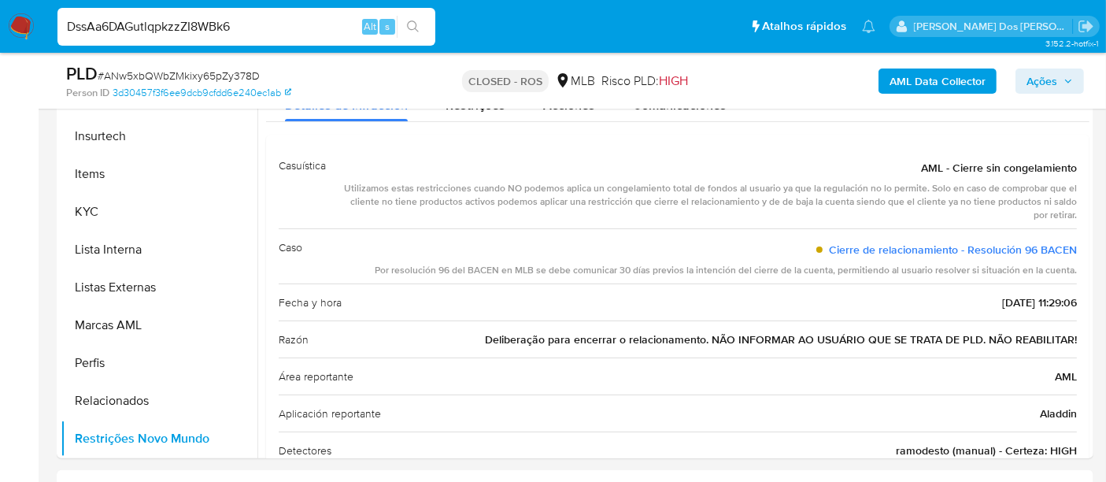
type input "DssAa6DAGutlqpkzzZI8WBk6"
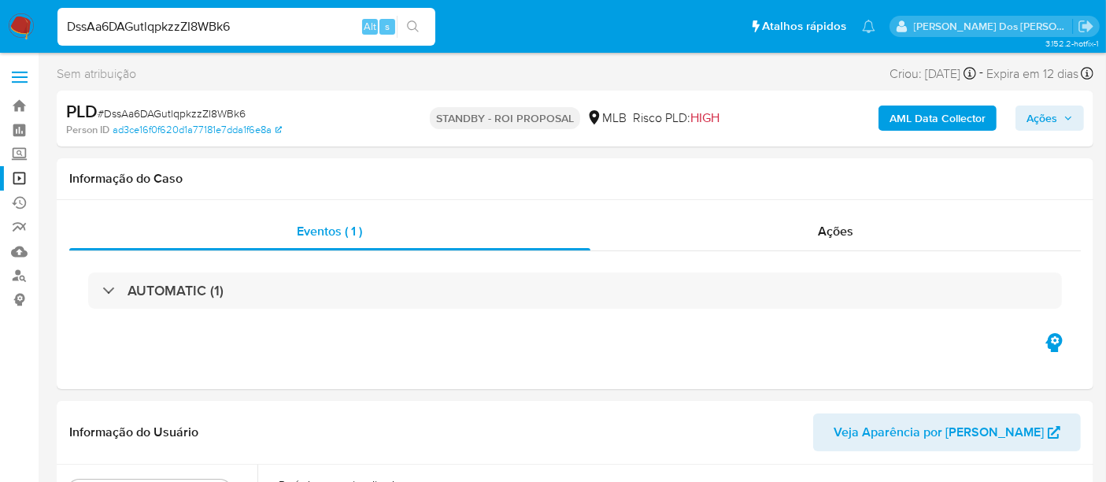
select select "10"
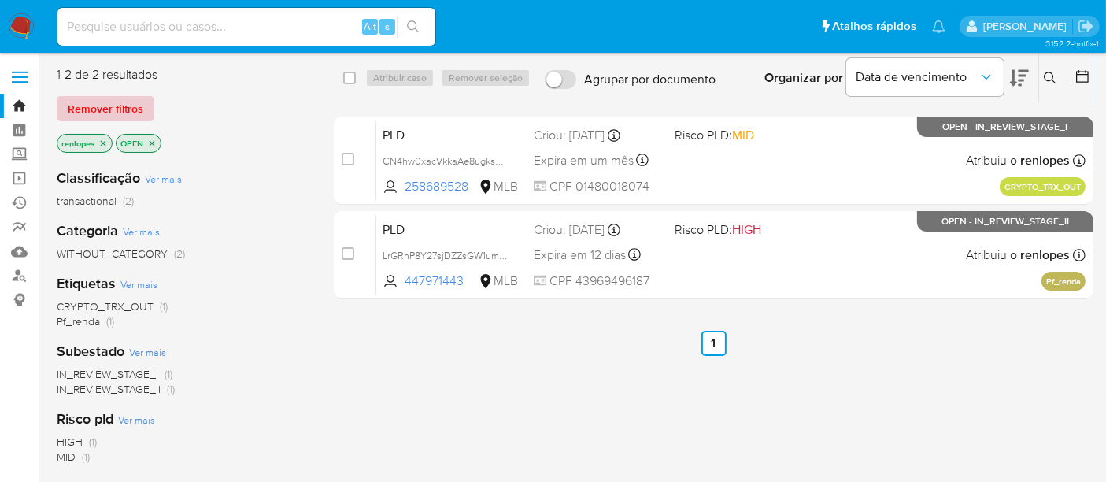
click at [131, 109] on span "Remover filtros" at bounding box center [106, 109] width 76 height 22
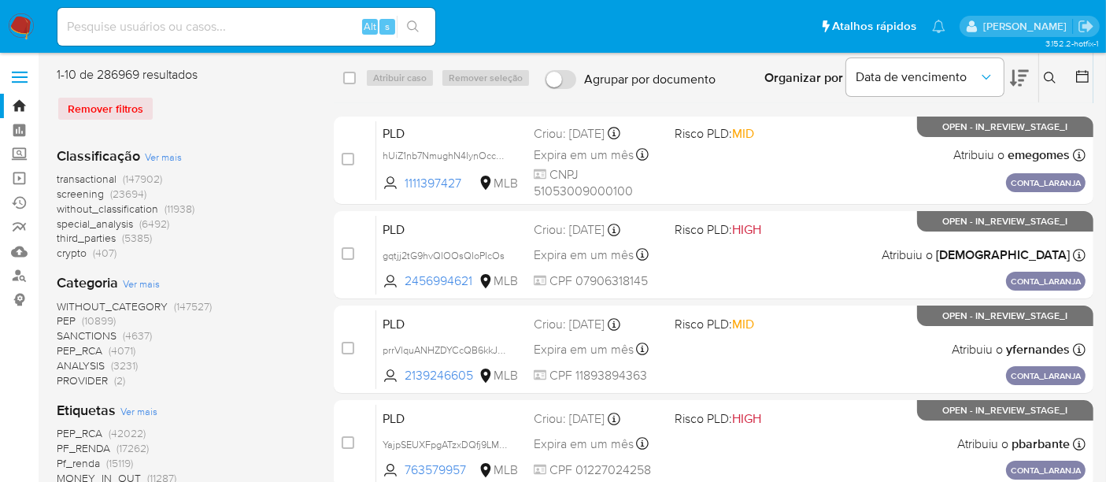
click at [1043, 75] on button at bounding box center [1052, 77] width 26 height 19
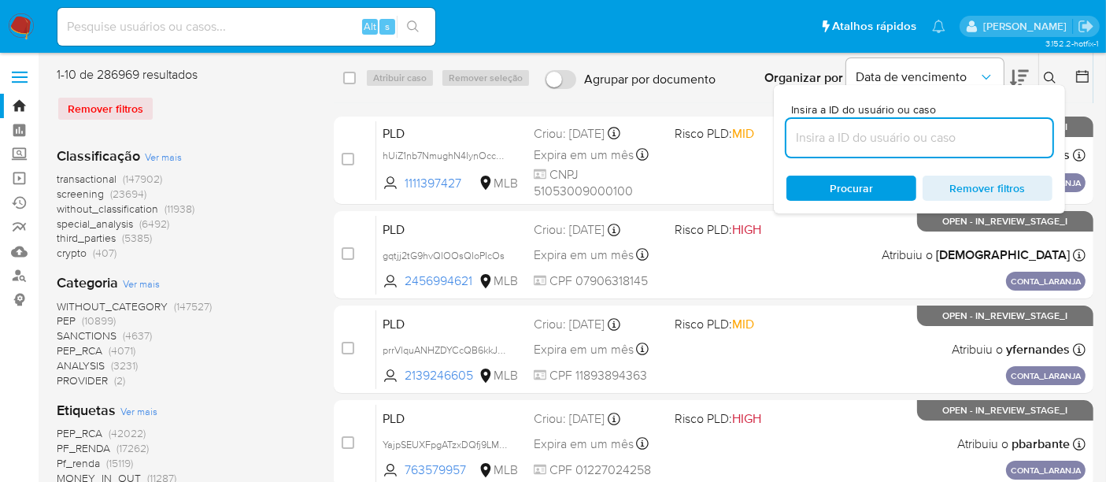
click at [900, 147] on input at bounding box center [919, 137] width 266 height 20
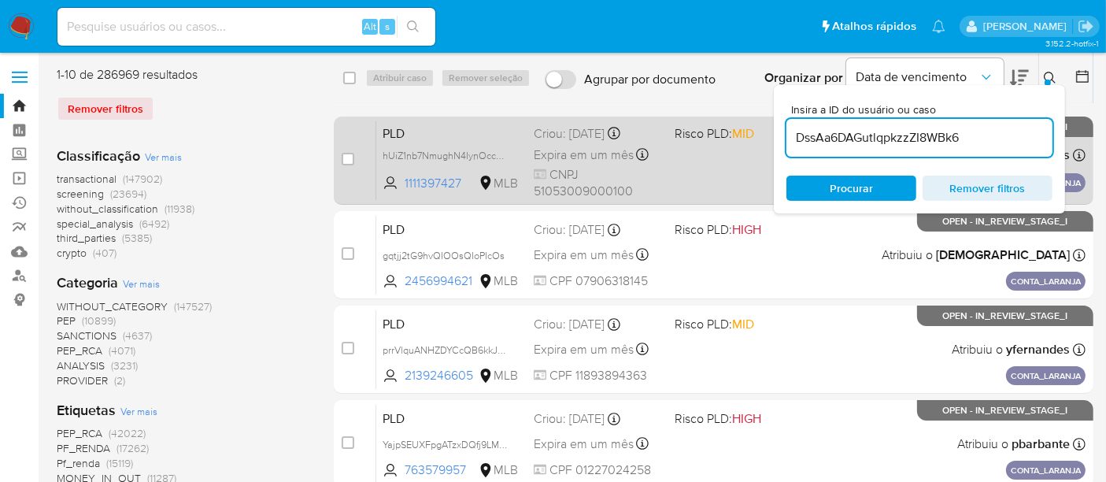
type input "DssAa6DAGutlqpkzzZI8WBk6"
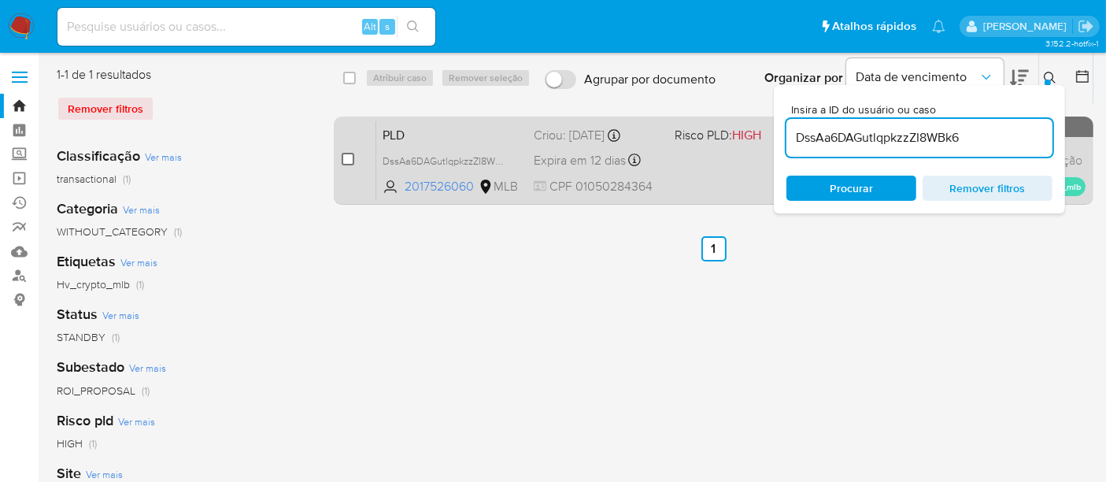
click at [349, 159] on input "checkbox" at bounding box center [348, 159] width 13 height 13
checkbox input "true"
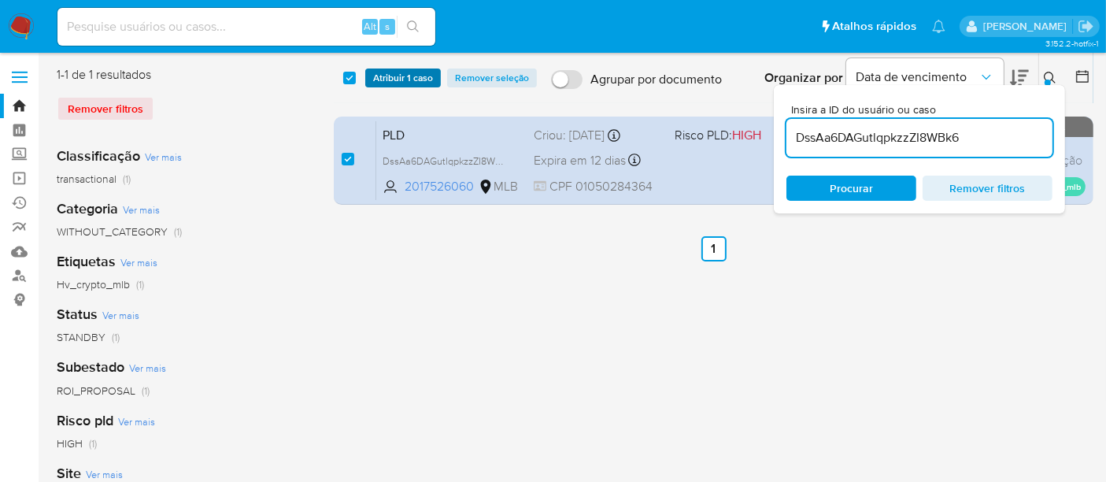
click at [390, 82] on span "Atribuir 1 caso" at bounding box center [403, 78] width 60 height 16
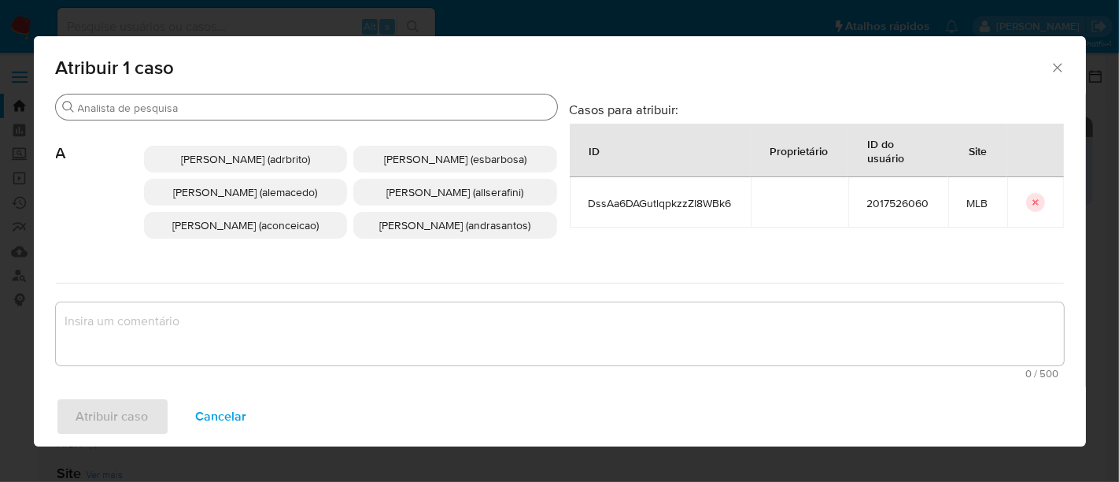
click at [338, 112] on input "Buscar" at bounding box center [314, 108] width 473 height 14
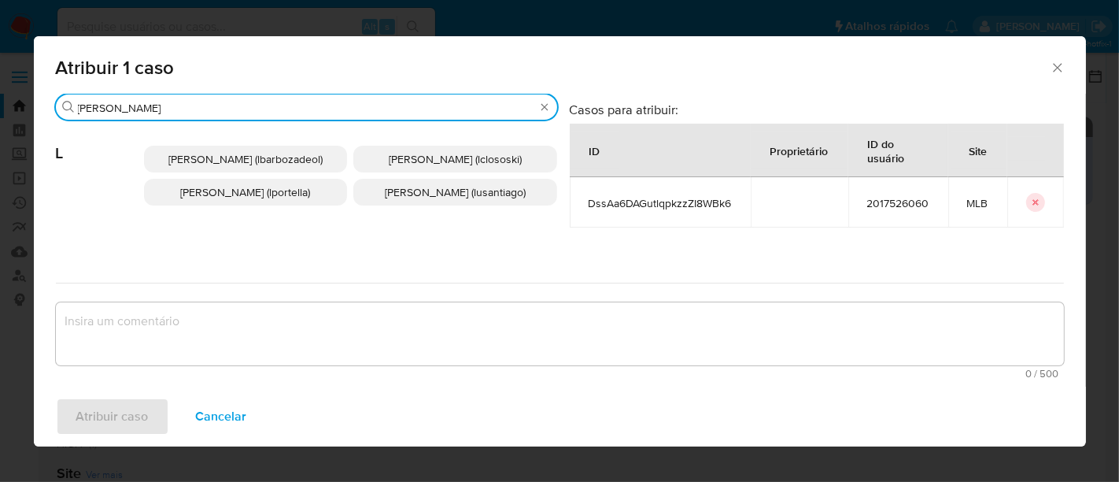
type input "[PERSON_NAME]"
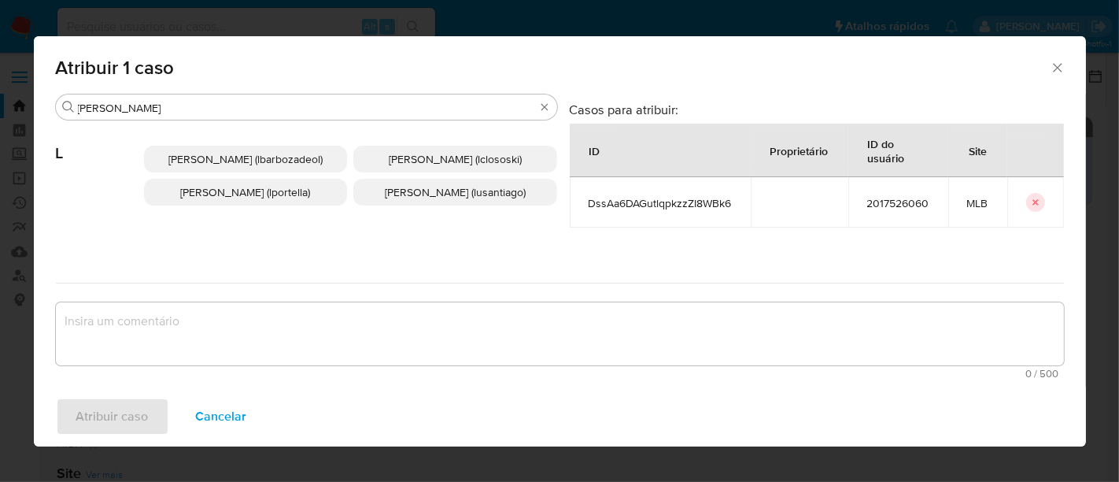
click at [249, 200] on span "[PERSON_NAME] (lportella)" at bounding box center [245, 192] width 130 height 16
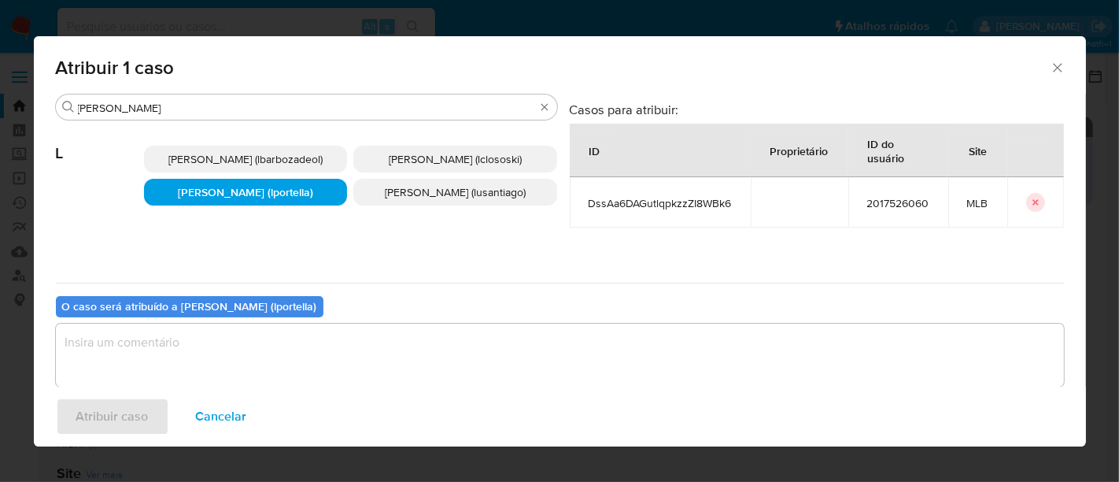
click at [294, 350] on textarea "assign-modal" at bounding box center [560, 354] width 1008 height 63
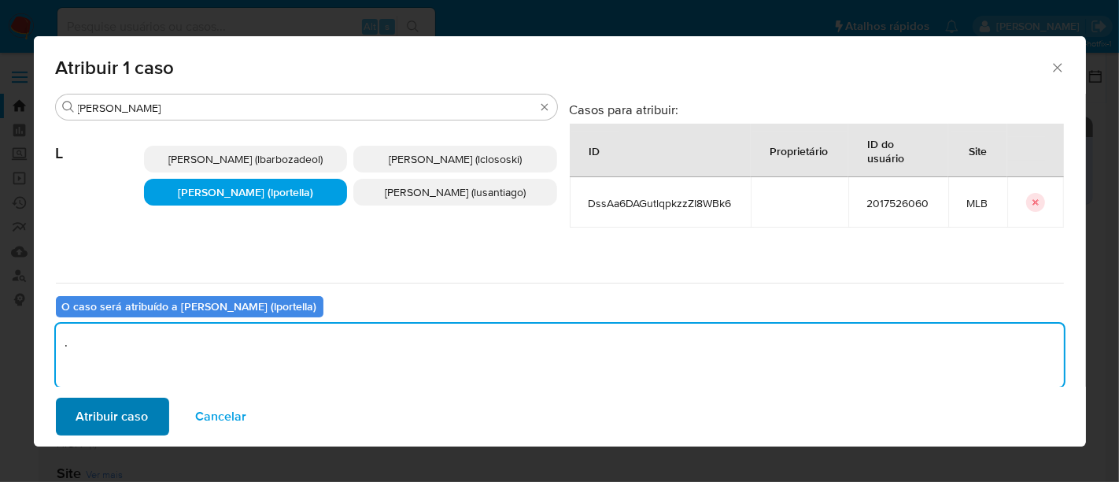
type textarea "."
click at [146, 426] on span "Atribuir caso" at bounding box center [112, 416] width 72 height 35
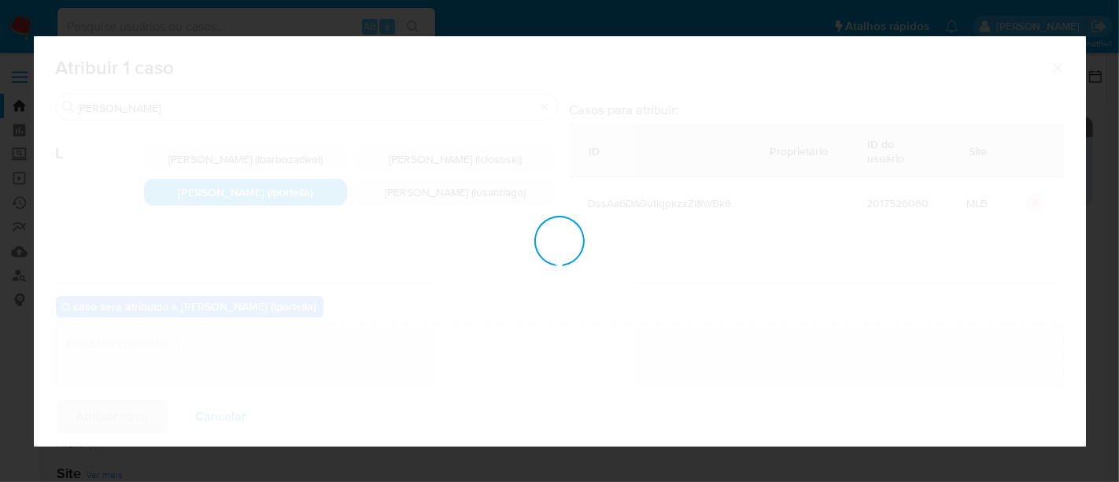
checkbox input "false"
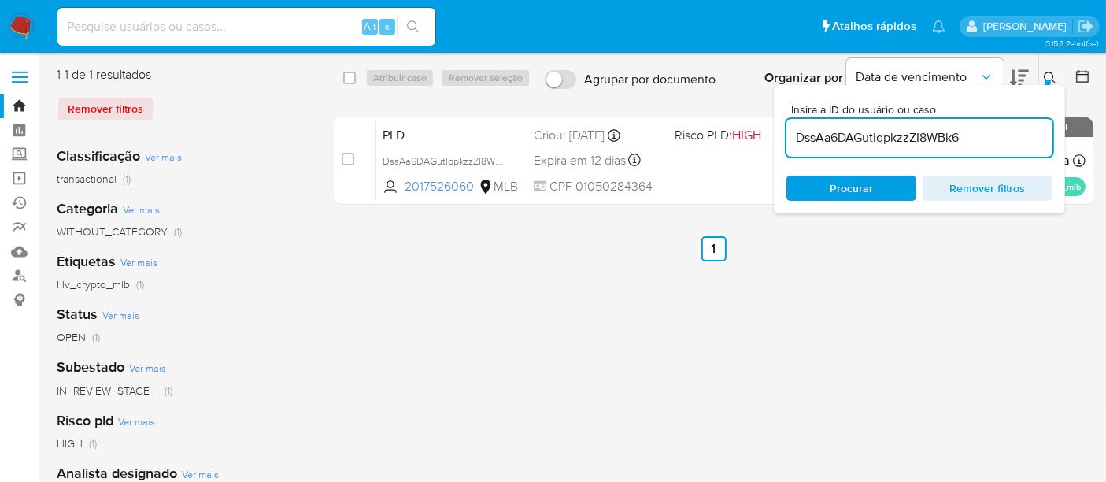
click at [22, 32] on img at bounding box center [21, 26] width 27 height 27
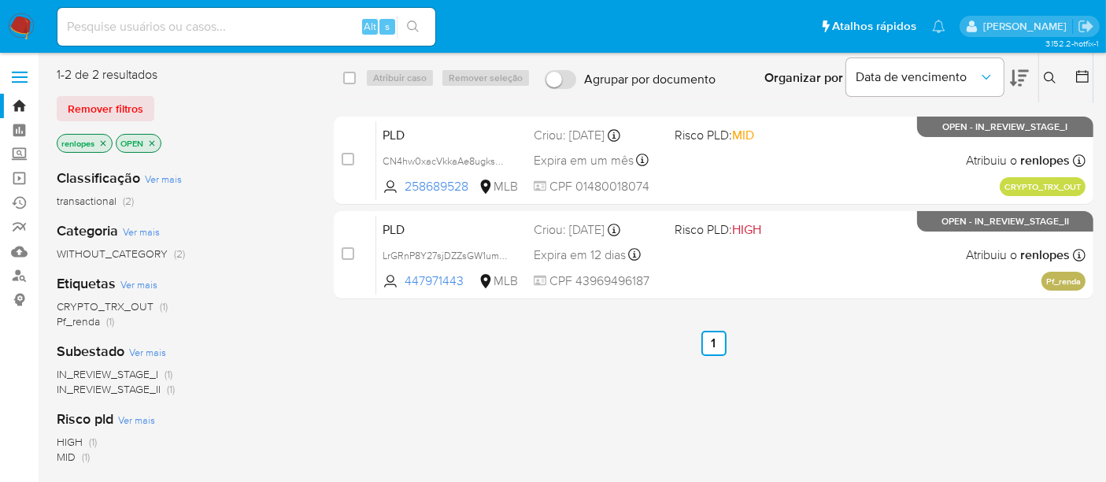
click at [22, 27] on img at bounding box center [21, 26] width 27 height 27
click at [115, 107] on span "Remover filtros" at bounding box center [106, 109] width 76 height 22
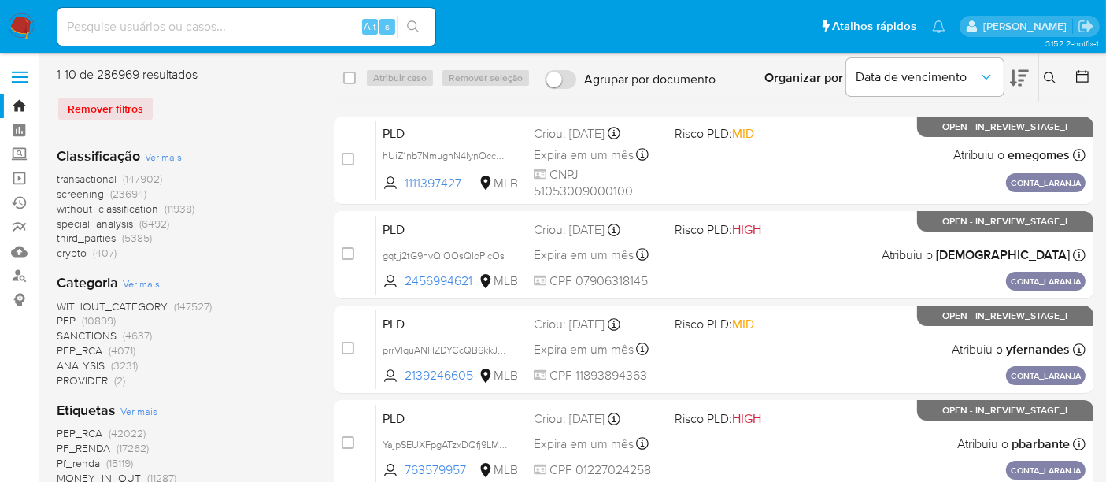
click at [1044, 77] on icon at bounding box center [1050, 78] width 12 height 12
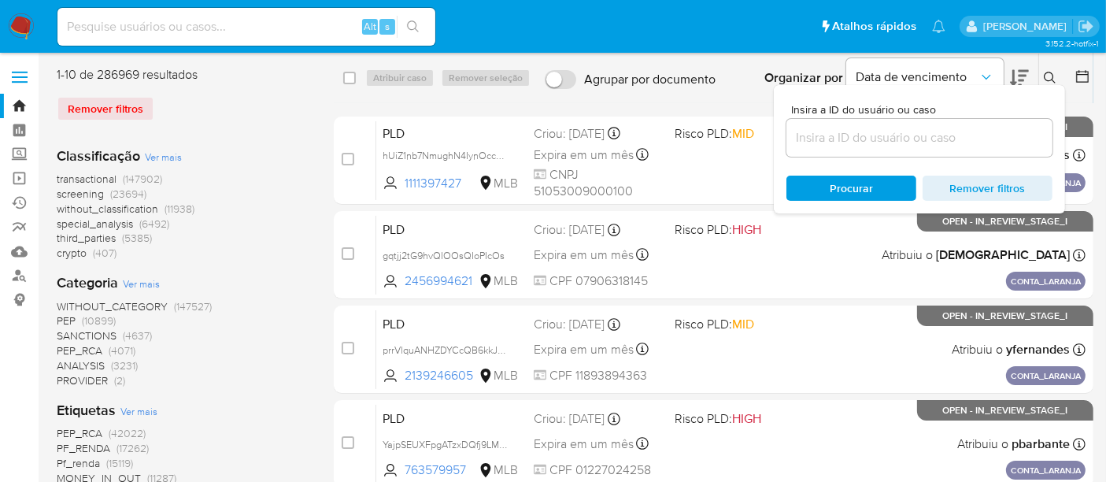
click at [929, 145] on input at bounding box center [919, 137] width 266 height 20
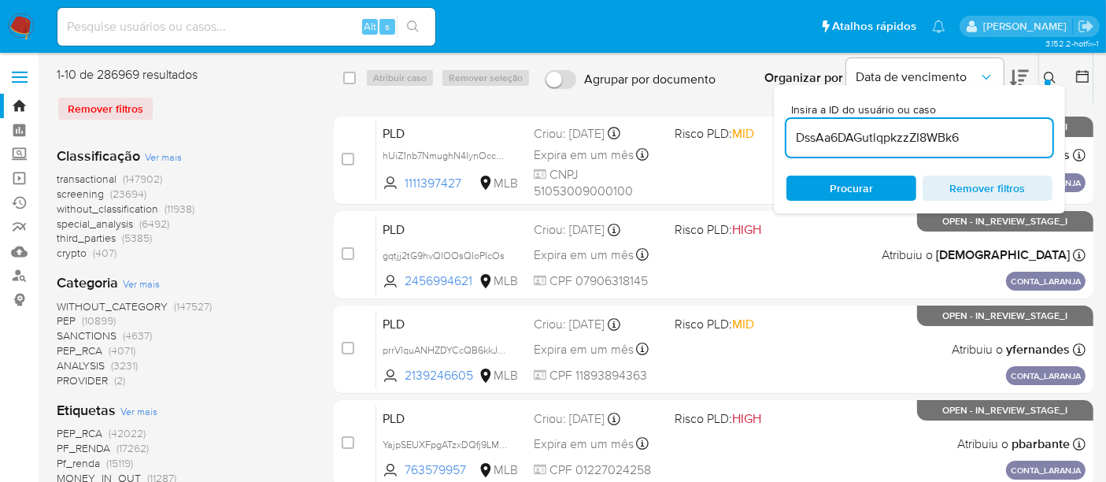
type input "DssAa6DAGutlqpkzzZI8WBk6"
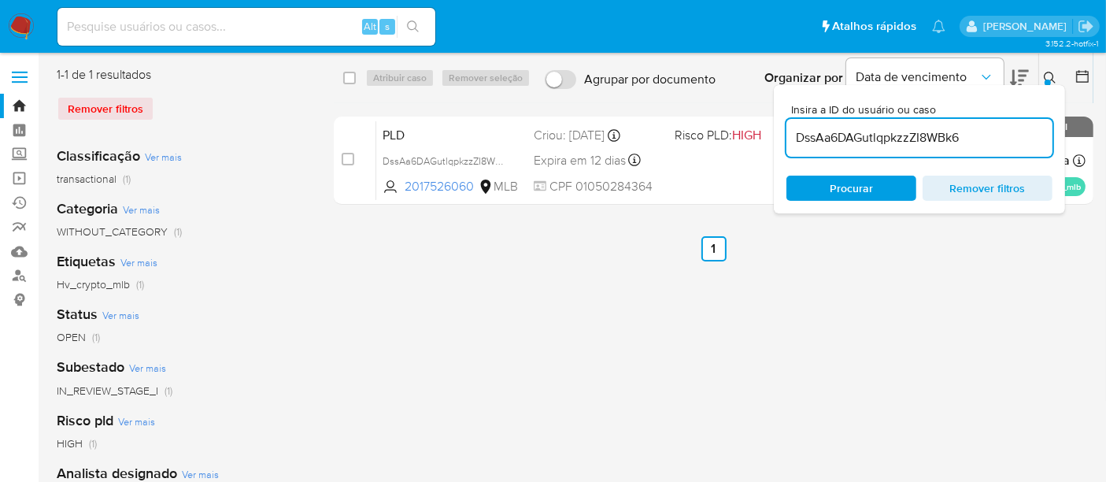
click at [1060, 63] on div "Insira a ID do usuário ou caso DssAa6DAGutlqpkzzZI8WBk6 Procurar Remover filtros" at bounding box center [1051, 78] width 27 height 49
click at [1027, 249] on ul "Anterior 1 Siguiente" at bounding box center [713, 248] width 759 height 25
click at [1045, 81] on div at bounding box center [1047, 82] width 6 height 6
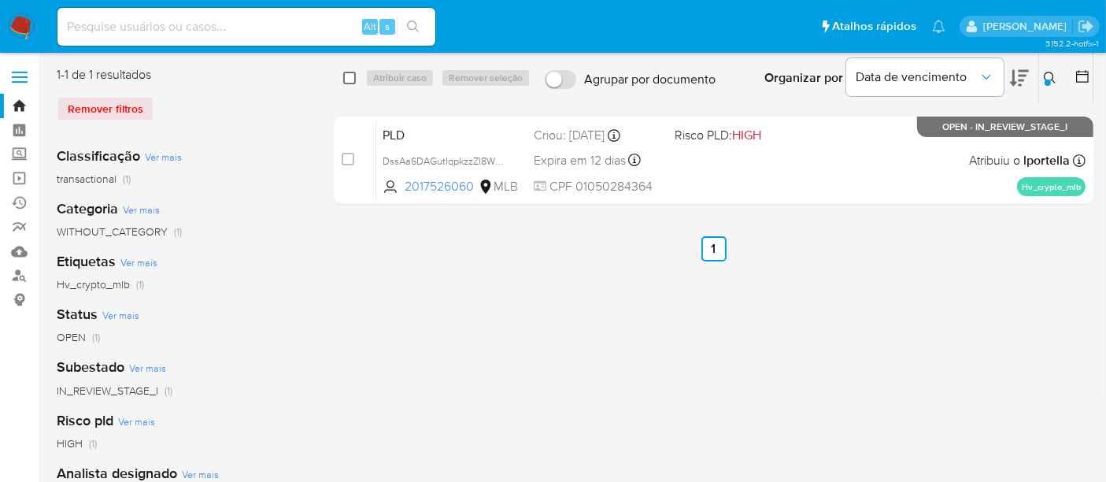
click at [346, 79] on input "checkbox" at bounding box center [349, 78] width 13 height 13
checkbox input "true"
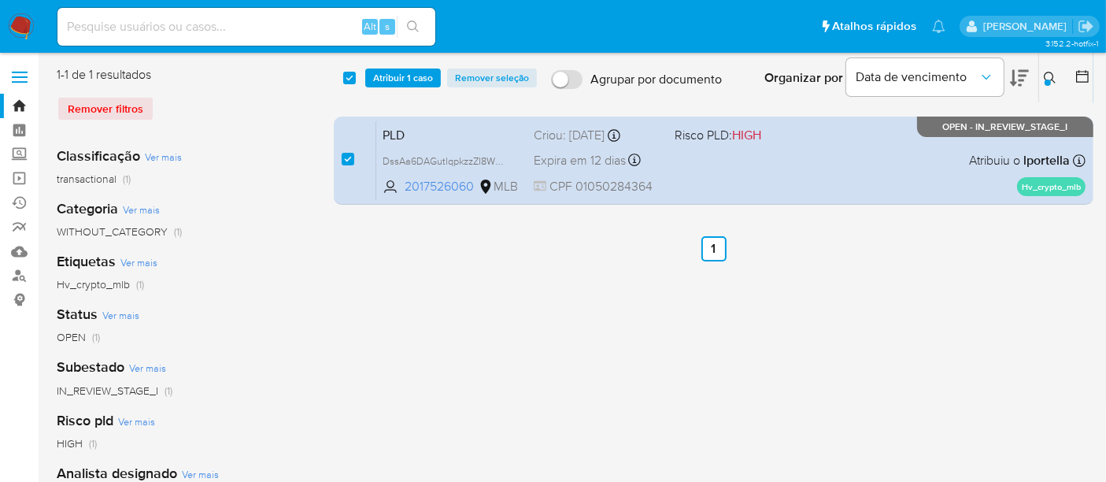
click at [29, 28] on img at bounding box center [21, 26] width 27 height 27
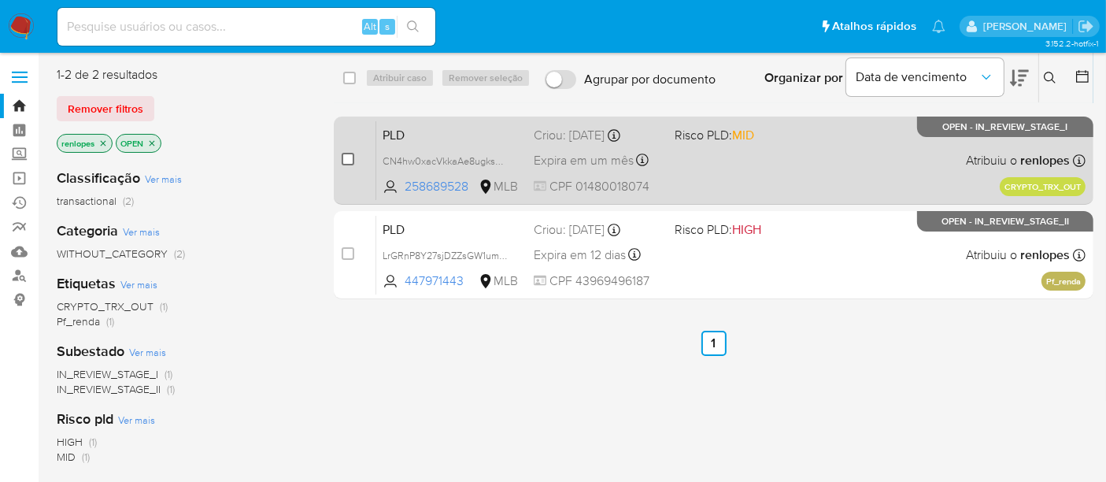
click at [346, 160] on input "checkbox" at bounding box center [348, 159] width 13 height 13
checkbox input "true"
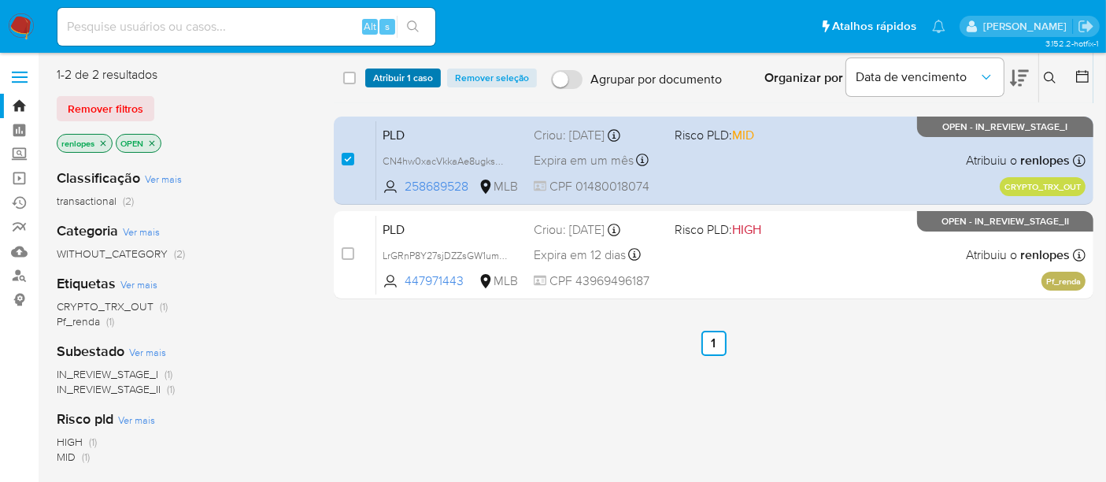
click at [395, 82] on span "Atribuir 1 caso" at bounding box center [403, 78] width 60 height 16
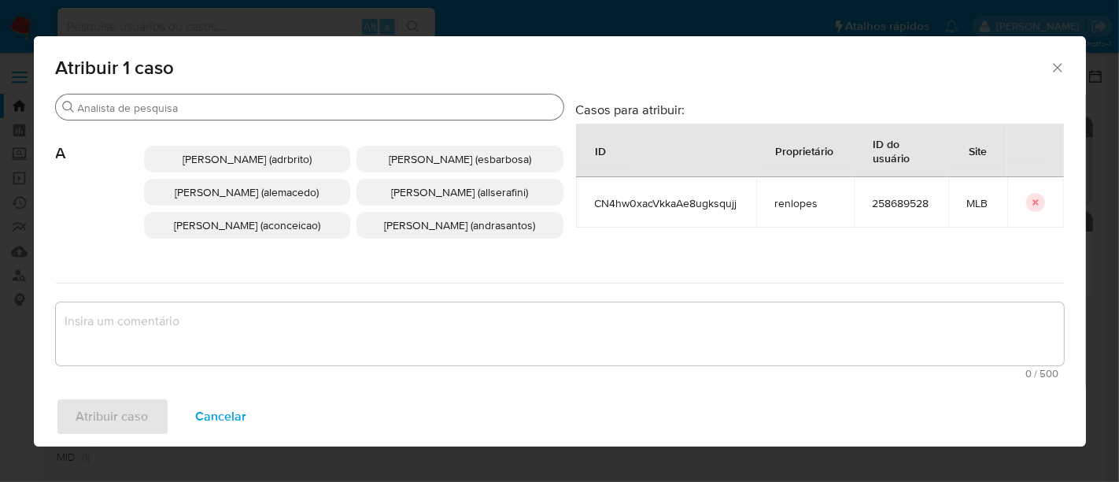
click at [382, 98] on div "Buscar" at bounding box center [310, 106] width 508 height 25
click at [382, 112] on input "Buscar" at bounding box center [317, 108] width 479 height 14
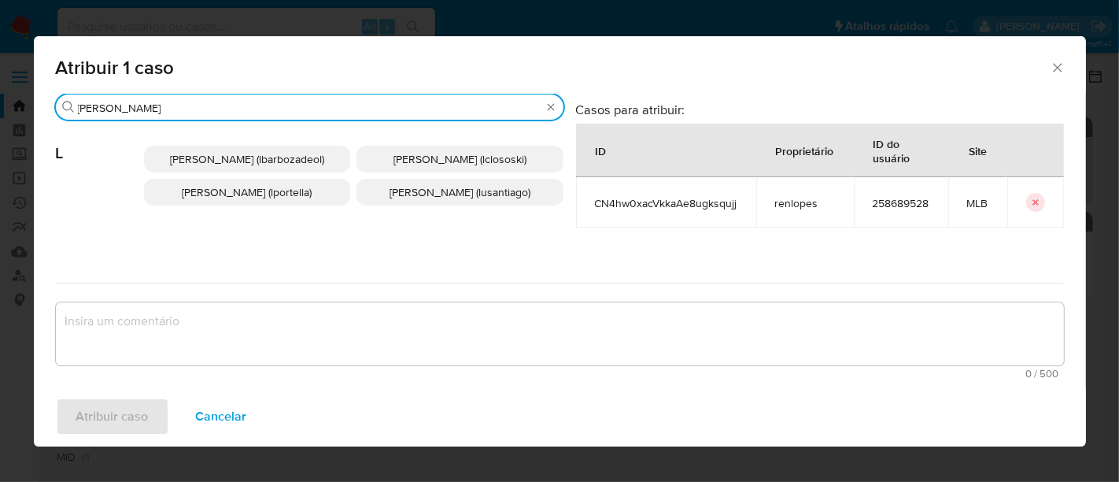
type input "[PERSON_NAME]"
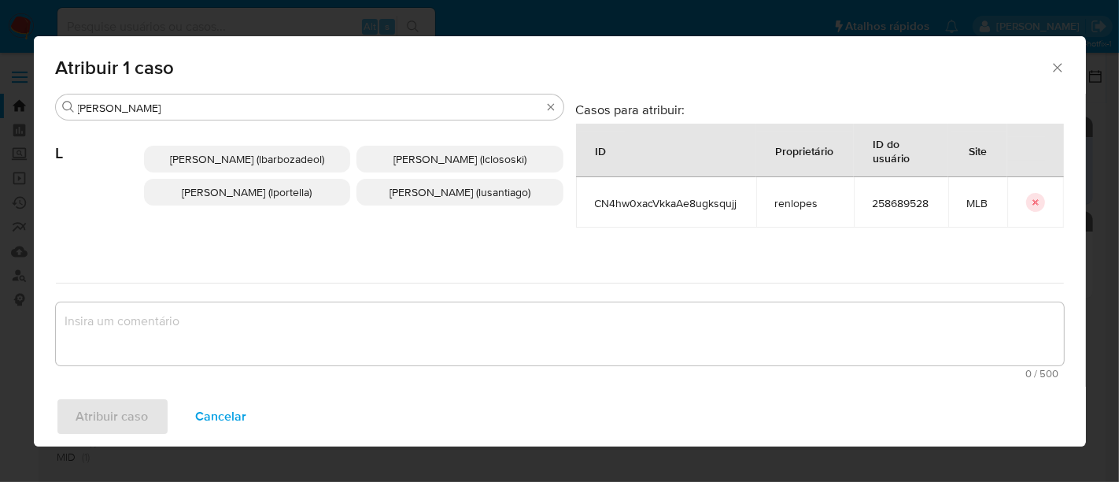
click at [243, 205] on div "[PERSON_NAME] (lportella)" at bounding box center [247, 192] width 207 height 27
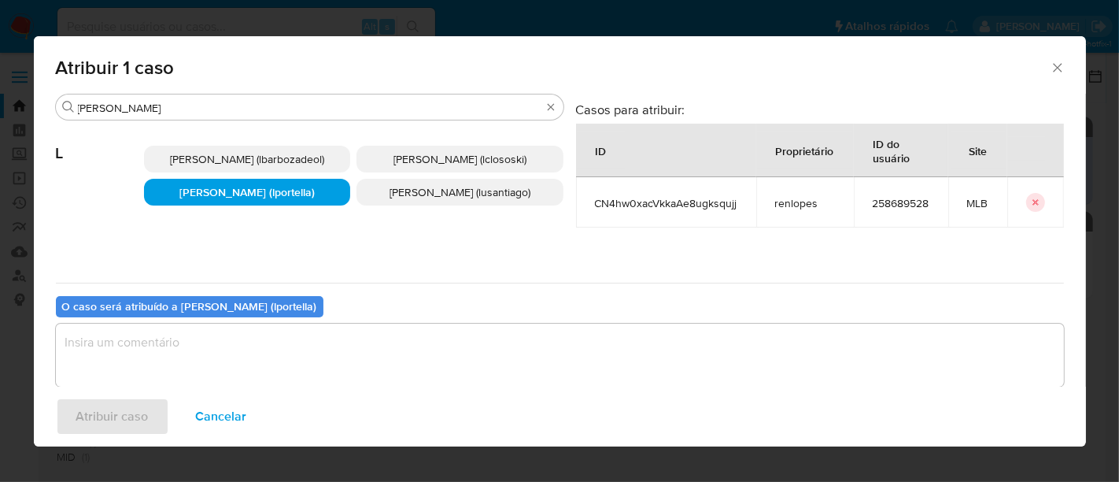
click at [325, 356] on textarea "assign-modal" at bounding box center [560, 354] width 1008 height 63
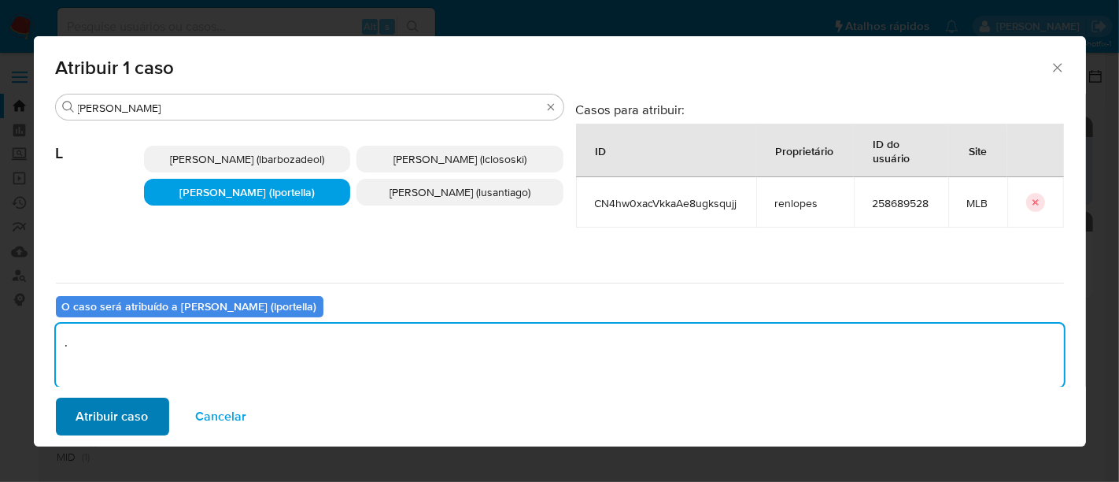
type textarea "."
click at [85, 415] on span "Atribuir caso" at bounding box center [112, 416] width 72 height 35
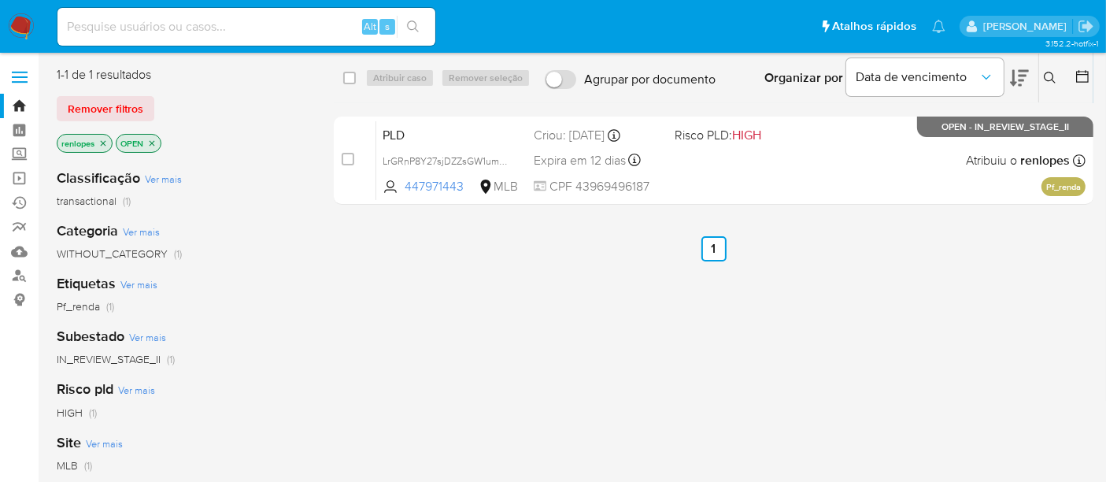
click at [213, 35] on input at bounding box center [246, 27] width 378 height 20
paste input "DssAa6DAGutlqpkzzZI8WBk6"
type input "DssAa6DAGutlqpkzzZI8WBk6"
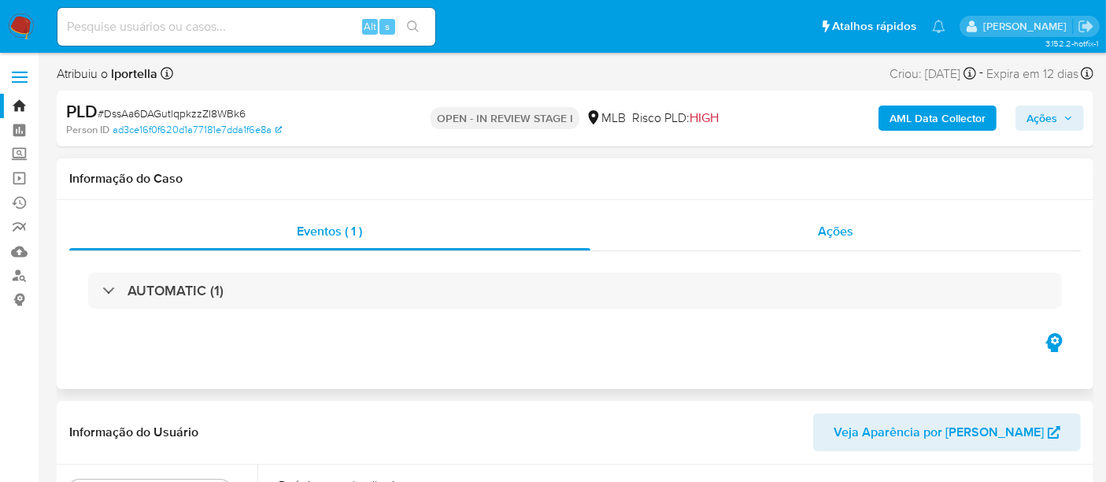
click at [826, 232] on span "Ações" at bounding box center [835, 231] width 35 height 18
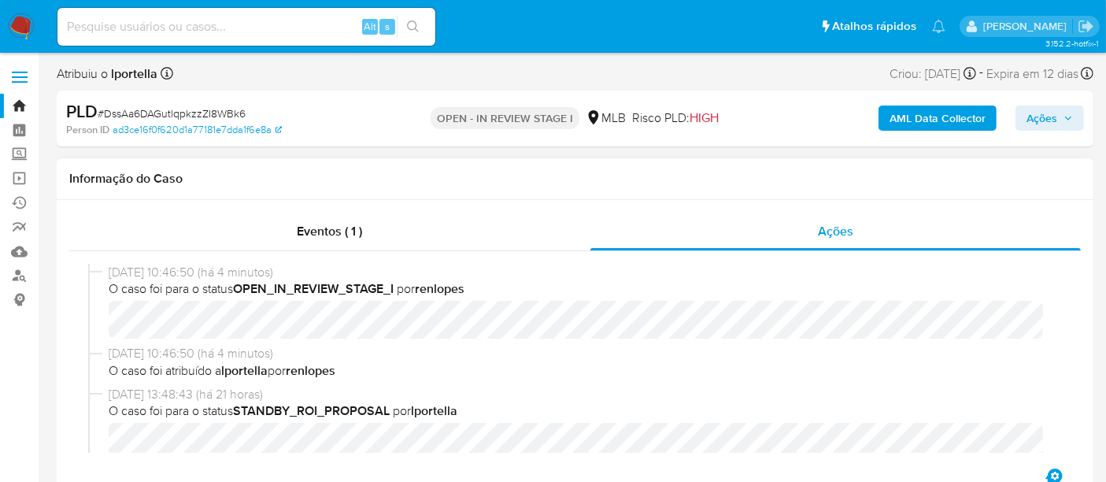
select select "10"
click at [187, 26] on input at bounding box center [246, 27] width 378 height 20
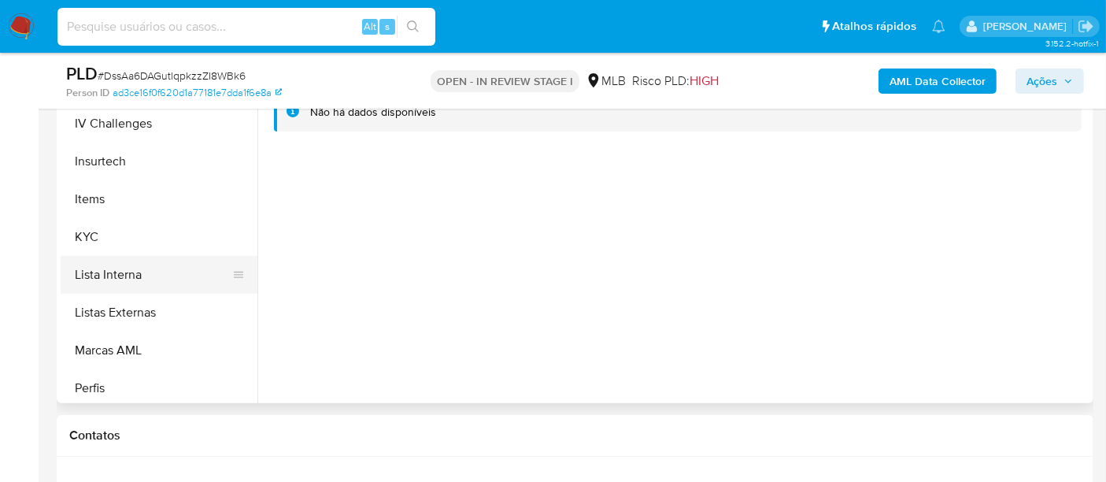
scroll to position [612, 0]
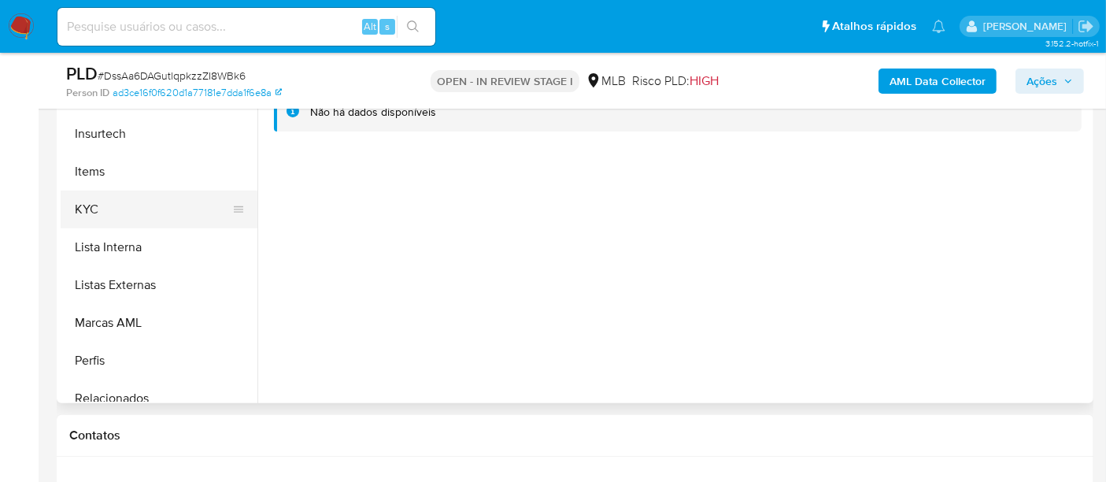
click at [87, 205] on button "KYC" at bounding box center [153, 209] width 184 height 38
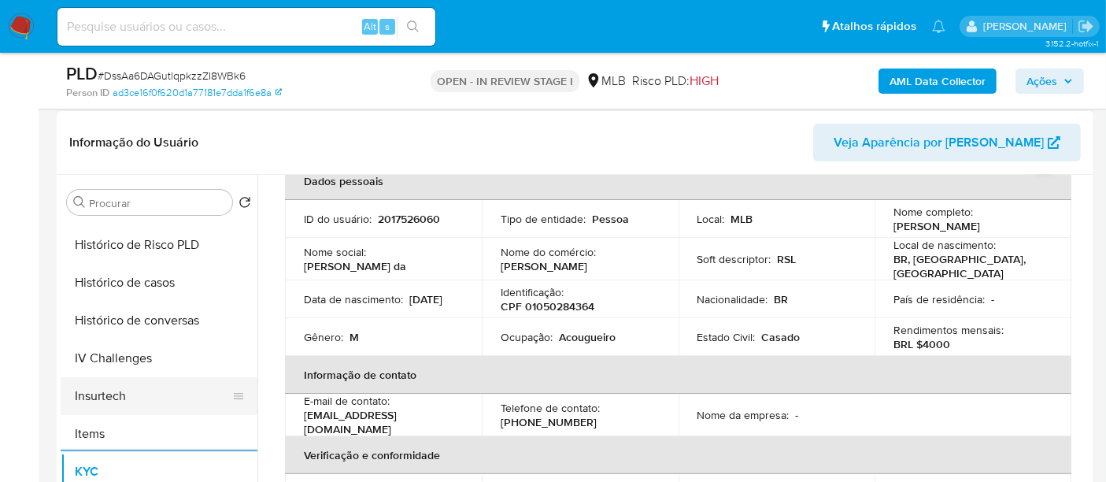
scroll to position [437, 0]
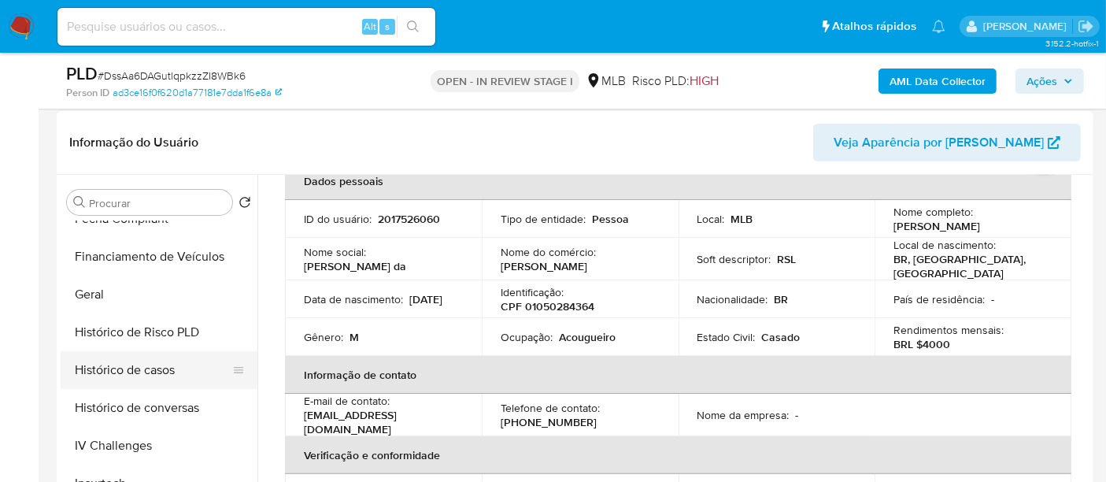
click at [152, 363] on button "Histórico de casos" at bounding box center [153, 370] width 184 height 38
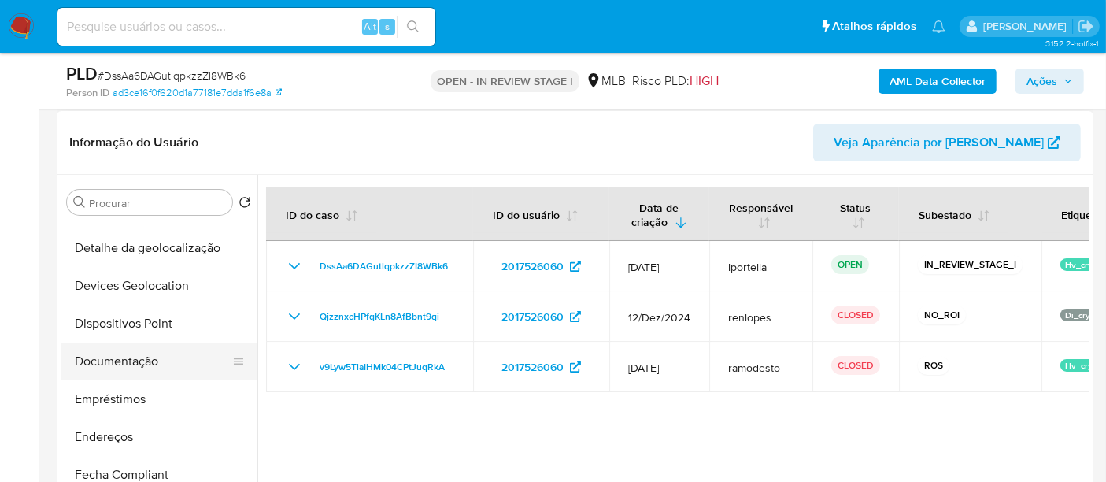
scroll to position [175, 0]
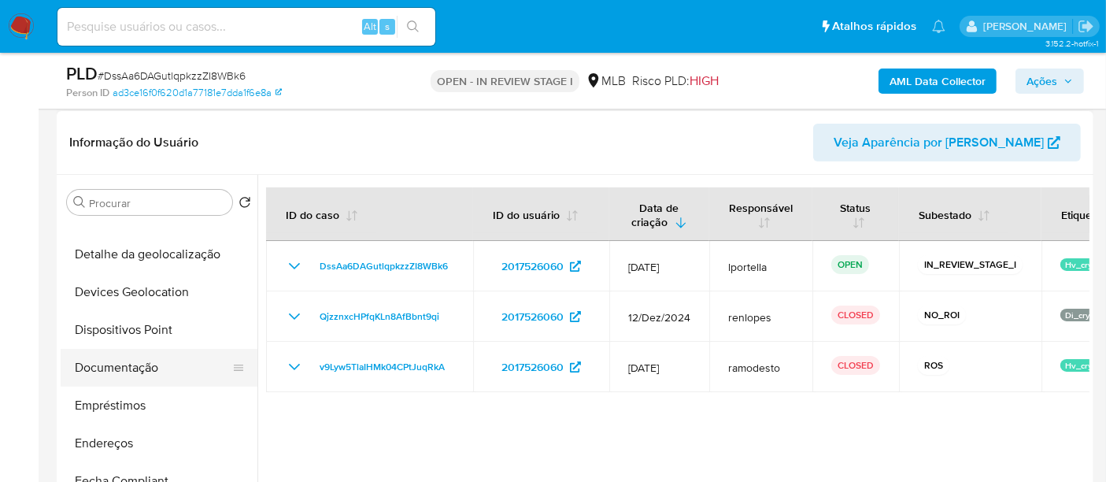
click at [132, 368] on button "Documentação" at bounding box center [153, 368] width 184 height 38
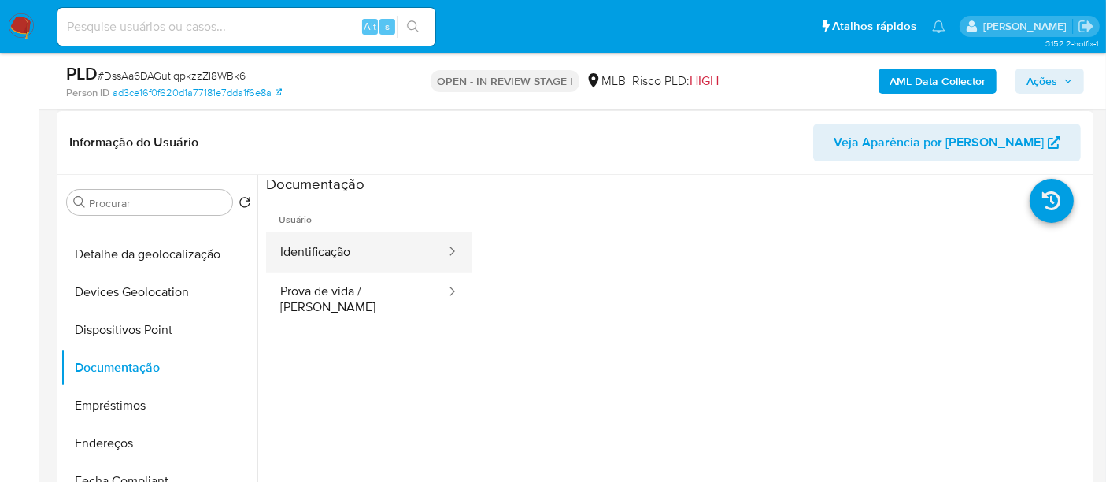
click at [342, 249] on button "Identificação" at bounding box center [356, 252] width 181 height 40
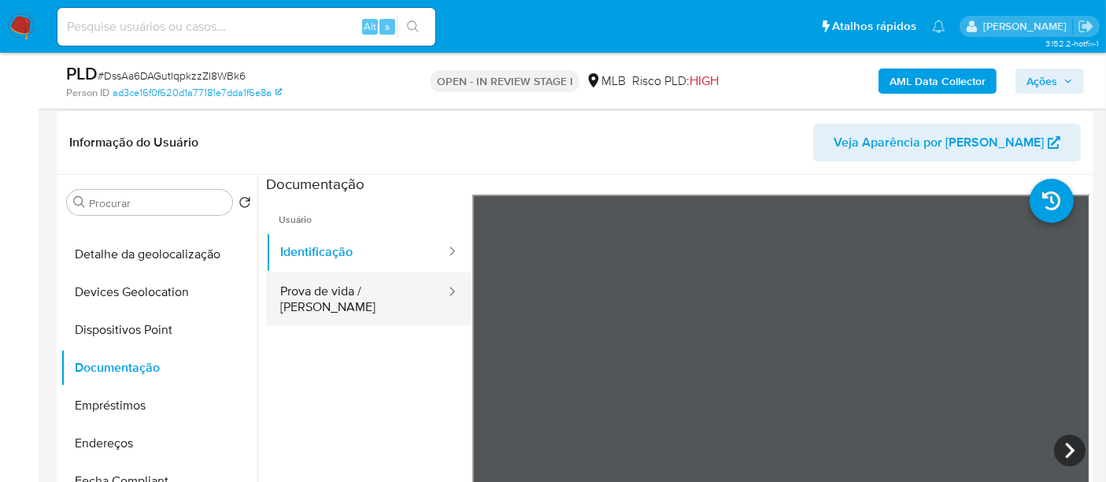
click at [346, 297] on button "Prova de vida / [PERSON_NAME]" at bounding box center [356, 299] width 181 height 54
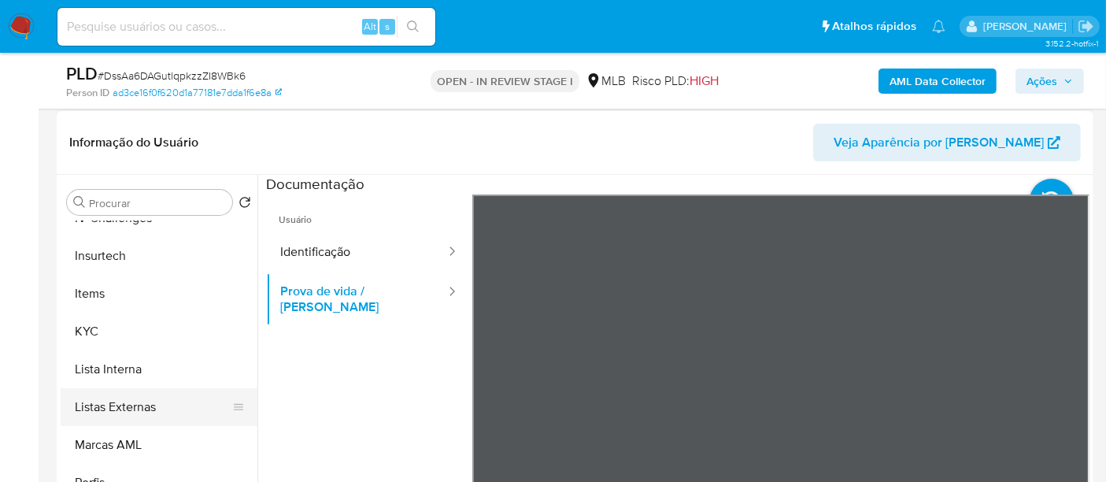
scroll to position [524, 0]
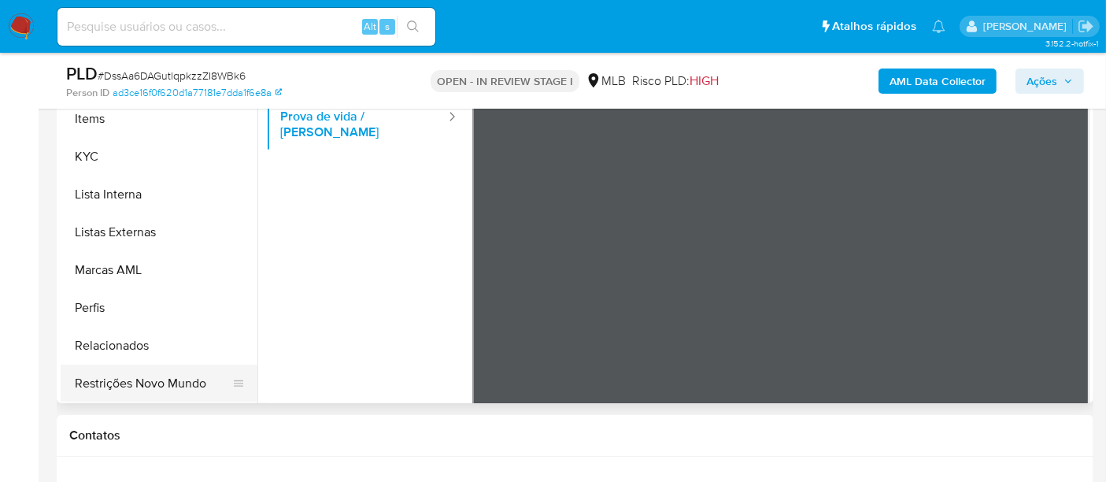
click at [169, 375] on button "Restrições Novo Mundo" at bounding box center [153, 383] width 184 height 38
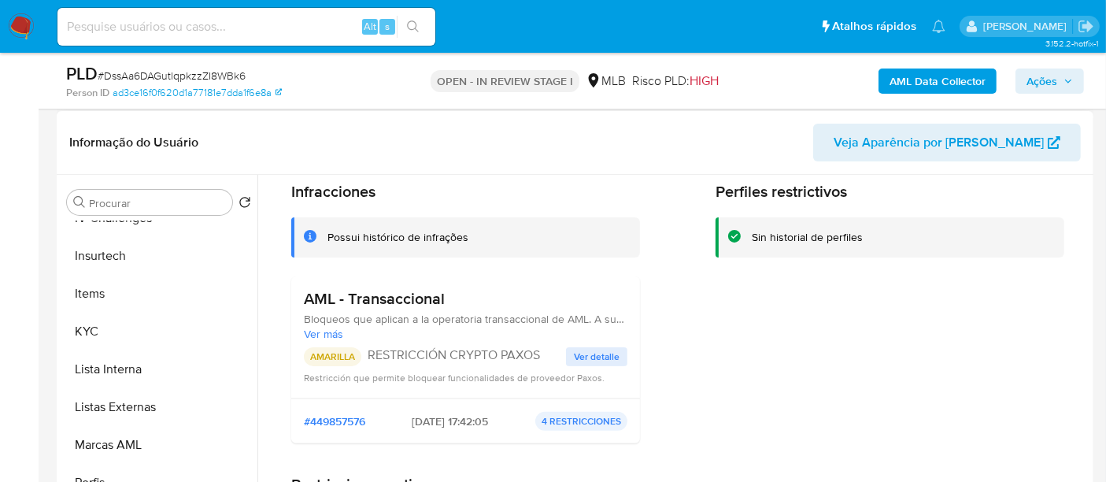
scroll to position [87, 0]
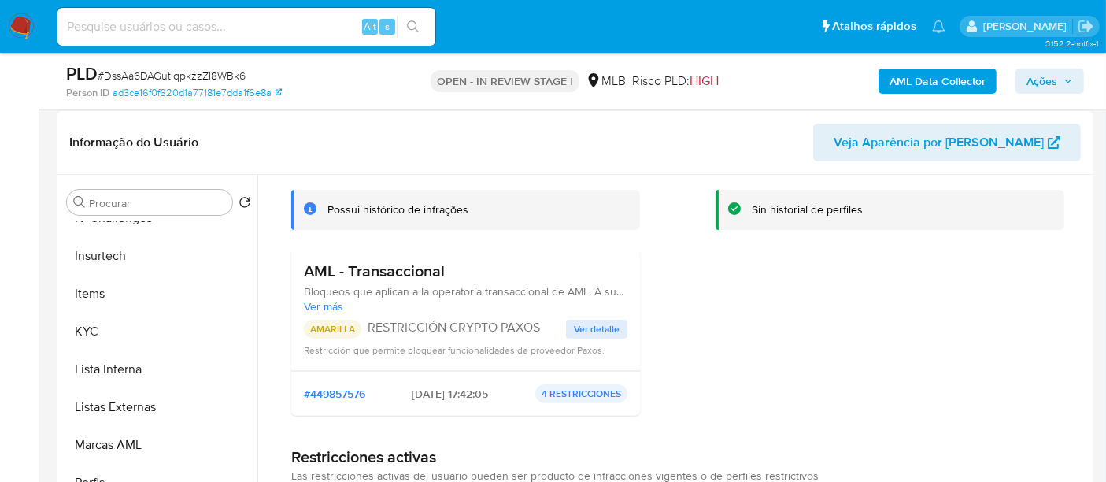
click at [597, 326] on span "Ver detalle" at bounding box center [597, 329] width 46 height 16
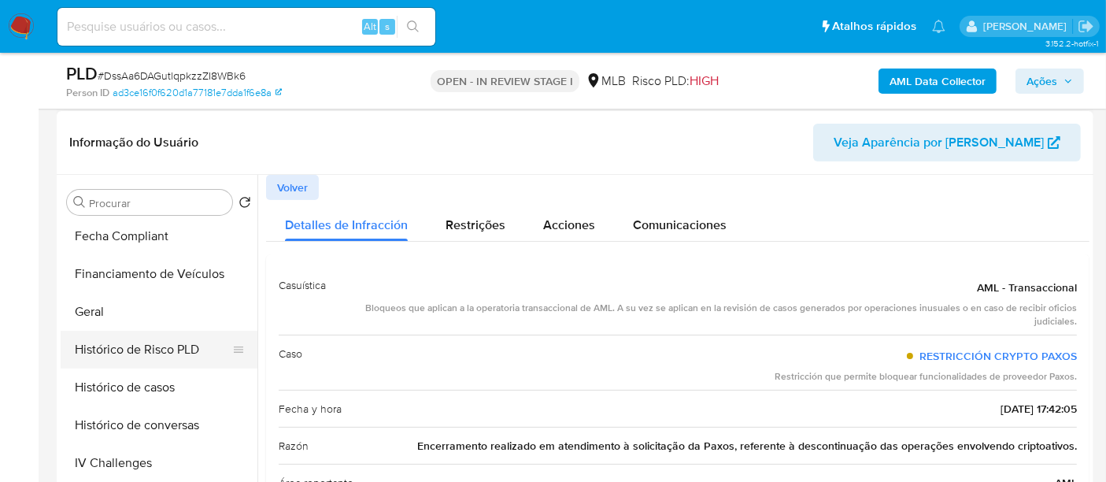
scroll to position [402, 0]
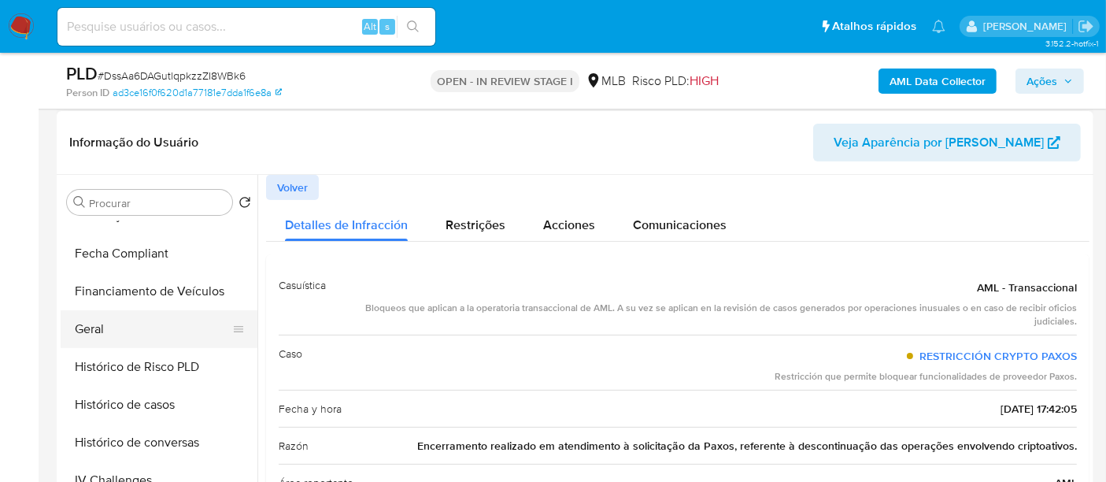
click at [96, 331] on button "Geral" at bounding box center [153, 329] width 184 height 38
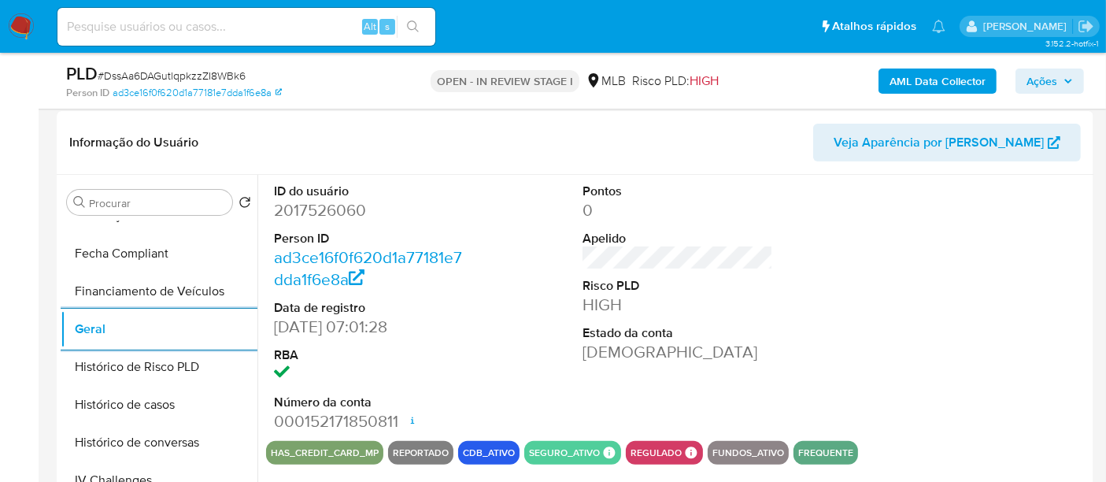
click at [230, 25] on input at bounding box center [246, 27] width 378 height 20
paste input "vwpHqUBOnq7qB3Ax5uo7BkEC"
type input "vwpHqUBOnq7qB3Ax5uo7BkEC"
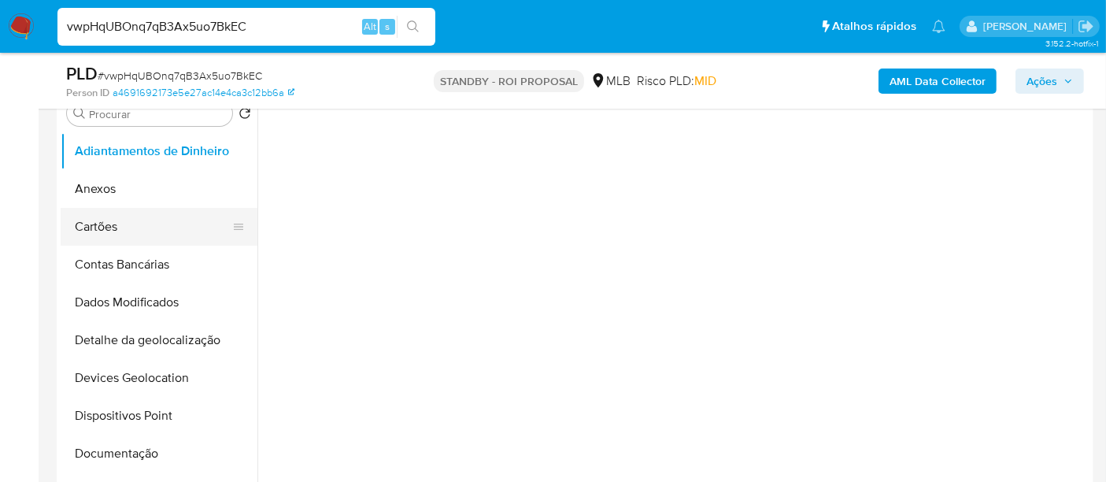
scroll to position [349, 0]
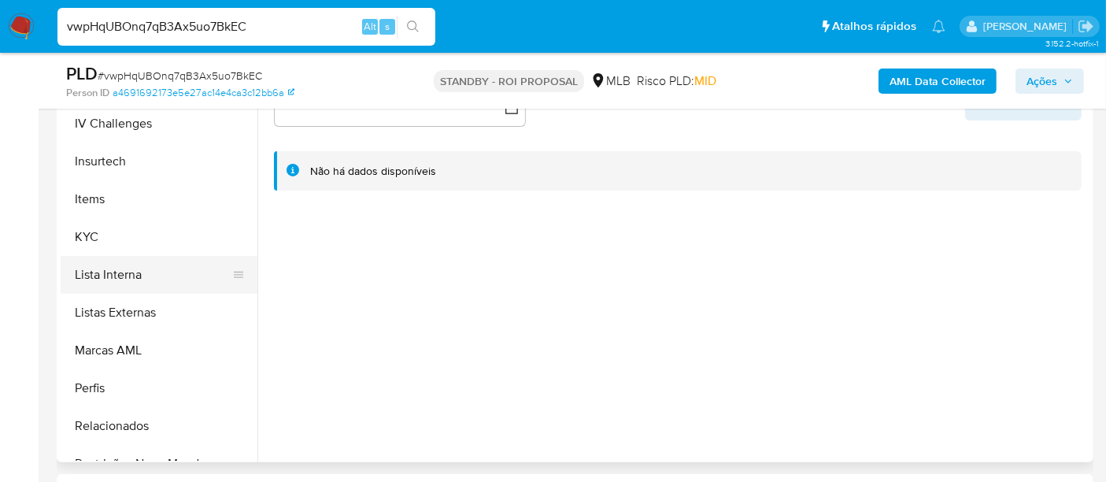
select select "10"
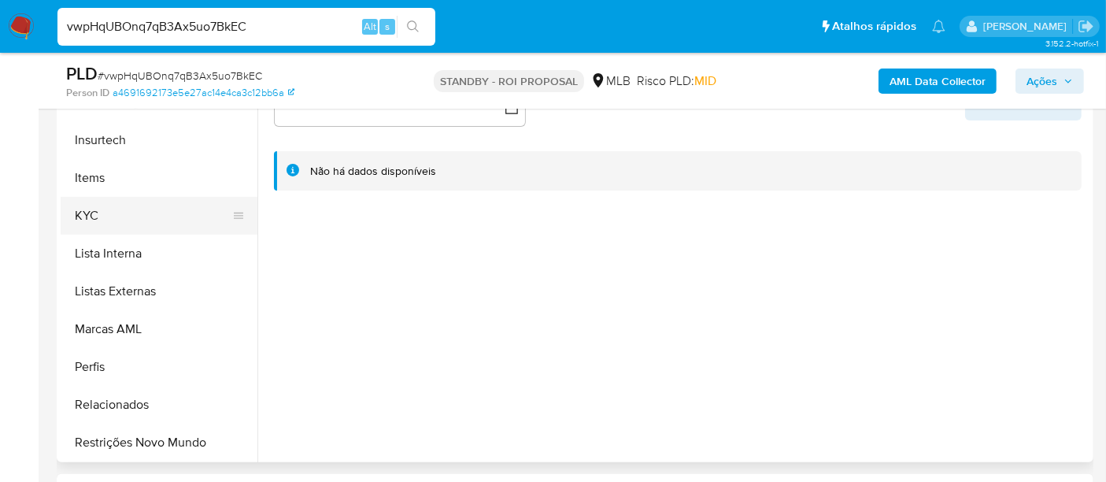
click at [96, 215] on button "KYC" at bounding box center [153, 216] width 184 height 38
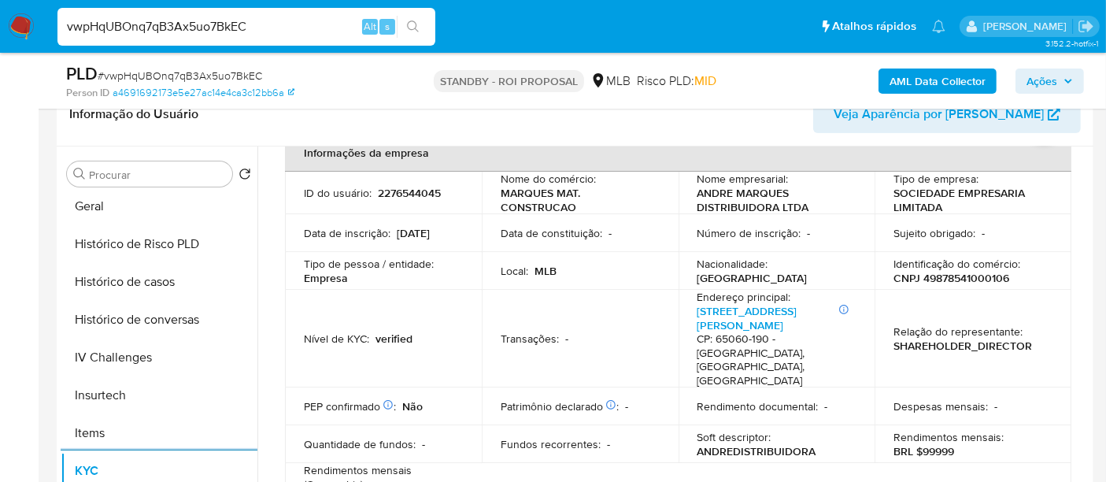
scroll to position [490, 0]
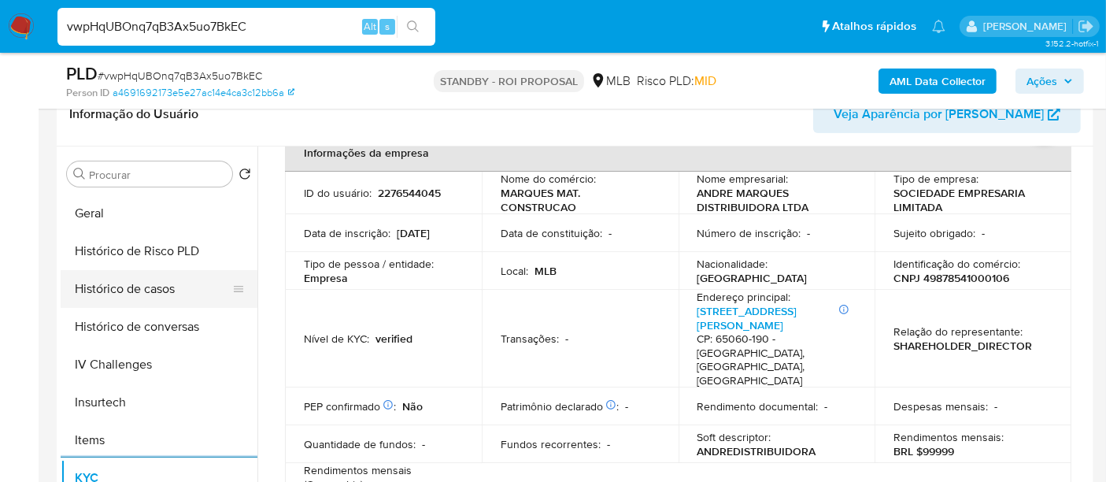
click at [137, 285] on button "Histórico de casos" at bounding box center [153, 289] width 184 height 38
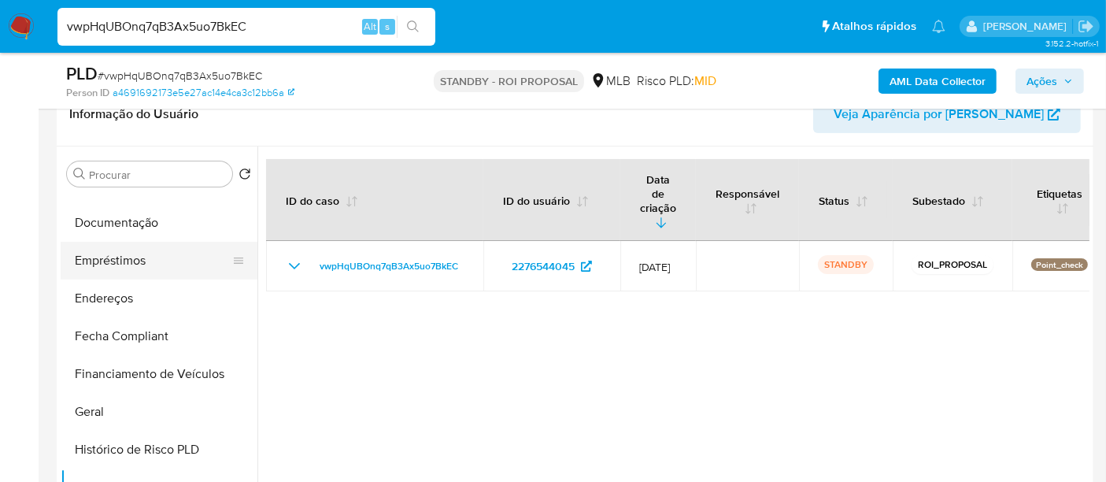
scroll to position [227, 0]
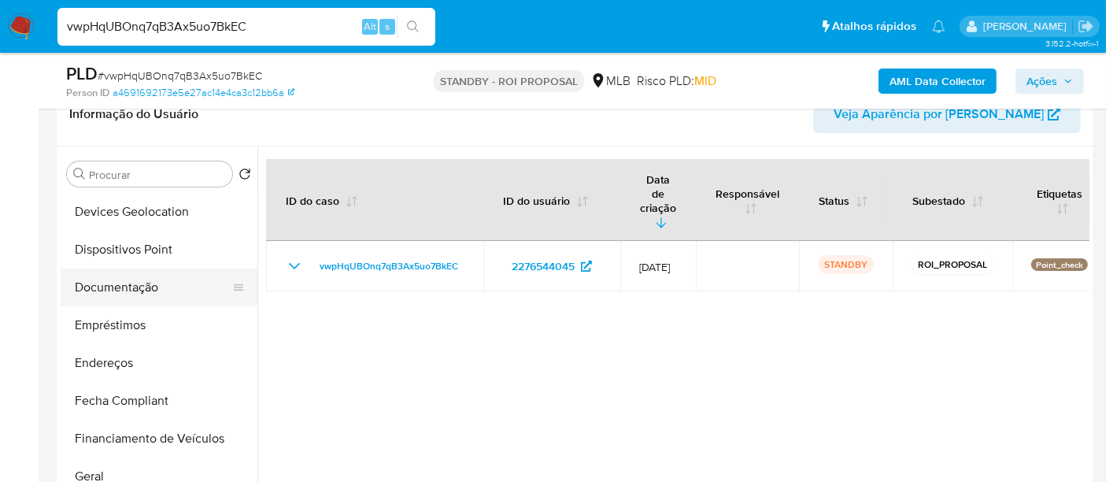
click at [113, 287] on button "Documentação" at bounding box center [153, 287] width 184 height 38
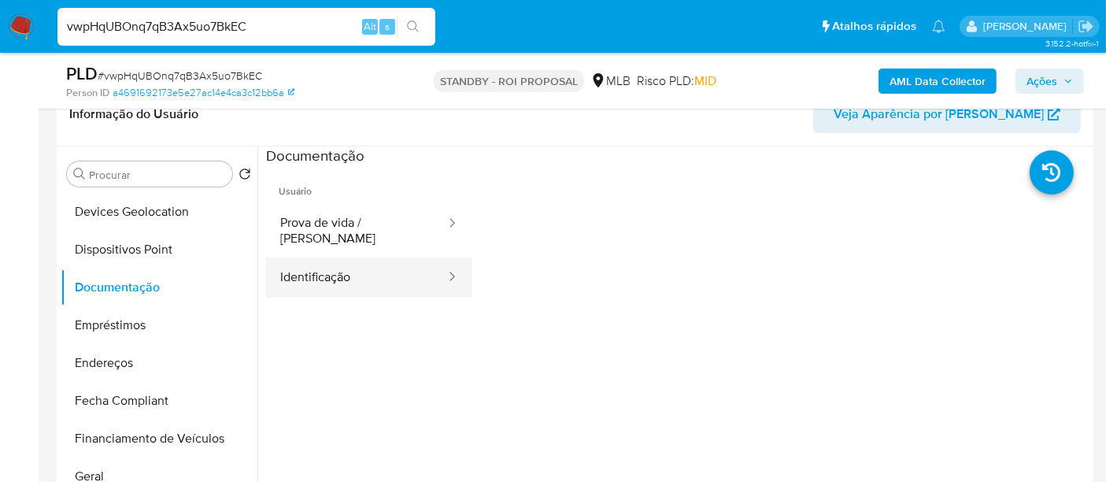
drag, startPoint x: 312, startPoint y: 271, endPoint x: 394, endPoint y: 268, distance: 81.1
click at [313, 271] on button "Identificação" at bounding box center [356, 277] width 181 height 40
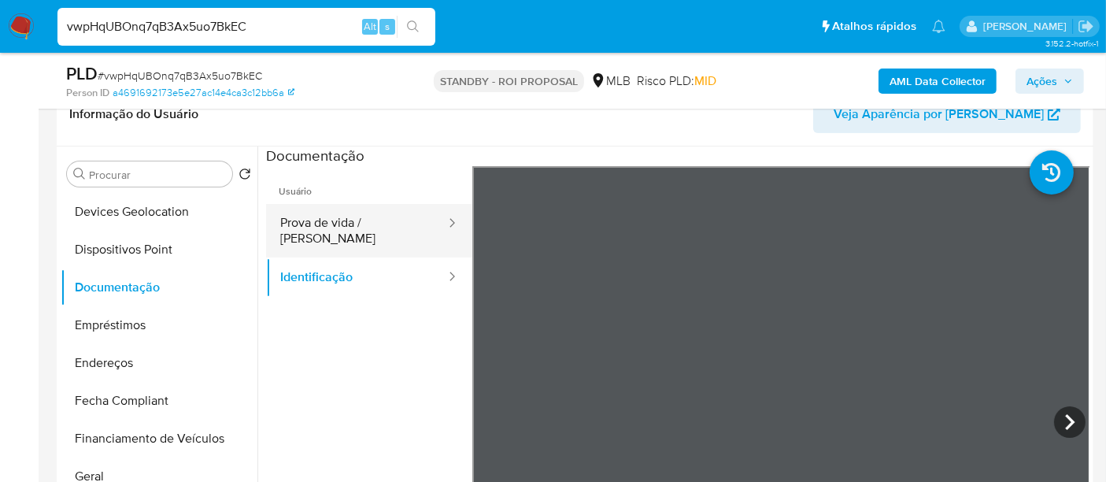
click at [375, 230] on button "Prova de vida / [PERSON_NAME]" at bounding box center [356, 231] width 181 height 54
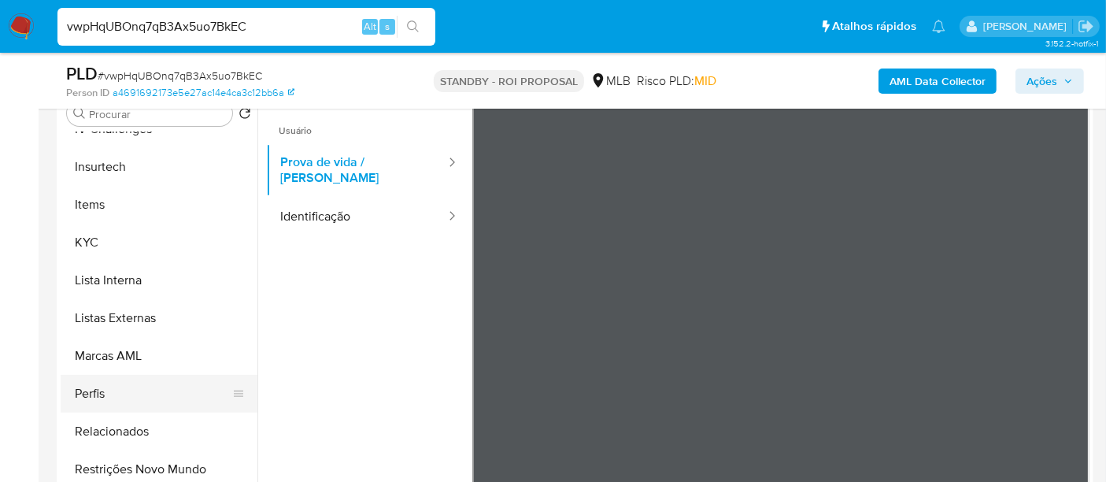
scroll to position [349, 0]
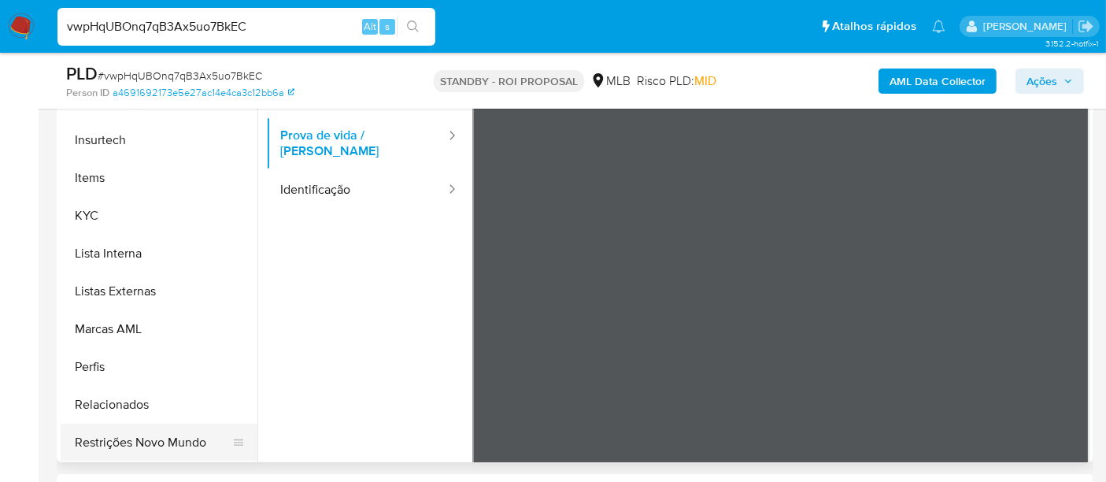
click at [153, 438] on button "Restrições Novo Mundo" at bounding box center [153, 442] width 184 height 38
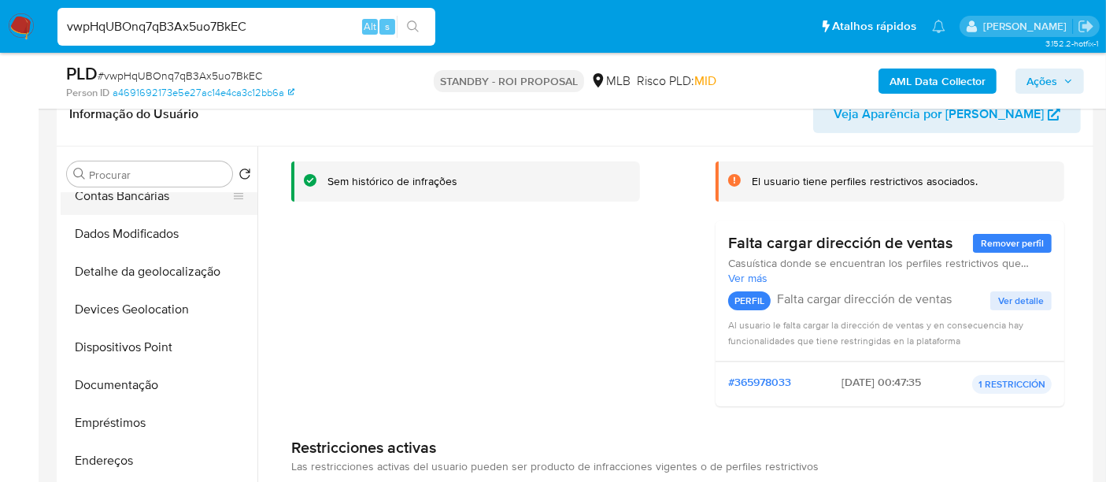
scroll to position [315, 0]
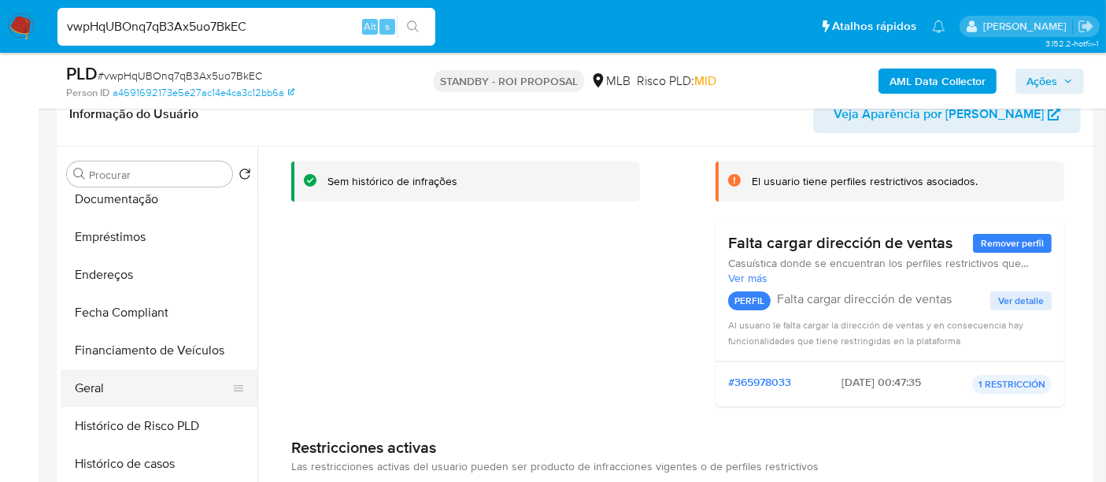
click at [83, 383] on button "Geral" at bounding box center [153, 388] width 184 height 38
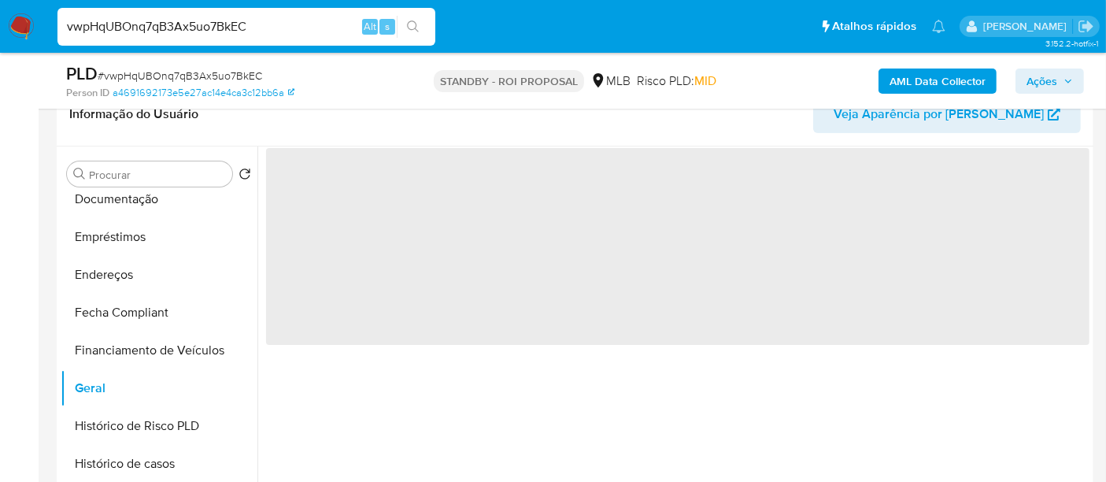
scroll to position [0, 0]
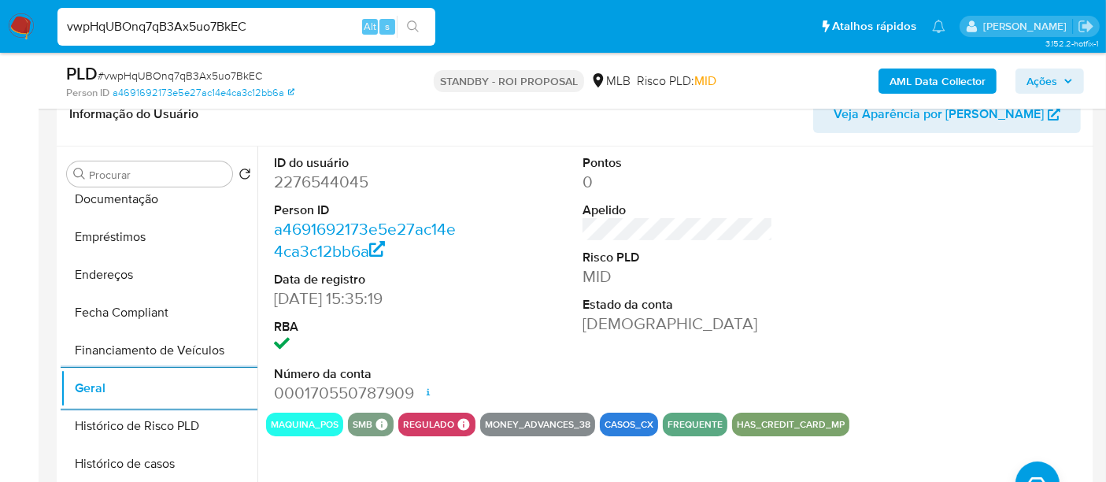
click at [195, 19] on input "vwpHqUBOnq7qB3Ax5uo7BkEC" at bounding box center [246, 27] width 378 height 20
paste input "9q61tifaXsNklD6q8gEfVMKS"
type input "9q61tifaXsNklD6q8gEfVMKS"
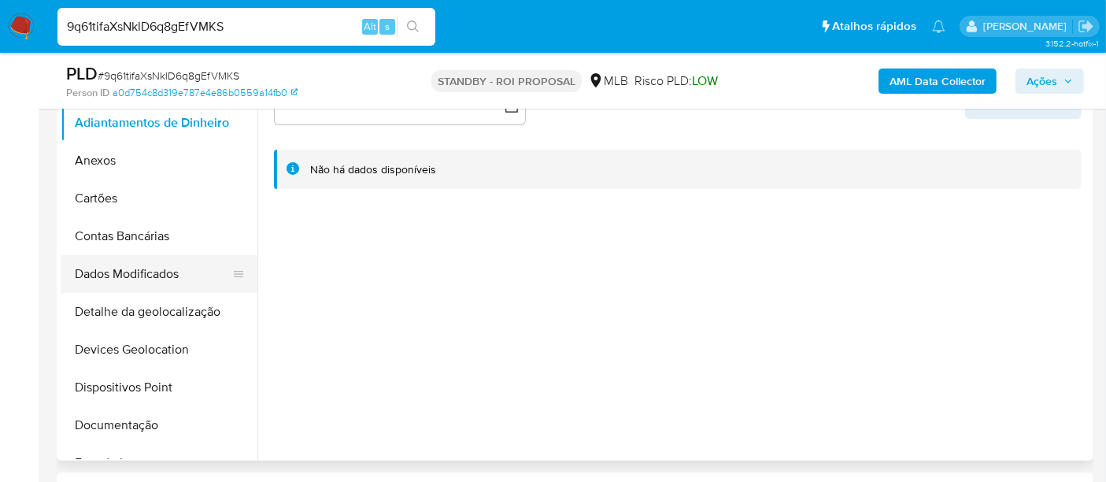
scroll to position [437, 0]
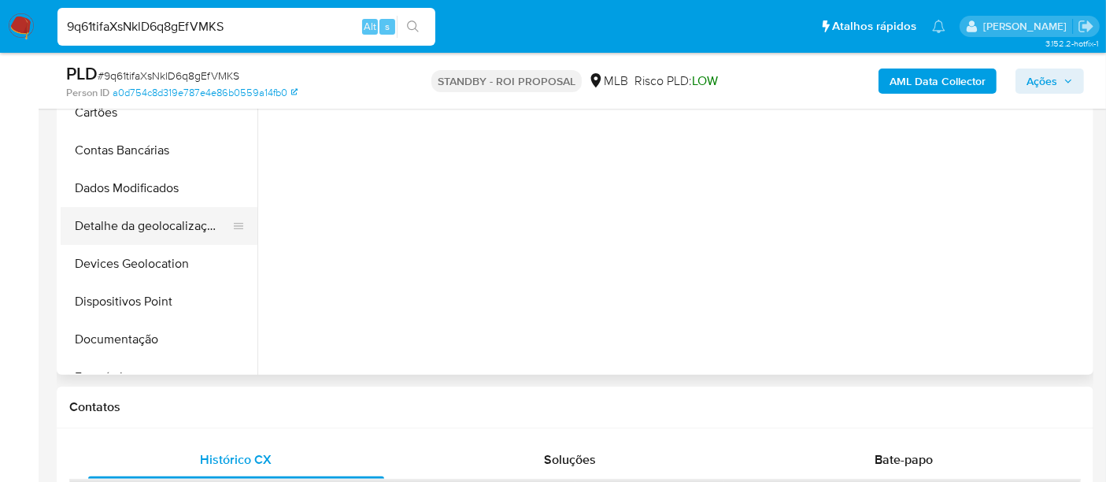
select select "10"
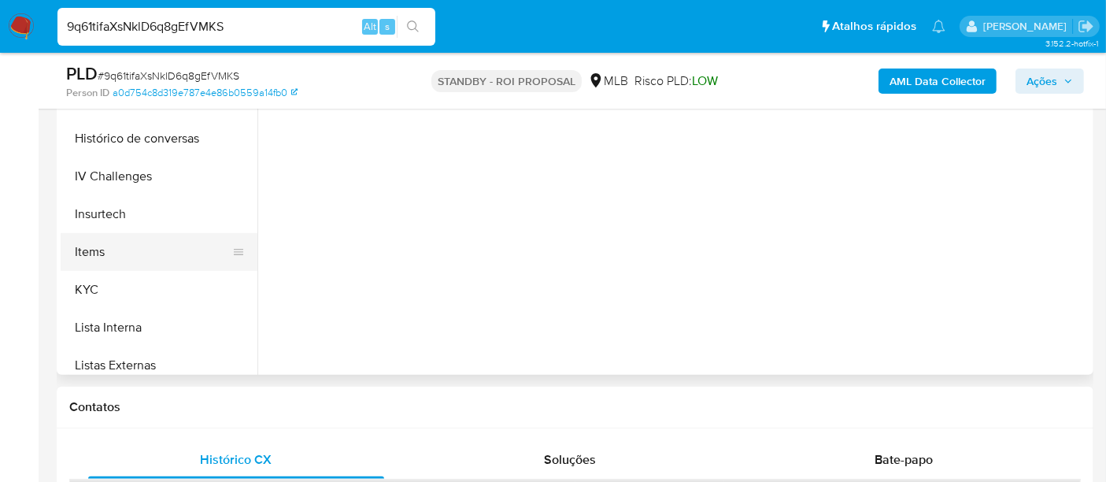
scroll to position [524, 0]
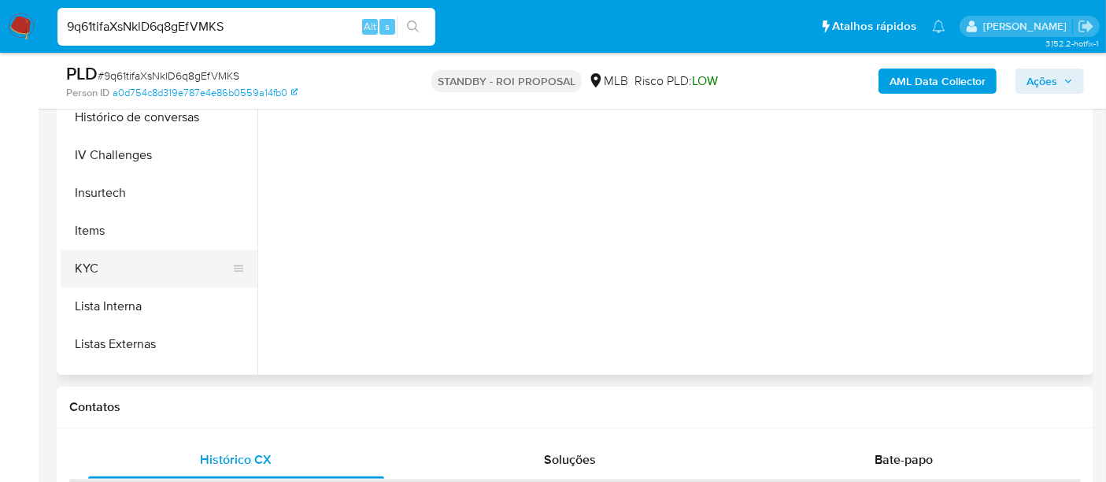
click at [94, 261] on button "KYC" at bounding box center [153, 268] width 184 height 38
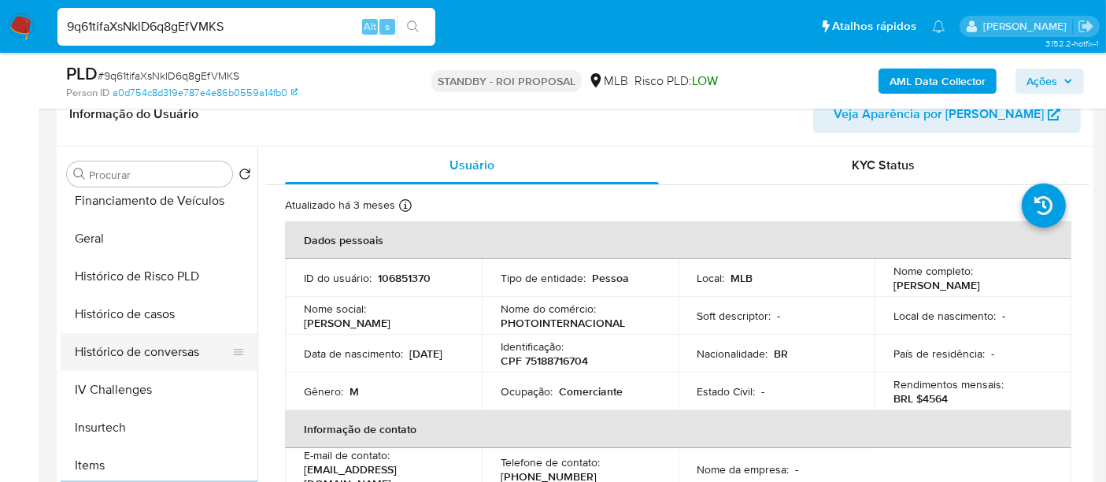
scroll to position [437, 0]
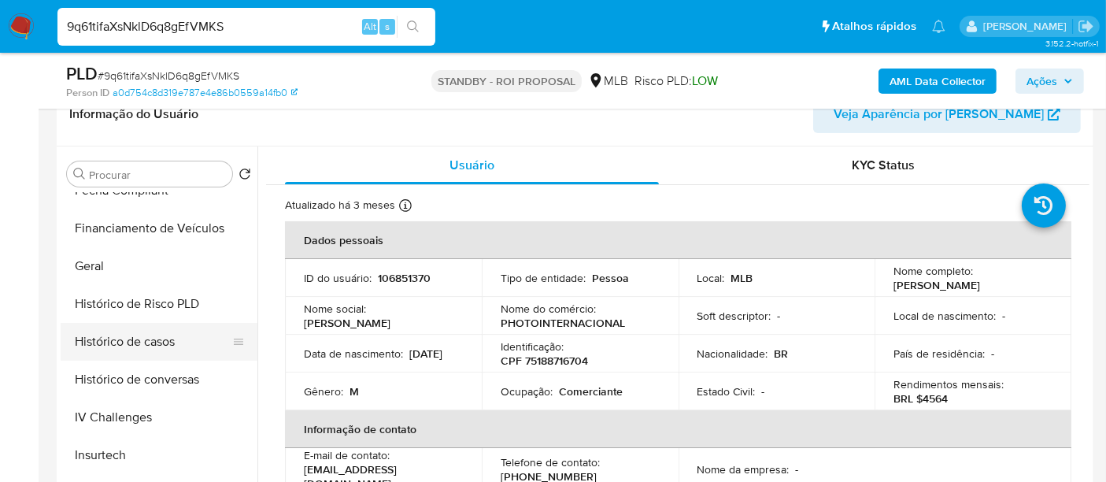
click at [125, 340] on button "Histórico de casos" at bounding box center [153, 342] width 184 height 38
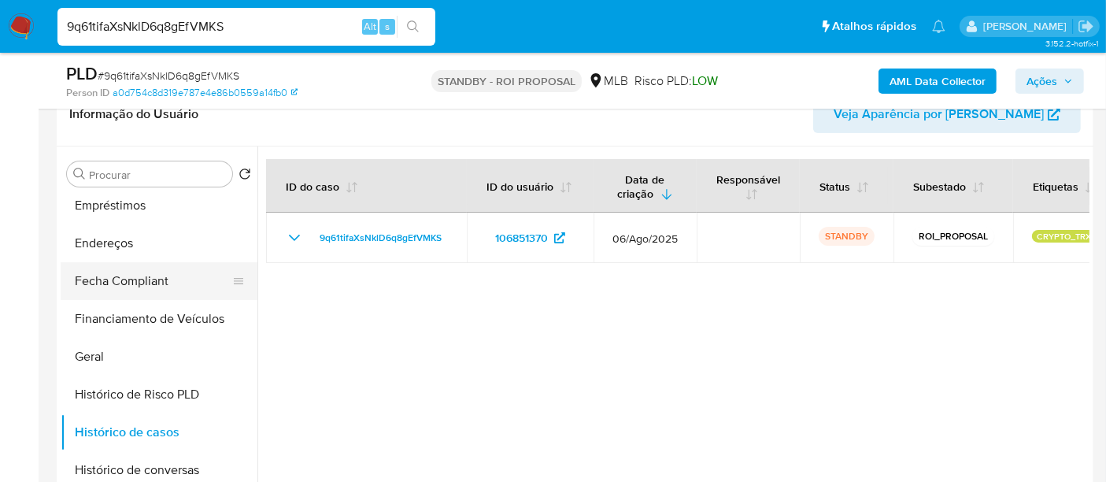
scroll to position [262, 0]
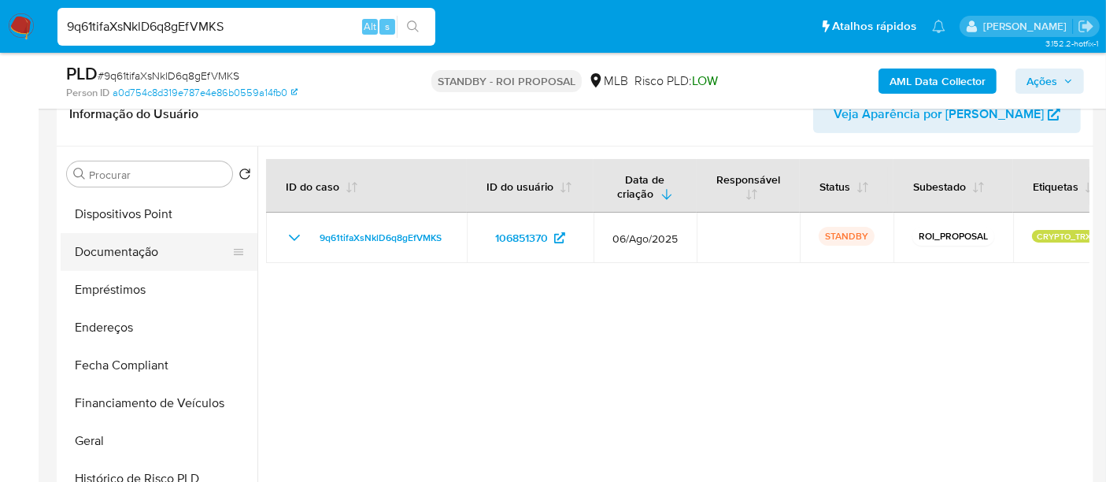
click at [122, 244] on button "Documentação" at bounding box center [153, 252] width 184 height 38
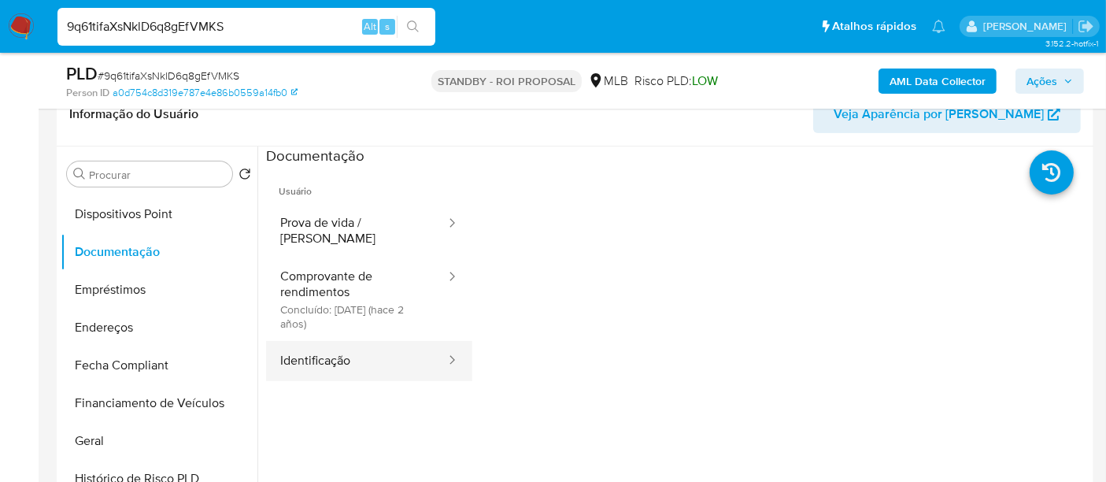
click at [338, 349] on button "Identificação" at bounding box center [356, 361] width 181 height 40
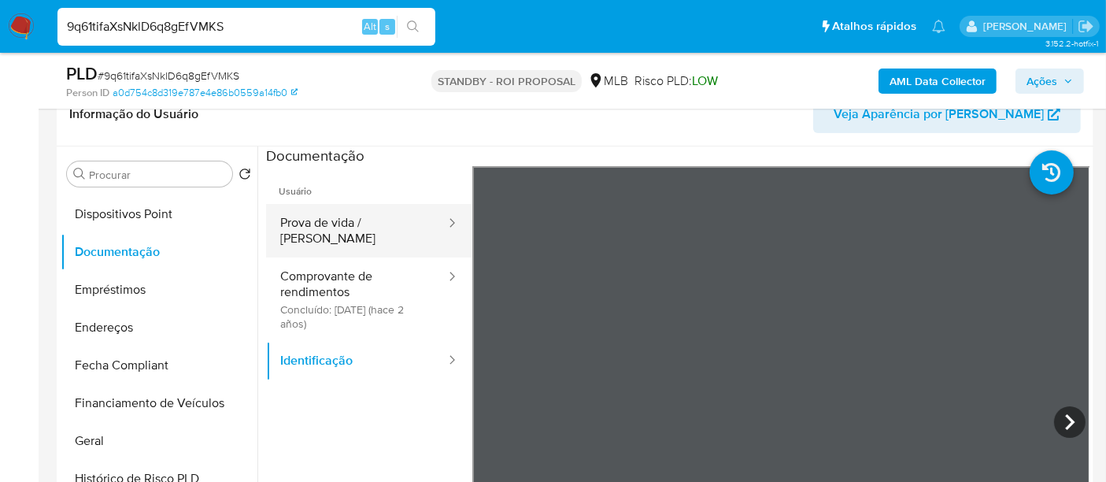
click at [323, 227] on button "Prova de vida / [PERSON_NAME]" at bounding box center [356, 231] width 181 height 54
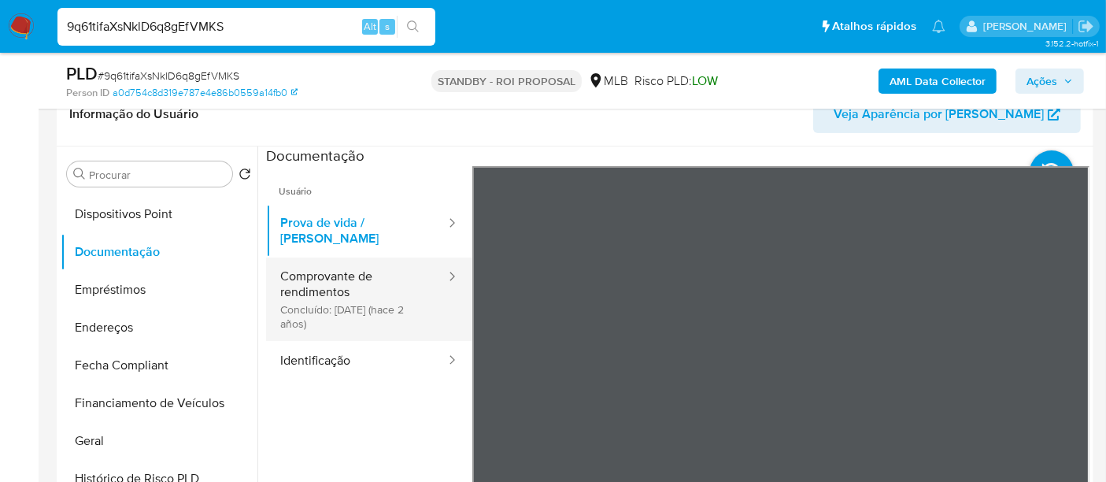
click at [288, 274] on button "Comprovante de rendimentos Concluído: [DATE] (hace 2 años)" at bounding box center [356, 298] width 181 height 83
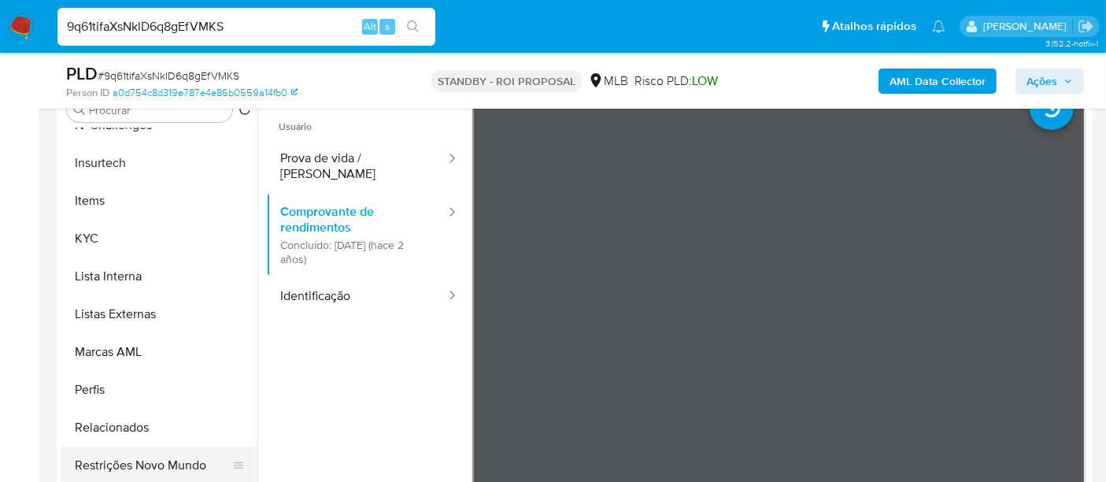
scroll to position [437, 0]
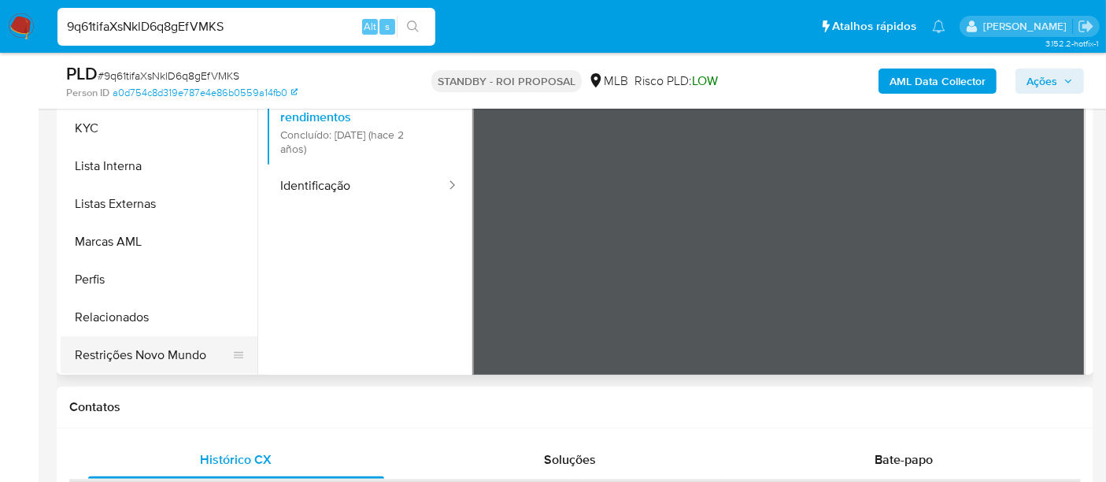
click at [155, 354] on button "Restrições Novo Mundo" at bounding box center [153, 355] width 184 height 38
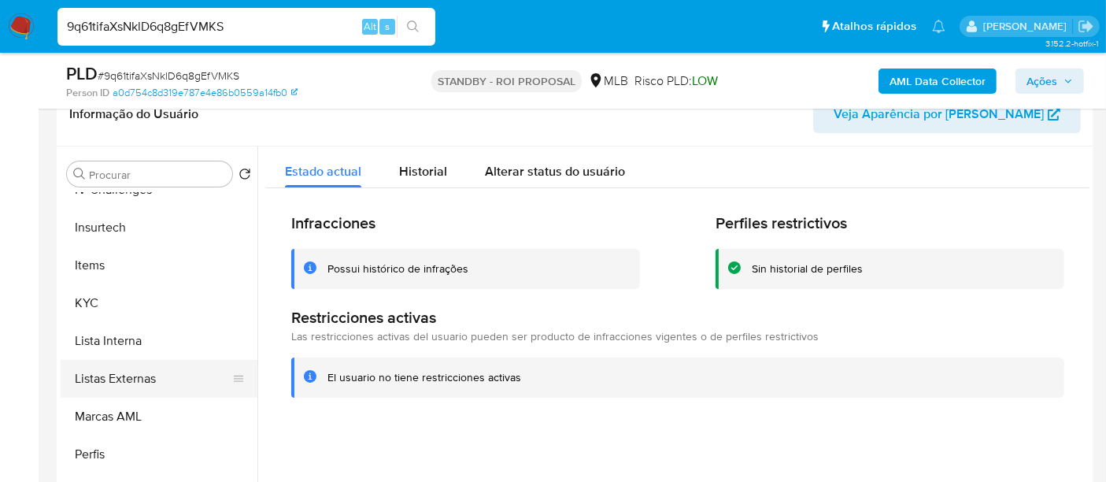
scroll to position [490, 0]
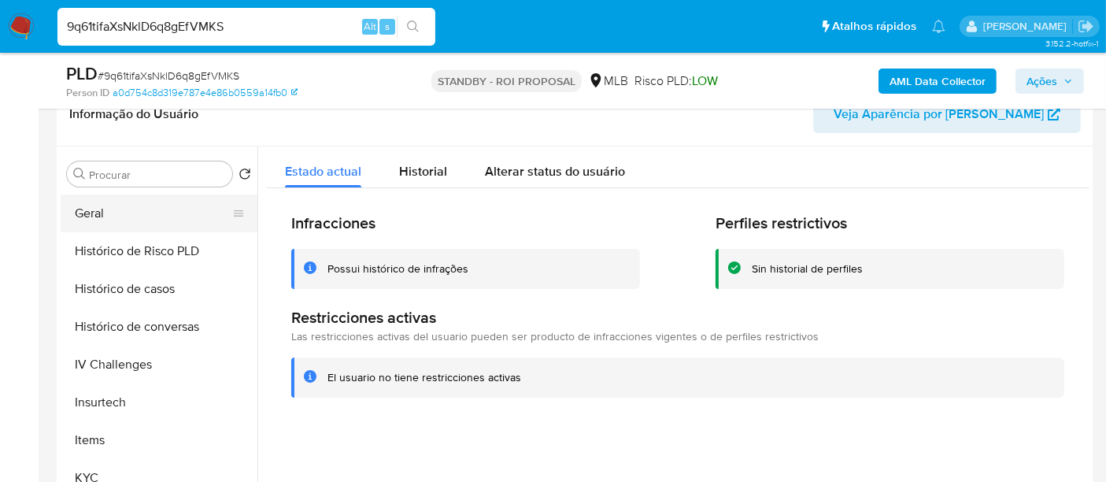
click at [94, 214] on button "Geral" at bounding box center [153, 213] width 184 height 38
